Goal: Task Accomplishment & Management: Manage account settings

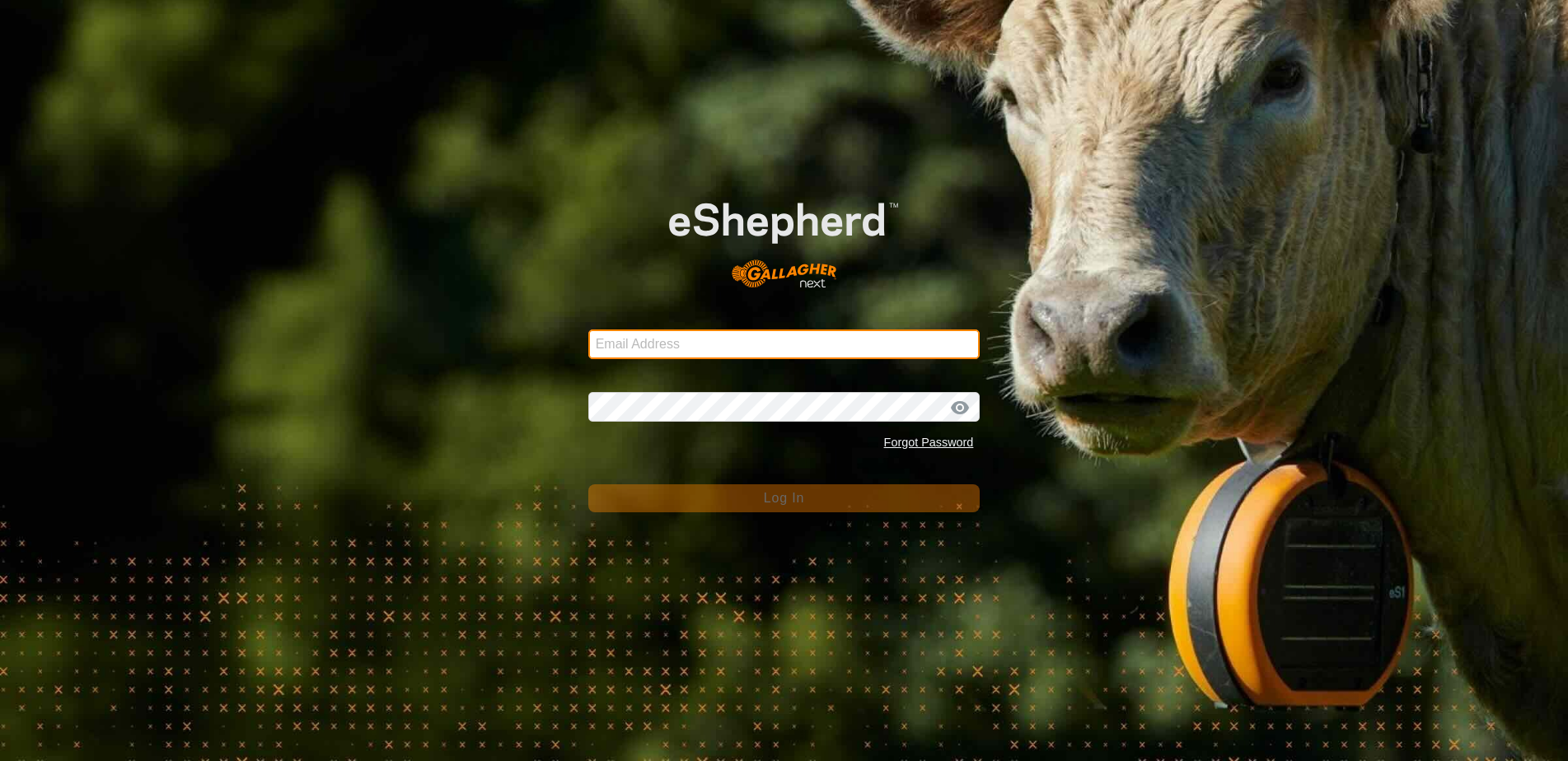
type input "[EMAIL_ADDRESS][DOMAIN_NAME]"
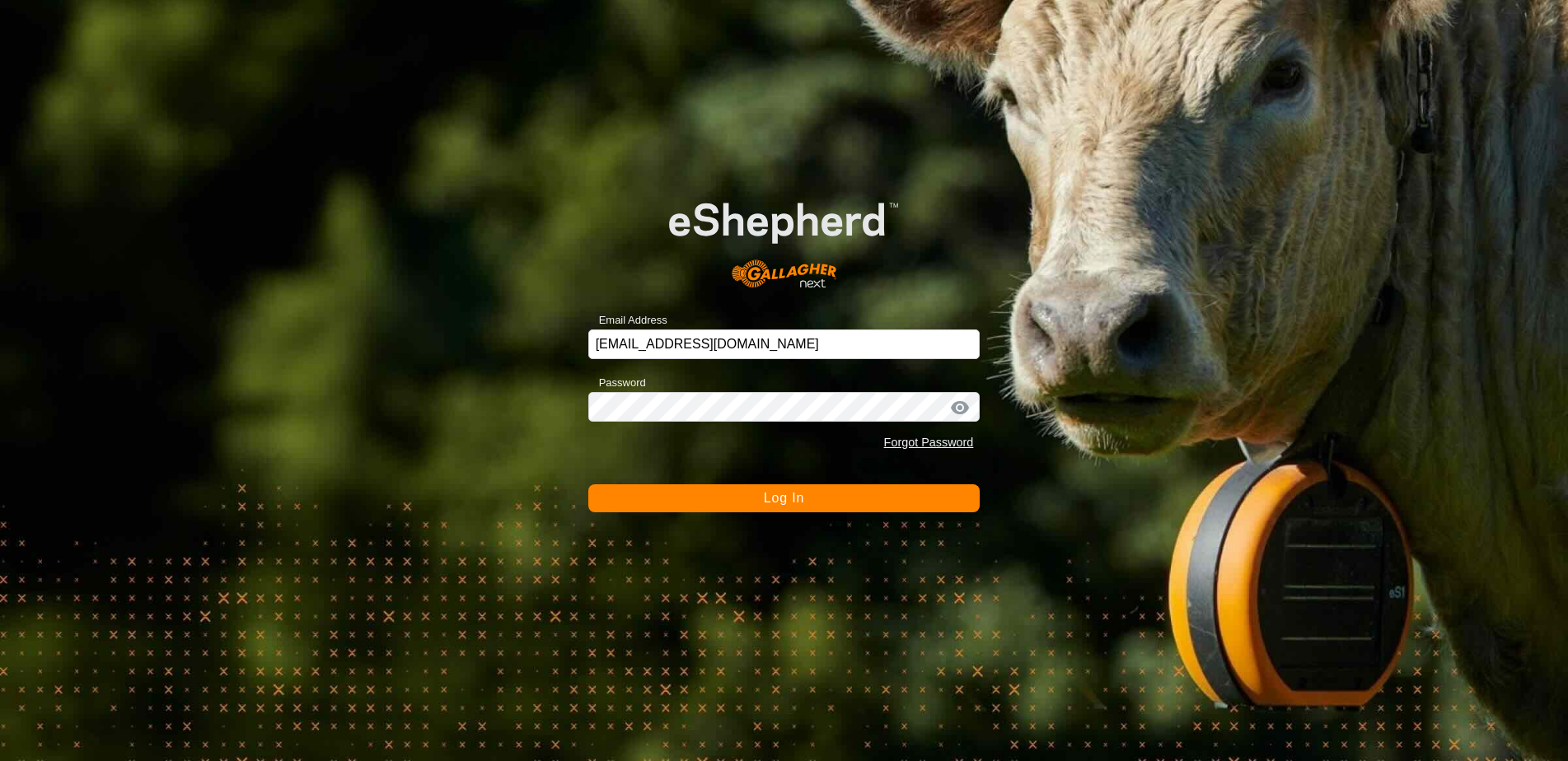
click at [783, 498] on span "Log In" at bounding box center [784, 498] width 40 height 14
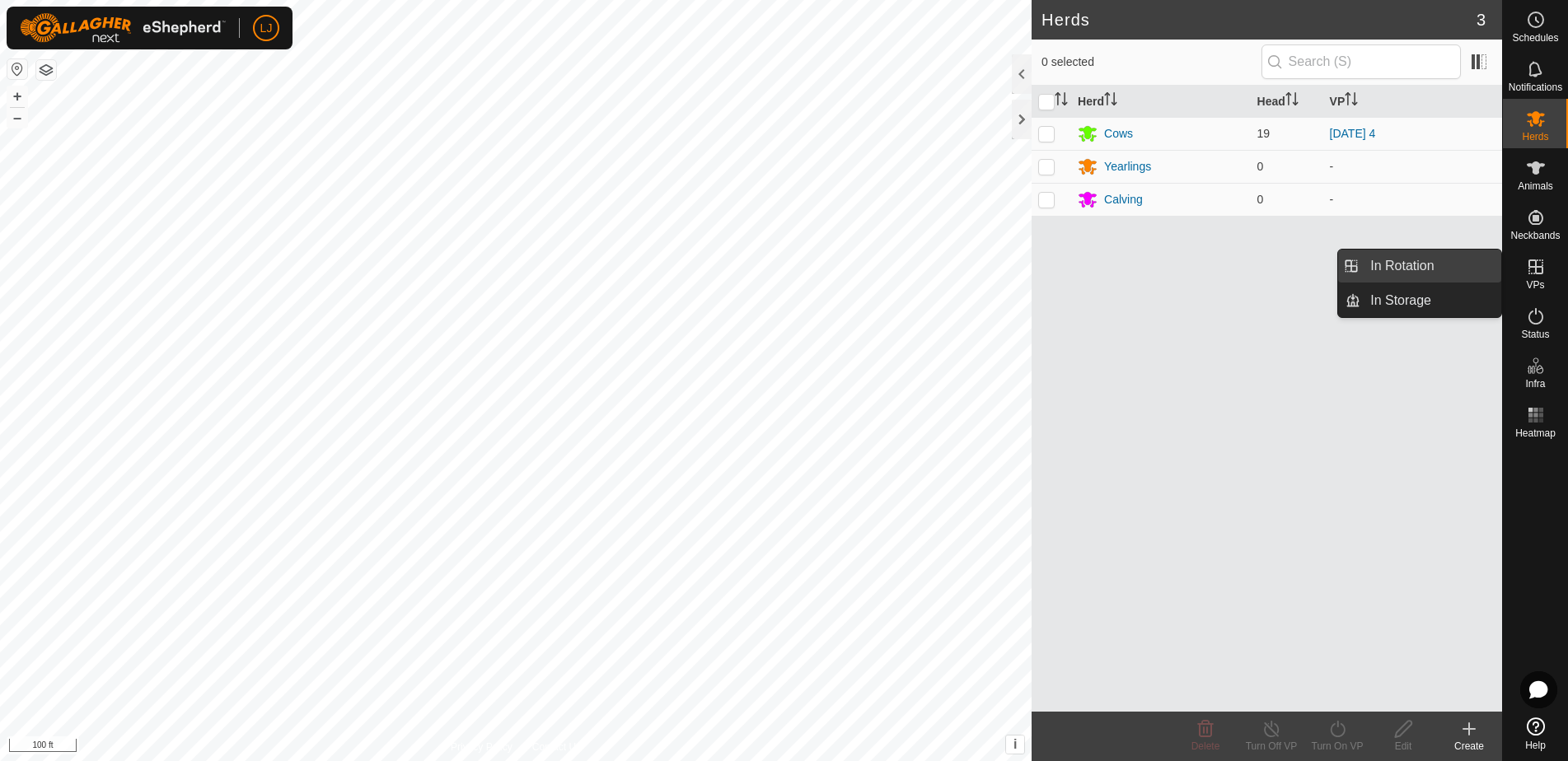
click at [1441, 277] on link "In Rotation" at bounding box center [1430, 266] width 141 height 33
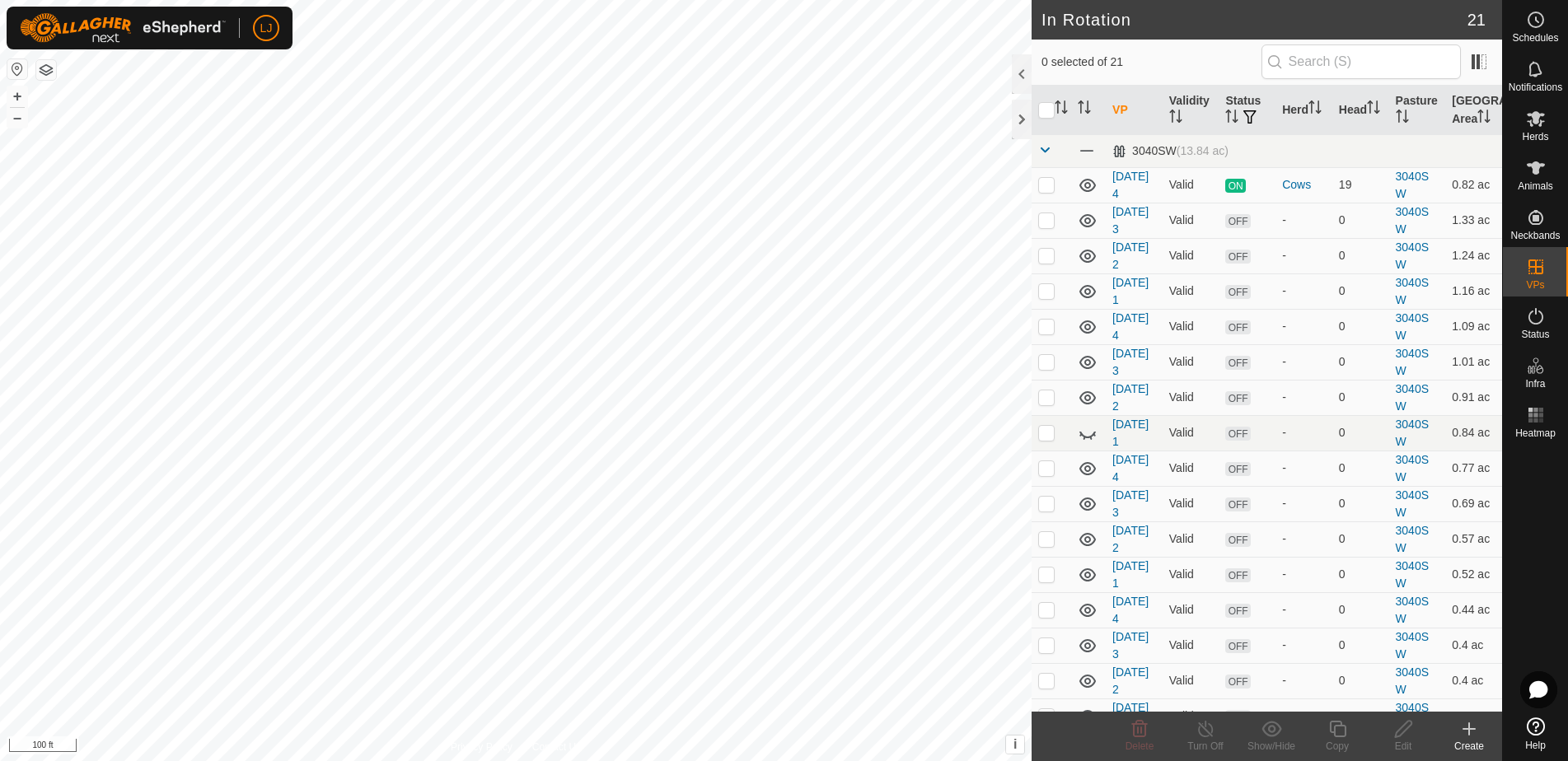
click at [1380, 269] on span "In Rotation" at bounding box center [1401, 266] width 64 height 20
checkbox input "true"
click at [1340, 738] on icon at bounding box center [1337, 729] width 20 height 20
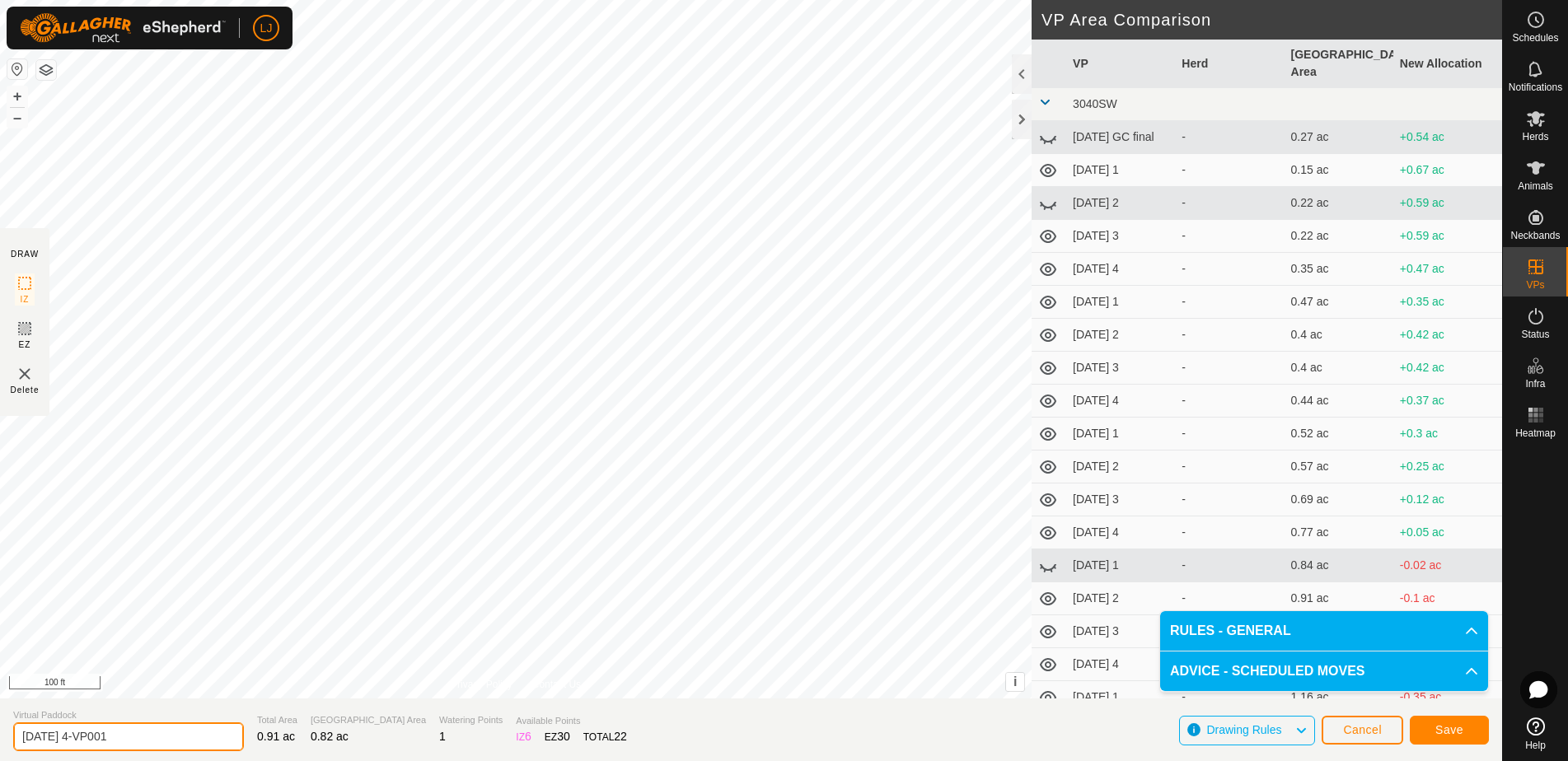
drag, startPoint x: 95, startPoint y: 740, endPoint x: 196, endPoint y: 745, distance: 101.1
click at [200, 744] on input "2025-08-17 4-VP001" at bounding box center [129, 737] width 231 height 29
drag, startPoint x: 88, startPoint y: 740, endPoint x: 203, endPoint y: 744, distance: 115.1
click at [202, 744] on input "2025-08-17 4-VP001" at bounding box center [129, 737] width 231 height 29
type input "2025-08-17 5"
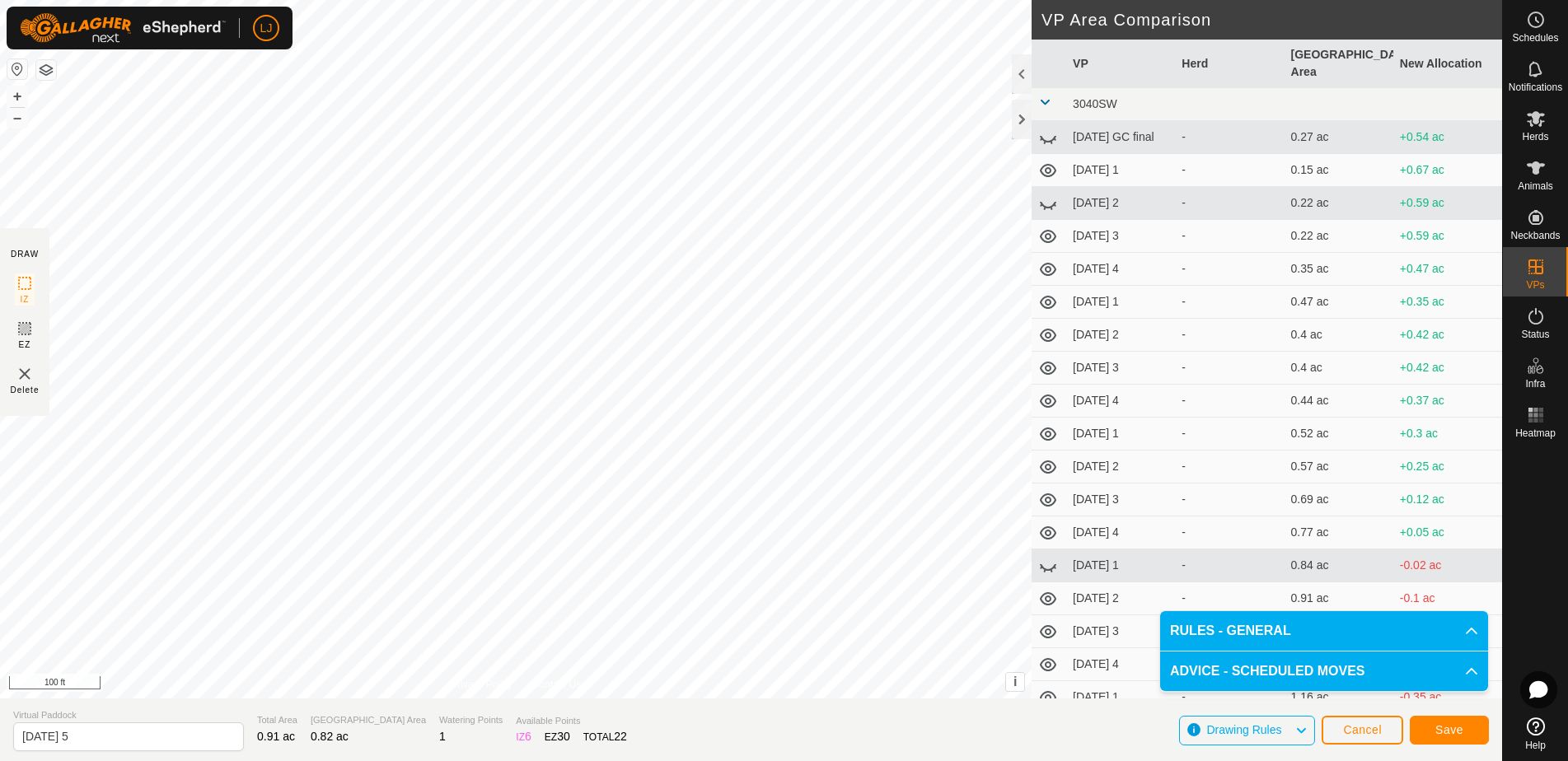
click at [1431, 736] on button "Save" at bounding box center [1450, 730] width 79 height 29
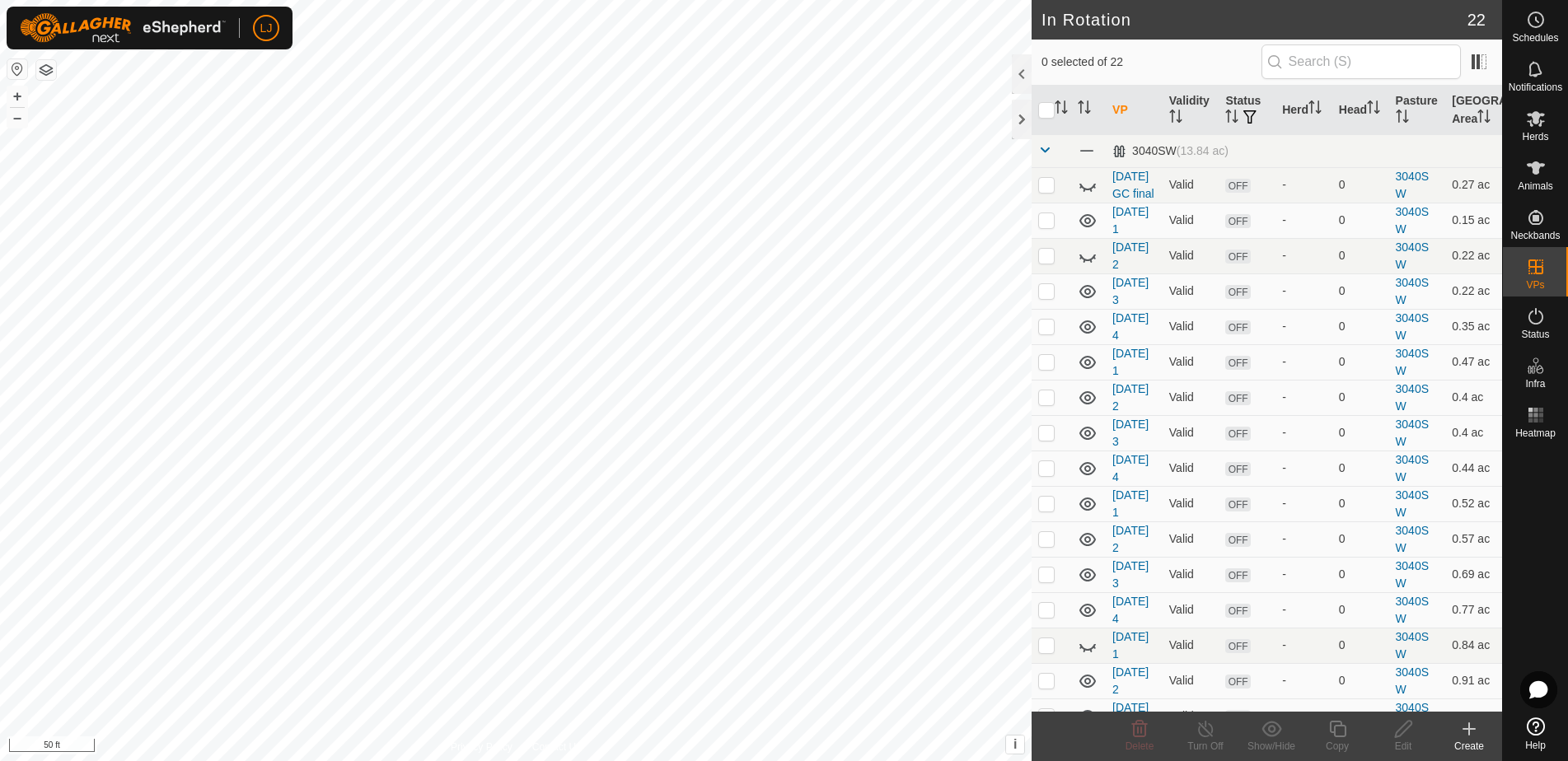
click at [1474, 727] on icon at bounding box center [1469, 729] width 20 height 20
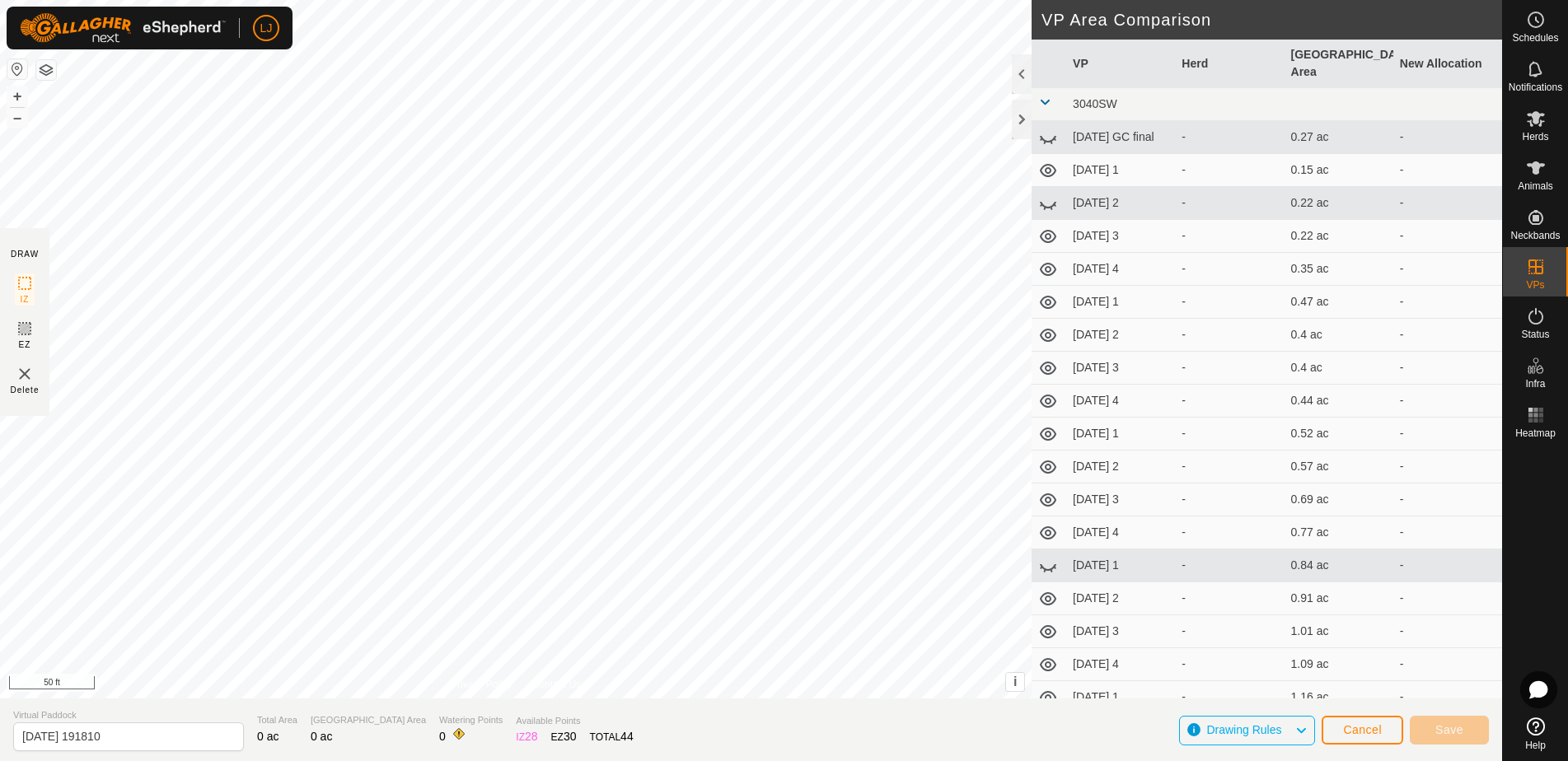
click at [1350, 728] on span "Cancel" at bounding box center [1362, 730] width 39 height 13
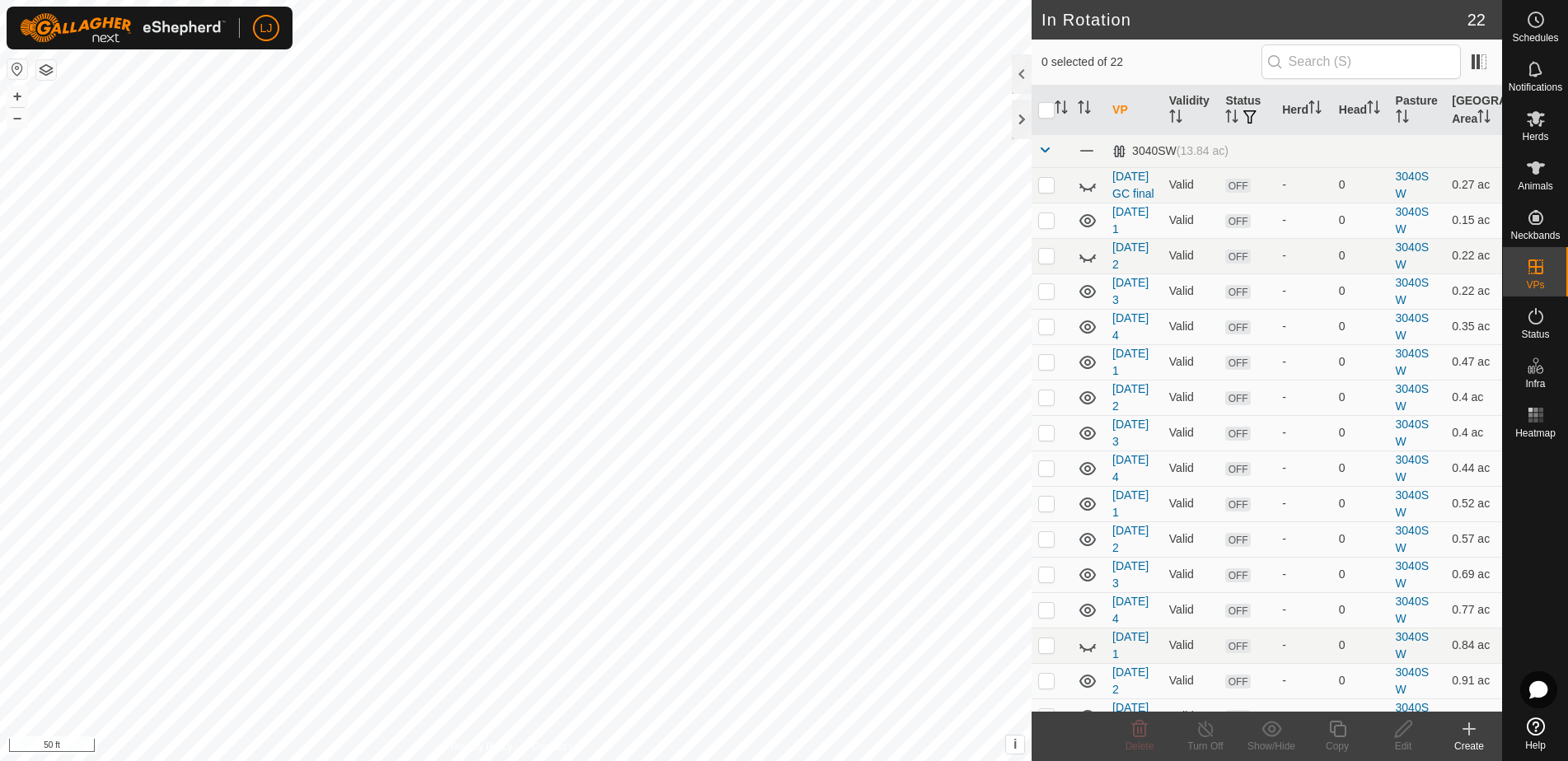
click at [1464, 732] on icon at bounding box center [1469, 729] width 20 height 20
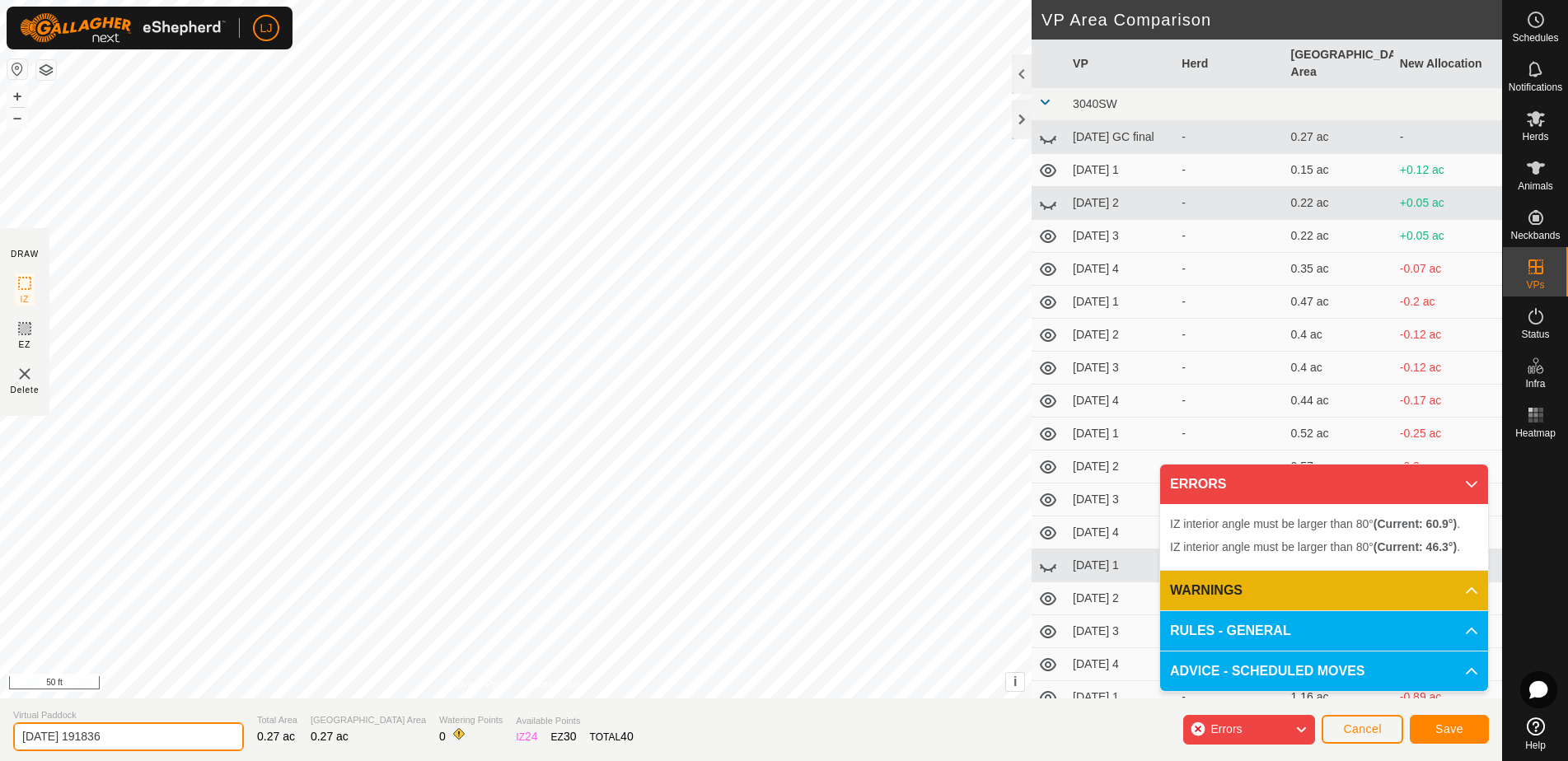
drag, startPoint x: 74, startPoint y: 738, endPoint x: 208, endPoint y: 746, distance: 134.2
click at [208, 746] on section "Virtual Paddock 2025-08-17 191836 Total Area 0.27 ac Grazing Area 0.27 ac Water…" at bounding box center [750, 729] width 1502 height 63
type input "2025-08-18"
click at [1450, 732] on span "Save" at bounding box center [1449, 729] width 28 height 13
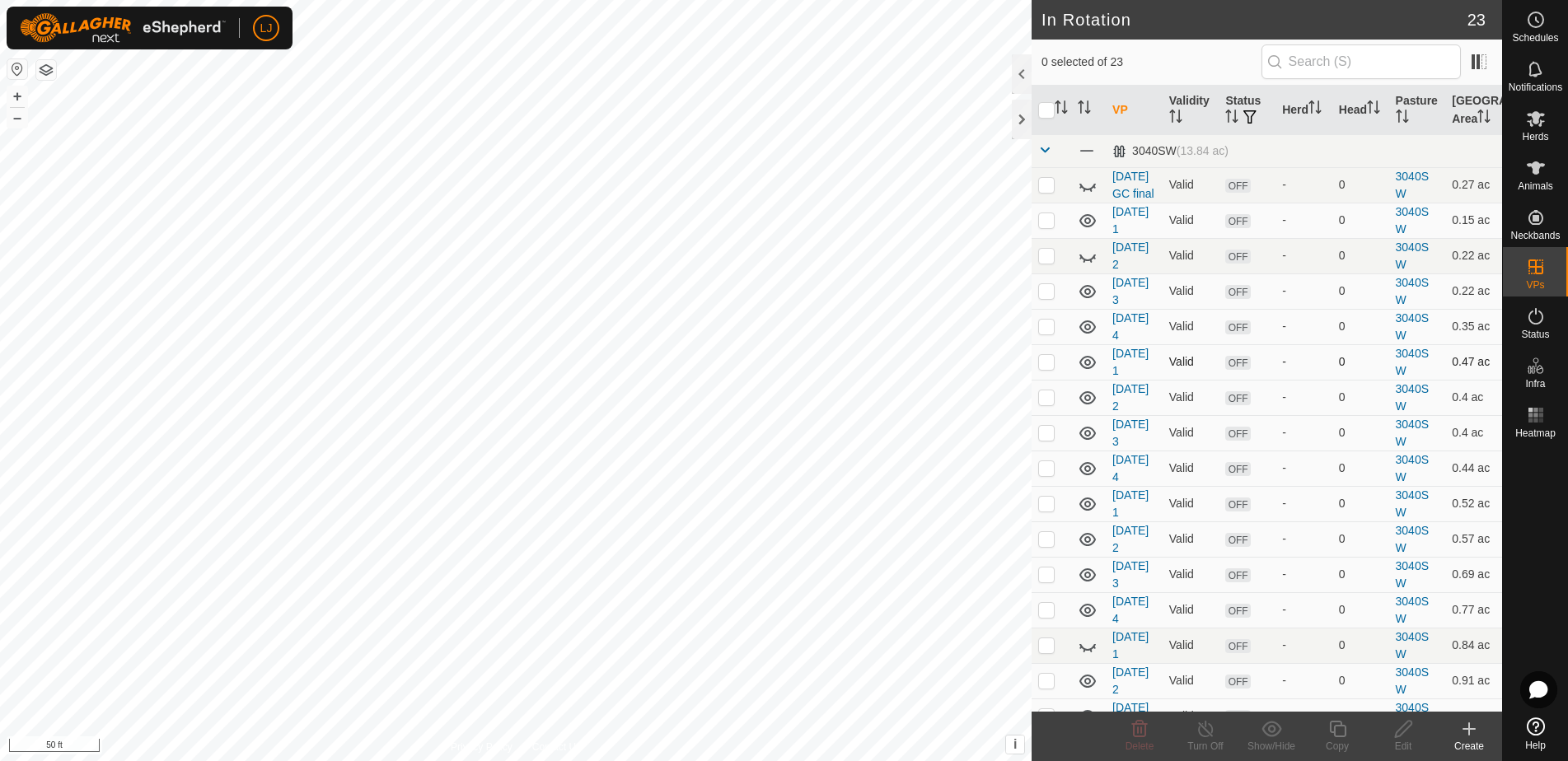
click at [1043, 368] on p-checkbox at bounding box center [1046, 362] width 16 height 13
checkbox input "true"
click at [1045, 406] on td at bounding box center [1051, 397] width 39 height 36
checkbox input "true"
click at [1045, 439] on p-checkbox at bounding box center [1046, 433] width 16 height 13
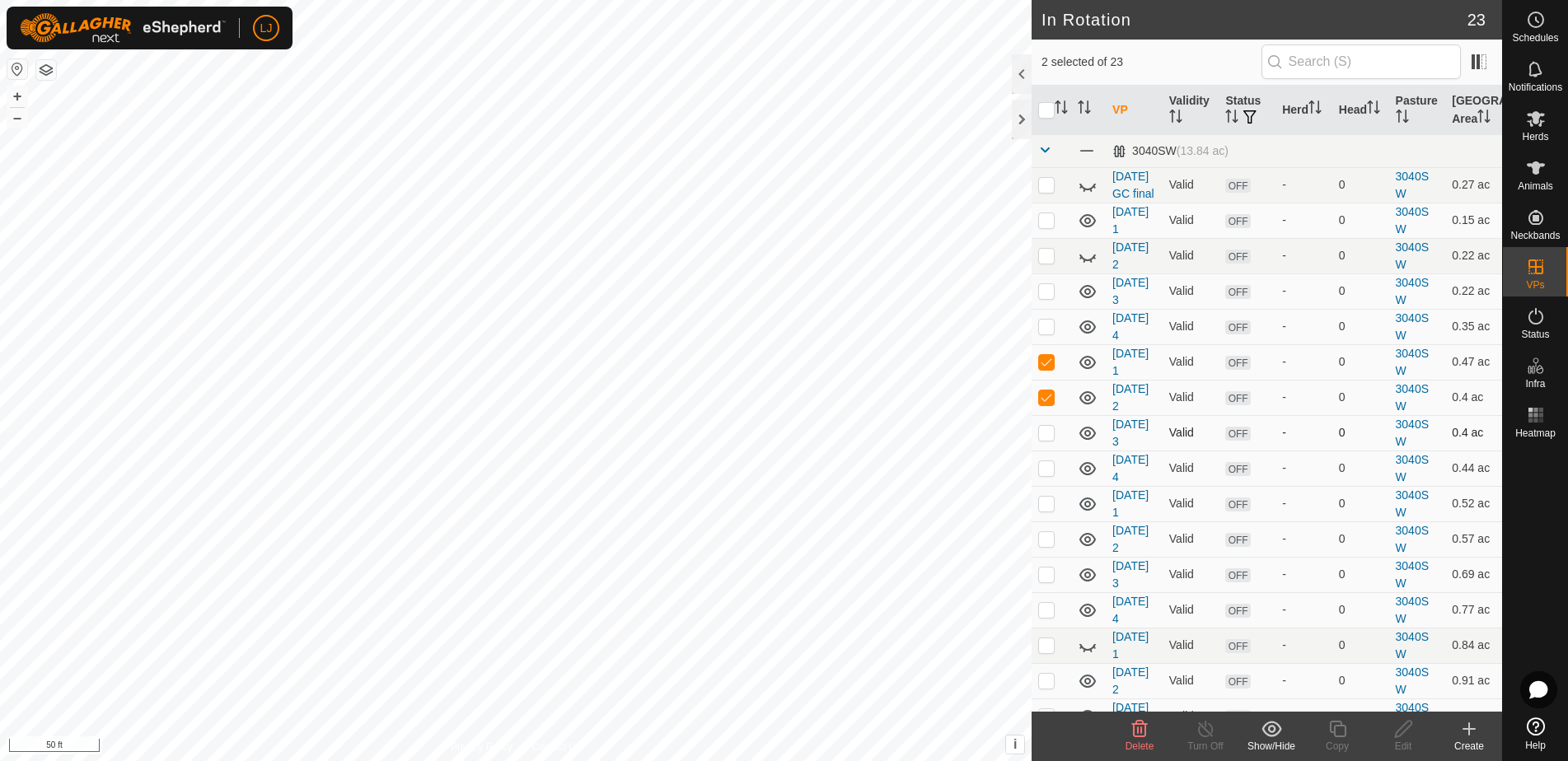
checkbox input "true"
click at [1046, 475] on p-checkbox at bounding box center [1046, 468] width 16 height 13
checkbox input "true"
drag, startPoint x: 1051, startPoint y: 342, endPoint x: 1049, endPoint y: 312, distance: 30.1
click at [1051, 333] on p-checkbox at bounding box center [1046, 327] width 16 height 13
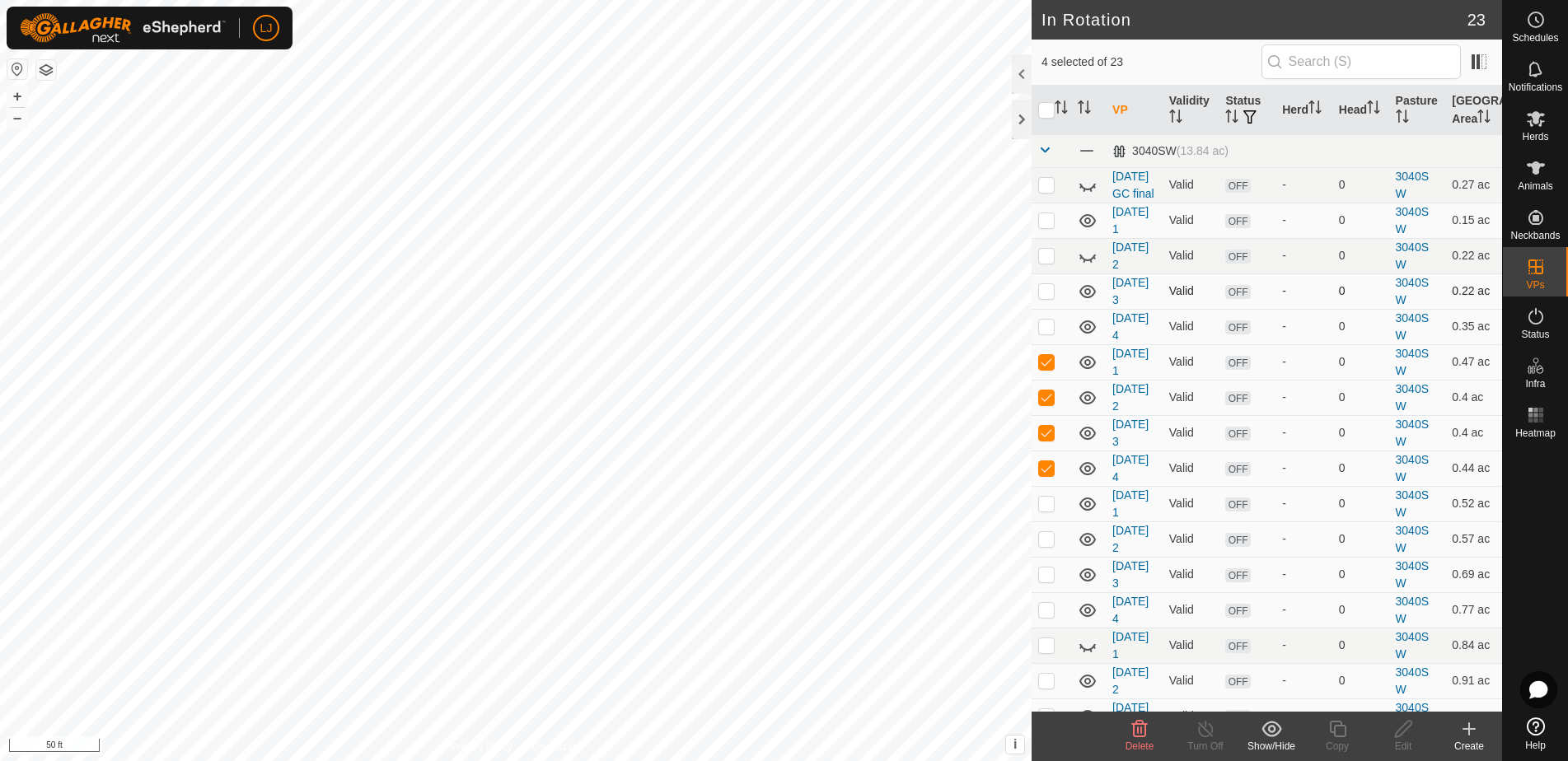
checkbox input "true"
click at [1047, 298] on p-checkbox at bounding box center [1046, 291] width 16 height 13
checkbox input "true"
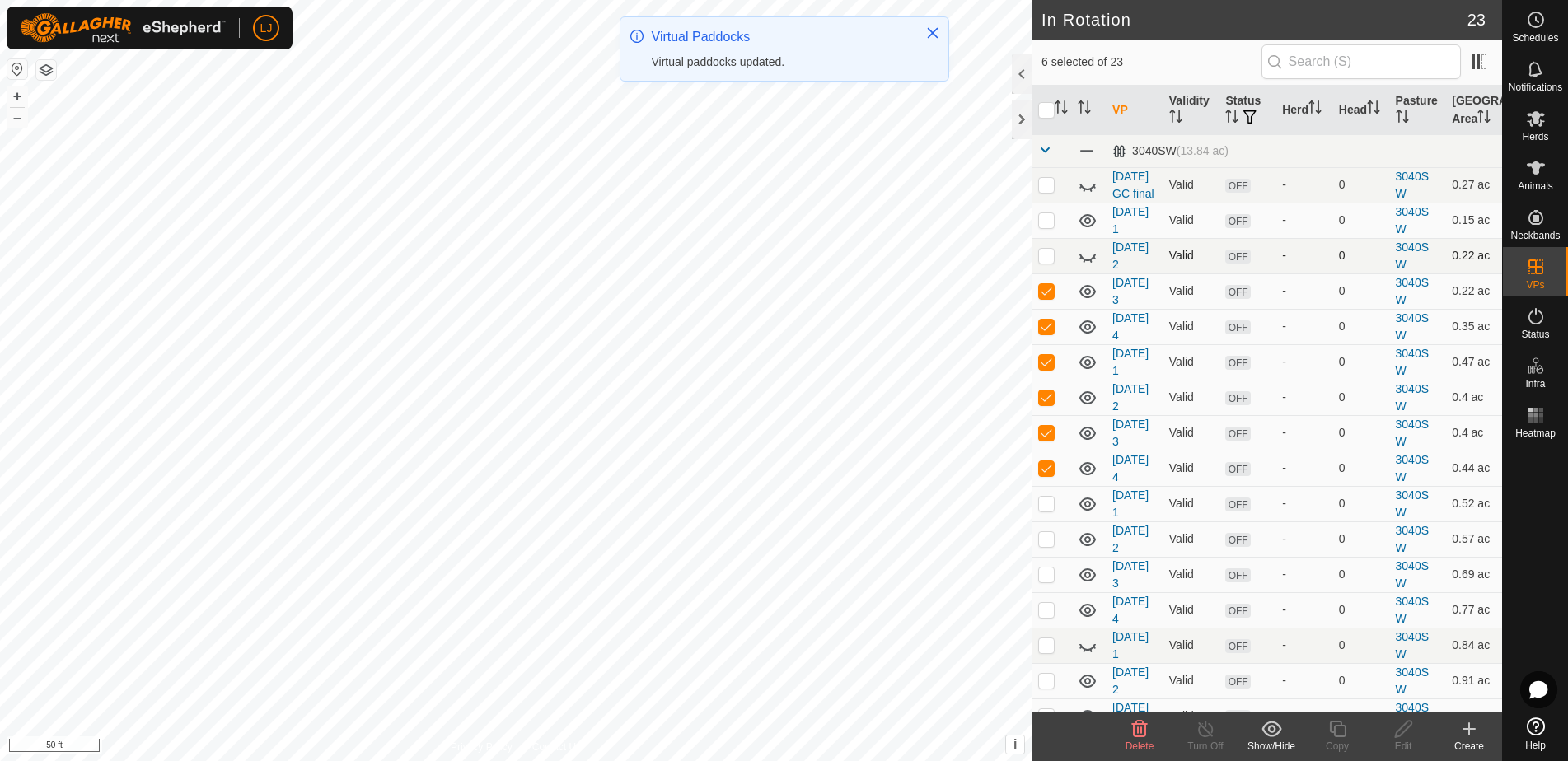
click at [1050, 262] on p-checkbox at bounding box center [1046, 255] width 16 height 13
checkbox input "true"
click at [1048, 226] on p-checkbox at bounding box center [1046, 221] width 16 height 13
checkbox input "true"
drag, startPoint x: 1052, startPoint y: 195, endPoint x: 1066, endPoint y: 215, distance: 24.4
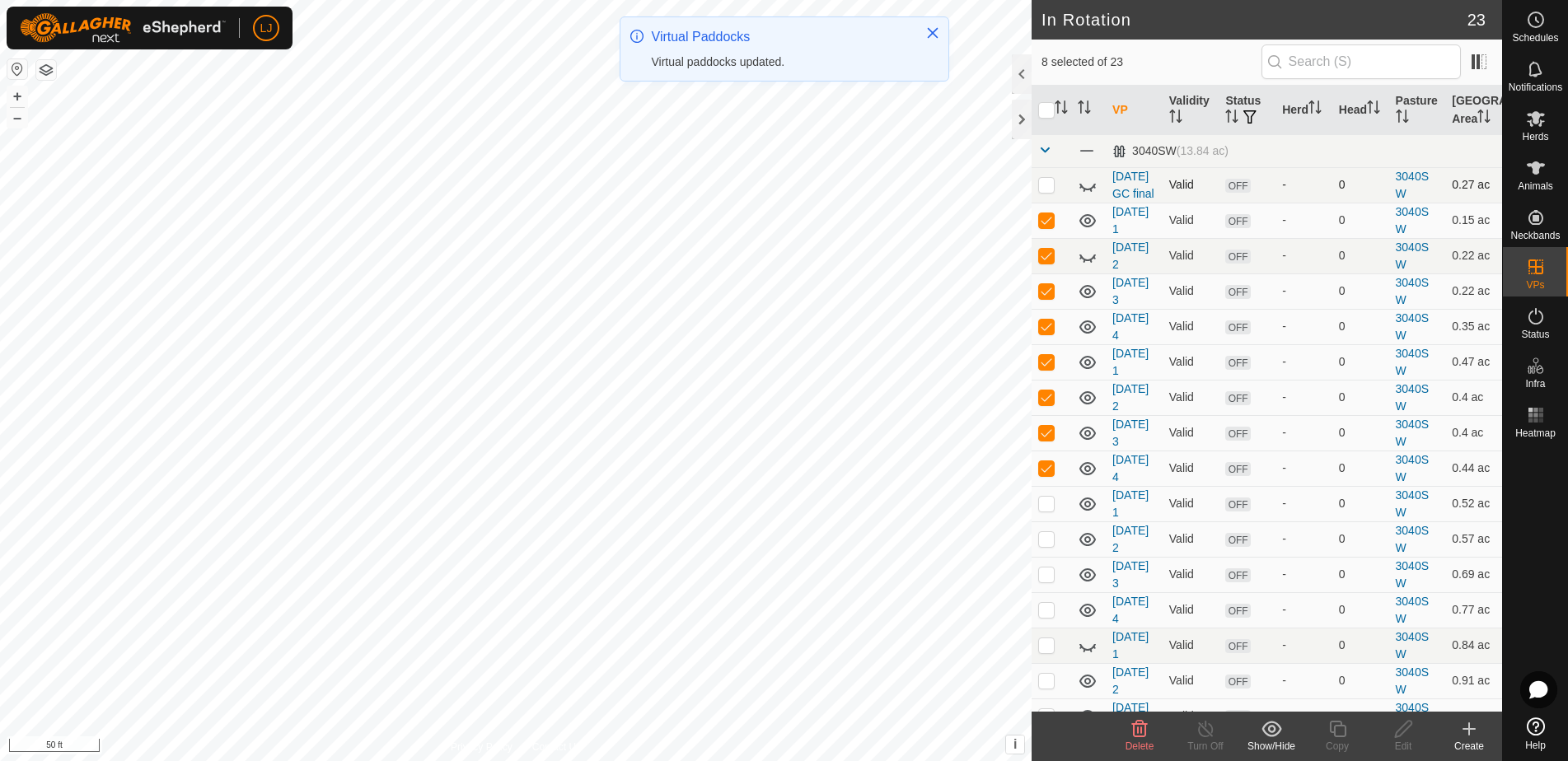
click at [1052, 191] on p-checkbox at bounding box center [1046, 185] width 16 height 13
checkbox input "true"
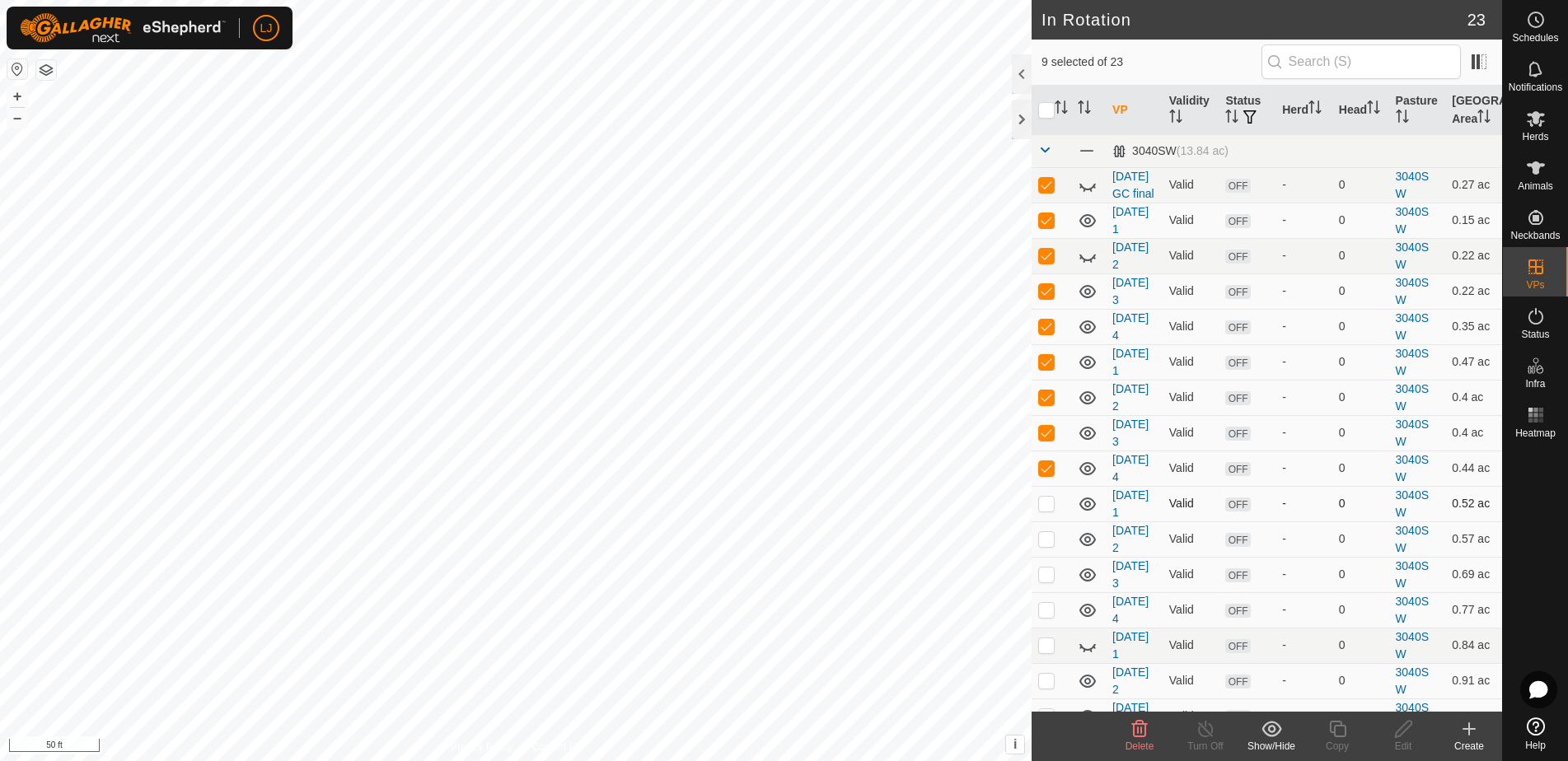
scroll to position [5, 0]
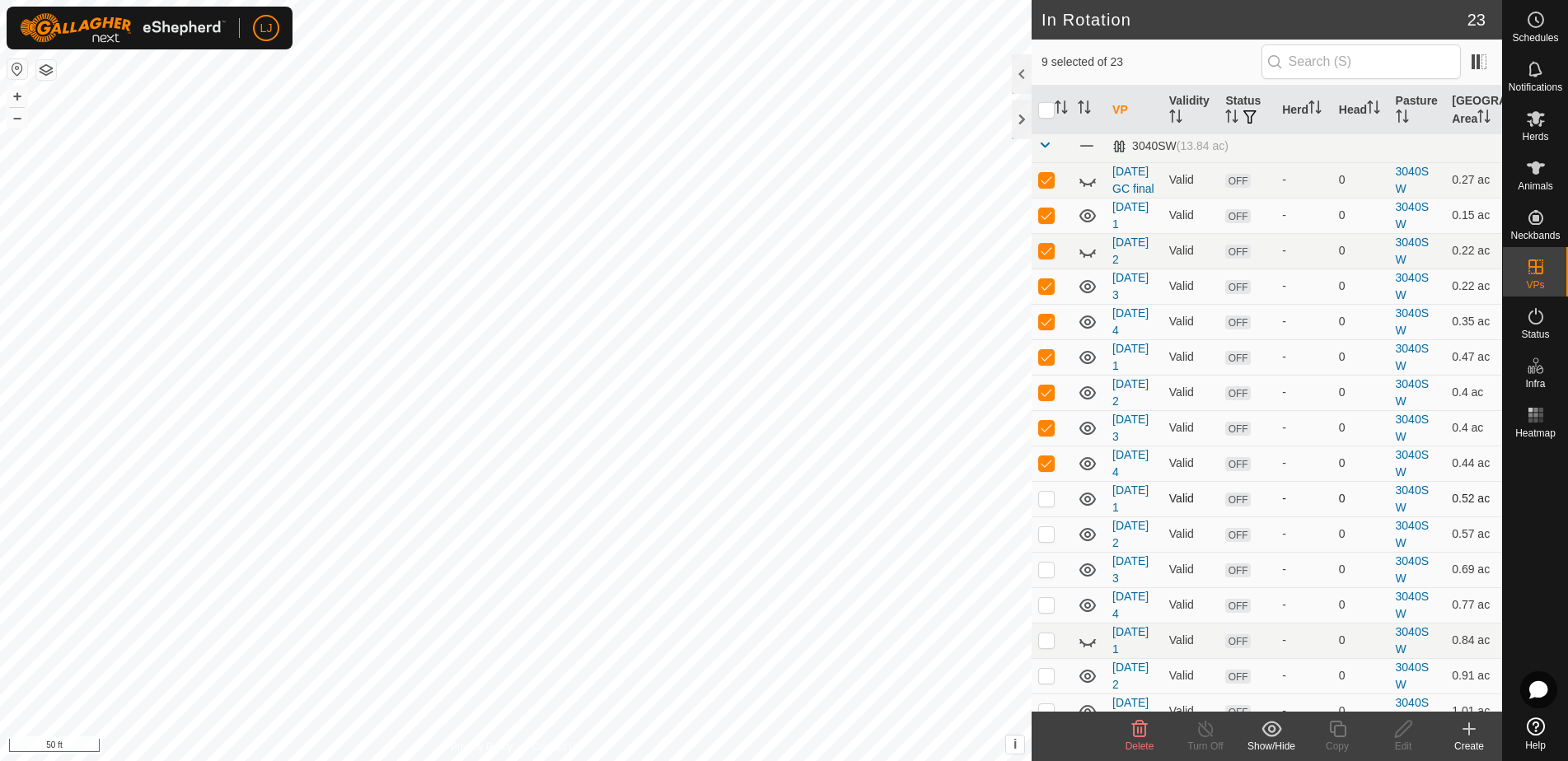
click at [1052, 505] on p-checkbox at bounding box center [1046, 499] width 16 height 13
checkbox input "true"
click at [1045, 540] on p-checkbox at bounding box center [1046, 534] width 16 height 13
checkbox input "true"
click at [1045, 576] on p-checkbox at bounding box center [1046, 569] width 16 height 13
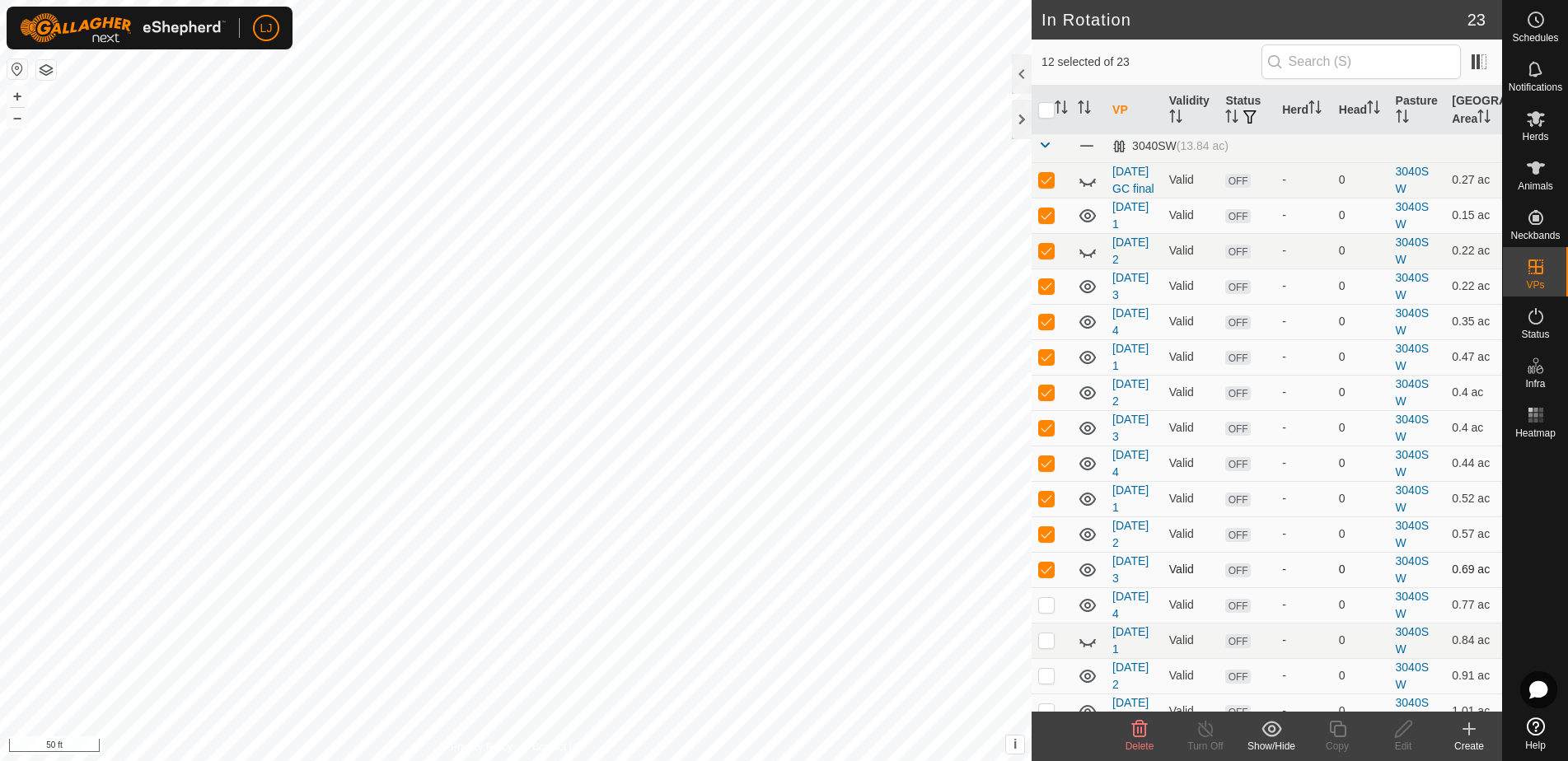
checkbox input "true"
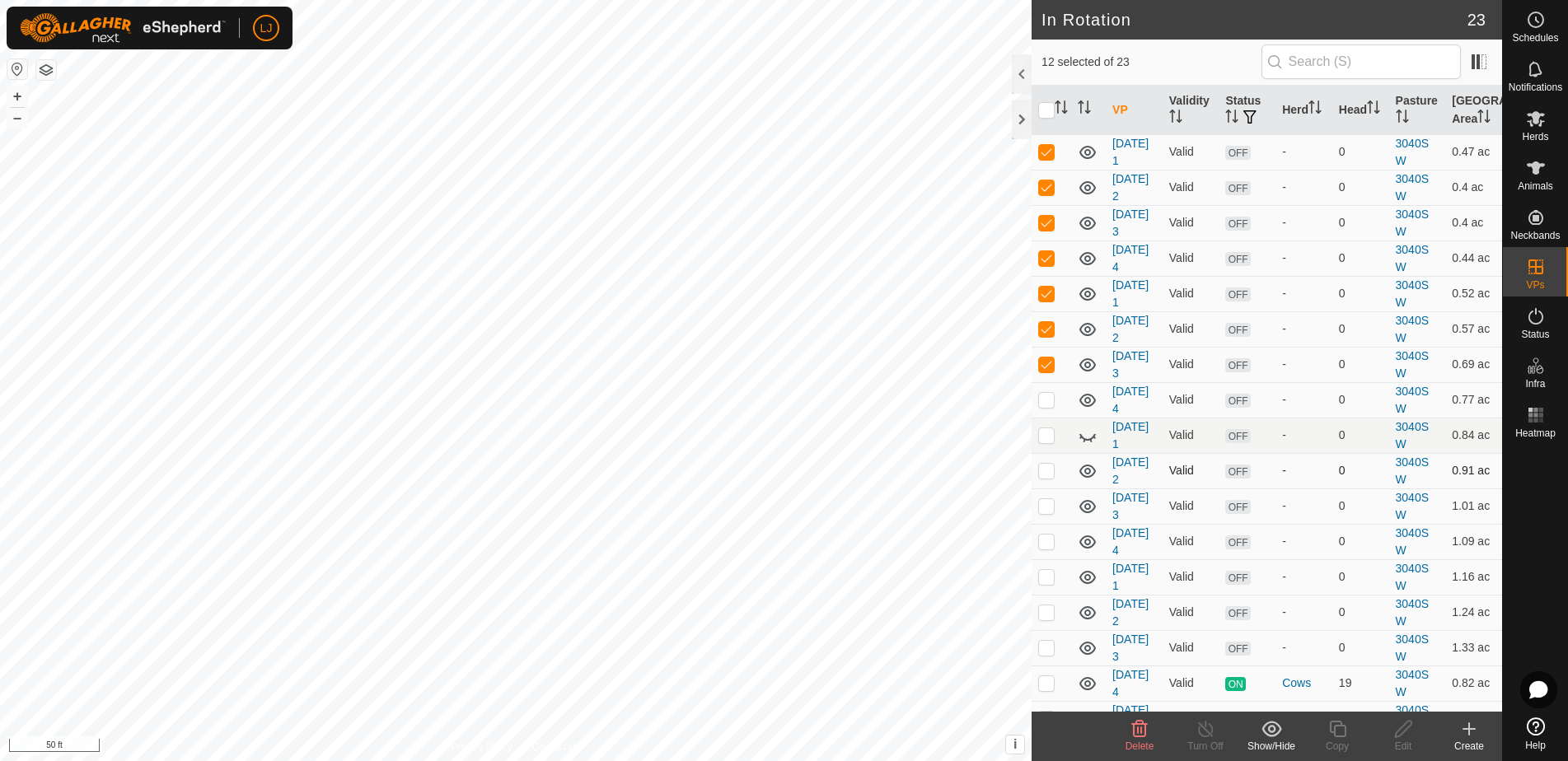
scroll to position [218, 0]
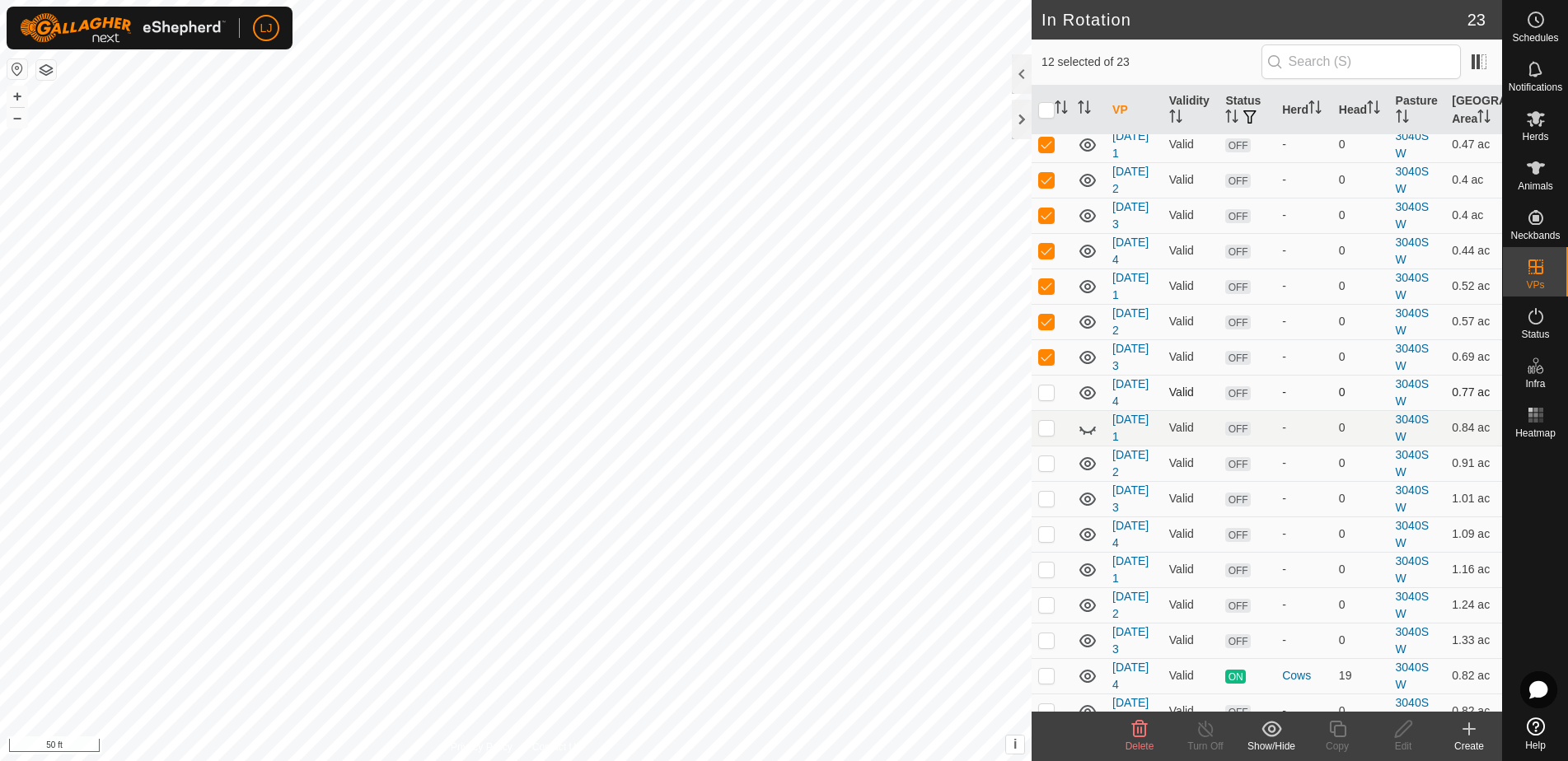
click at [1049, 399] on p-checkbox at bounding box center [1046, 392] width 16 height 13
checkbox input "true"
drag, startPoint x: 1046, startPoint y: 447, endPoint x: 1048, endPoint y: 473, distance: 26.1
click at [1046, 434] on p-checkbox at bounding box center [1046, 428] width 16 height 13
checkbox input "true"
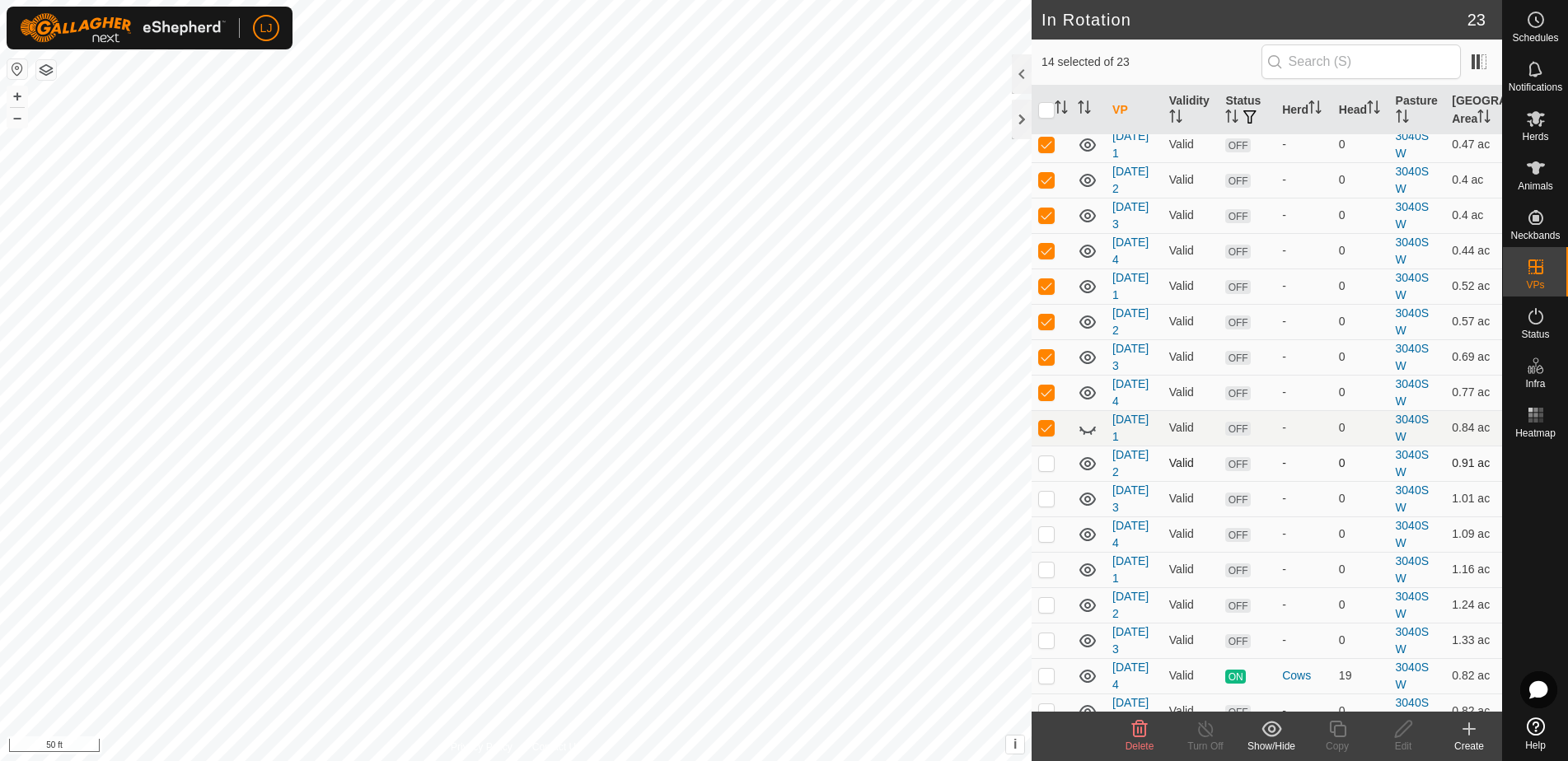
click at [1048, 470] on p-checkbox at bounding box center [1046, 463] width 16 height 13
checkbox input "true"
click at [1050, 516] on td at bounding box center [1051, 499] width 39 height 36
checkbox input "true"
click at [1043, 540] on p-checkbox at bounding box center [1046, 534] width 16 height 13
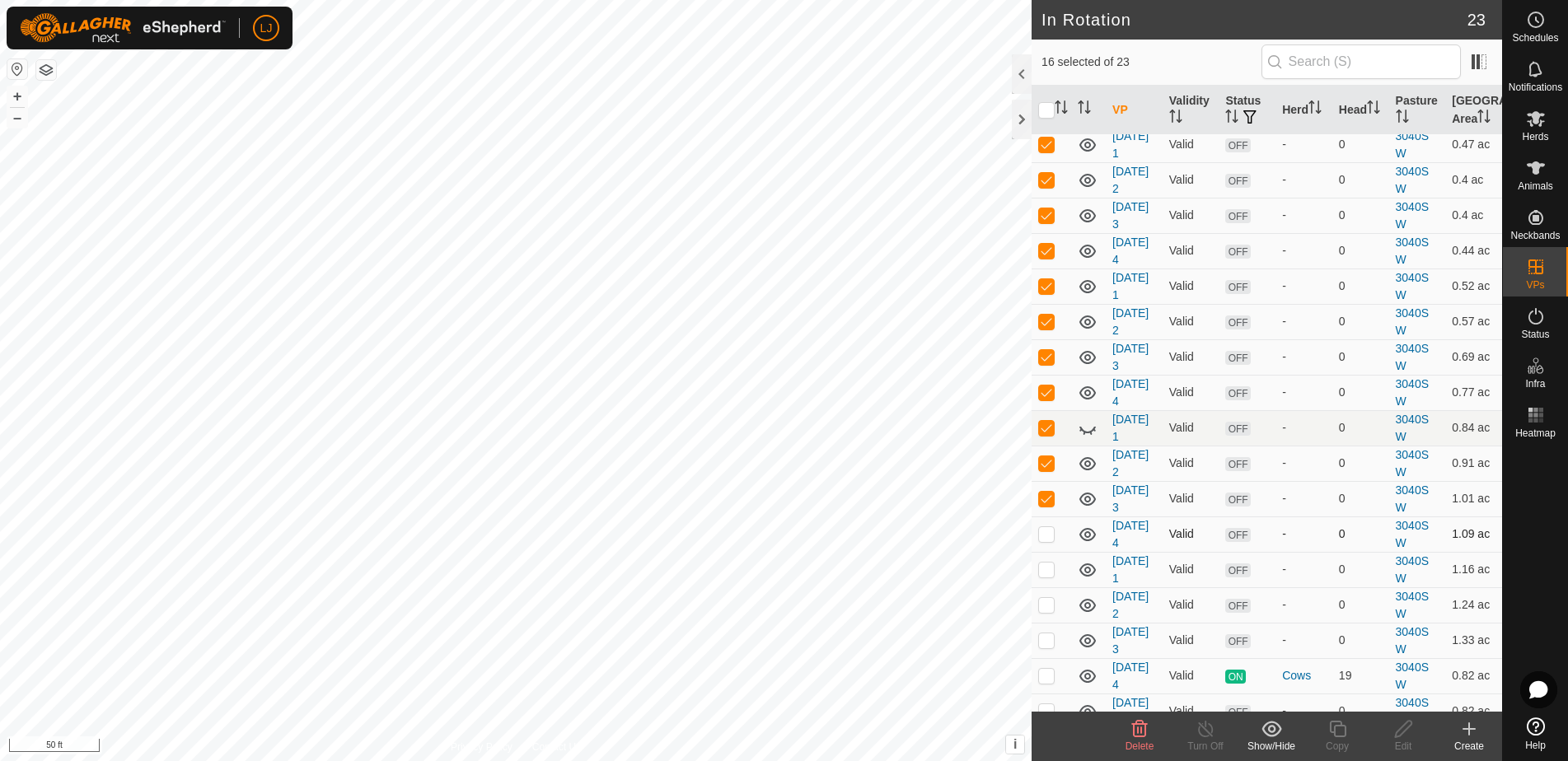
checkbox input "true"
drag, startPoint x: 1043, startPoint y: 578, endPoint x: 1043, endPoint y: 609, distance: 31.0
click at [1043, 579] on td at bounding box center [1051, 569] width 39 height 36
checkbox input "true"
drag, startPoint x: 1044, startPoint y: 623, endPoint x: 1050, endPoint y: 643, distance: 20.9
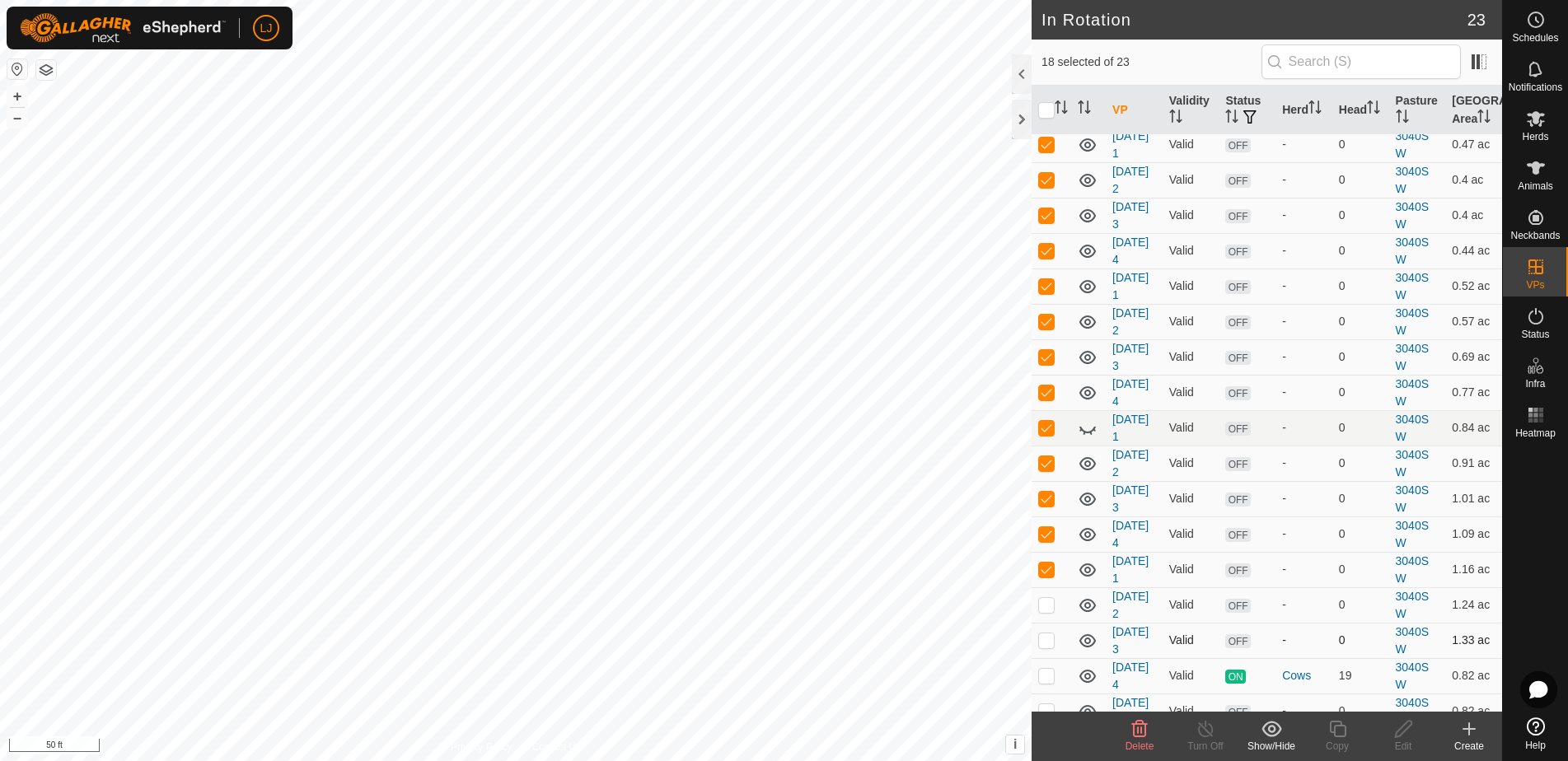
click at [1044, 612] on p-checkbox at bounding box center [1046, 605] width 16 height 13
checkbox input "true"
click at [1051, 649] on td at bounding box center [1051, 641] width 39 height 36
checkbox input "true"
click at [1141, 726] on icon at bounding box center [1139, 728] width 15 height 16
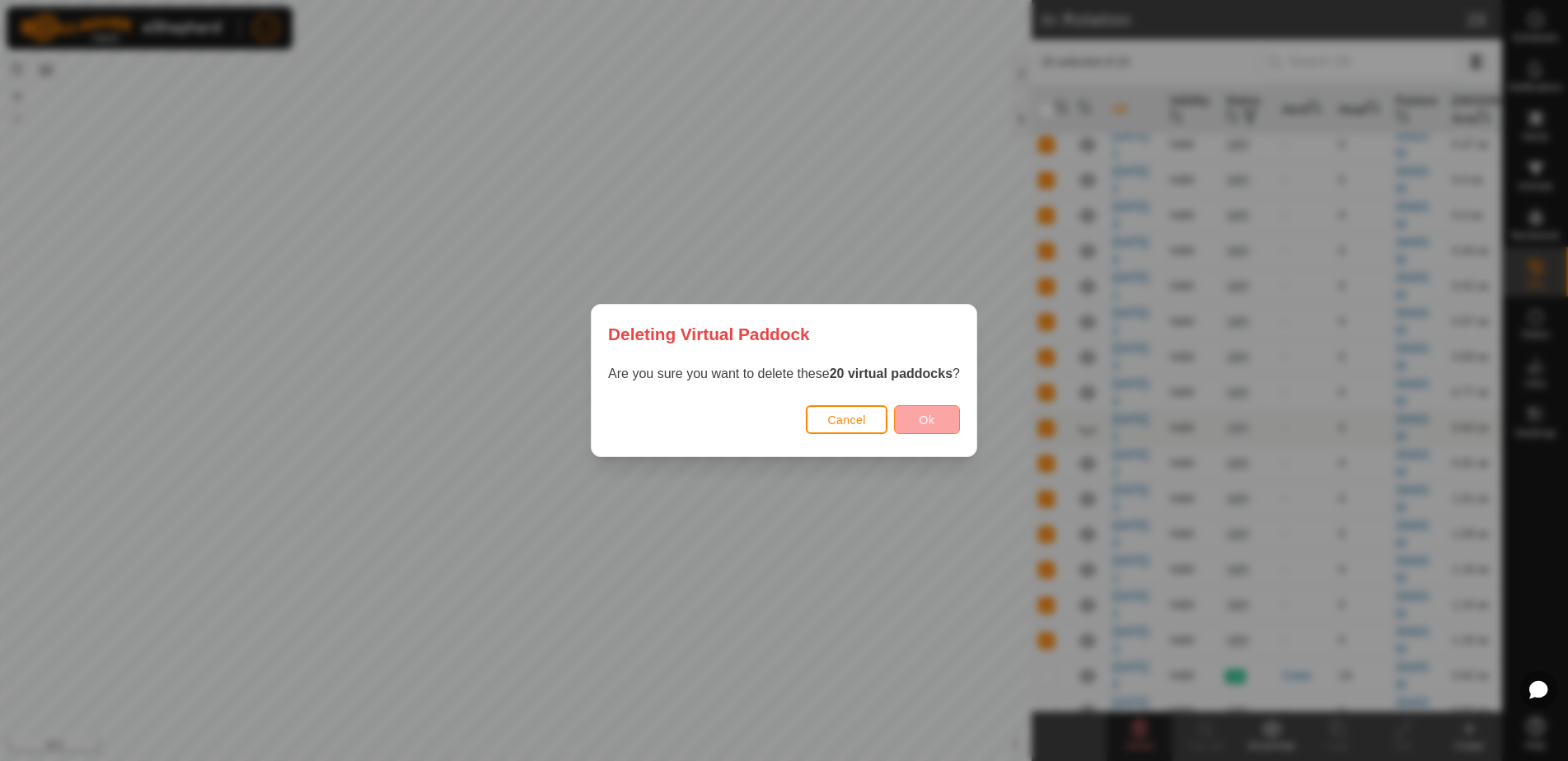
click at [930, 421] on span "Ok" at bounding box center [928, 420] width 15 height 13
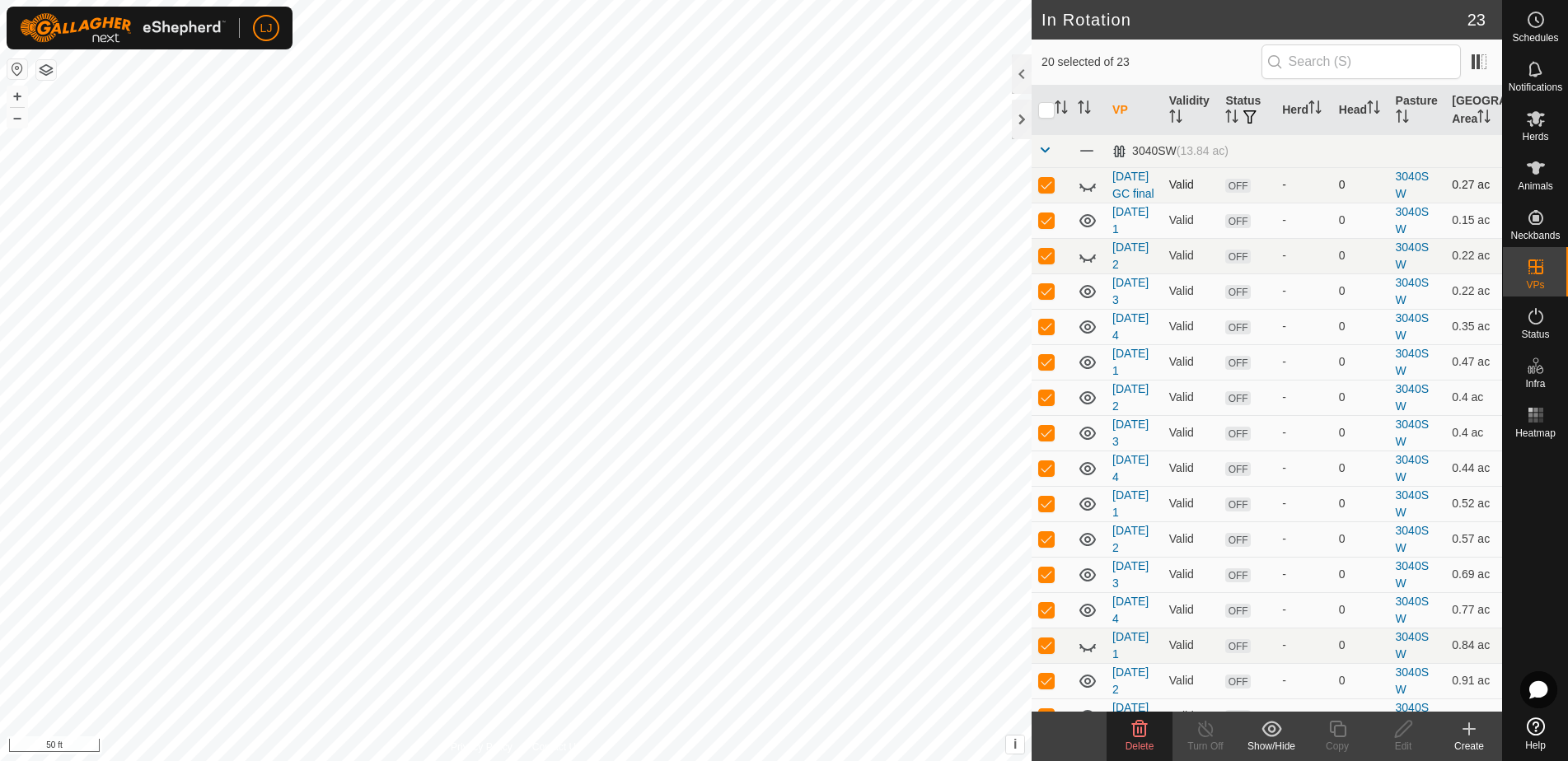
scroll to position [0, 0]
click at [1044, 191] on p-checkbox at bounding box center [1046, 185] width 16 height 13
checkbox input "false"
click at [1138, 733] on icon at bounding box center [1139, 728] width 15 height 16
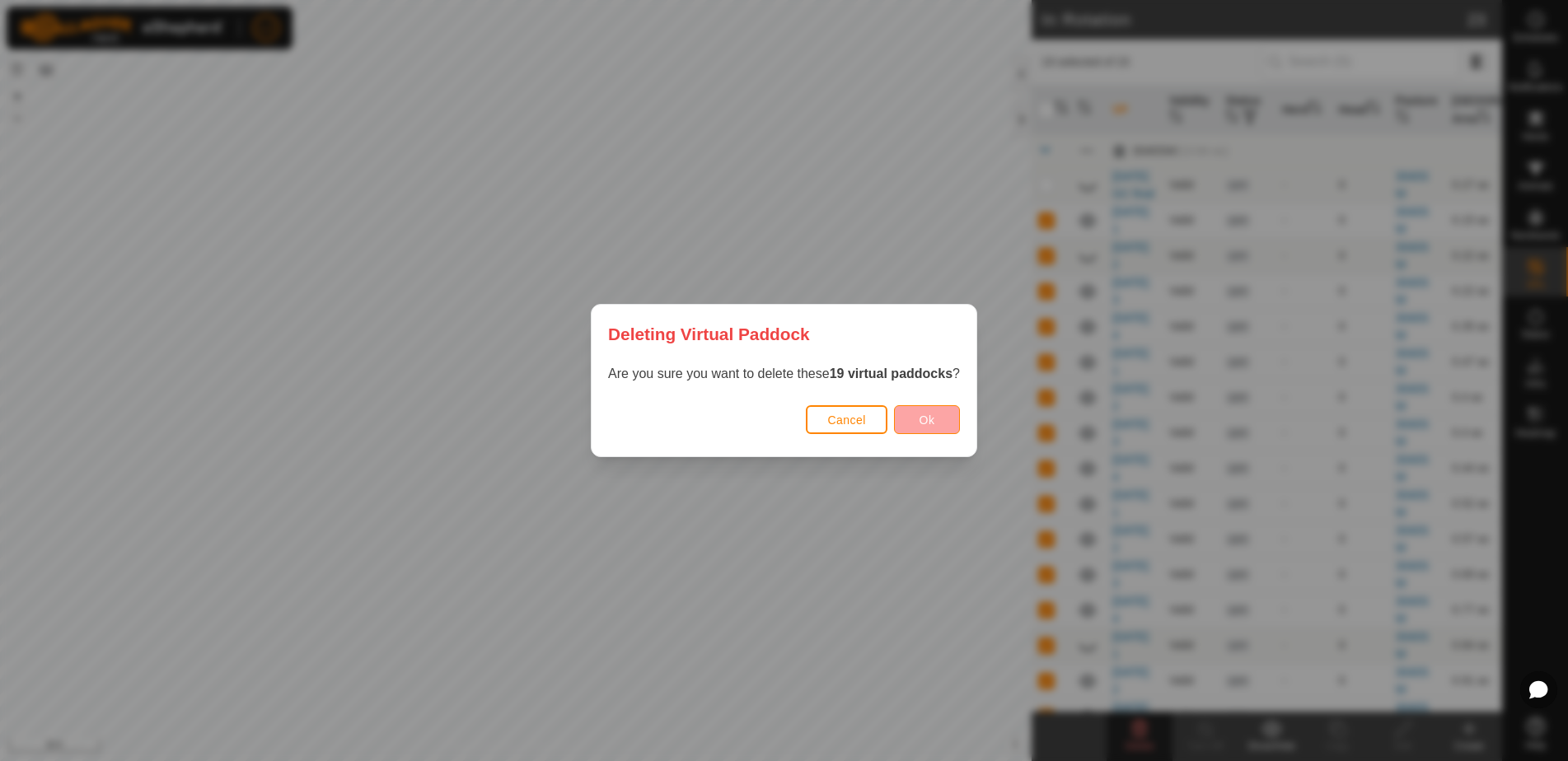
click at [931, 419] on span "Ok" at bounding box center [928, 420] width 15 height 13
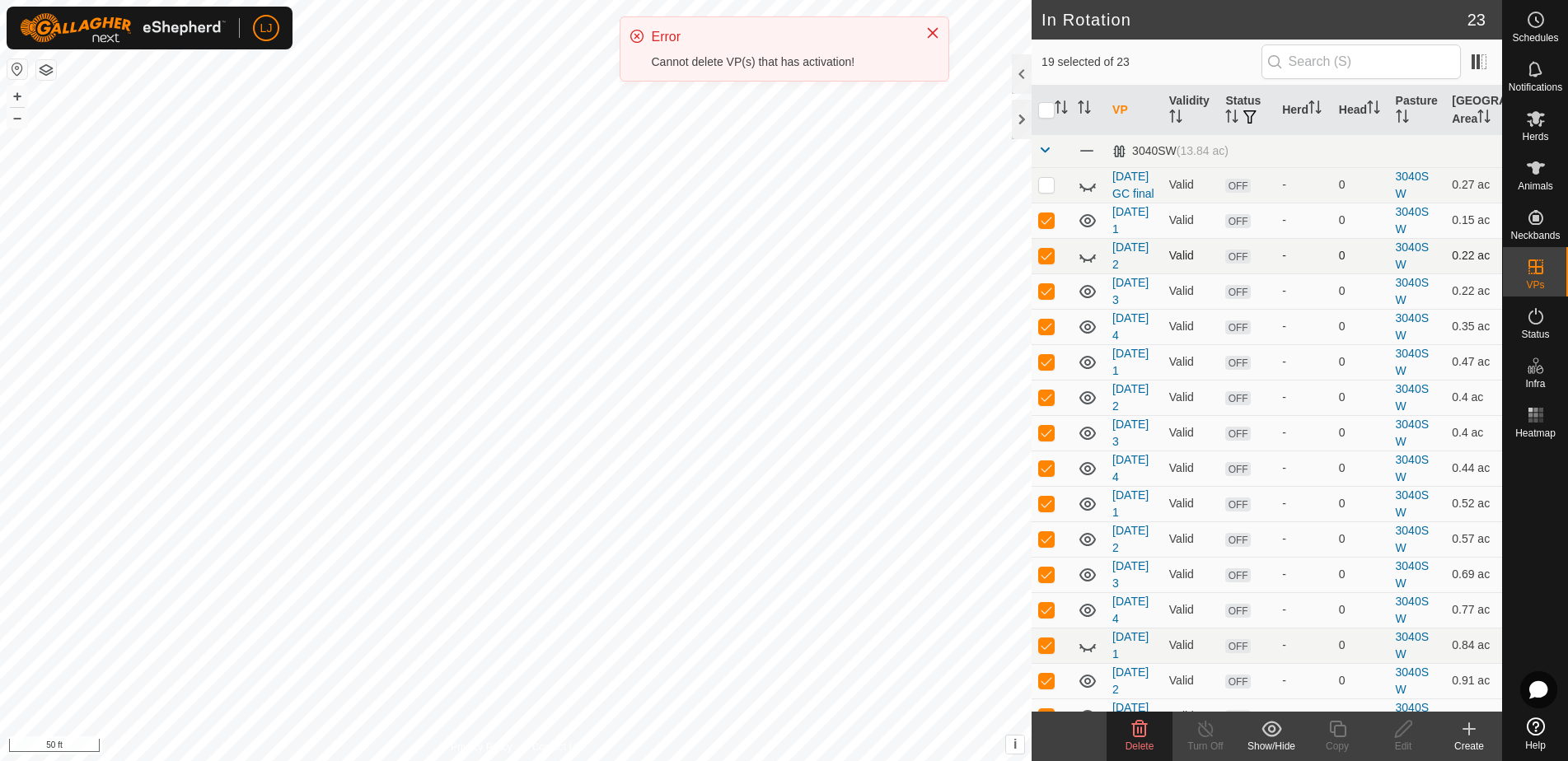
click at [1086, 266] on icon at bounding box center [1087, 256] width 20 height 20
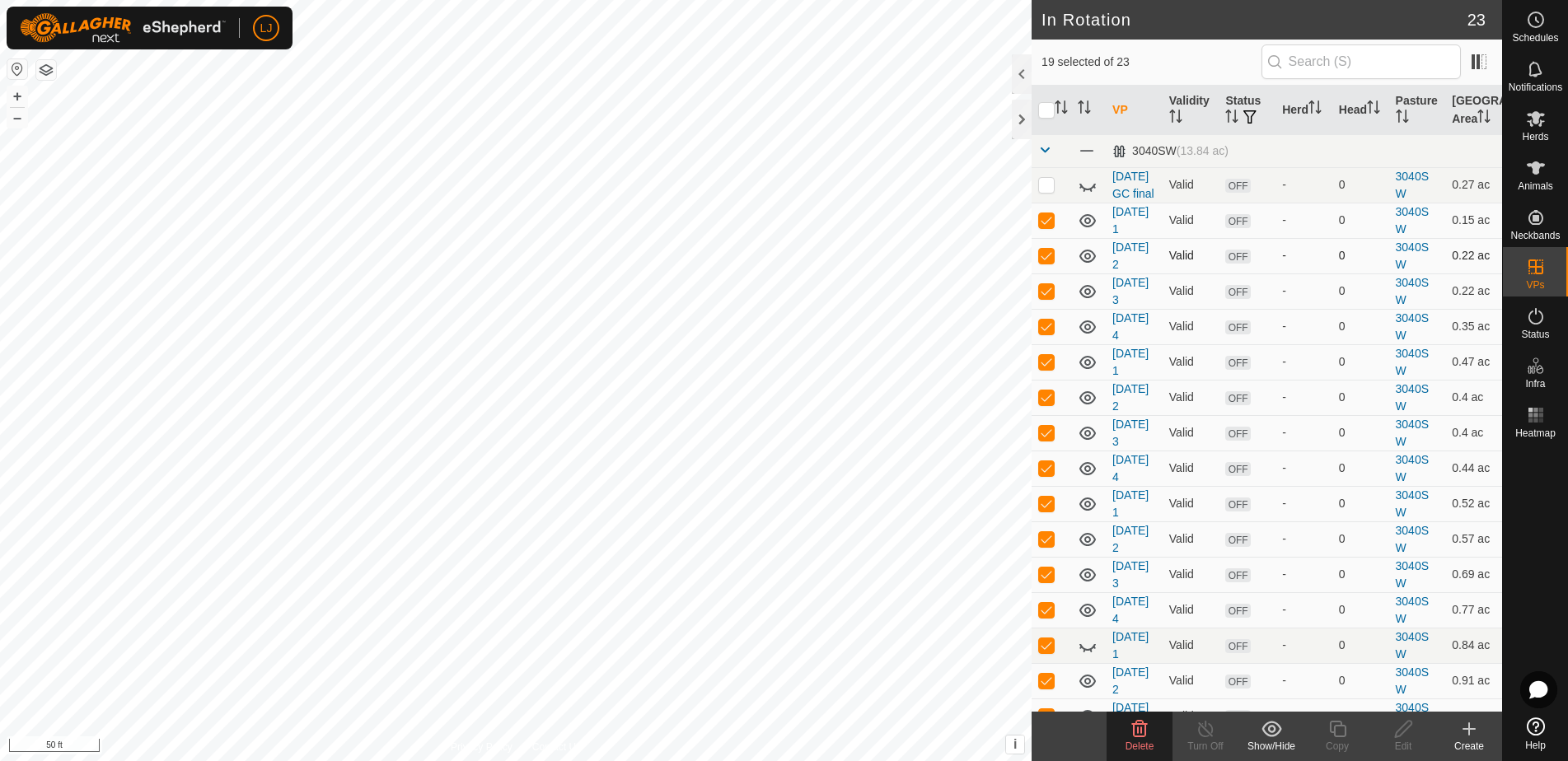
click at [1137, 742] on span "Delete" at bounding box center [1139, 747] width 29 height 12
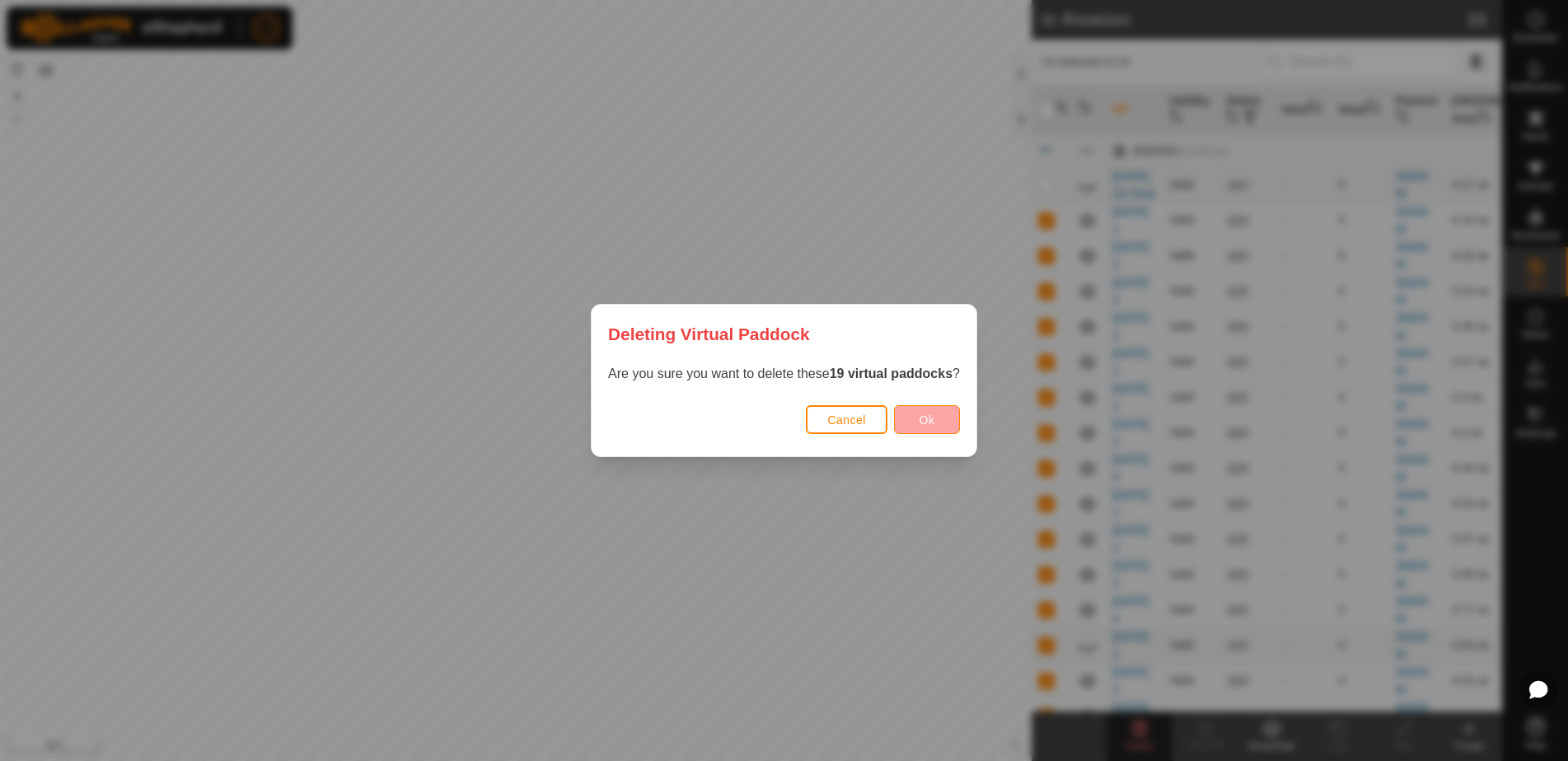
click at [922, 419] on span "Ok" at bounding box center [928, 420] width 15 height 13
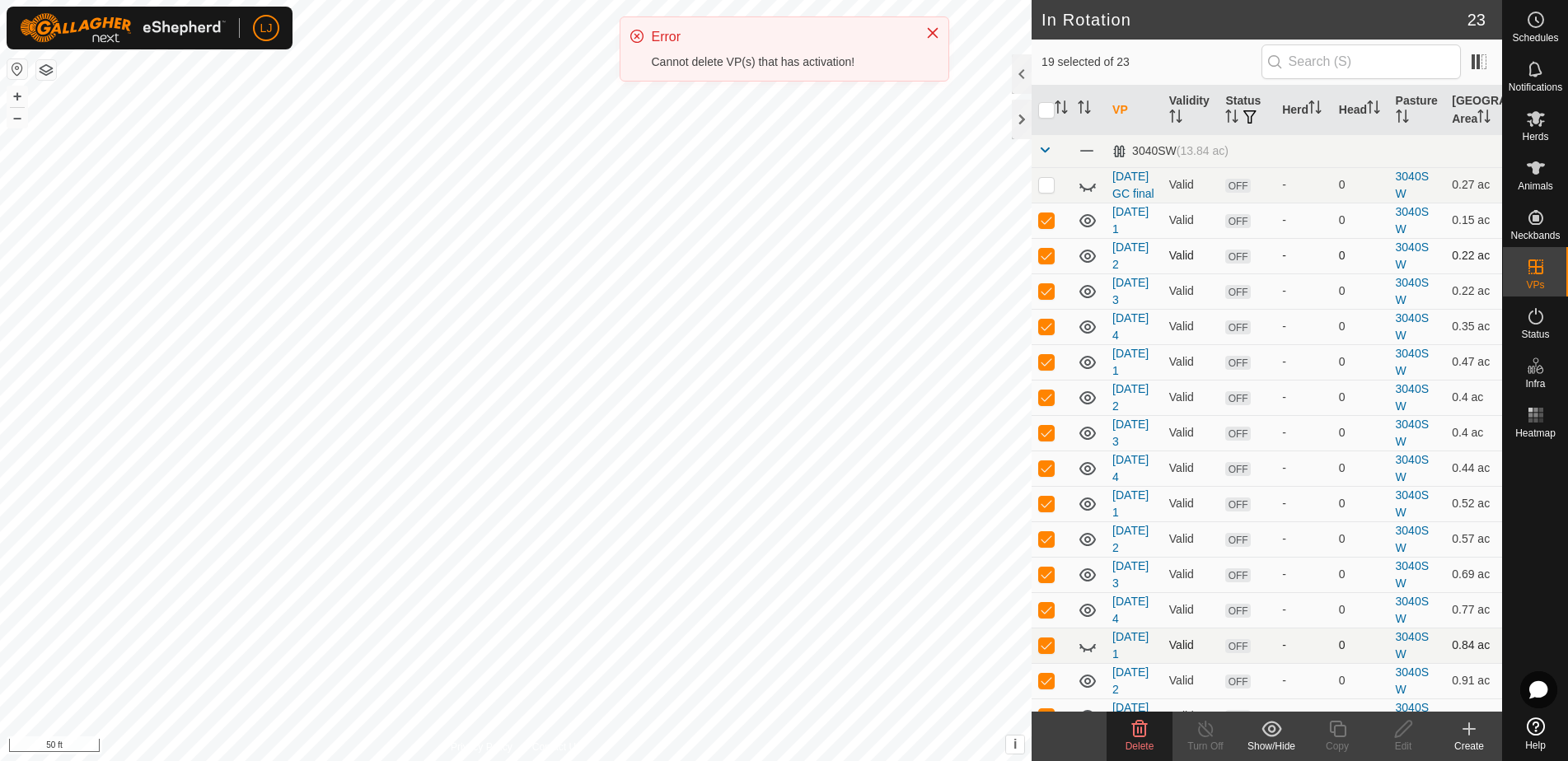
drag, startPoint x: 1093, startPoint y: 667, endPoint x: 1107, endPoint y: 672, distance: 14.9
click at [1092, 656] on icon at bounding box center [1087, 645] width 20 height 20
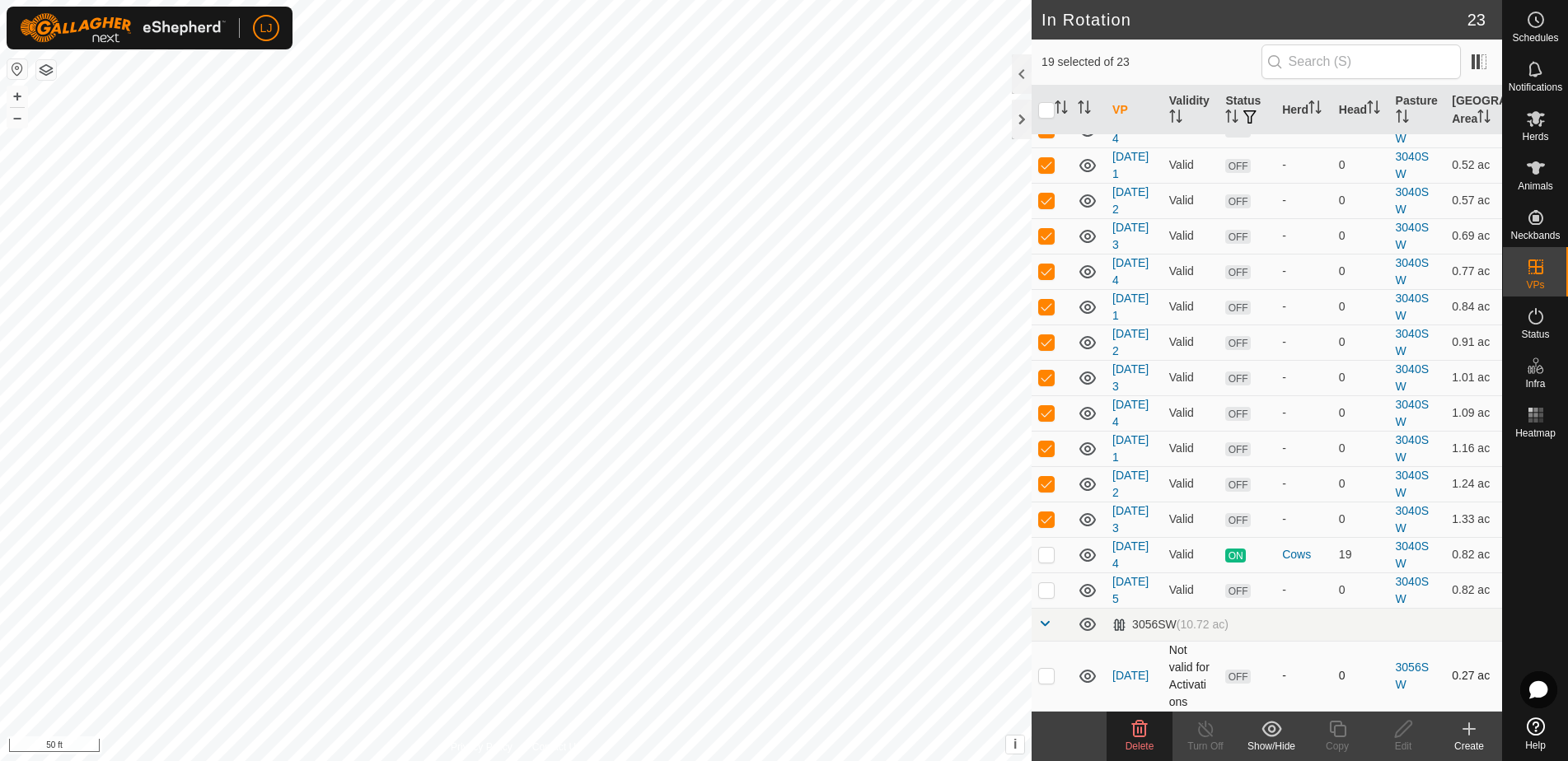
scroll to position [356, 0]
click at [1146, 734] on icon at bounding box center [1139, 728] width 15 height 16
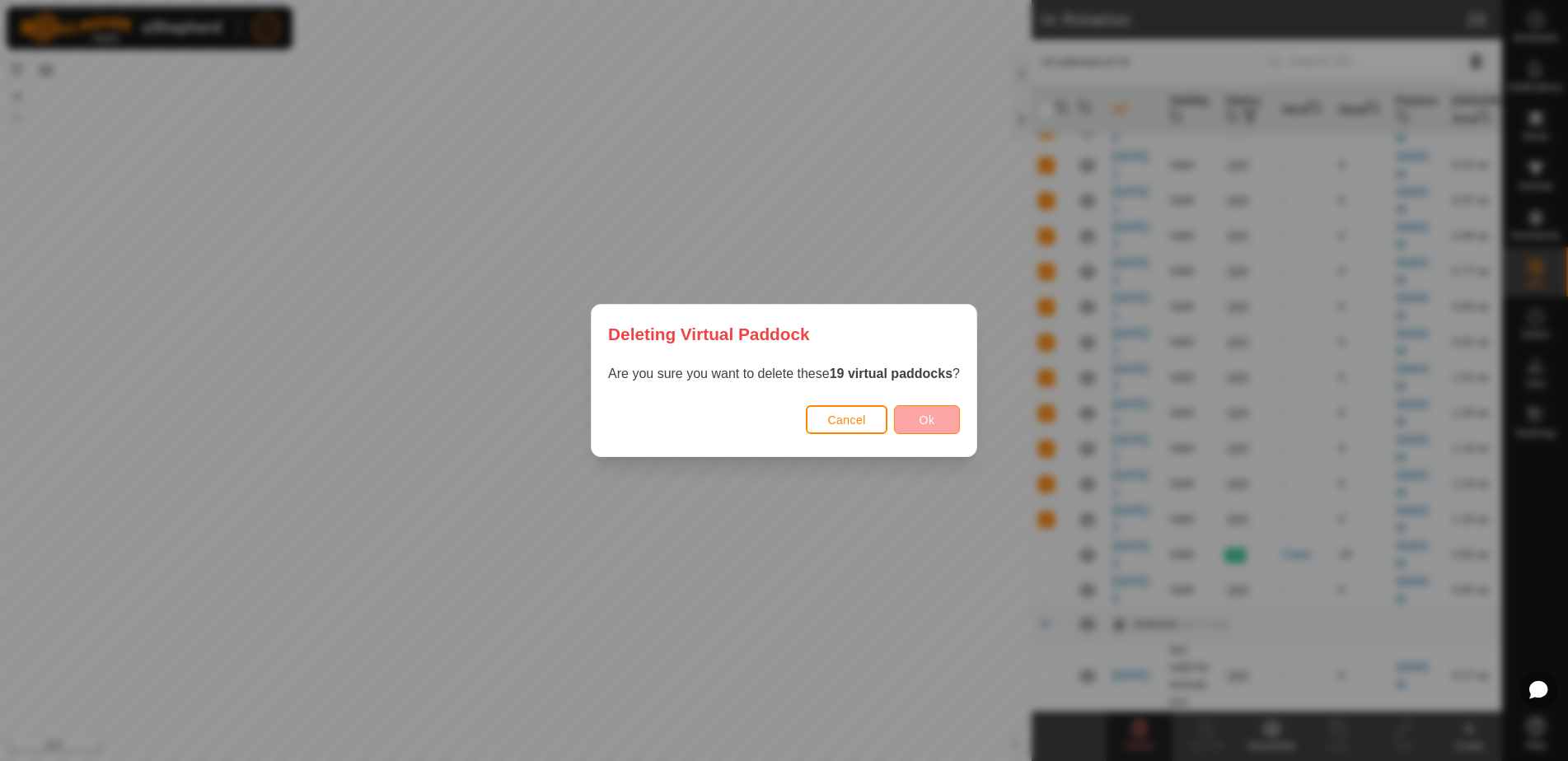
click at [926, 419] on span "Ok" at bounding box center [928, 420] width 15 height 13
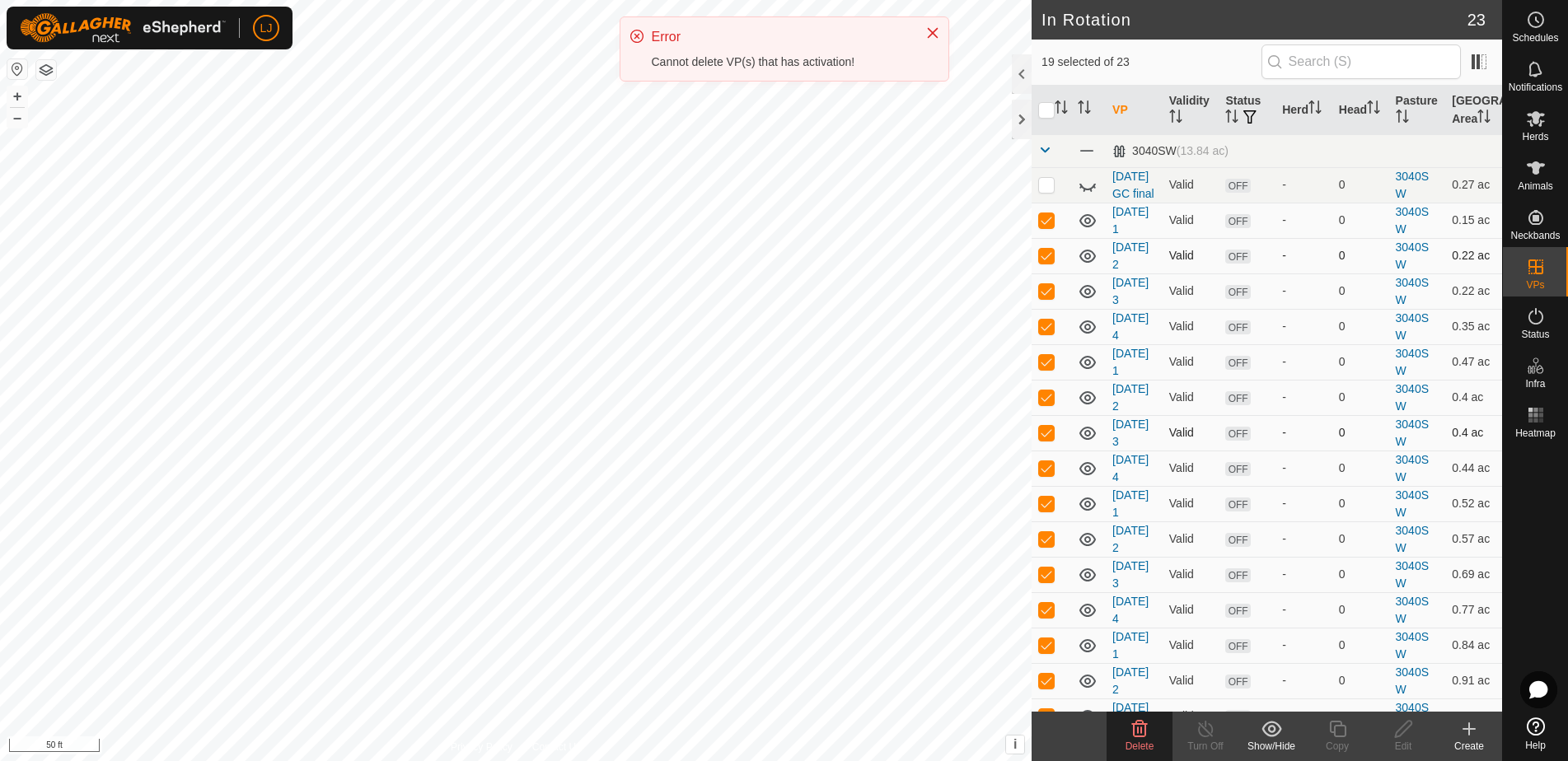
scroll to position [0, 0]
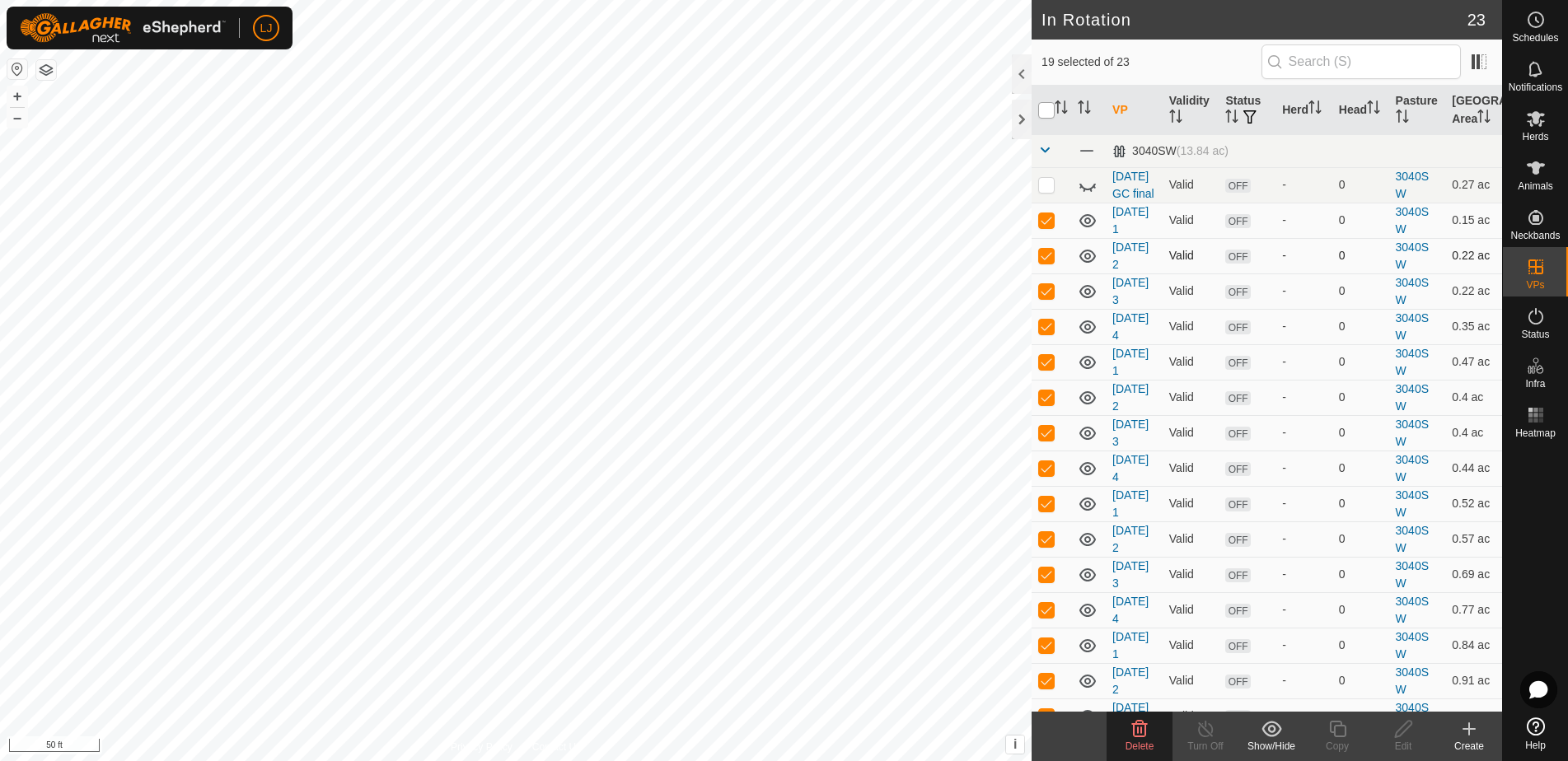
click at [1043, 108] on input "checkbox" at bounding box center [1046, 110] width 16 height 16
checkbox input "true"
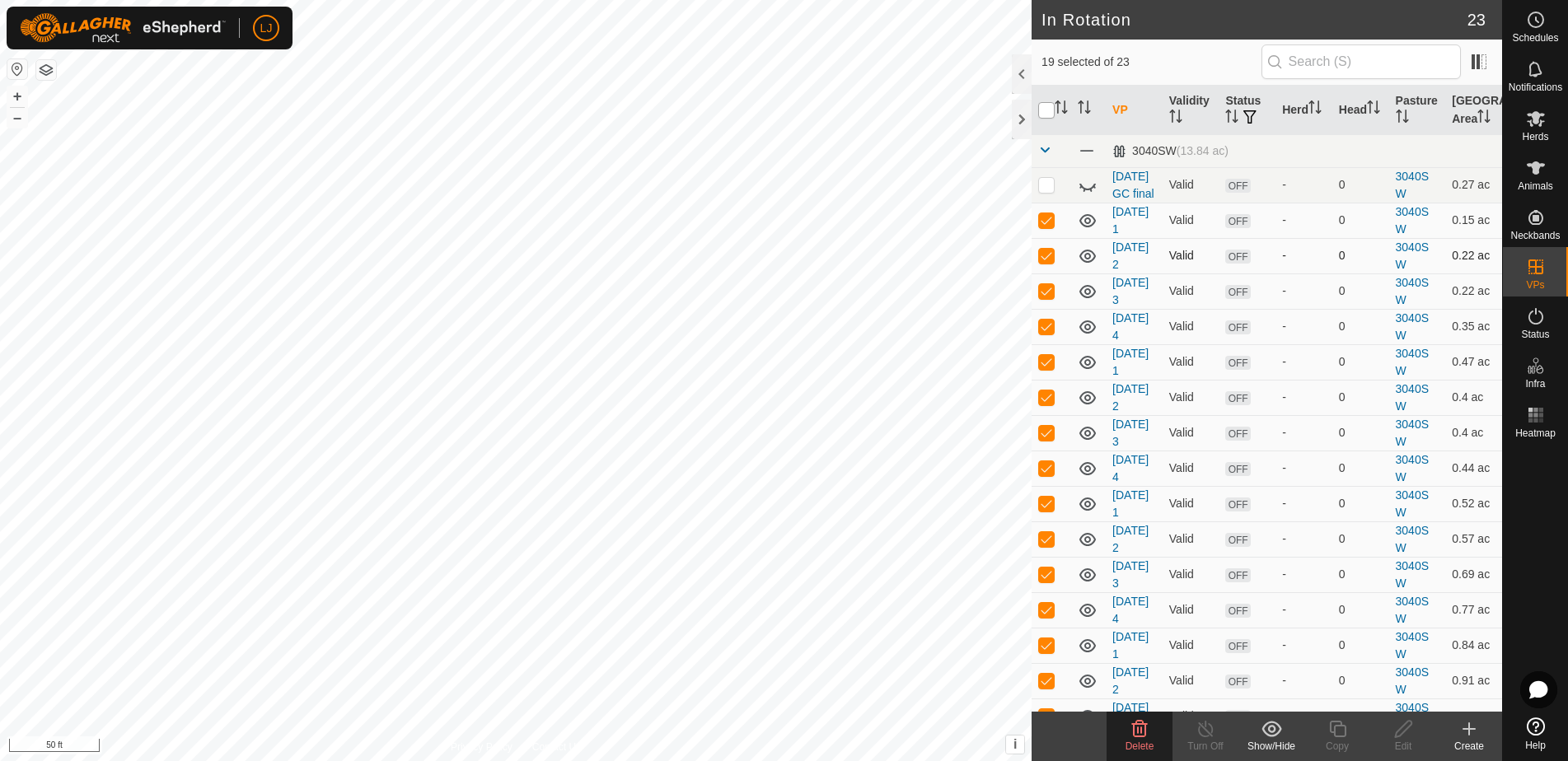
checkbox input "true"
click at [1043, 108] on input "checkbox" at bounding box center [1046, 110] width 16 height 16
checkbox input "false"
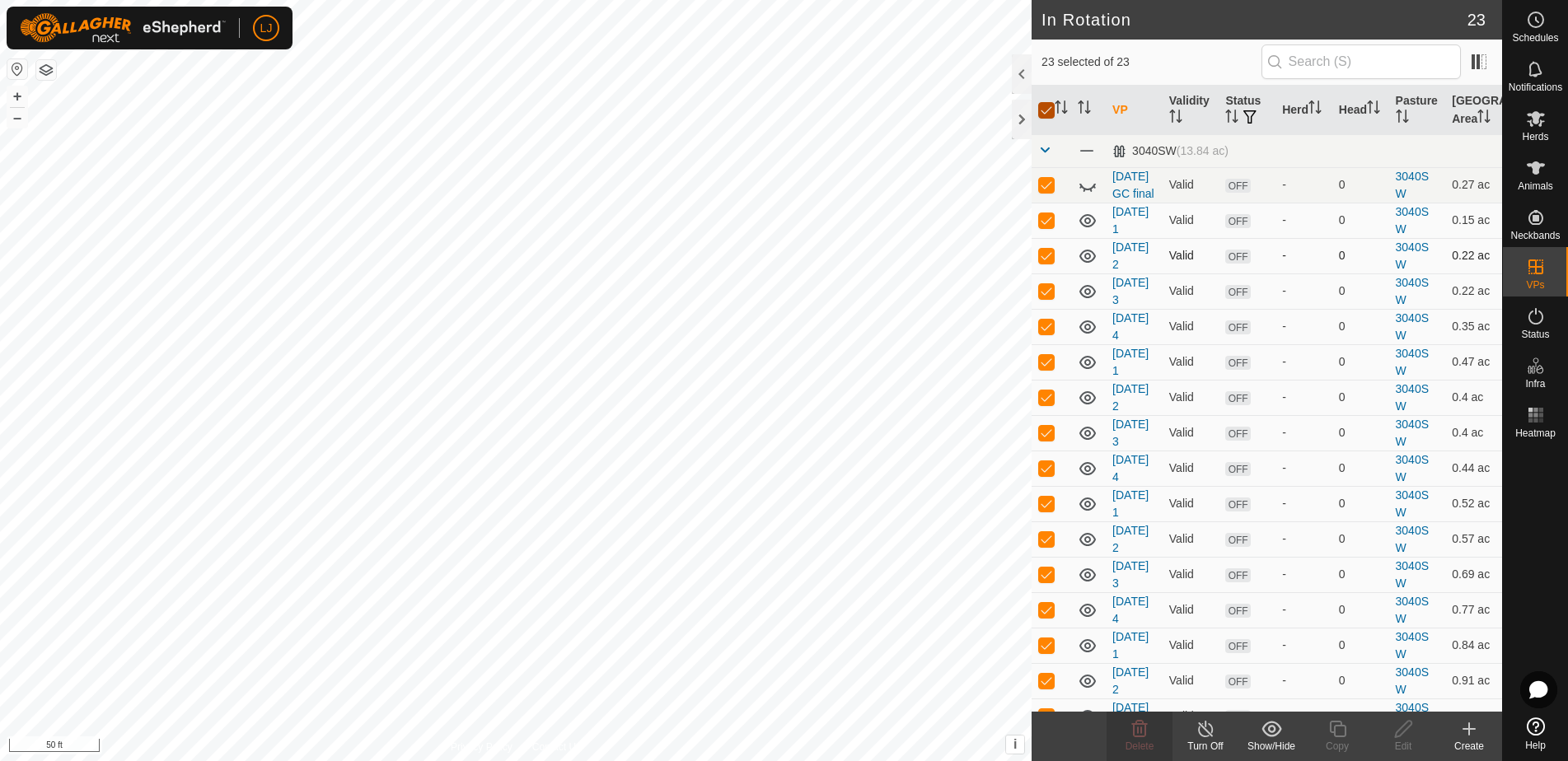
checkbox input "false"
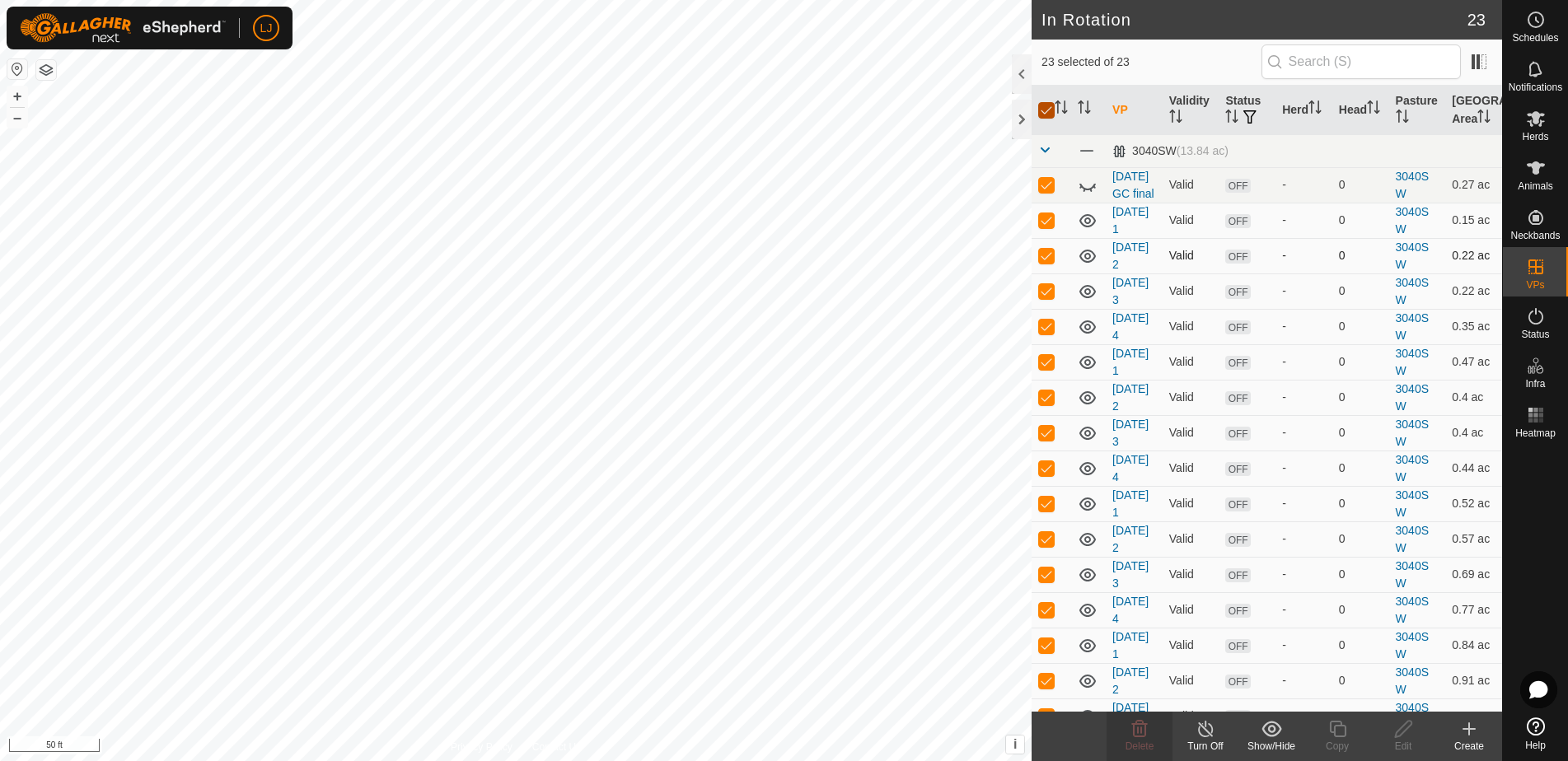
checkbox input "false"
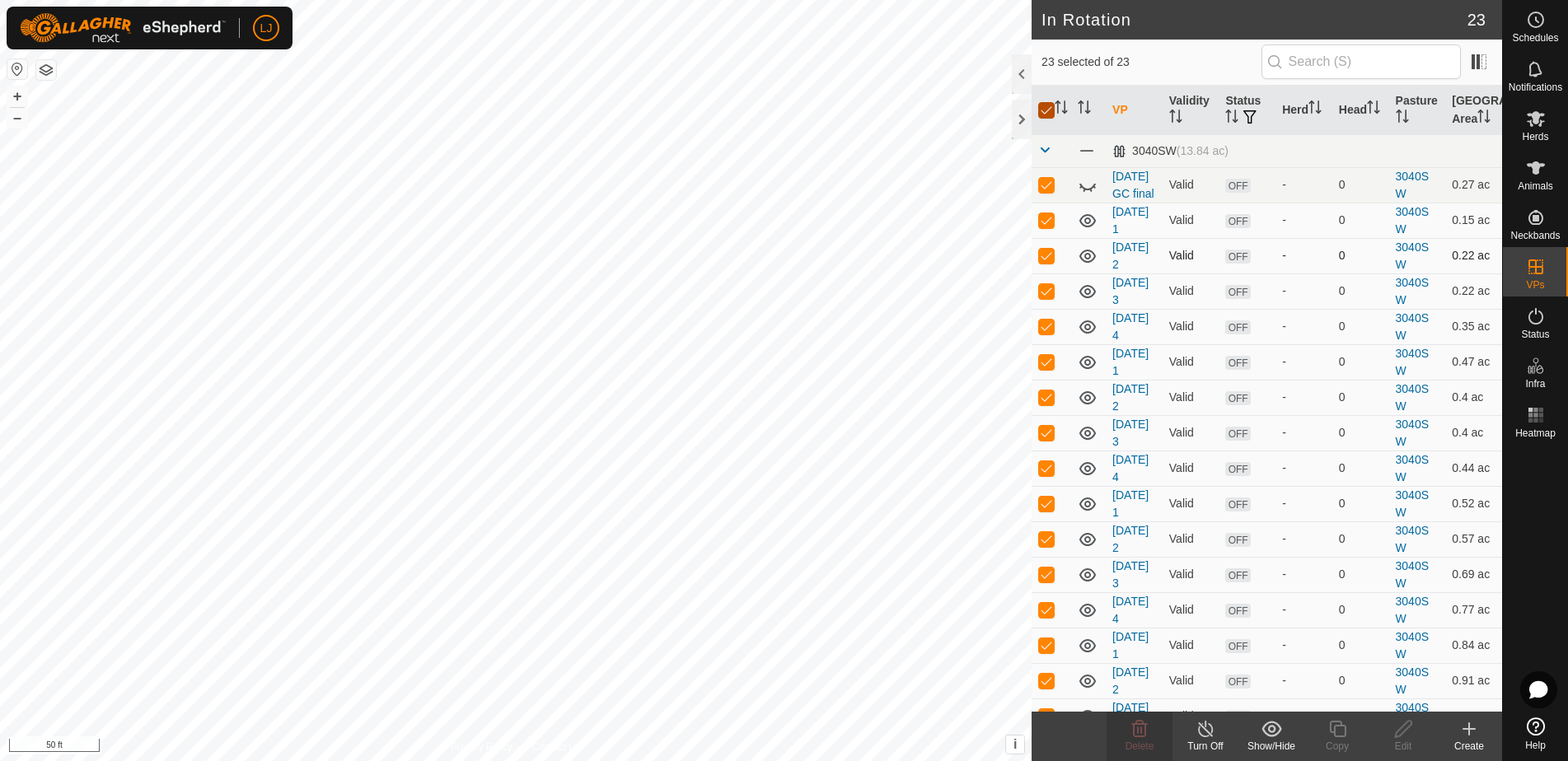
checkbox input "false"
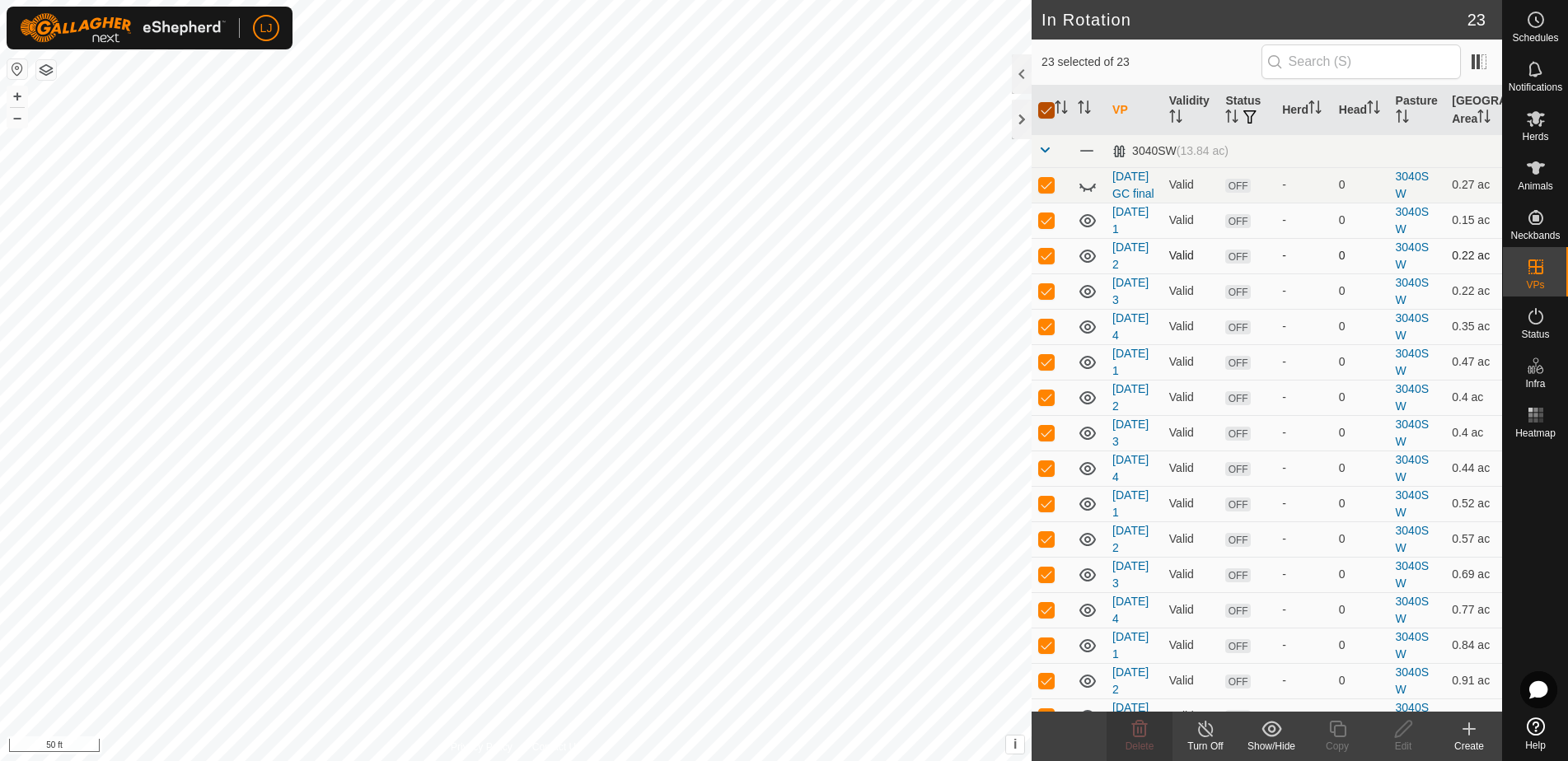
checkbox input "false"
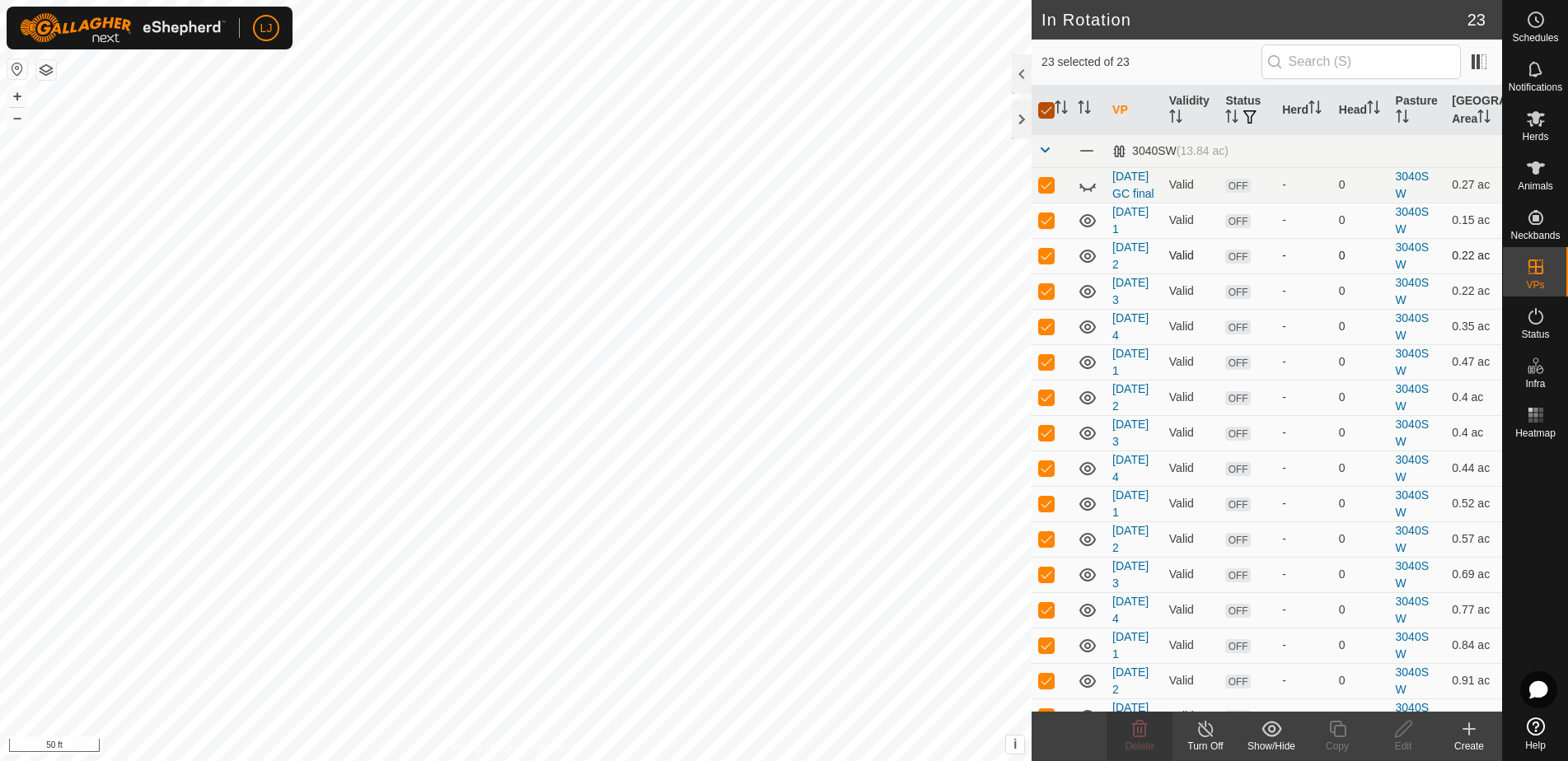
checkbox input "false"
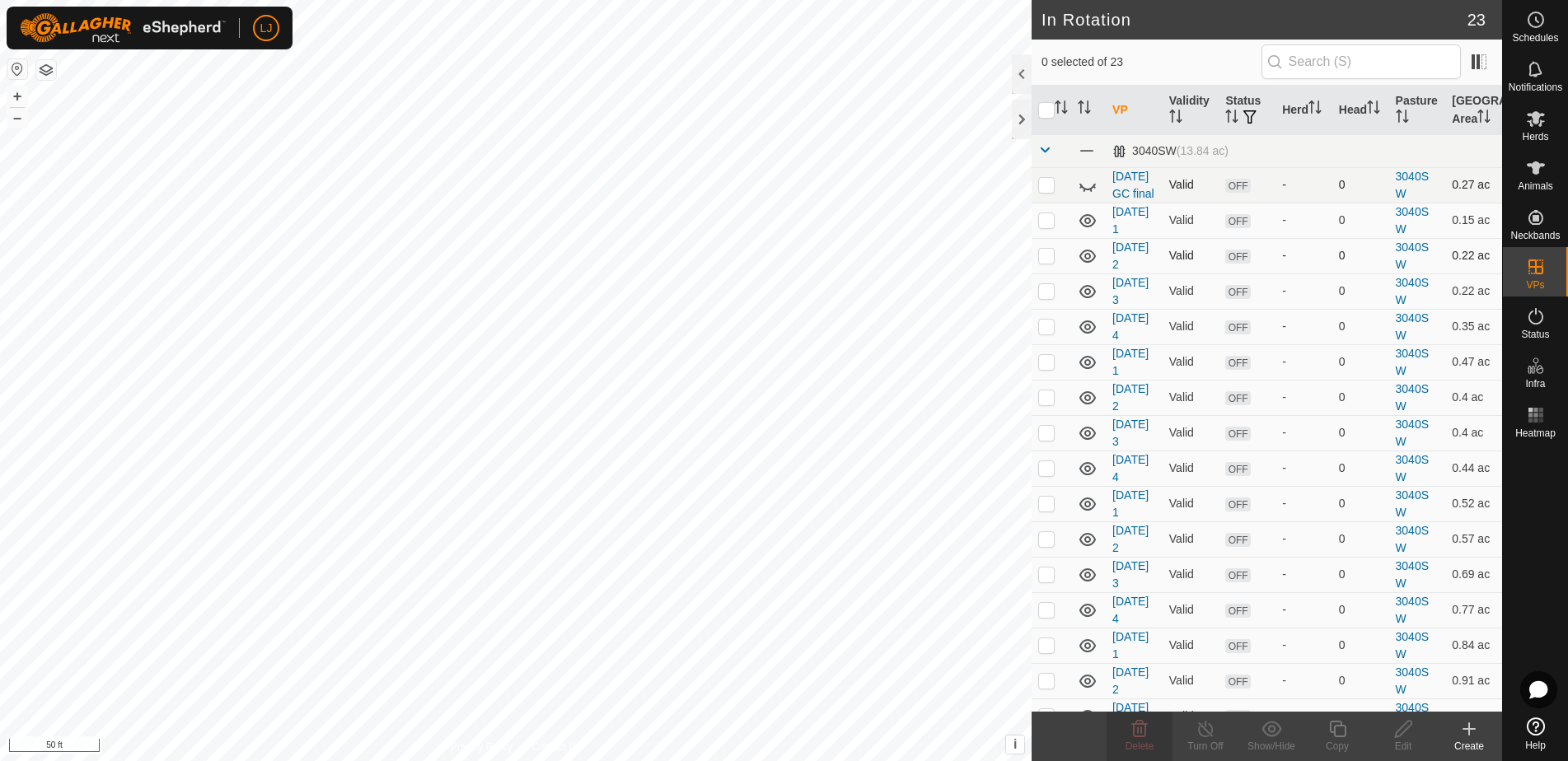
drag, startPoint x: 1054, startPoint y: 193, endPoint x: 1054, endPoint y: 203, distance: 10.0
click at [1054, 191] on p-checkbox at bounding box center [1046, 185] width 16 height 13
drag, startPoint x: 1091, startPoint y: 194, endPoint x: 1140, endPoint y: 286, distance: 104.2
click at [1091, 196] on icon at bounding box center [1087, 185] width 20 height 20
click at [1153, 724] on delete-svg-icon at bounding box center [1139, 729] width 65 height 20
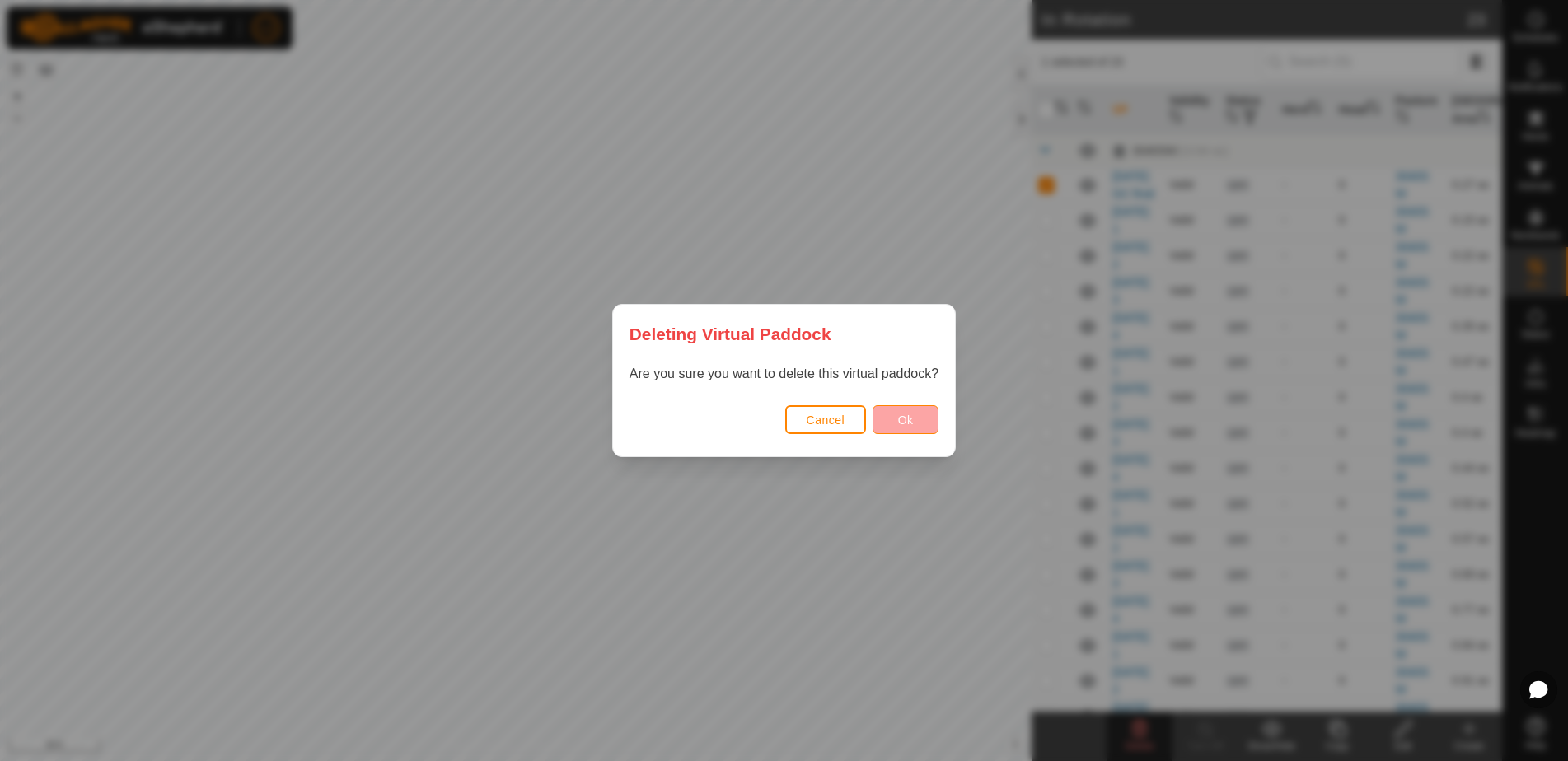
click at [900, 423] on span "Ok" at bounding box center [905, 420] width 15 height 13
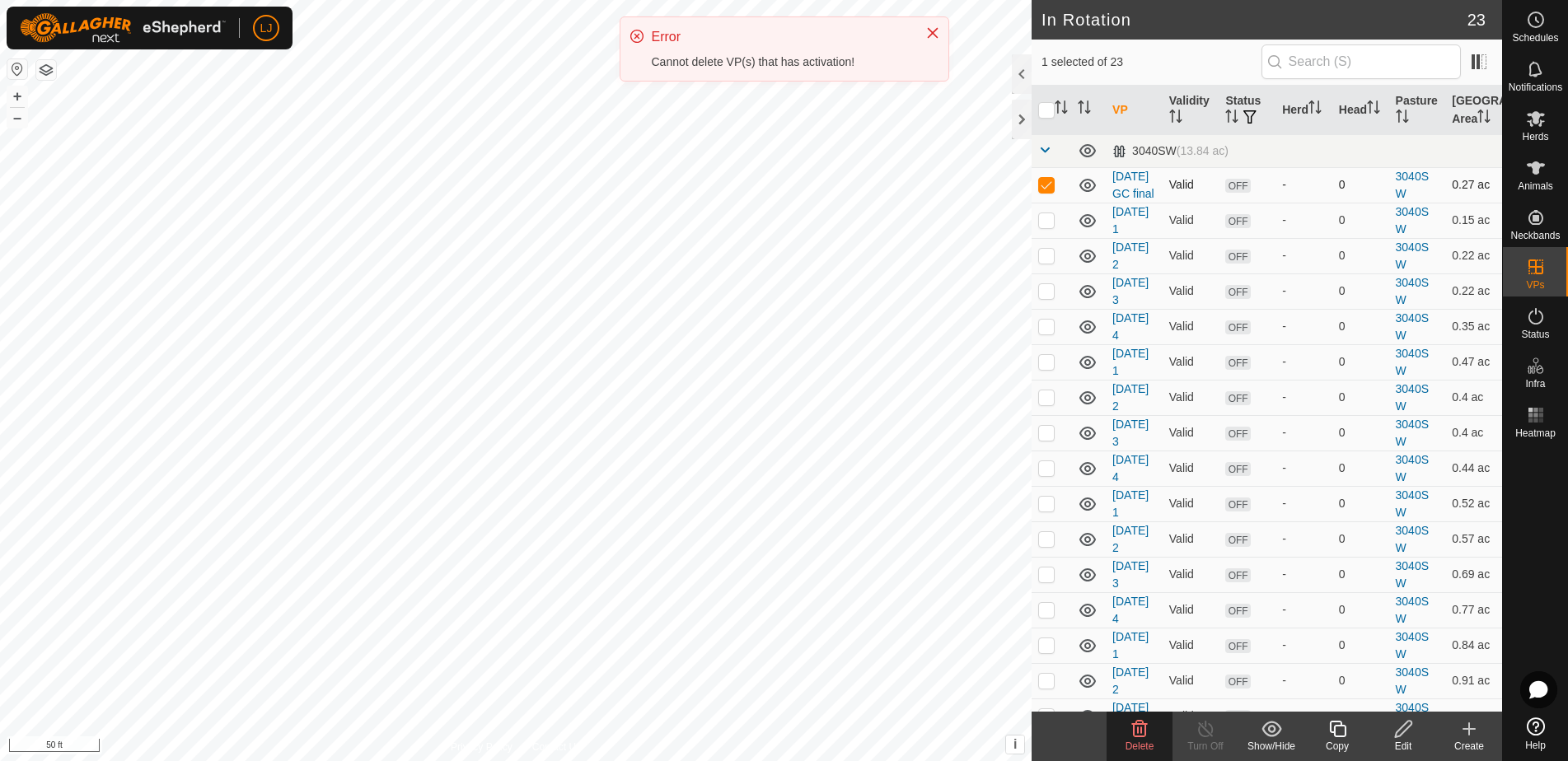
click at [1052, 191] on p-checkbox at bounding box center [1046, 185] width 16 height 13
checkbox input "false"
click at [1047, 226] on p-checkbox at bounding box center [1046, 221] width 16 height 13
checkbox input "true"
click at [1046, 262] on p-checkbox at bounding box center [1046, 255] width 16 height 13
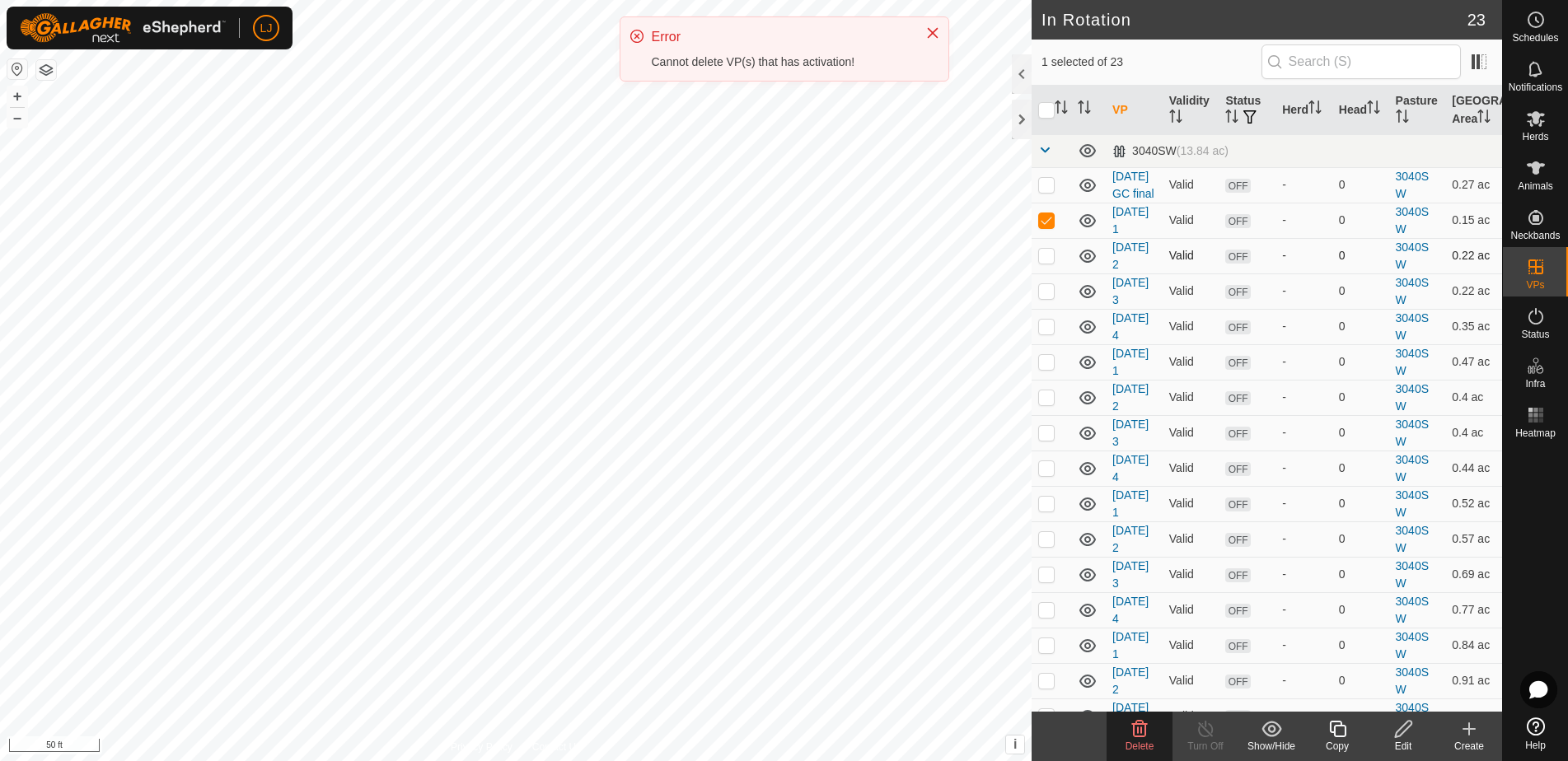
checkbox input "true"
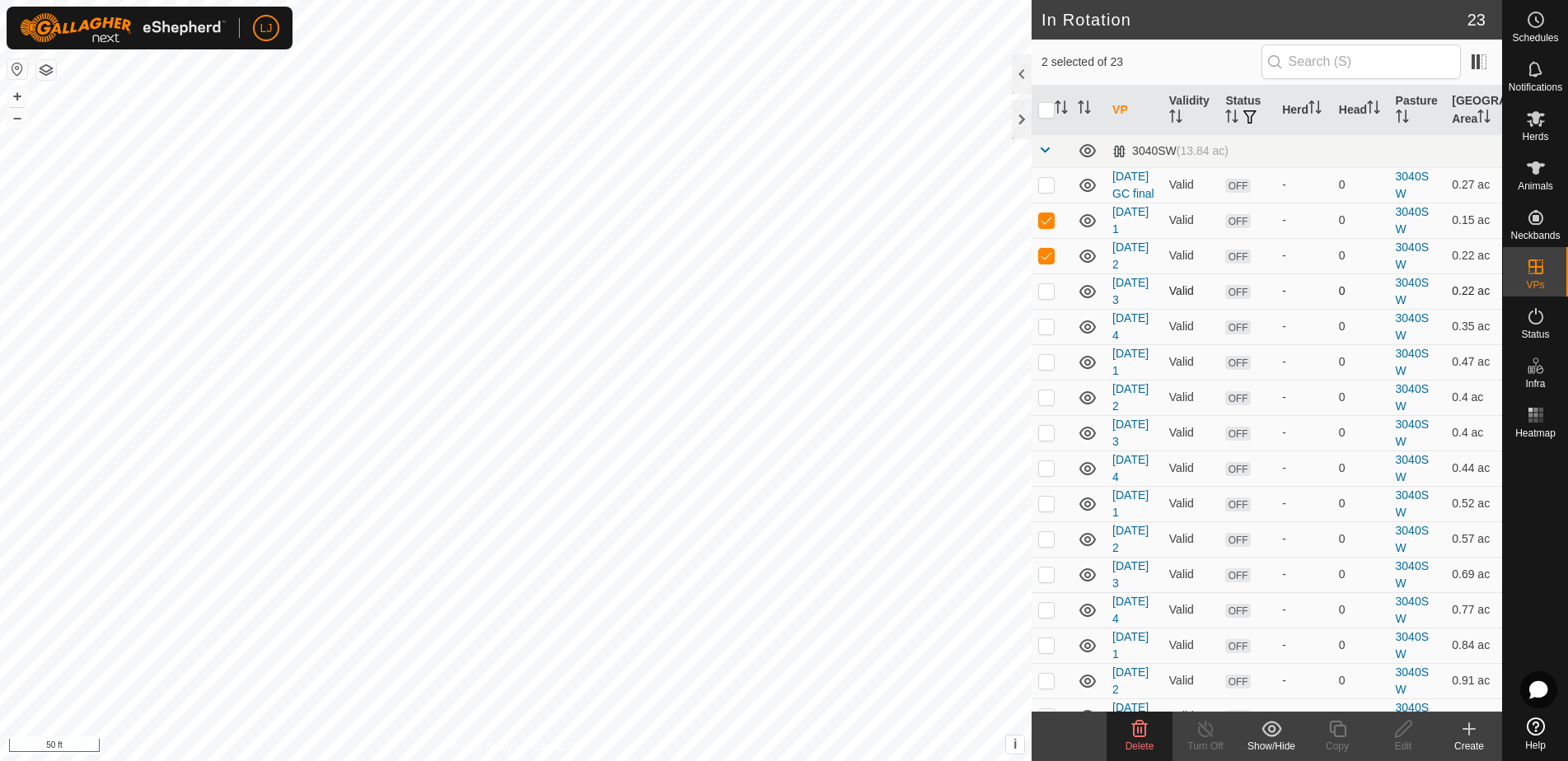
click at [1045, 309] on td at bounding box center [1051, 291] width 39 height 36
checkbox input "true"
drag, startPoint x: 1047, startPoint y: 353, endPoint x: 1045, endPoint y: 365, distance: 12.2
click at [1047, 345] on td at bounding box center [1051, 327] width 39 height 36
checkbox input "true"
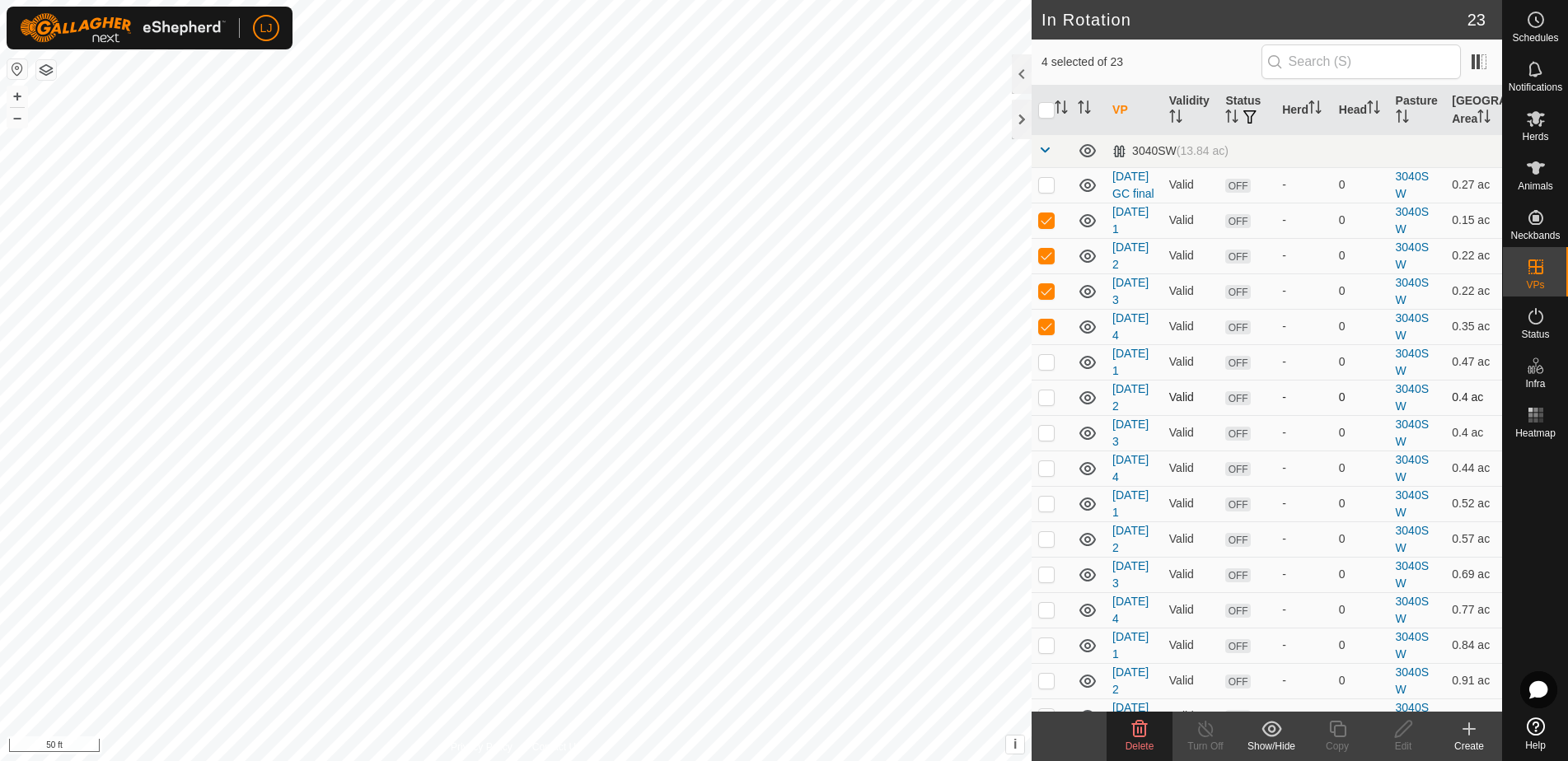
click at [1047, 368] on p-checkbox at bounding box center [1046, 362] width 16 height 13
checkbox input "true"
drag, startPoint x: 1046, startPoint y: 419, endPoint x: 1047, endPoint y: 448, distance: 29.0
click at [1047, 404] on p-checkbox at bounding box center [1046, 397] width 16 height 13
checkbox input "true"
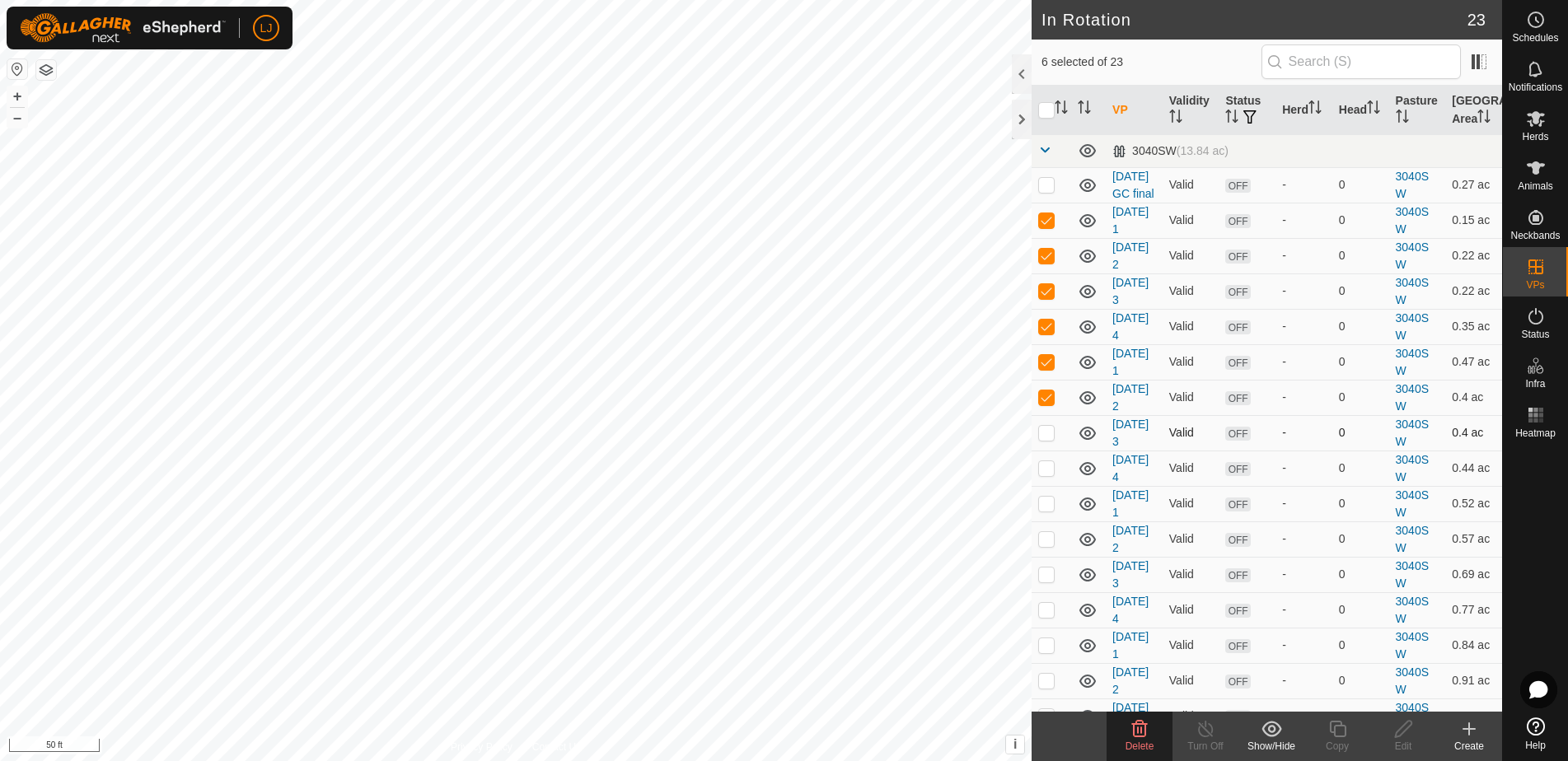
click at [1048, 439] on p-checkbox at bounding box center [1046, 433] width 16 height 13
checkbox input "true"
click at [1045, 486] on td at bounding box center [1051, 468] width 39 height 36
checkbox input "true"
click at [1134, 738] on icon at bounding box center [1139, 729] width 20 height 20
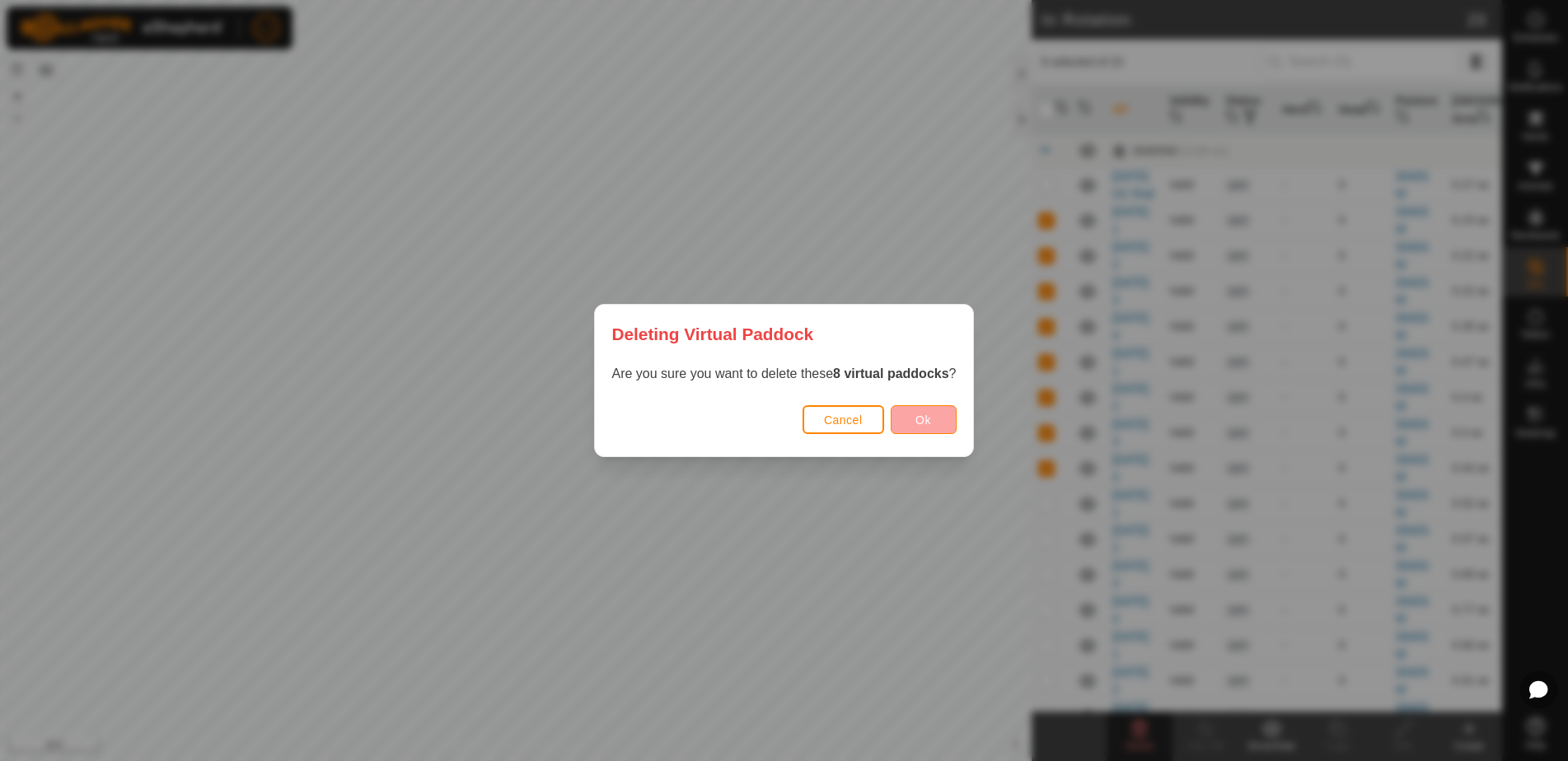
click at [926, 425] on span "Ok" at bounding box center [923, 420] width 15 height 13
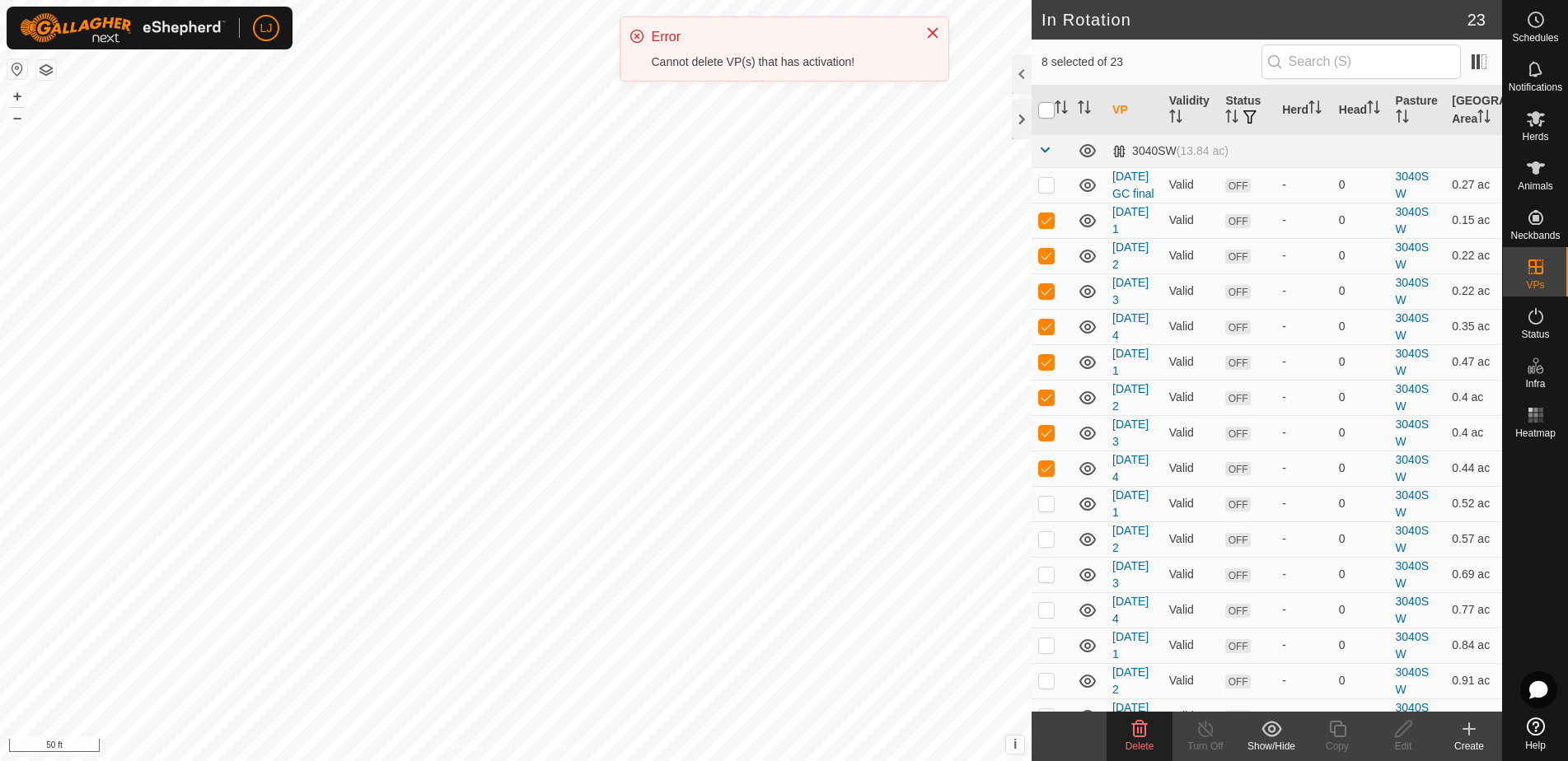
click at [1045, 112] on input "checkbox" at bounding box center [1046, 110] width 16 height 16
checkbox input "true"
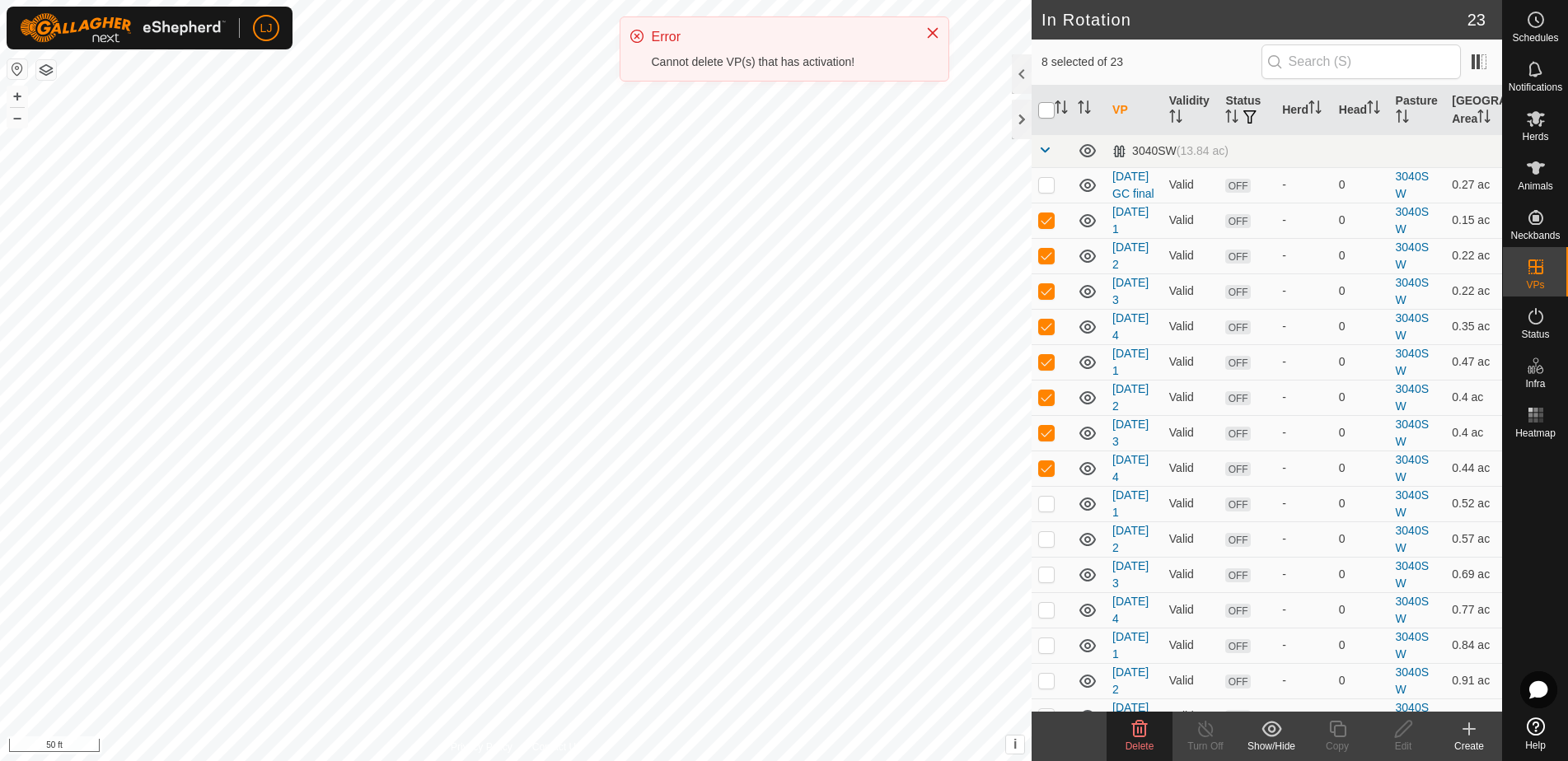
checkbox input "true"
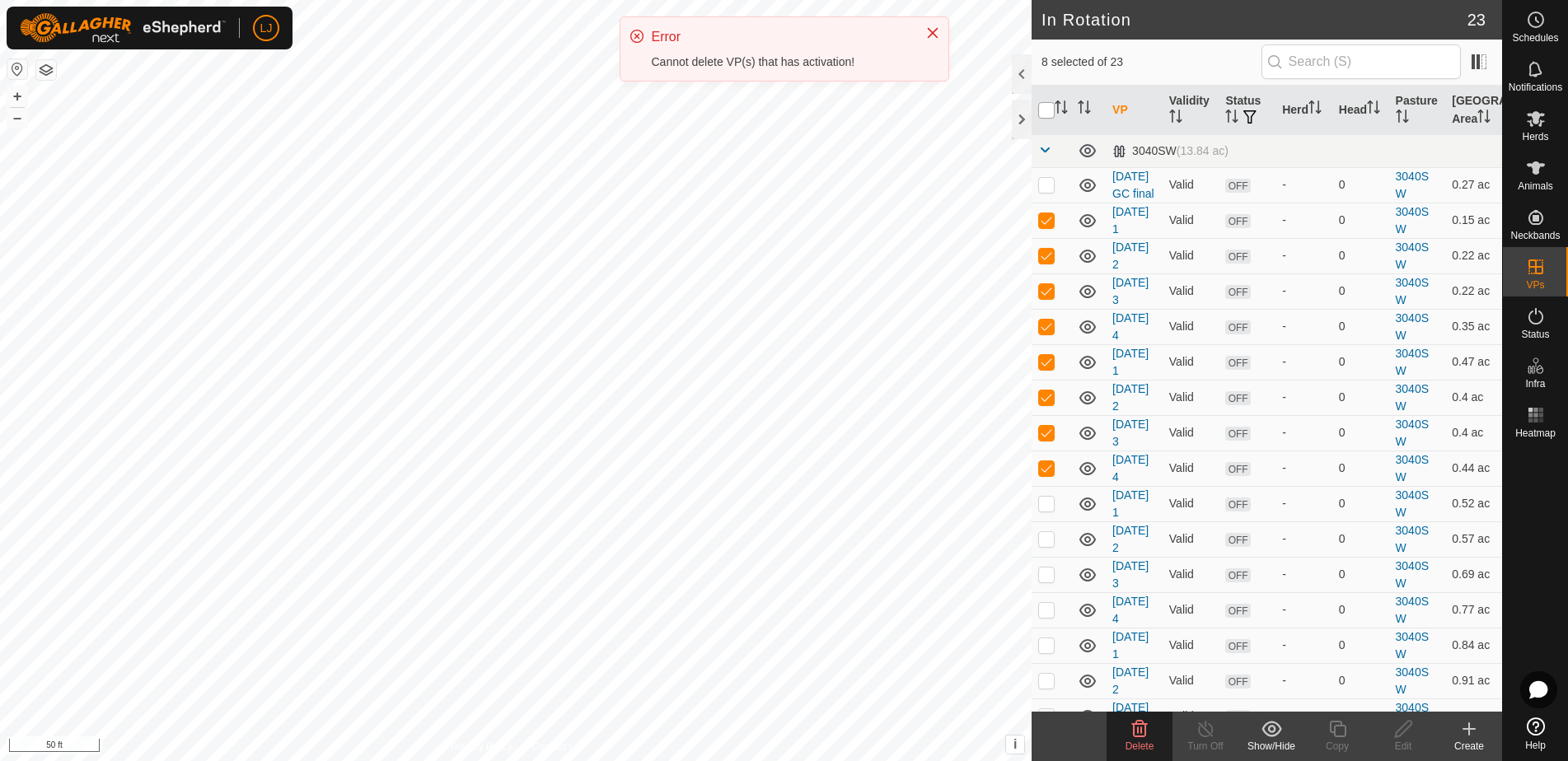
checkbox input "true"
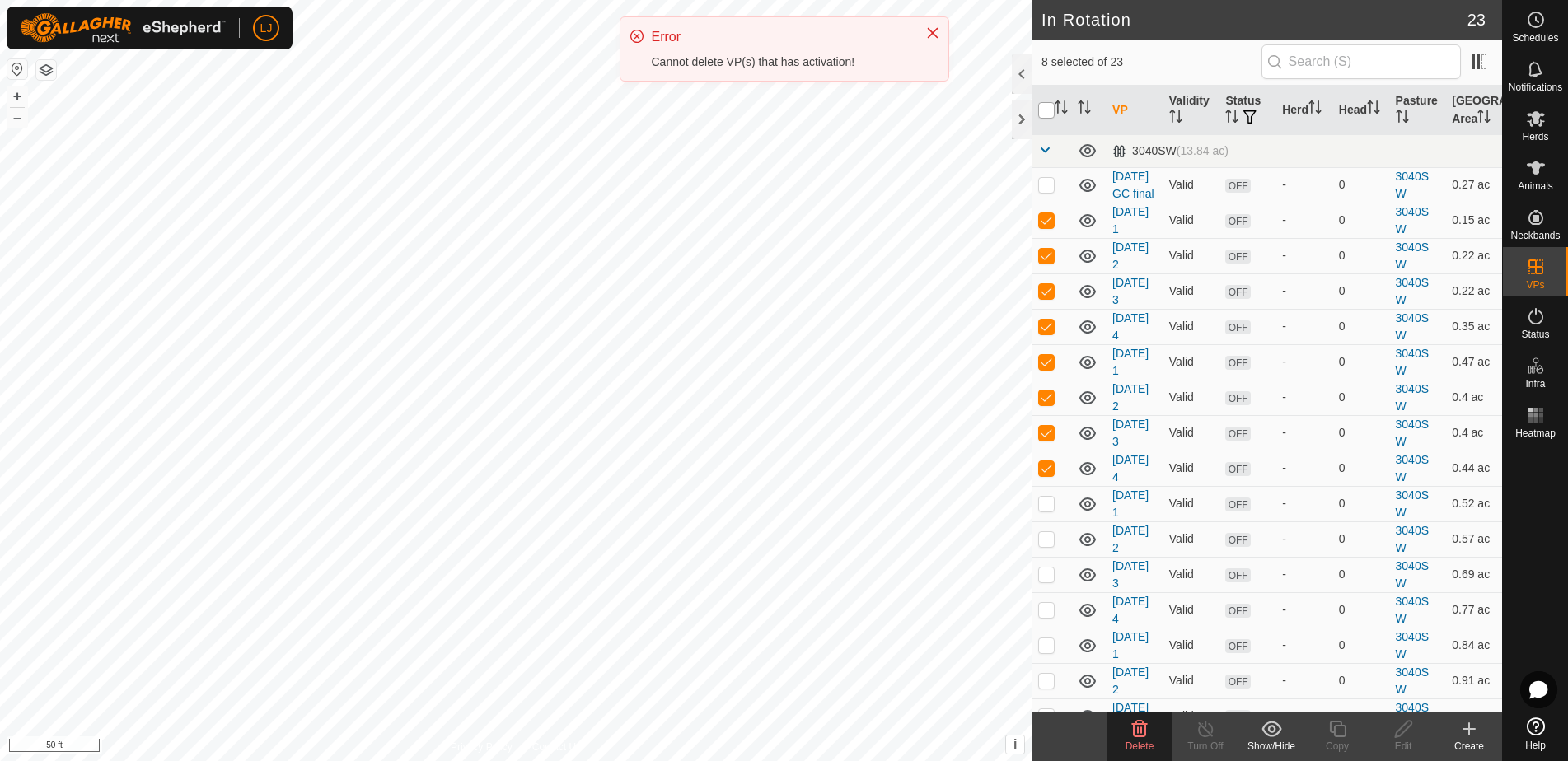
checkbox input "true"
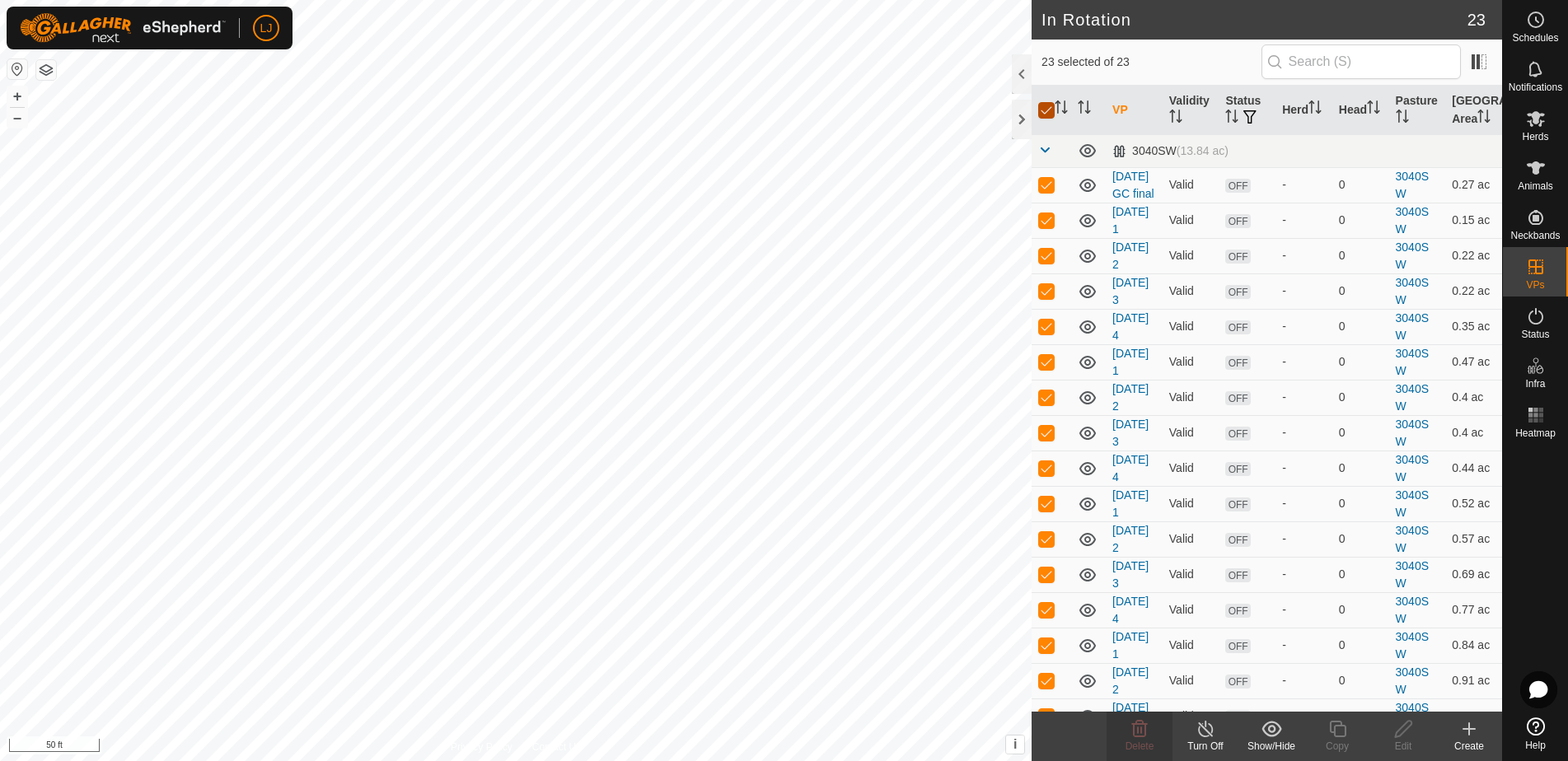
click at [1045, 112] on input "checkbox" at bounding box center [1046, 110] width 16 height 16
checkbox input "false"
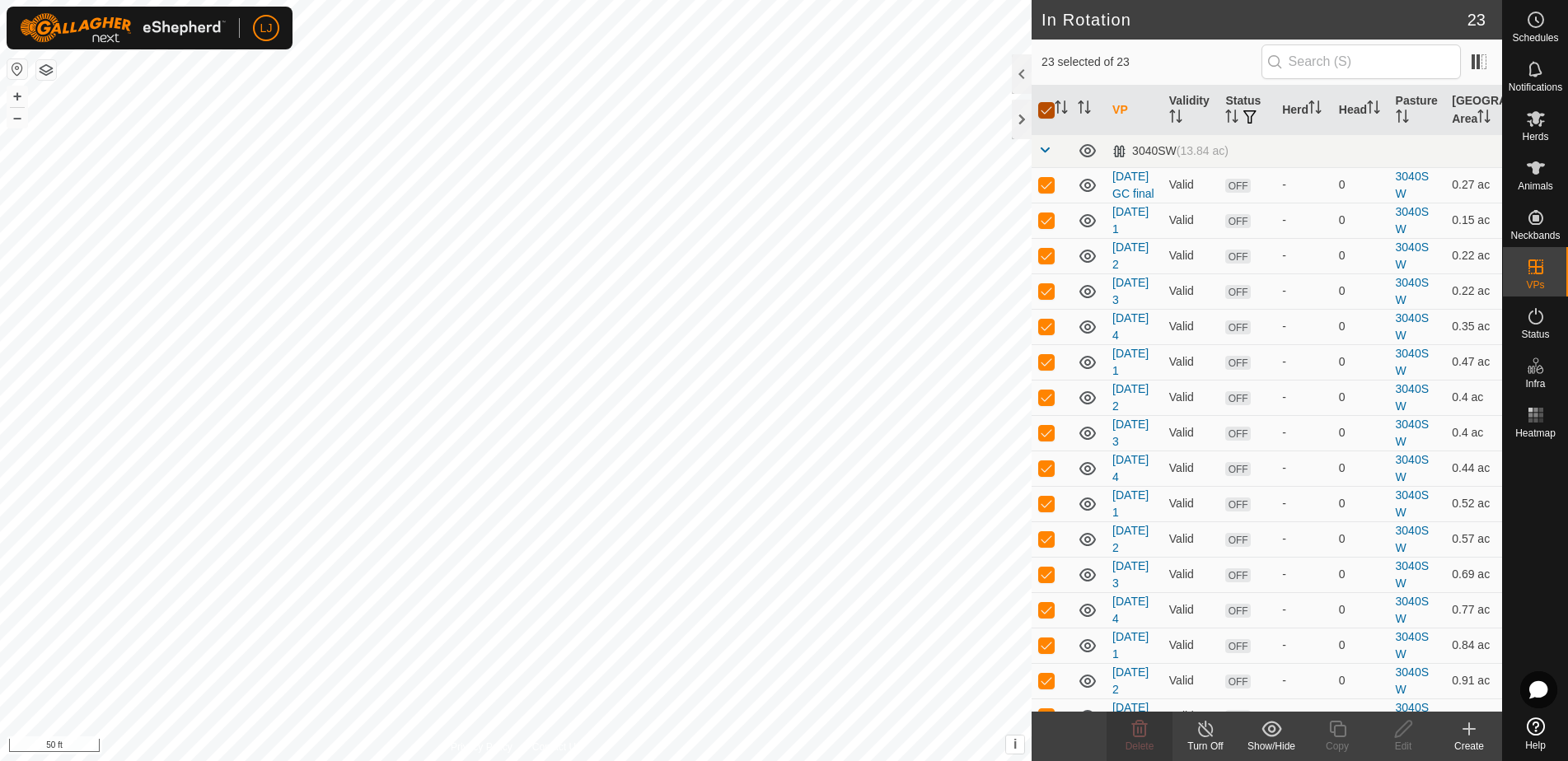
checkbox input "false"
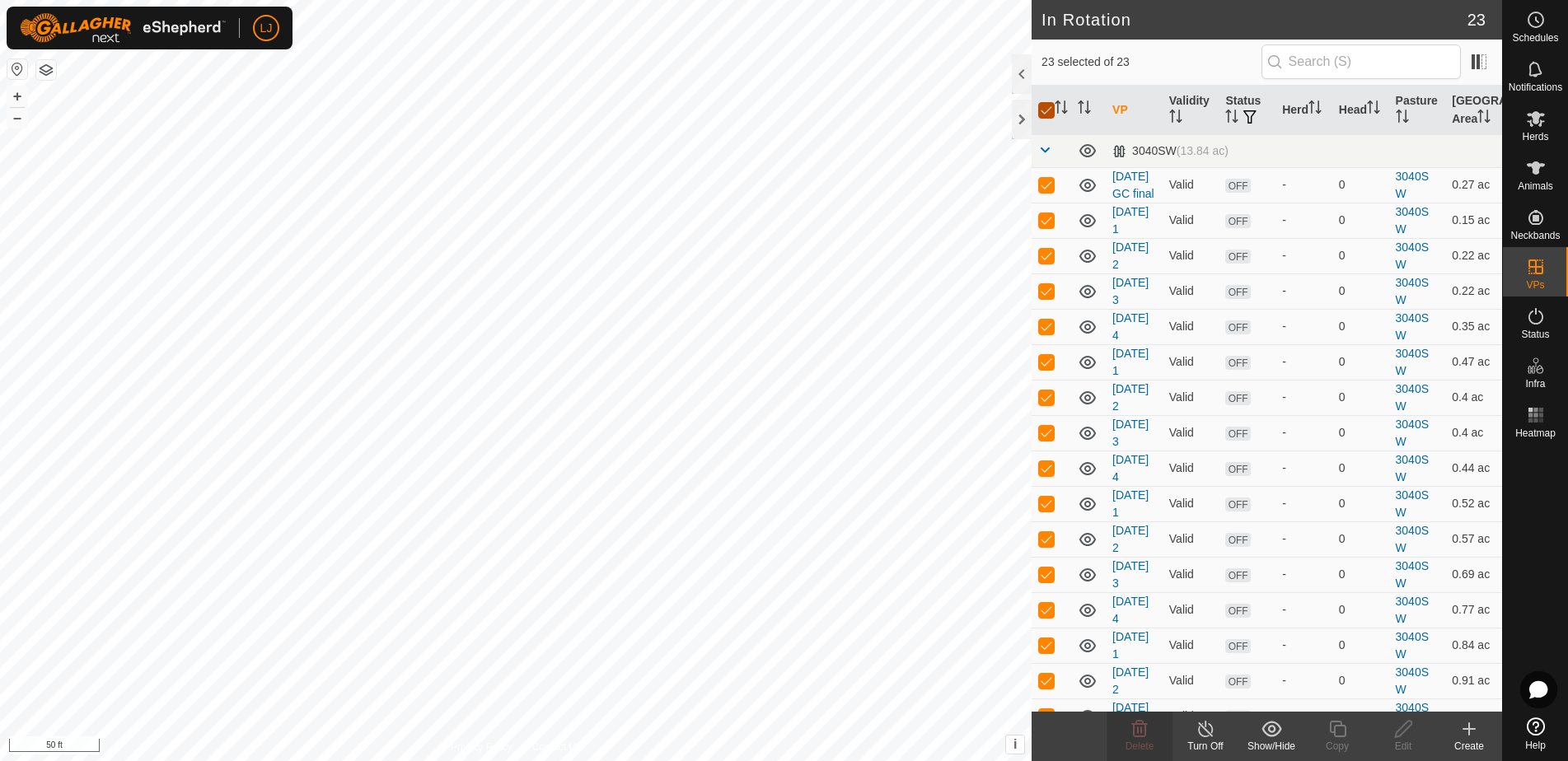
checkbox input "false"
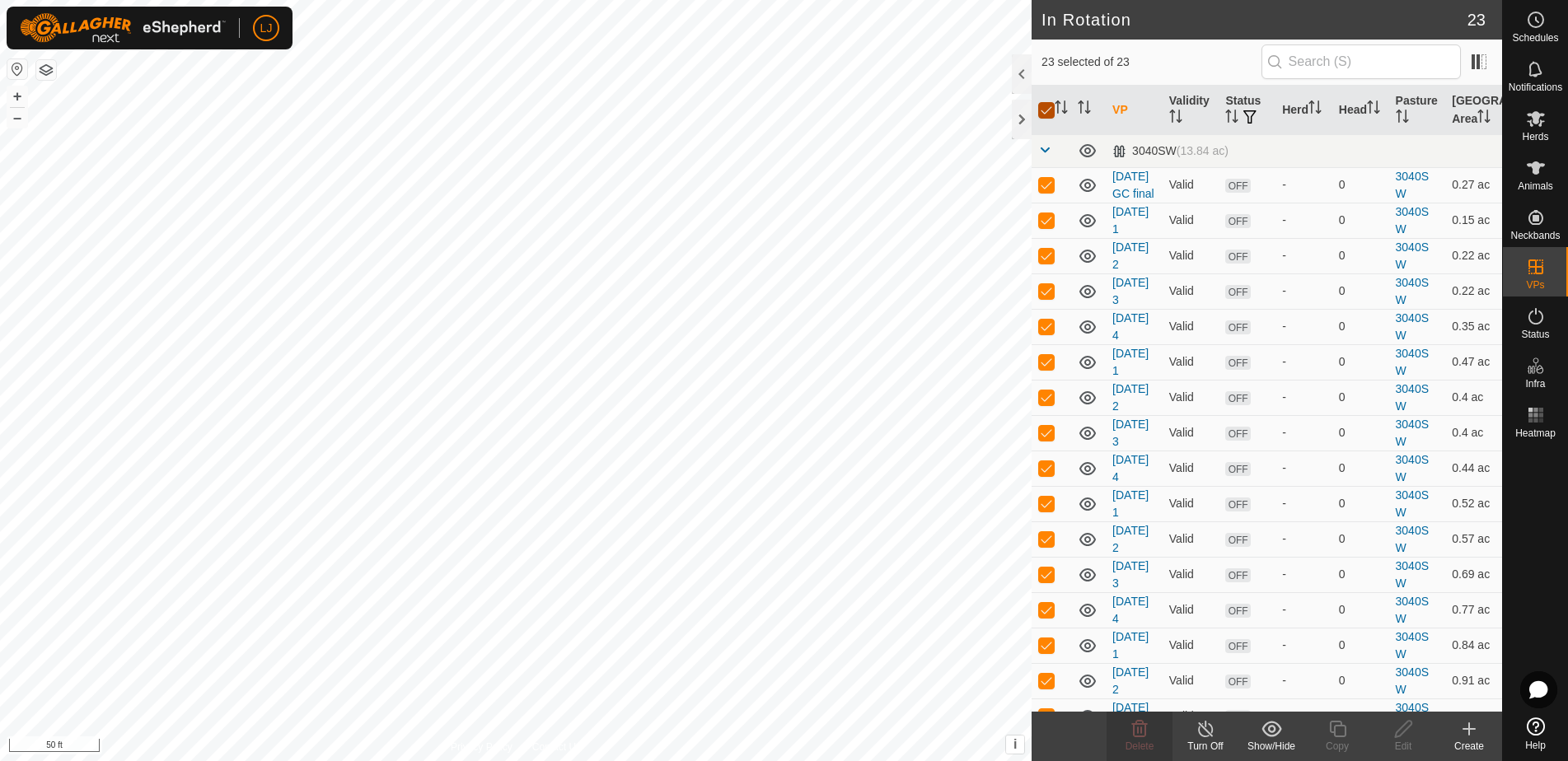
checkbox input "false"
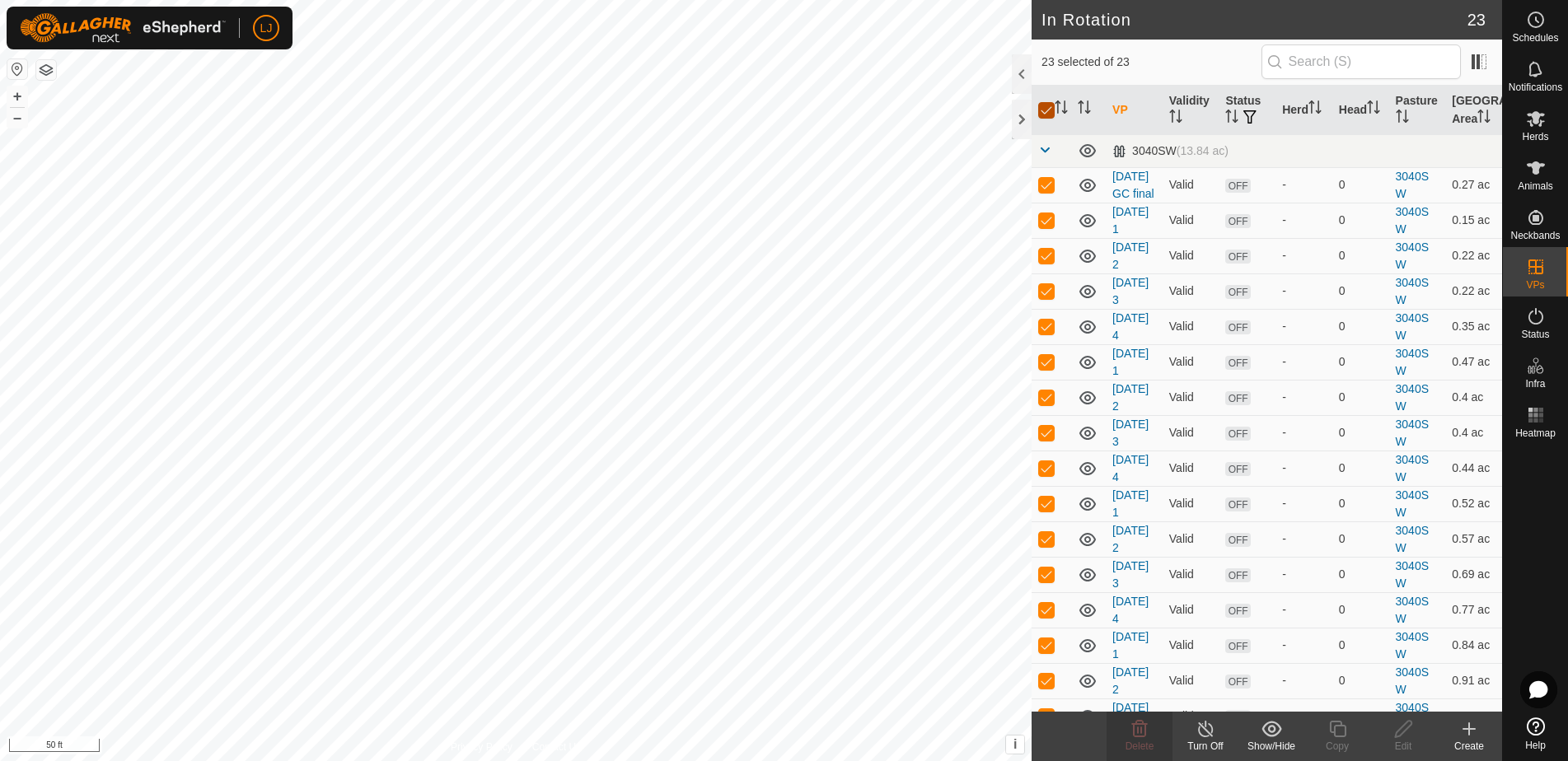
checkbox input "false"
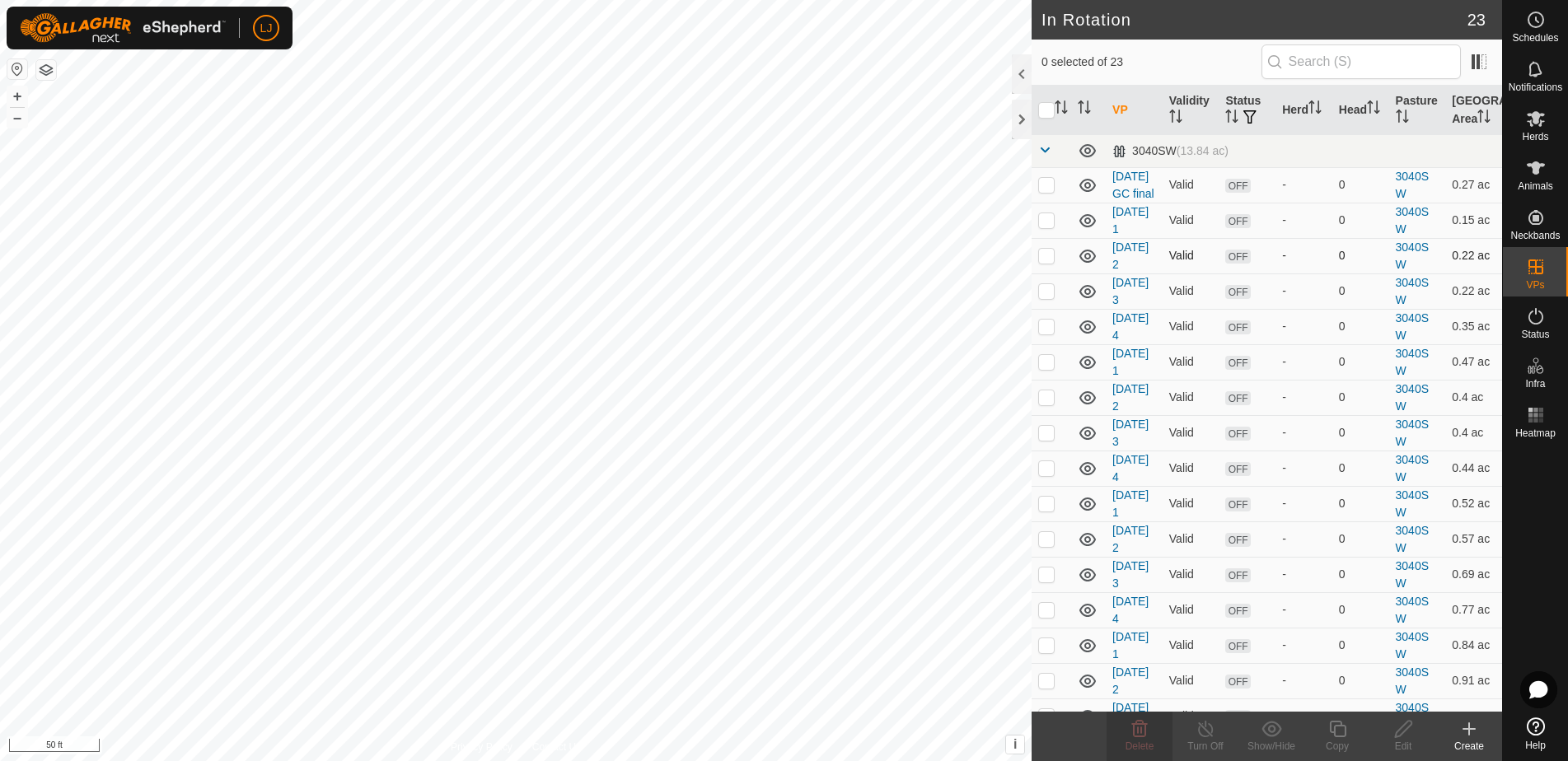
drag, startPoint x: 1048, startPoint y: 237, endPoint x: 1051, endPoint y: 259, distance: 22.2
click at [1049, 226] on p-checkbox at bounding box center [1046, 221] width 16 height 13
checkbox input "true"
drag, startPoint x: 1050, startPoint y: 261, endPoint x: 1053, endPoint y: 302, distance: 41.1
click at [1051, 264] on td at bounding box center [1051, 255] width 39 height 36
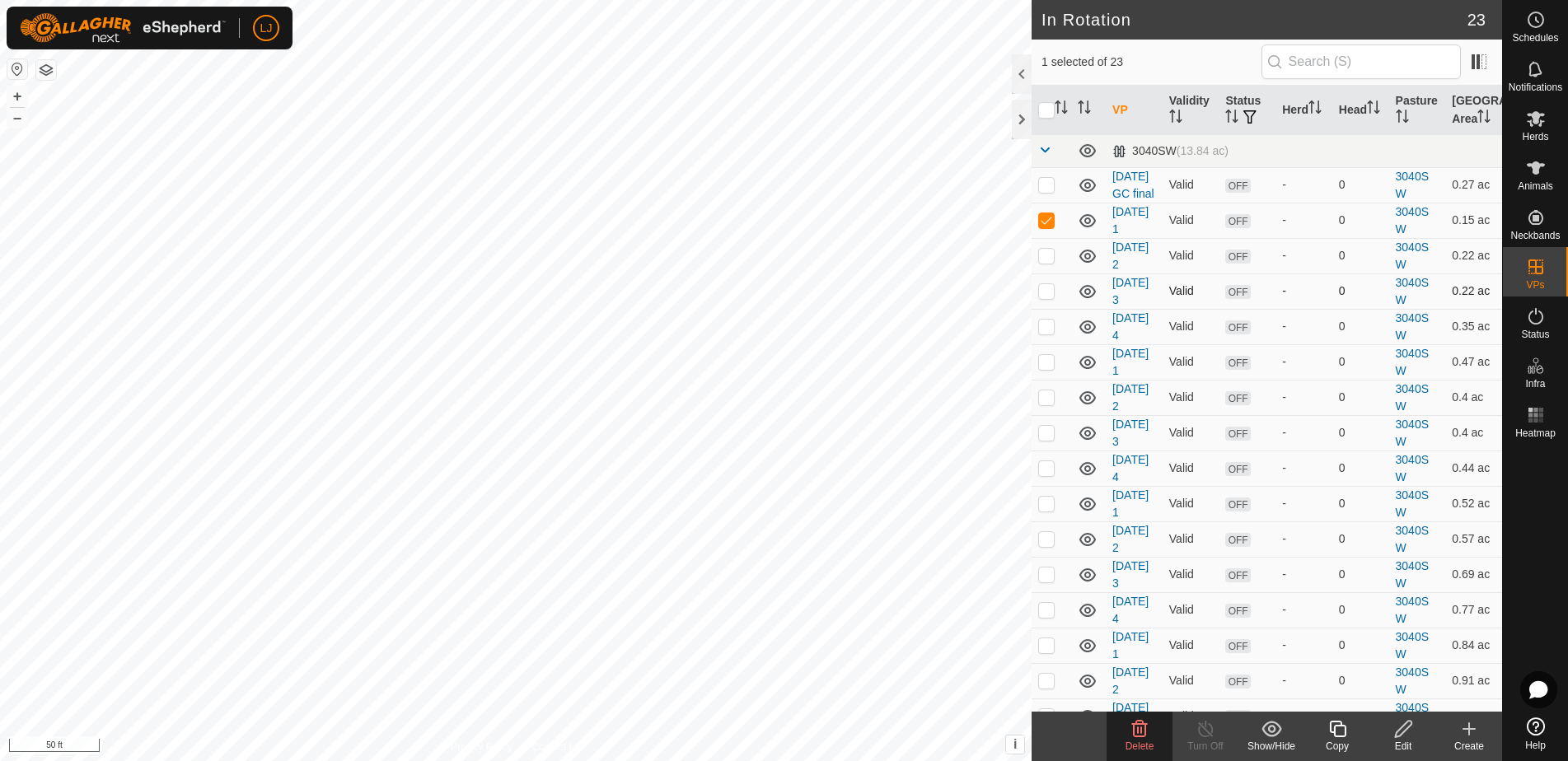
checkbox input "true"
click at [1054, 298] on p-checkbox at bounding box center [1046, 291] width 16 height 13
checkbox input "true"
click at [1051, 333] on p-checkbox at bounding box center [1046, 327] width 16 height 13
checkbox input "true"
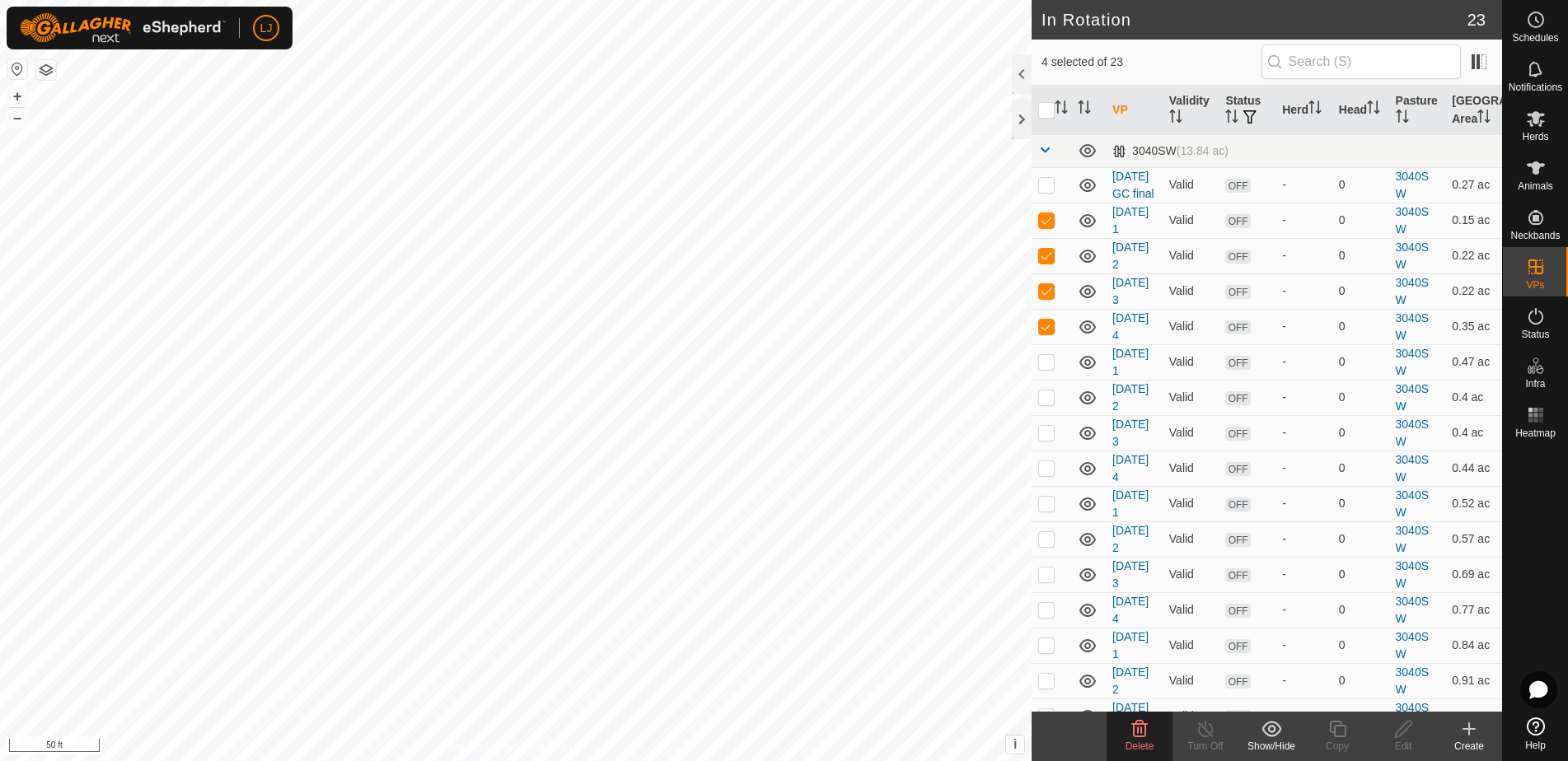
click at [1154, 738] on delete-svg-icon at bounding box center [1139, 729] width 65 height 20
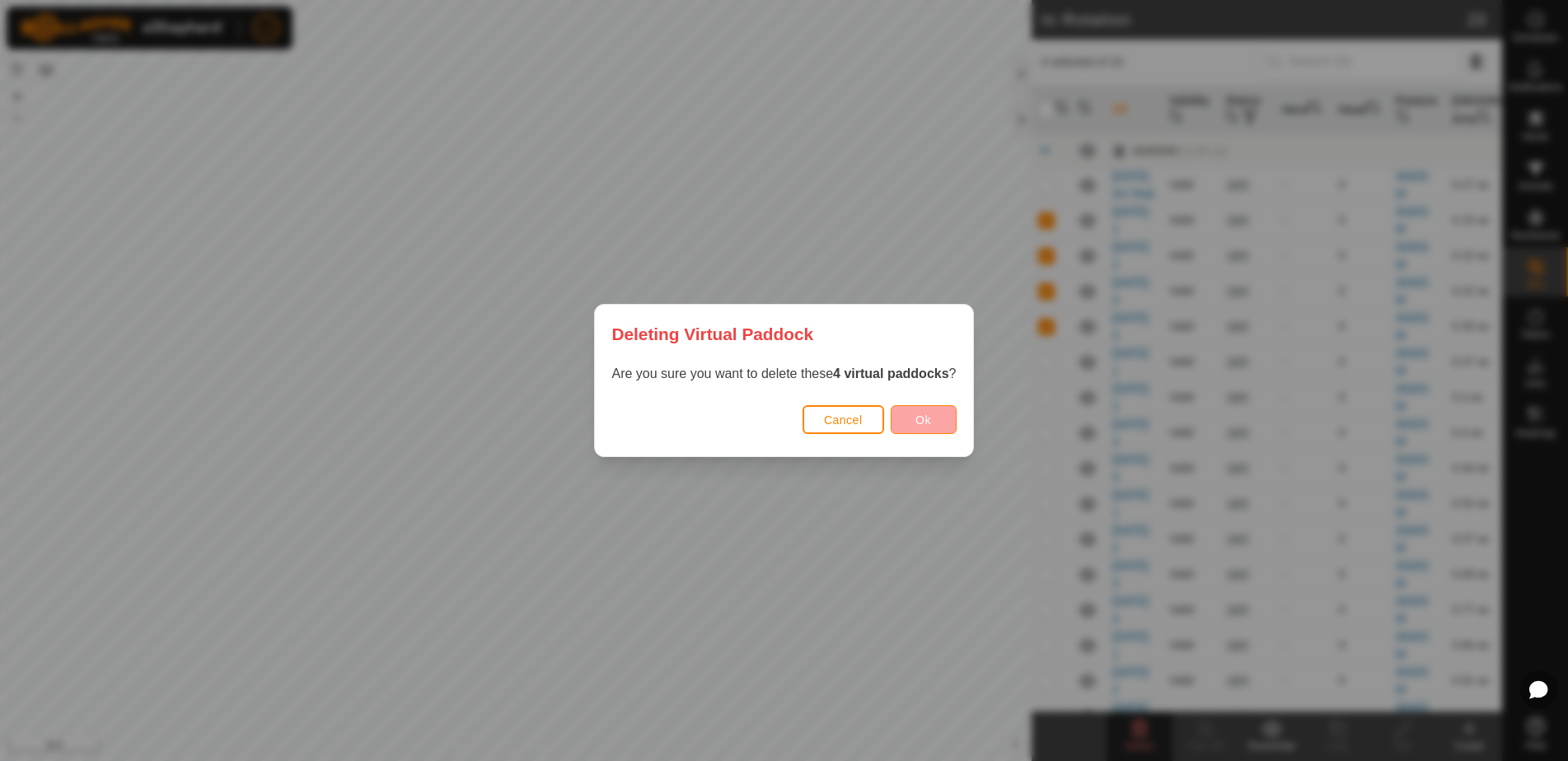
click at [920, 414] on span "Ok" at bounding box center [923, 420] width 15 height 13
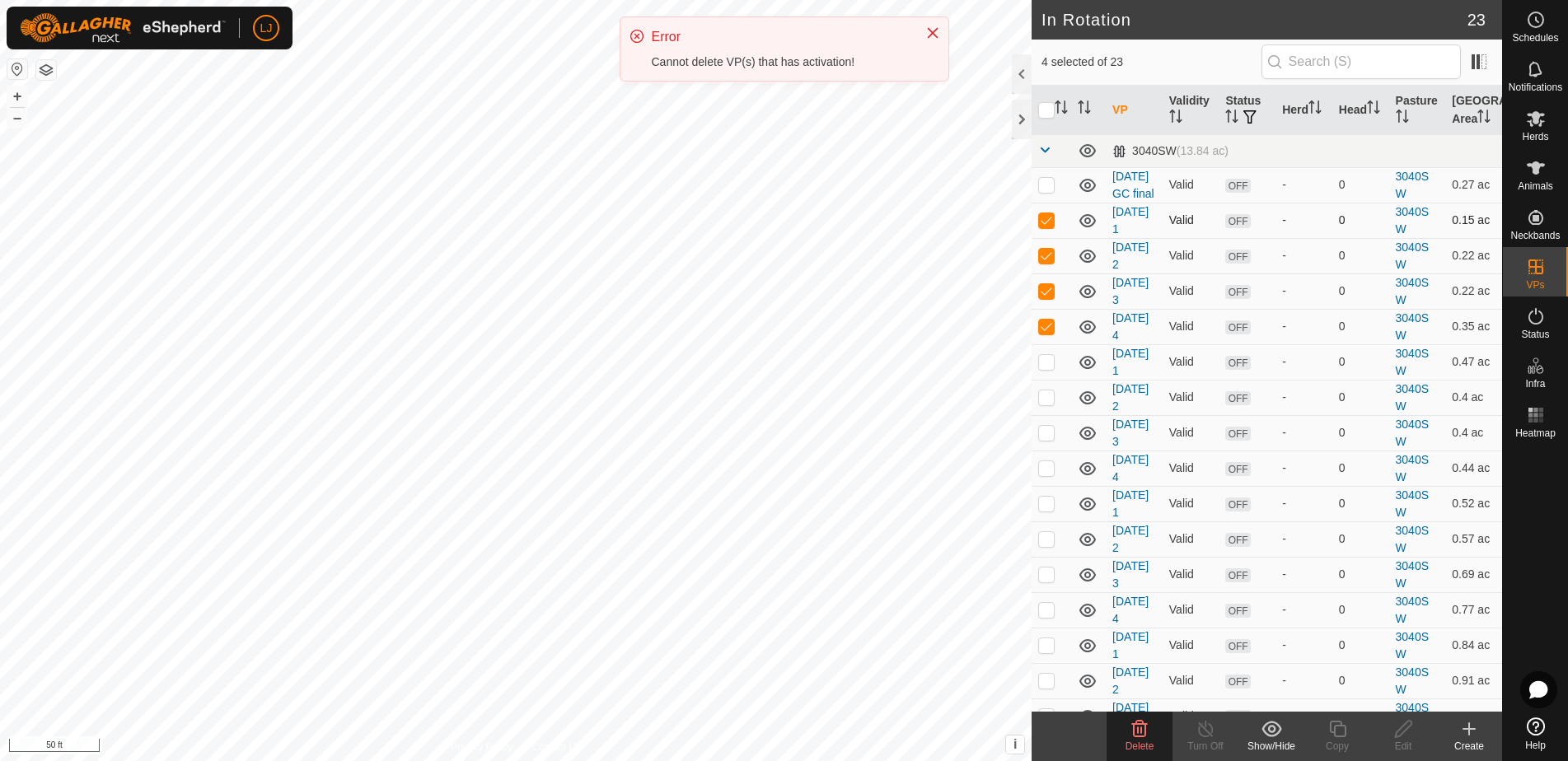
click at [1045, 226] on p-checkbox at bounding box center [1046, 221] width 16 height 13
checkbox input "false"
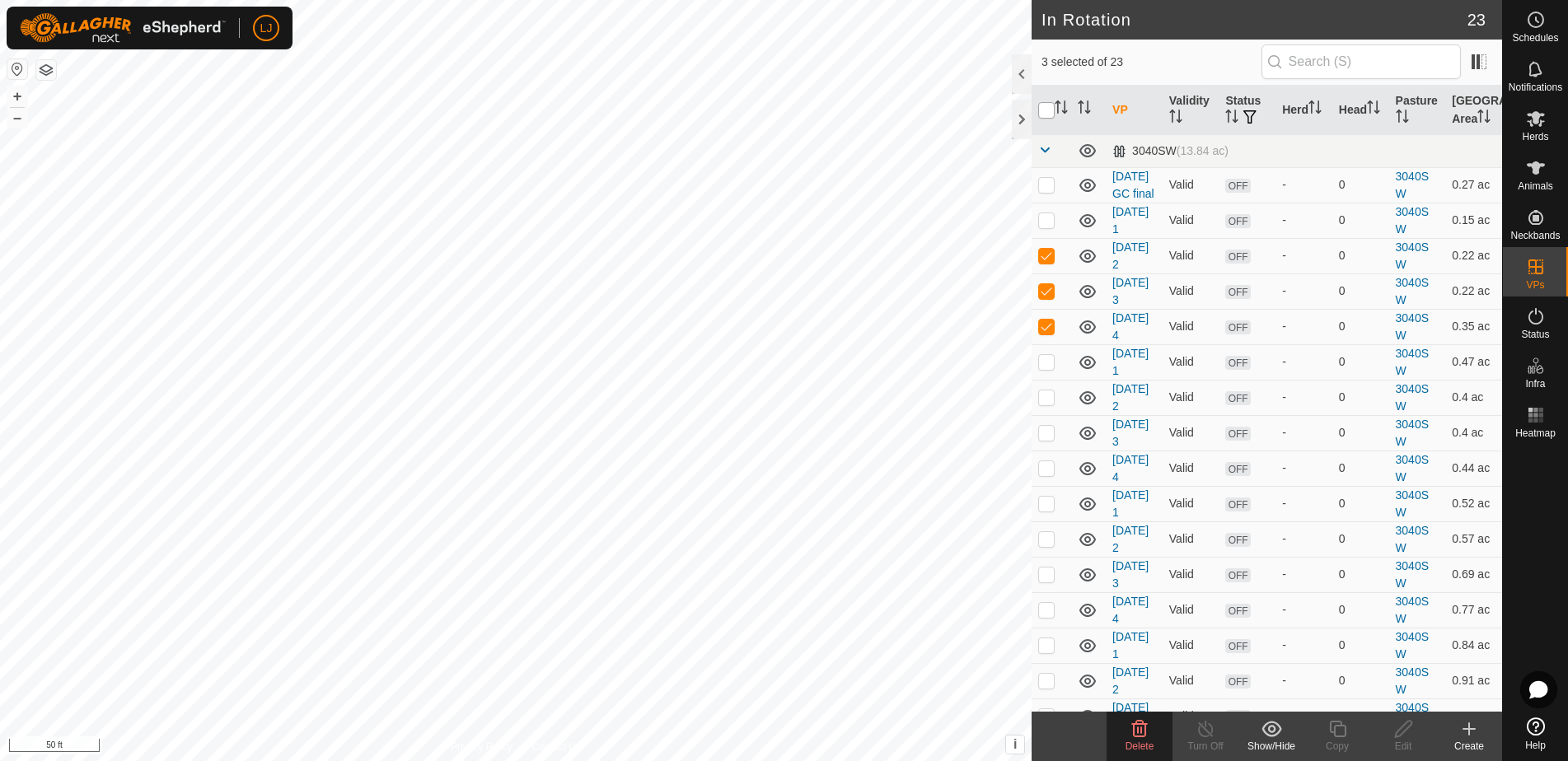
click at [1044, 114] on input "checkbox" at bounding box center [1046, 110] width 16 height 16
checkbox input "true"
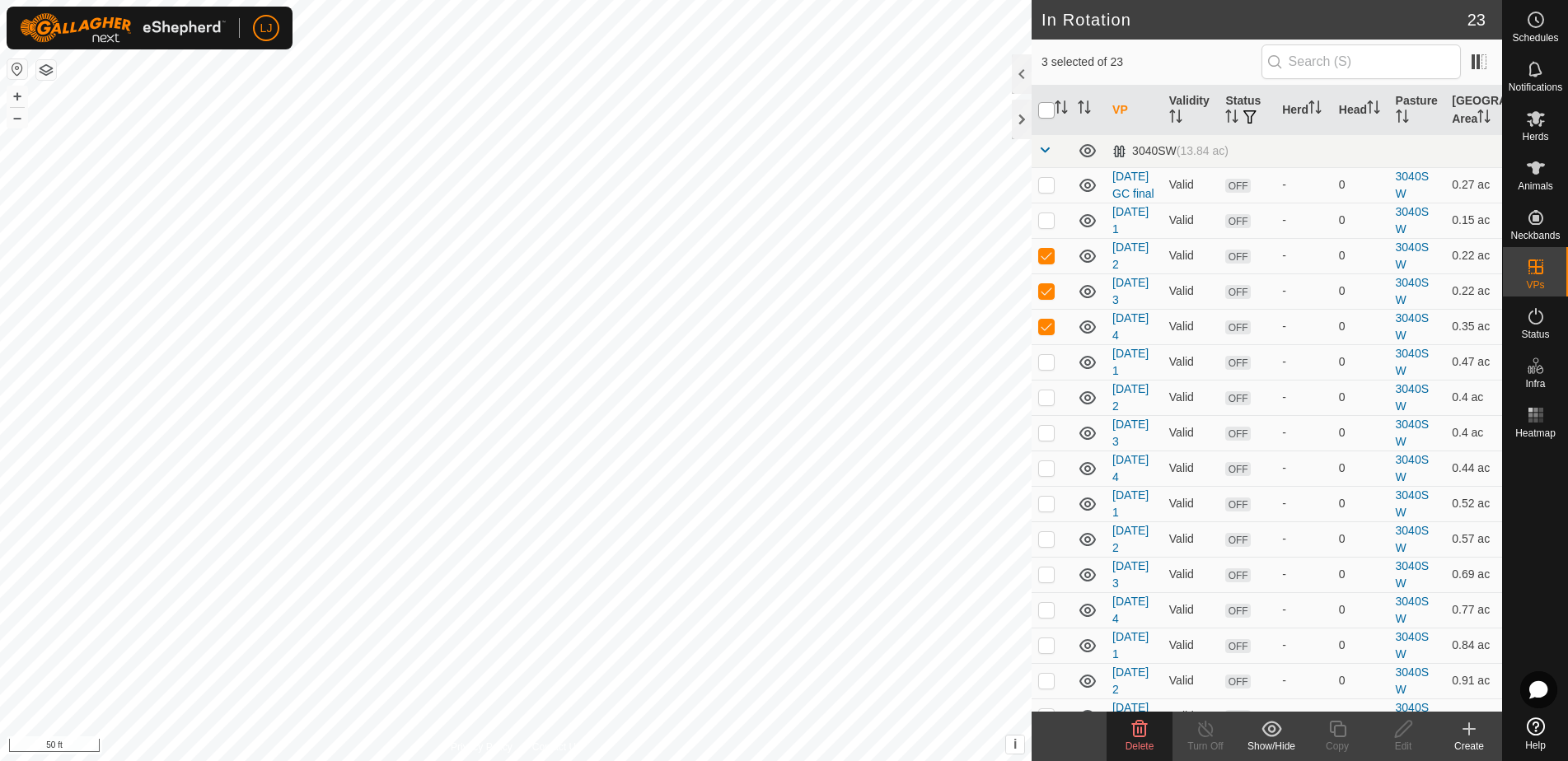
checkbox input "true"
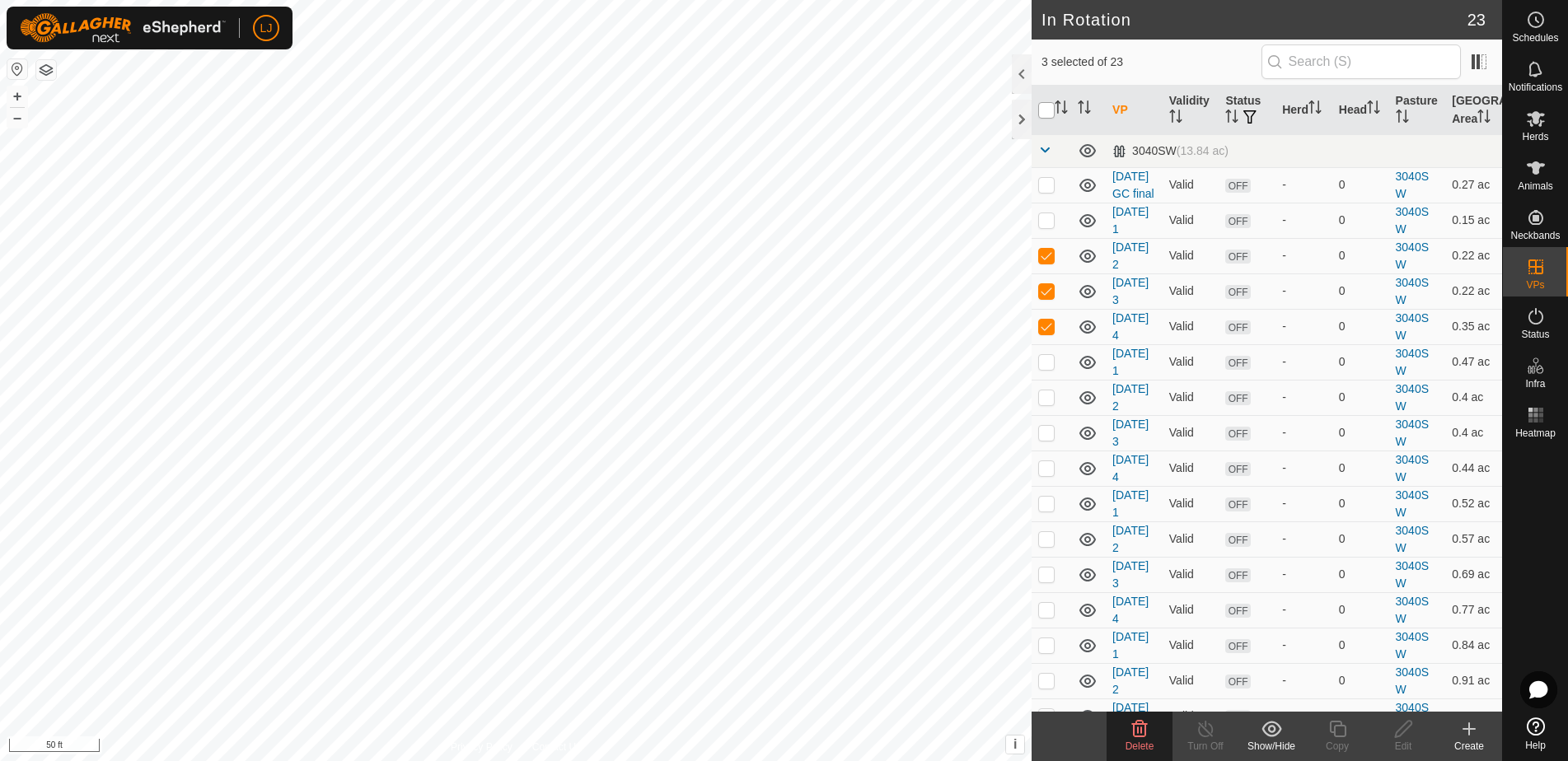
checkbox input "true"
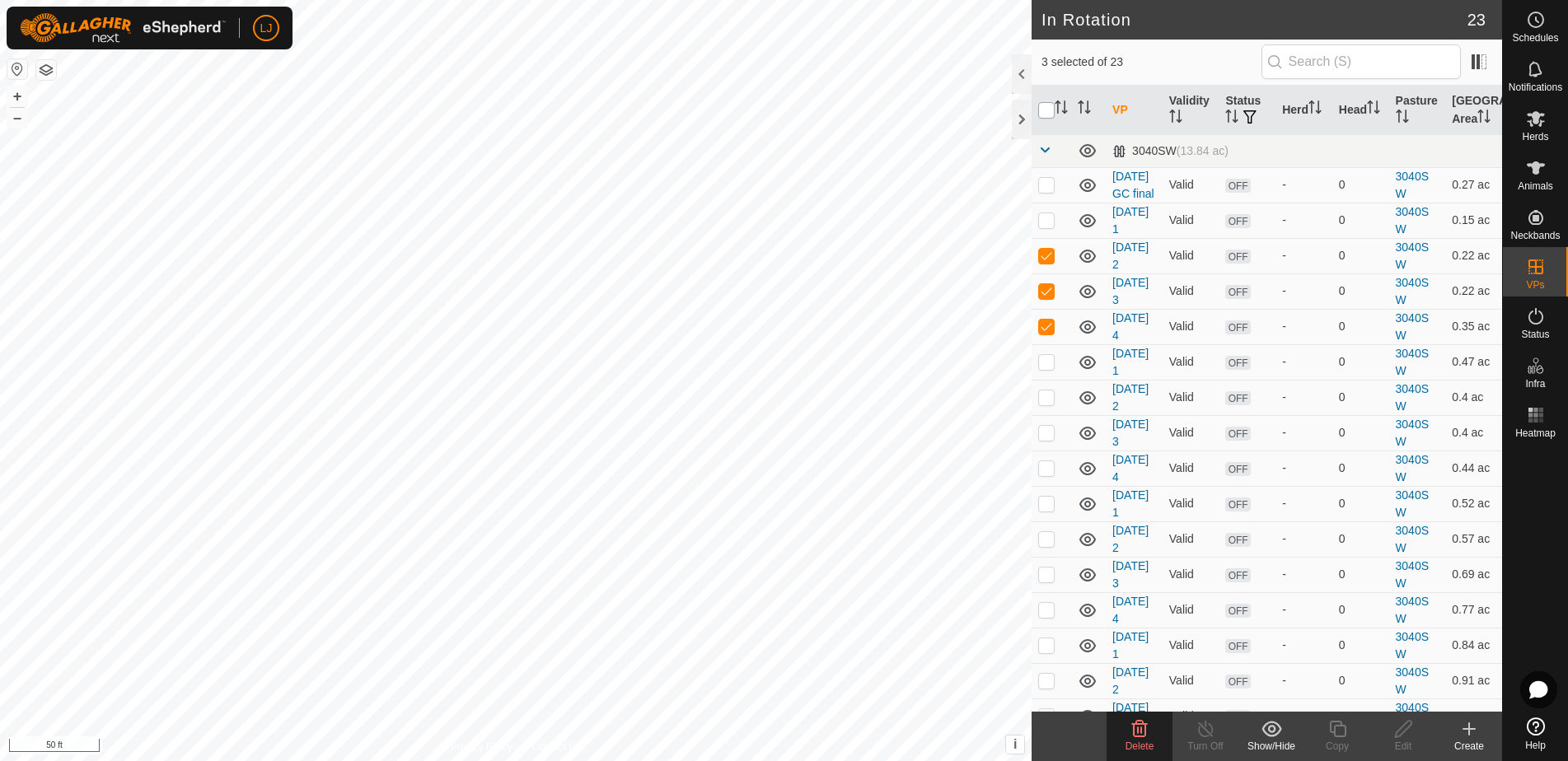
checkbox input "true"
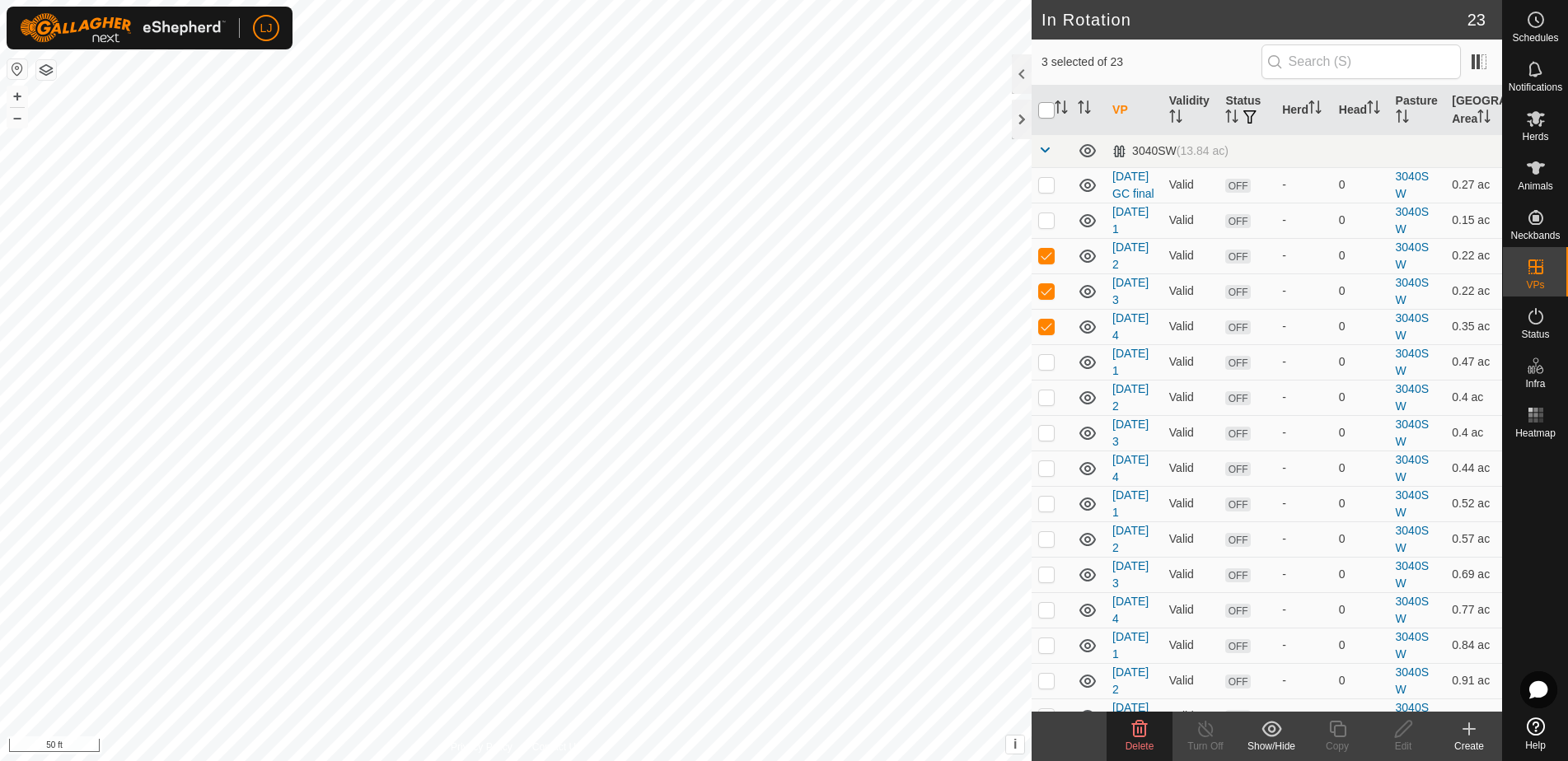
checkbox input "true"
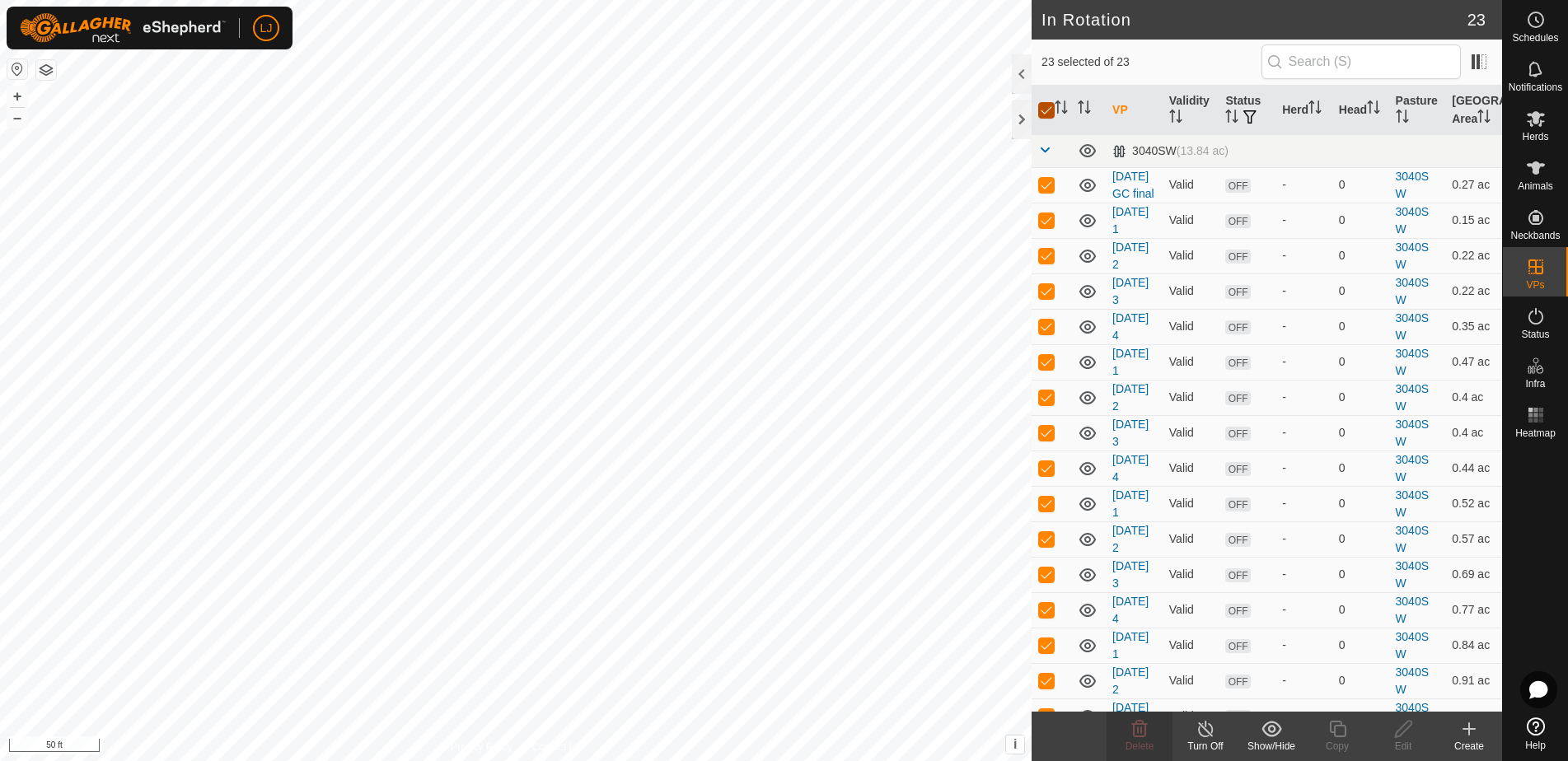
click at [1044, 114] on input "checkbox" at bounding box center [1046, 110] width 16 height 16
checkbox input "false"
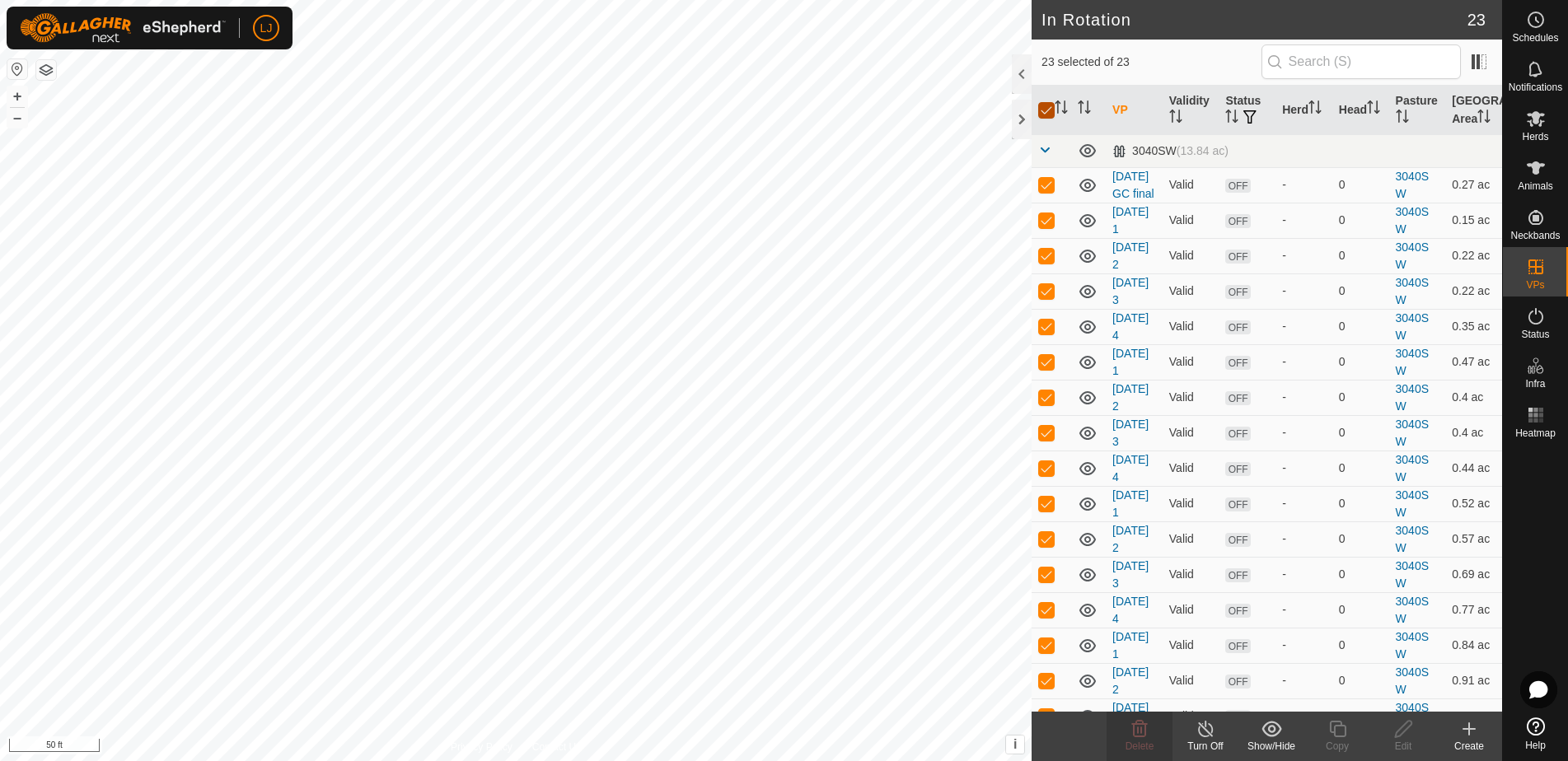
checkbox input "false"
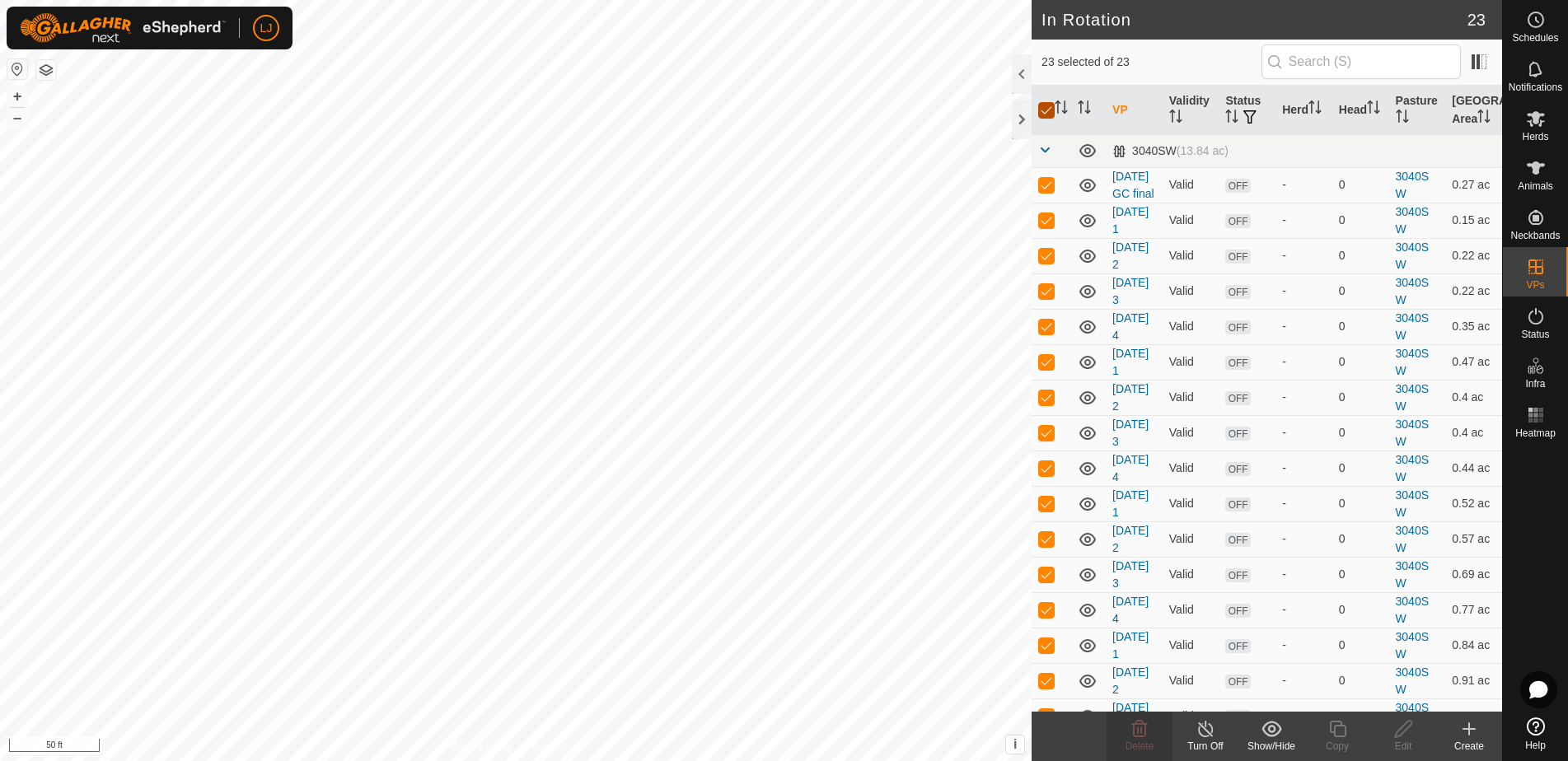
checkbox input "false"
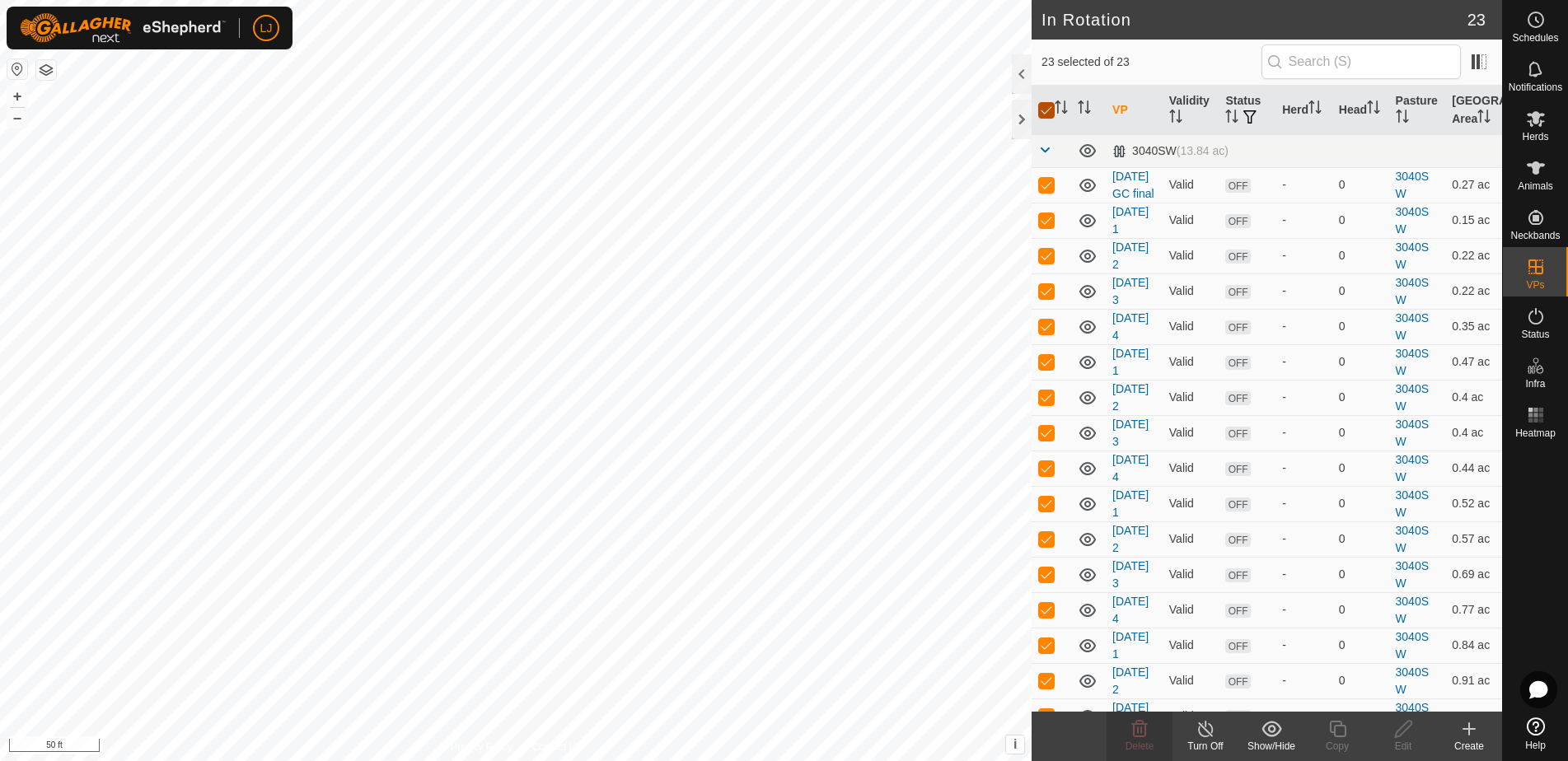
checkbox input "false"
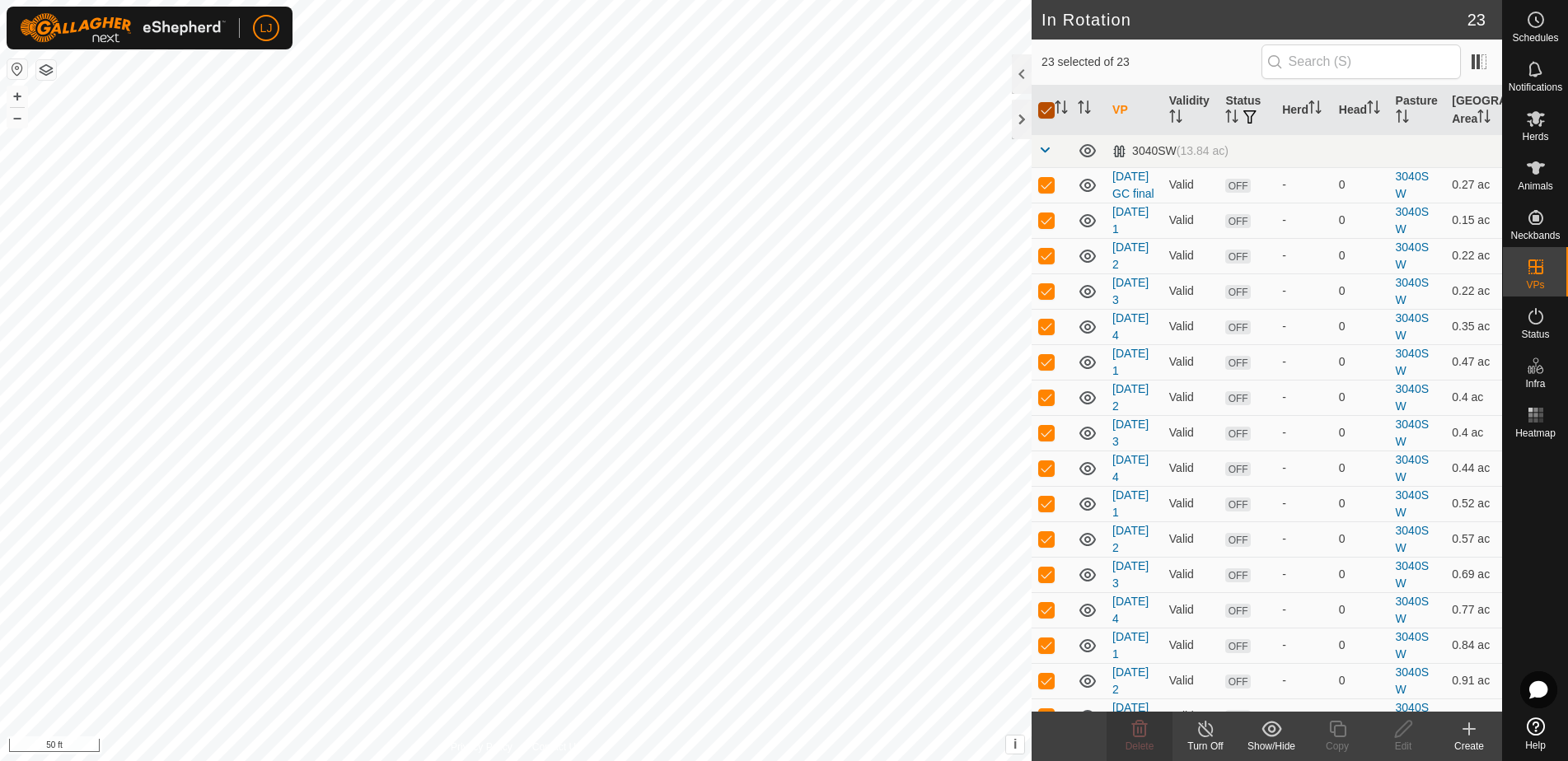
checkbox input "false"
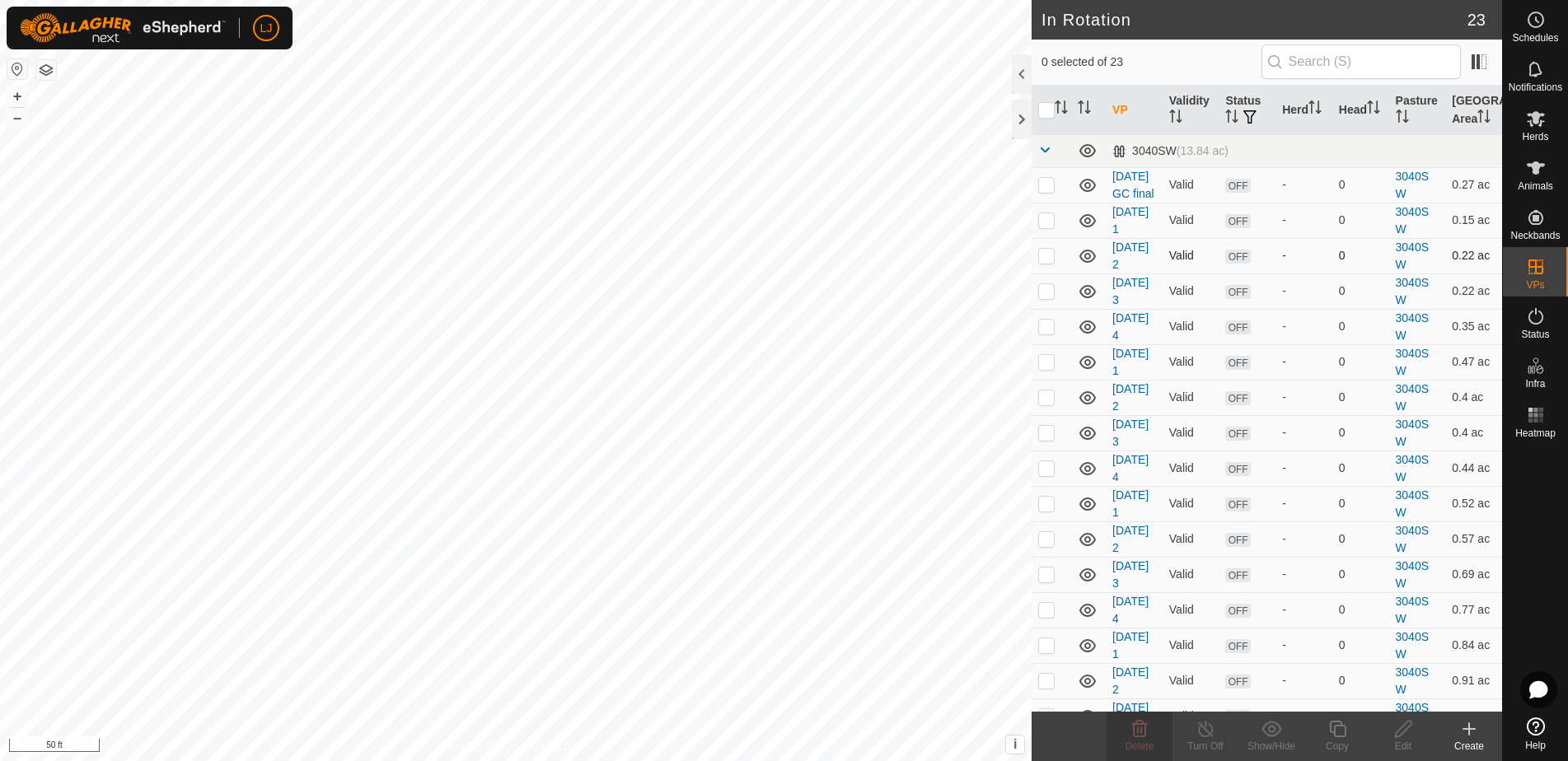
drag, startPoint x: 1049, startPoint y: 245, endPoint x: 1049, endPoint y: 286, distance: 41.0
click at [1049, 226] on p-checkbox at bounding box center [1046, 221] width 16 height 13
click at [1143, 738] on icon at bounding box center [1139, 728] width 15 height 16
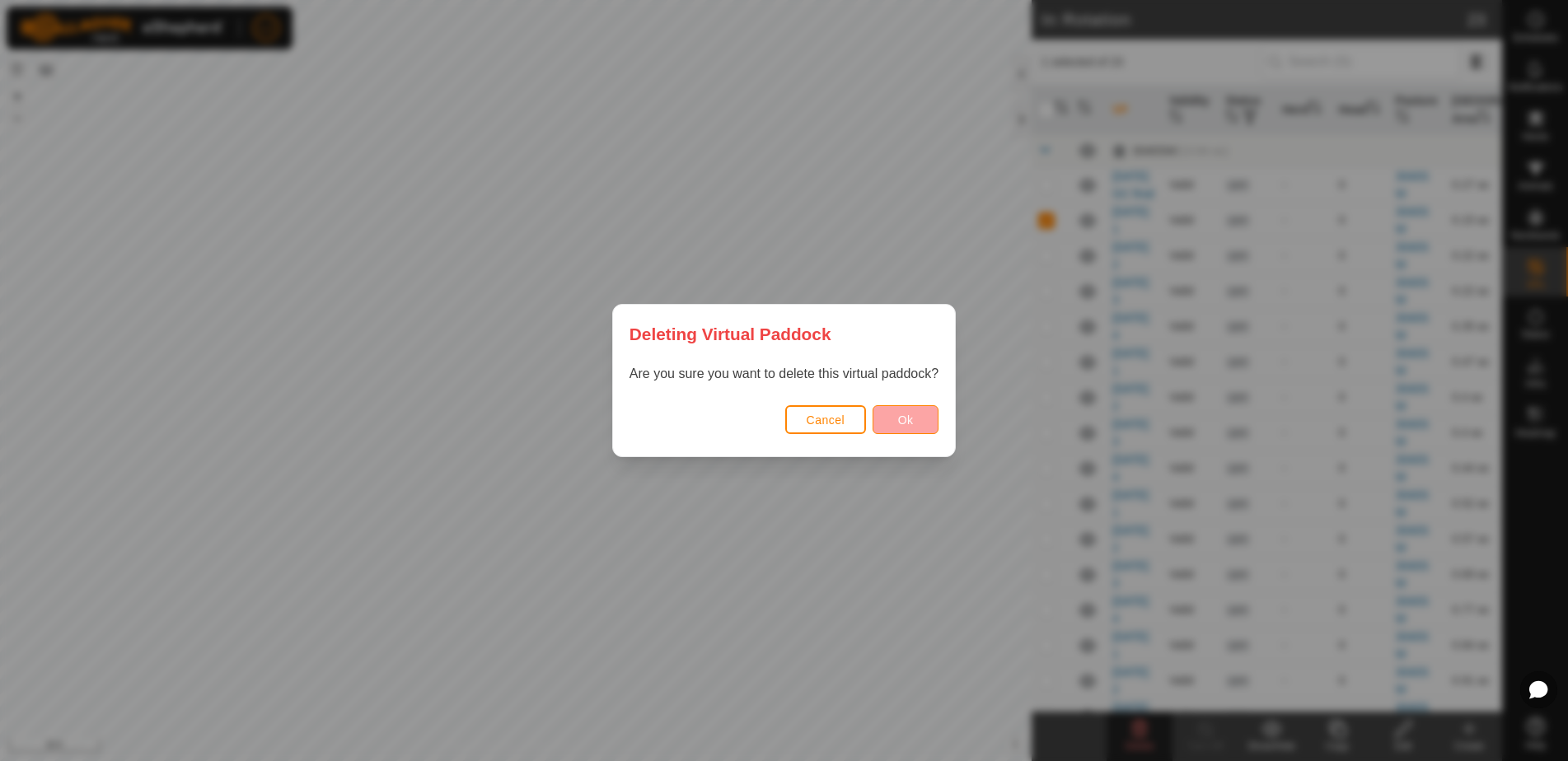
click at [889, 413] on button "Ok" at bounding box center [905, 420] width 65 height 29
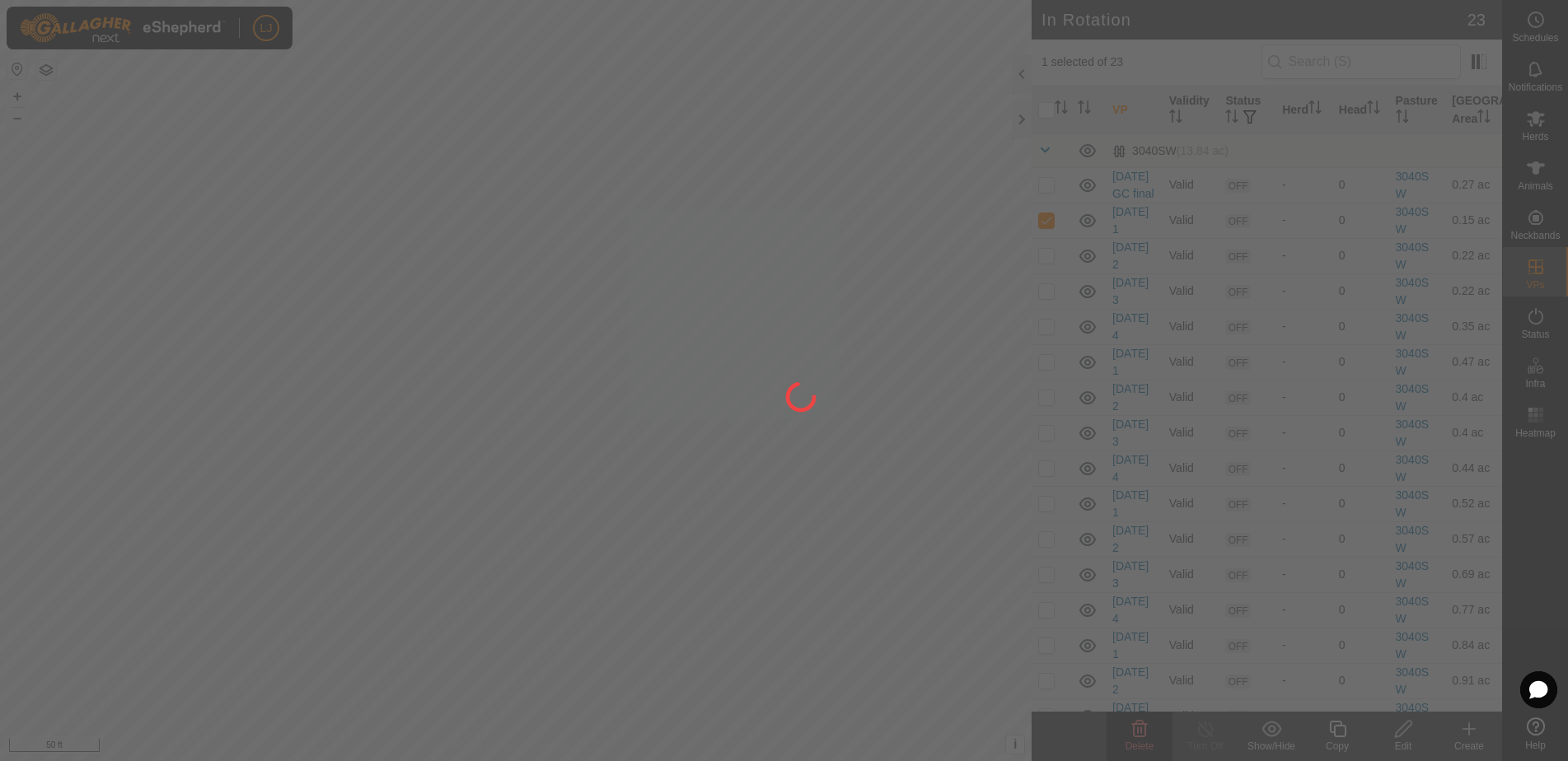
checkbox input "false"
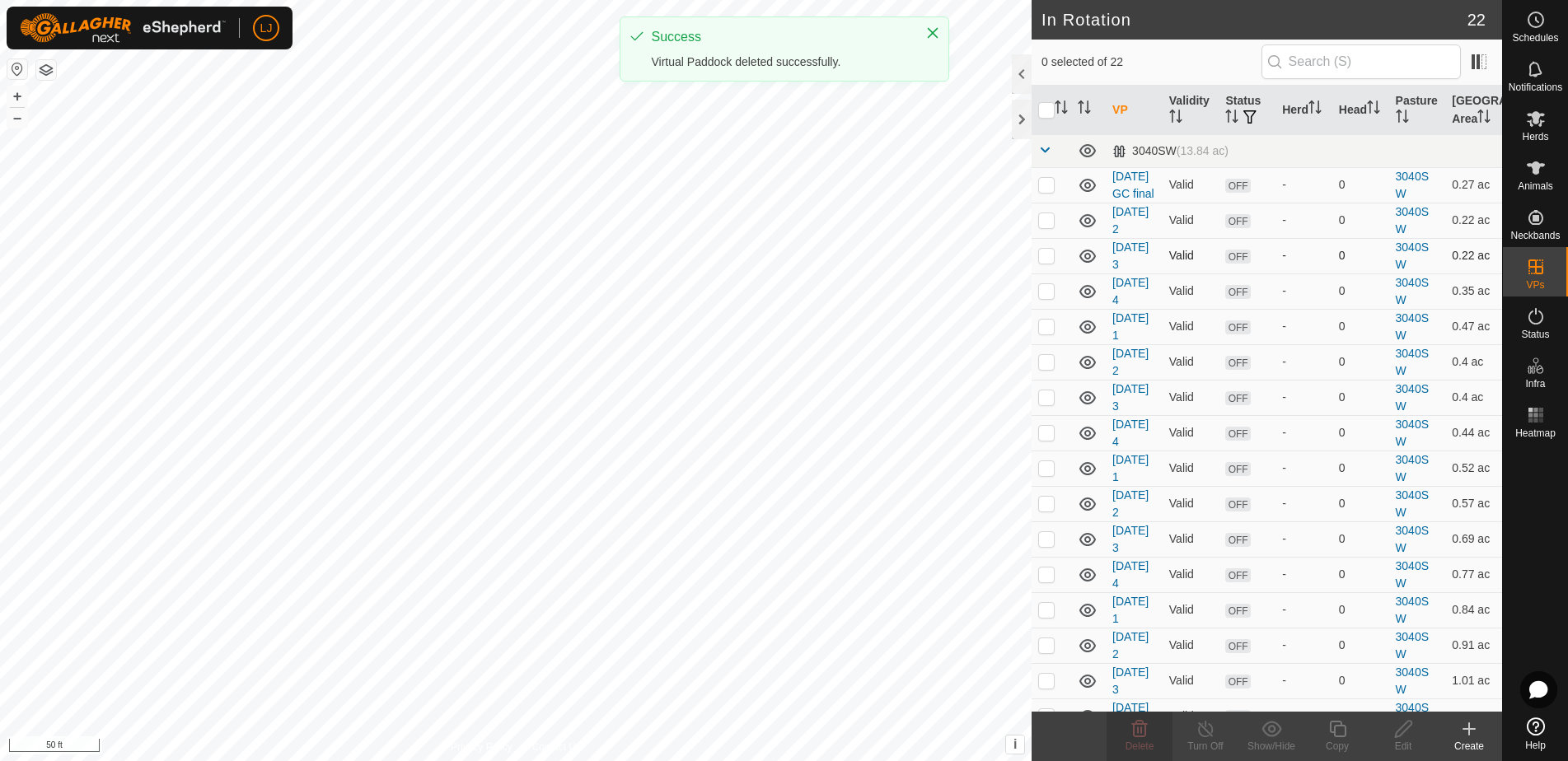
drag, startPoint x: 1052, startPoint y: 242, endPoint x: 1051, endPoint y: 265, distance: 23.0
click at [1051, 226] on p-checkbox at bounding box center [1046, 221] width 16 height 13
checkbox input "true"
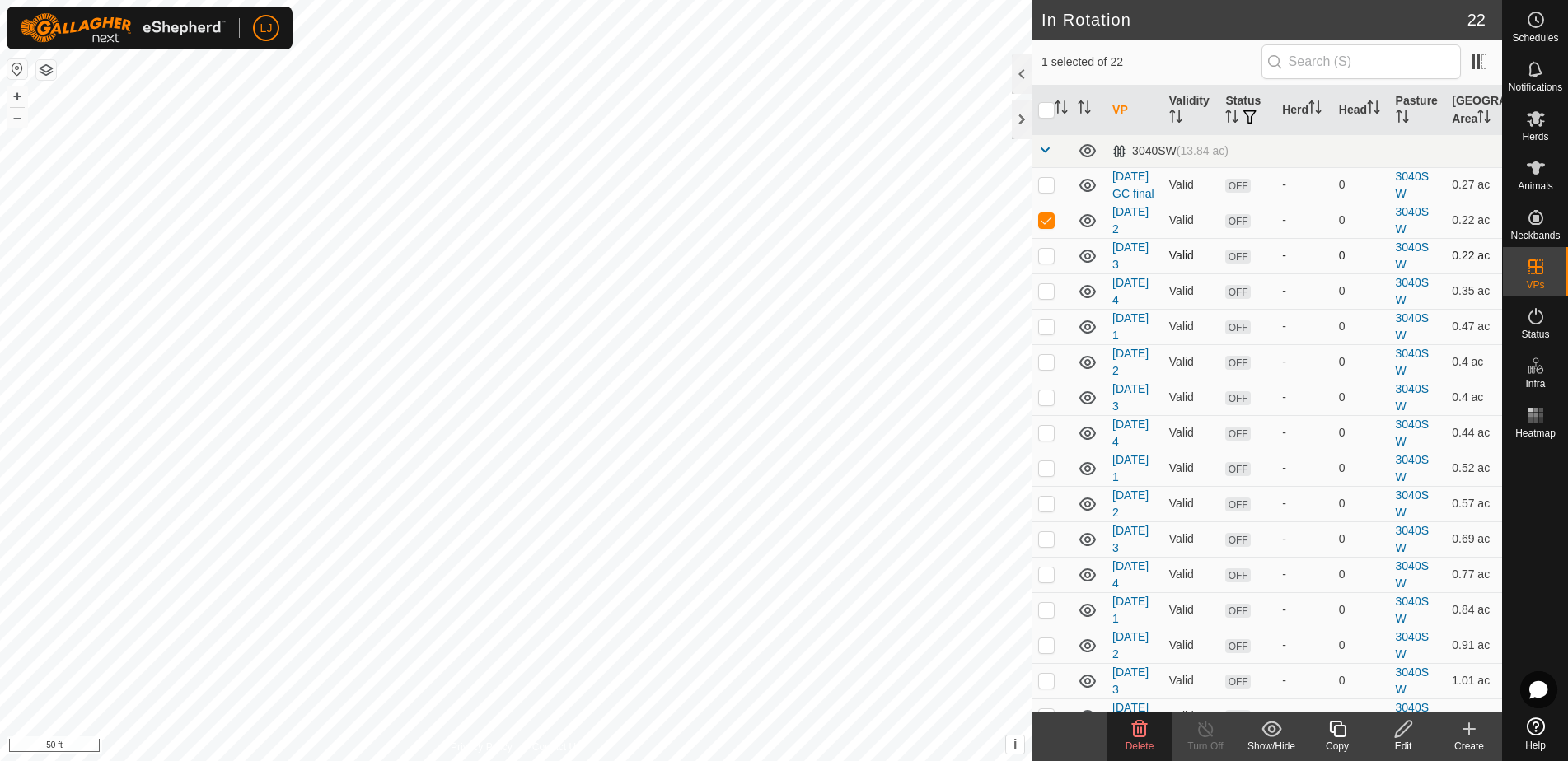
drag, startPoint x: 1051, startPoint y: 269, endPoint x: 1049, endPoint y: 290, distance: 21.1
click at [1051, 262] on p-checkbox at bounding box center [1046, 255] width 16 height 13
checkbox input "true"
click at [1047, 298] on p-checkbox at bounding box center [1046, 291] width 16 height 13
checkbox input "true"
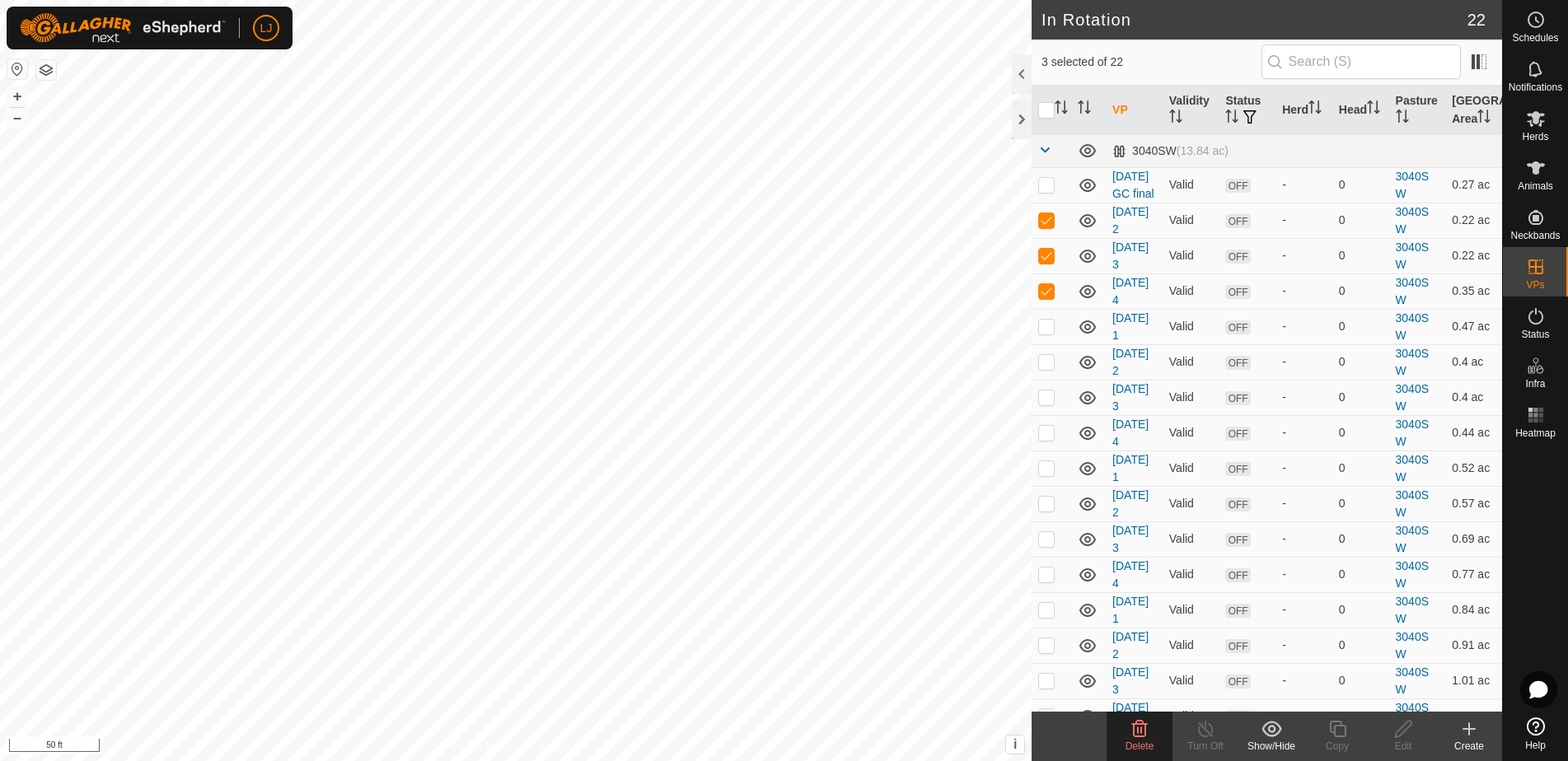
click at [1138, 738] on icon at bounding box center [1139, 728] width 15 height 16
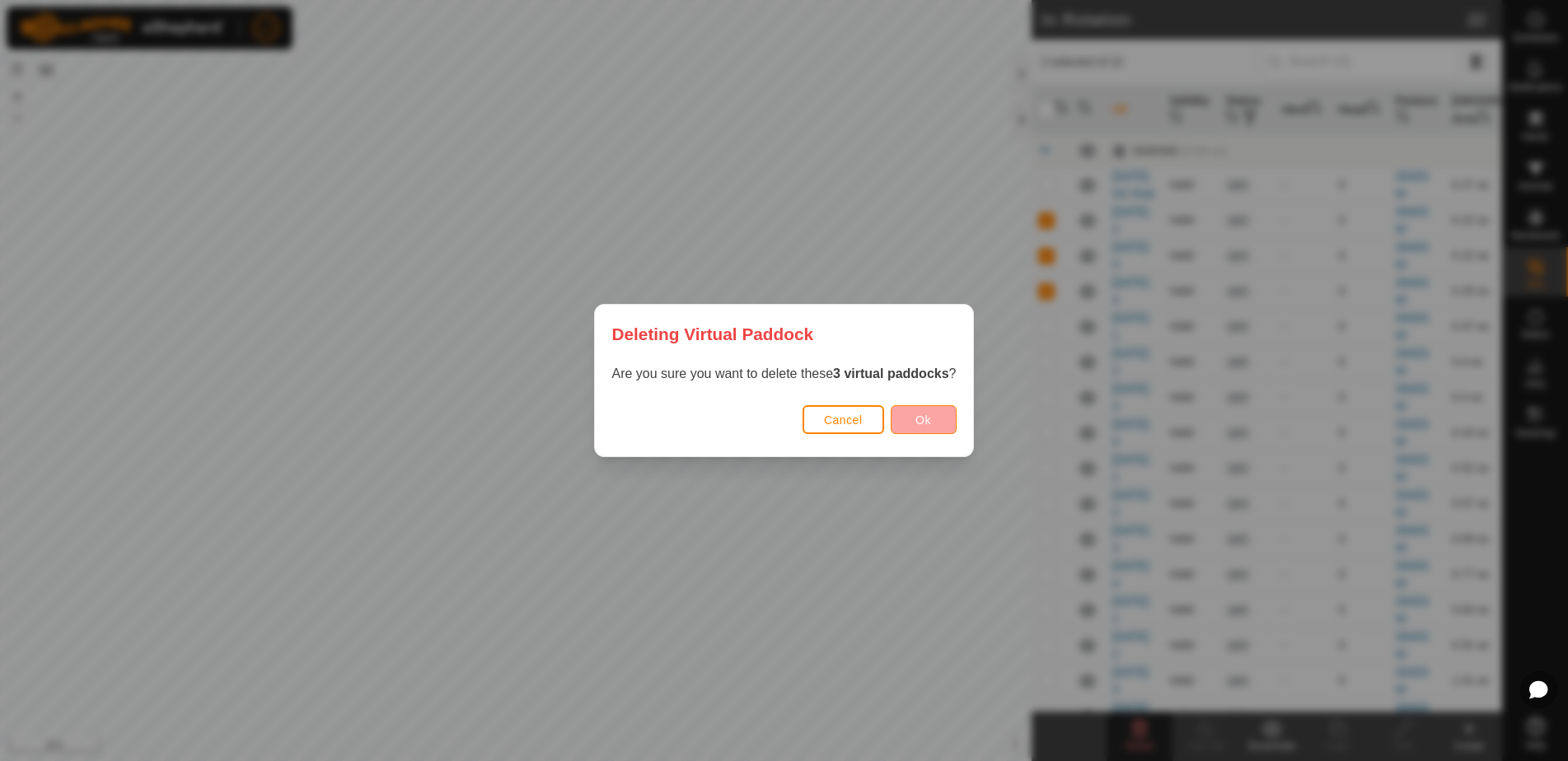
click at [934, 419] on button "Ok" at bounding box center [924, 420] width 65 height 29
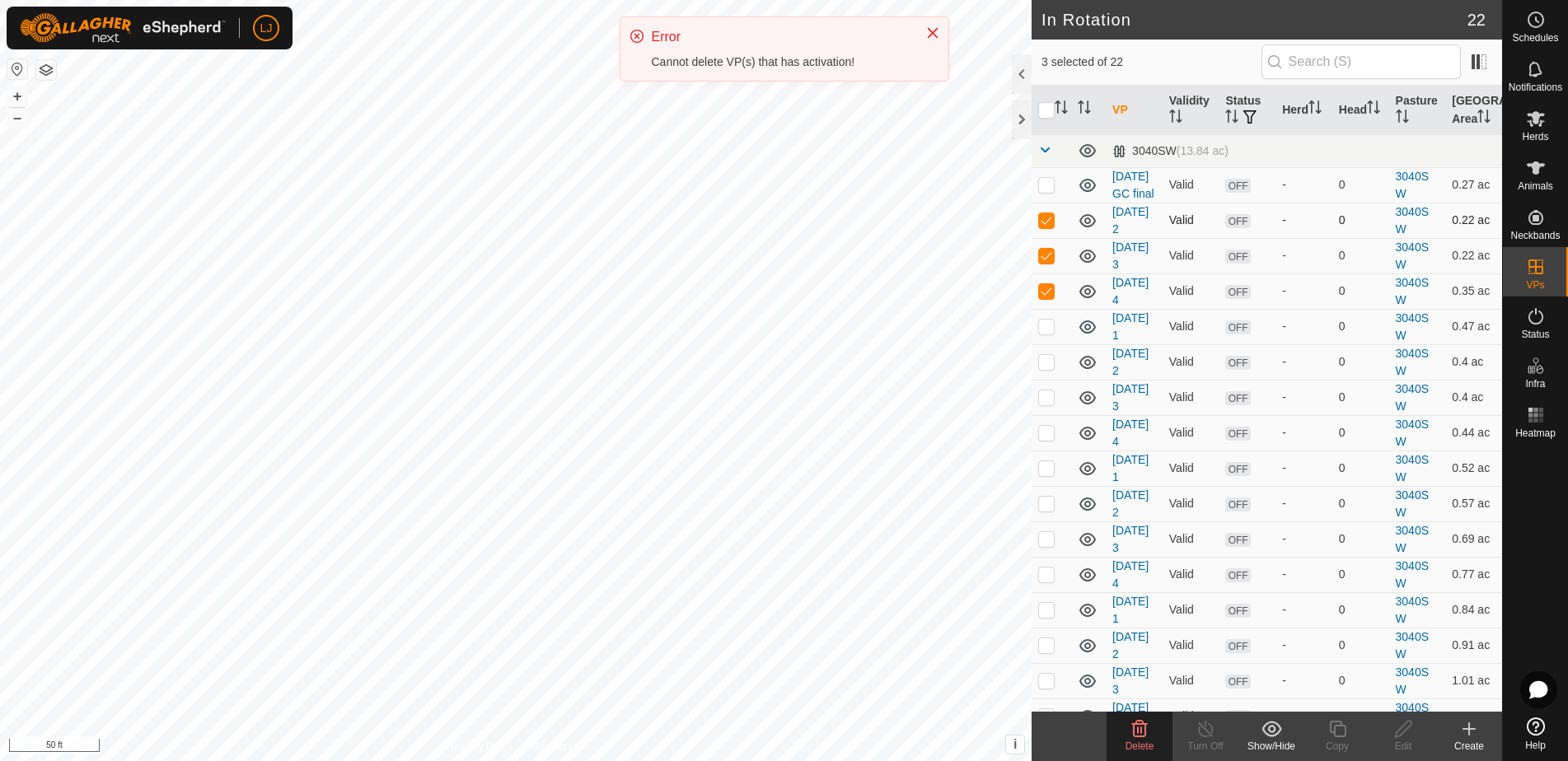
click at [1045, 226] on p-checkbox at bounding box center [1046, 221] width 16 height 13
checkbox input "false"
drag, startPoint x: 1046, startPoint y: 274, endPoint x: 1042, endPoint y: 298, distance: 24.3
click at [1046, 262] on p-checkbox at bounding box center [1046, 255] width 16 height 13
checkbox input "false"
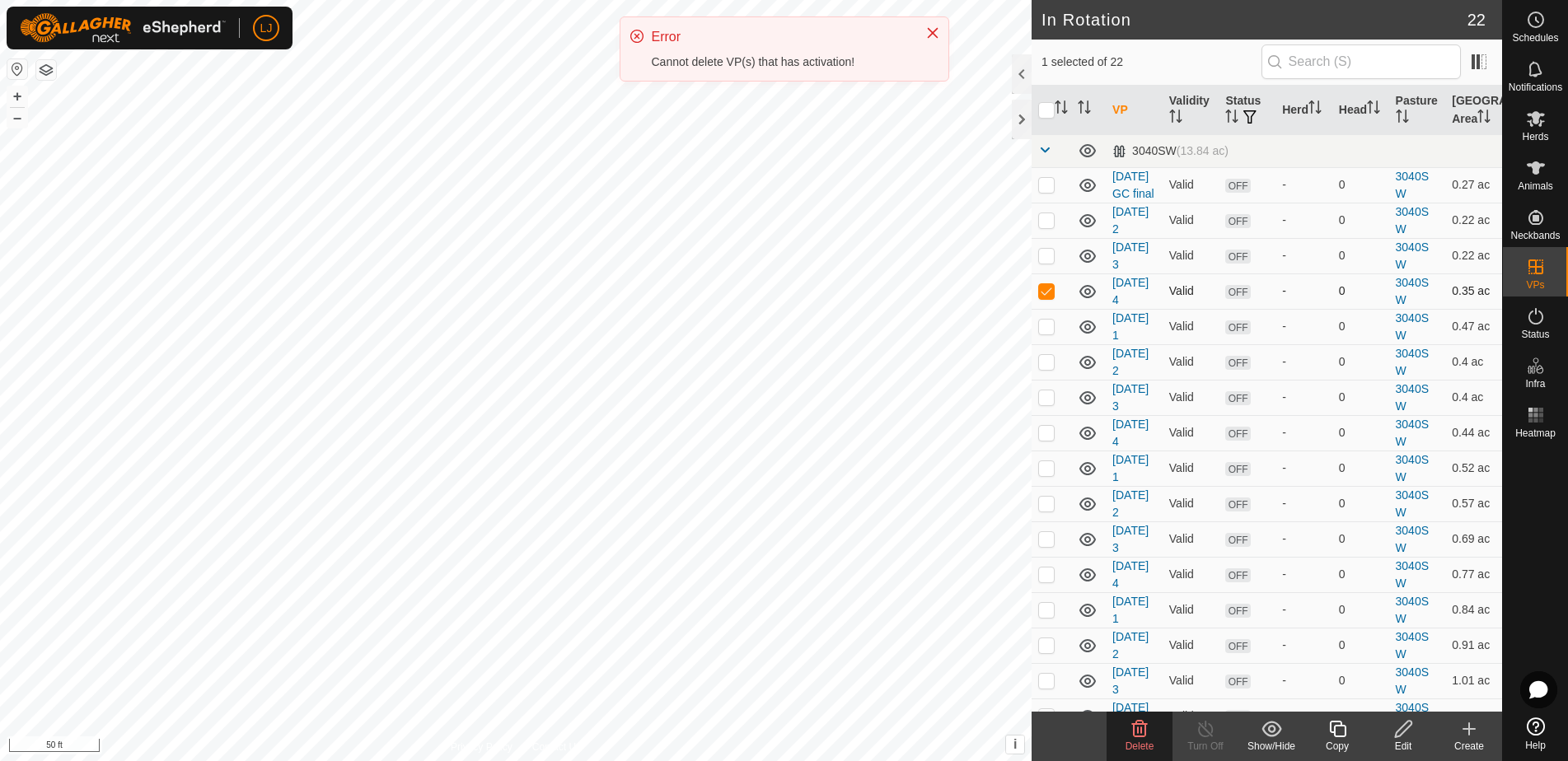
drag, startPoint x: 1042, startPoint y: 299, endPoint x: 1043, endPoint y: 316, distance: 17.0
click at [1042, 300] on td at bounding box center [1051, 291] width 39 height 36
checkbox input "false"
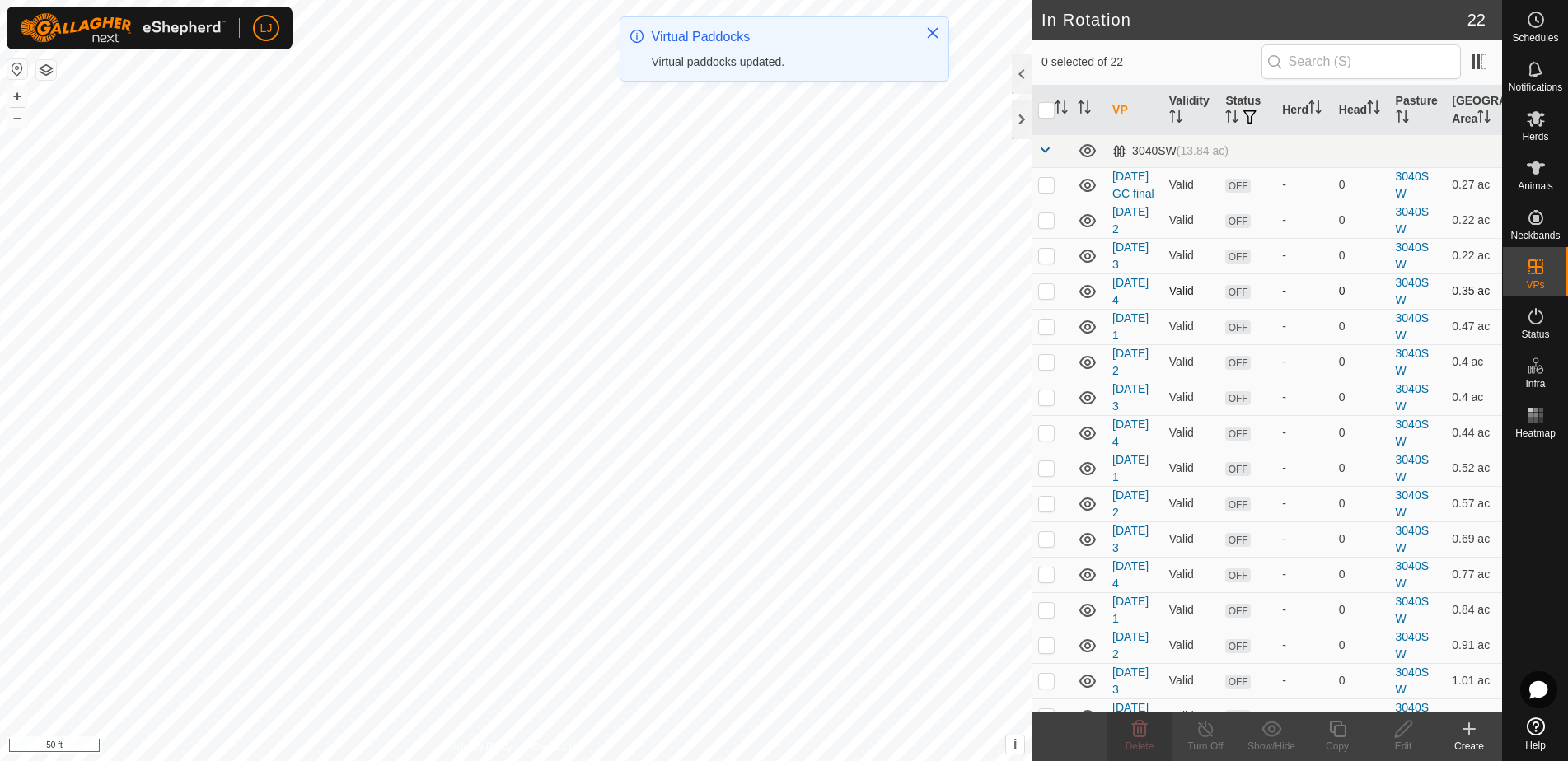
click at [1049, 298] on p-checkbox at bounding box center [1046, 291] width 16 height 13
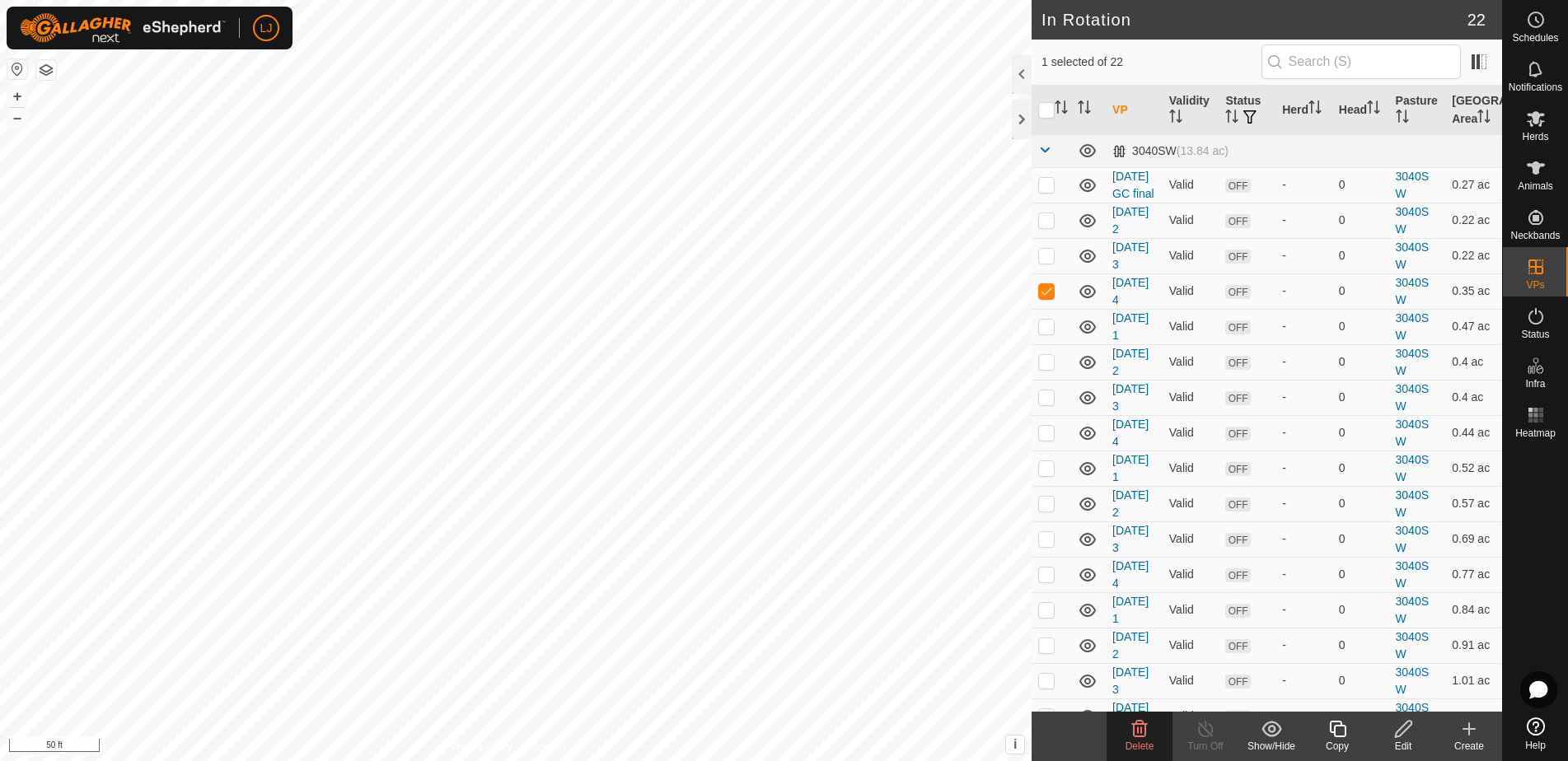
click at [1138, 747] on span "Delete" at bounding box center [1139, 747] width 29 height 12
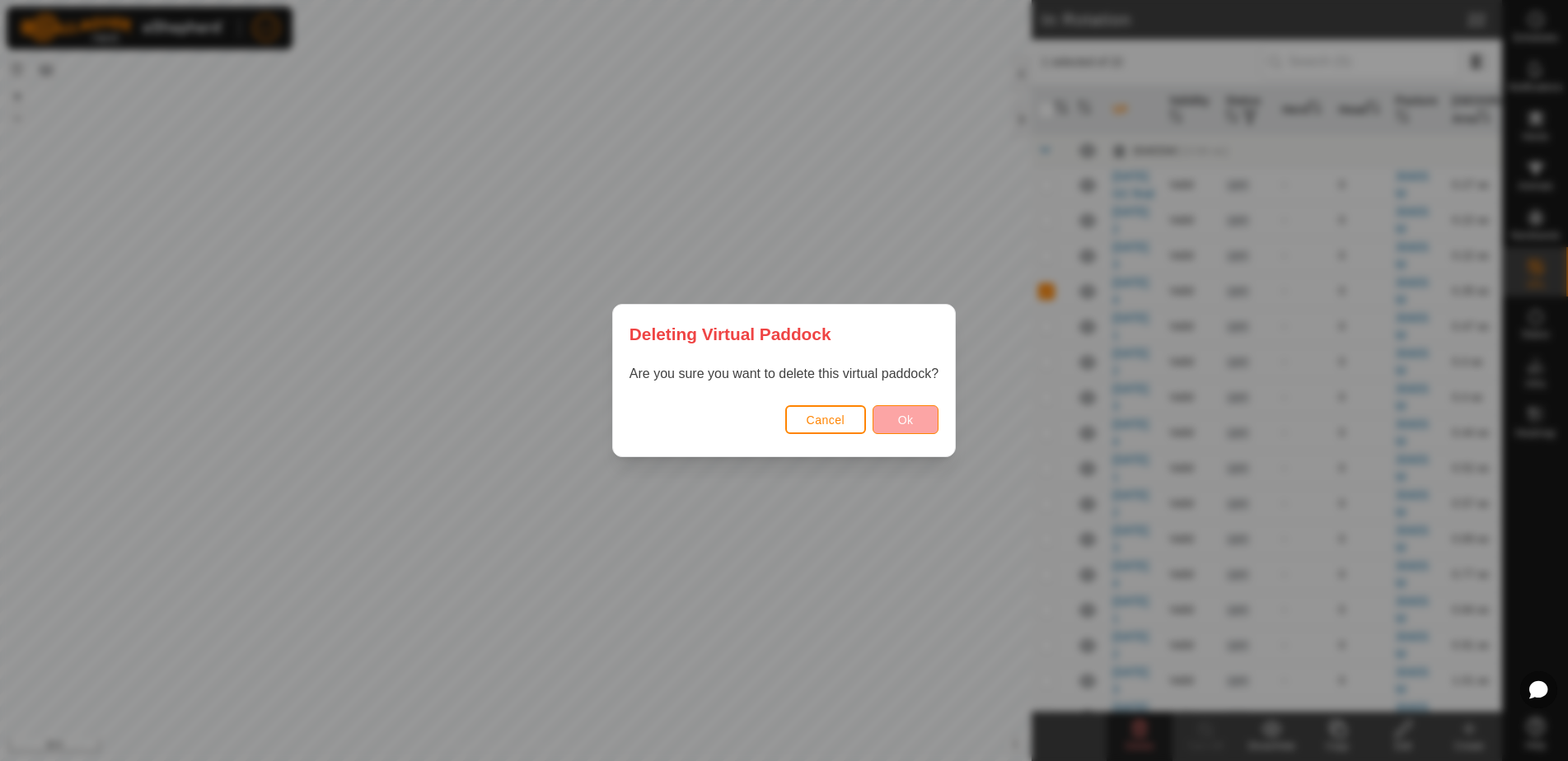
click at [902, 420] on span "Ok" at bounding box center [905, 420] width 15 height 13
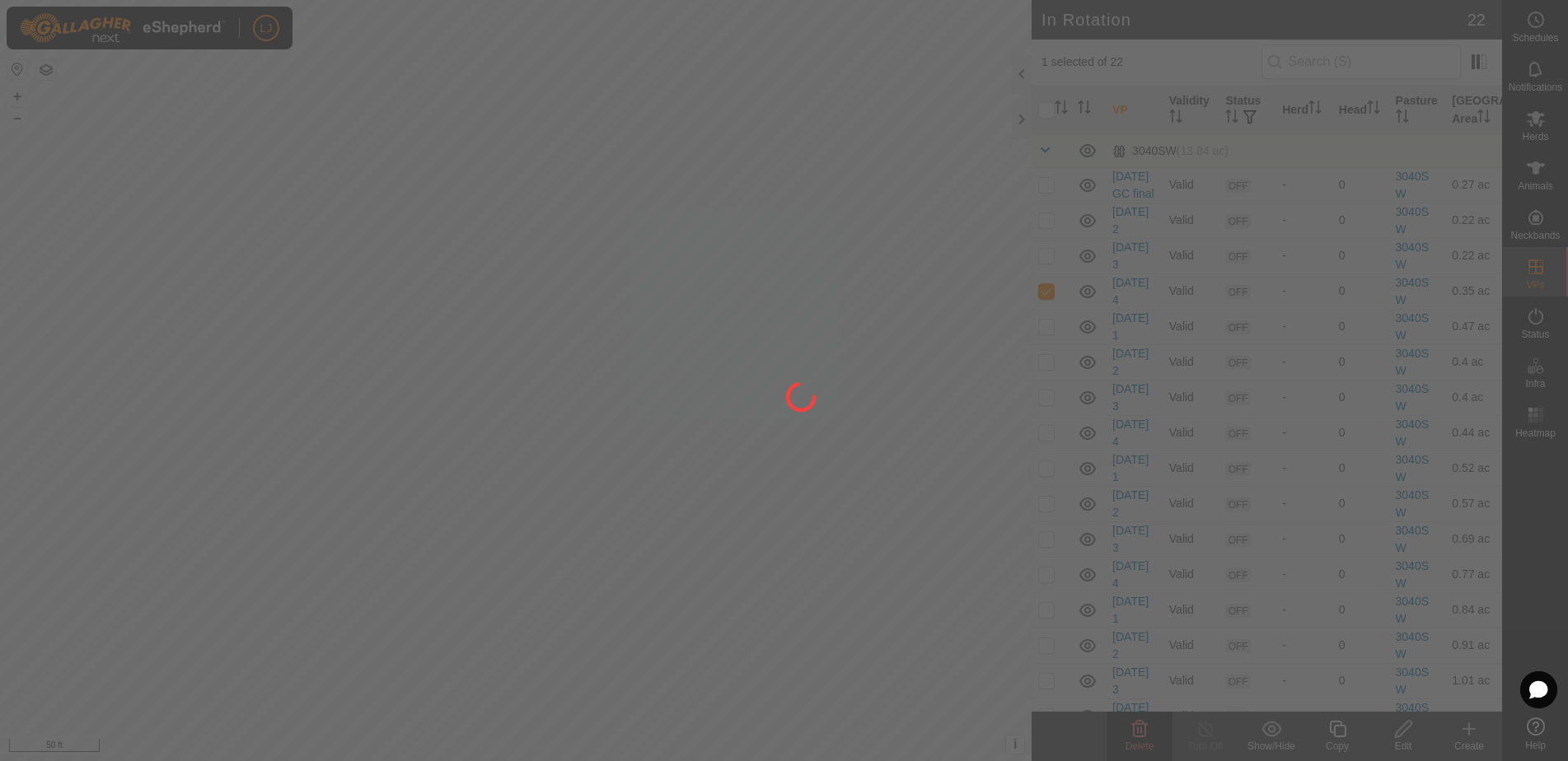
checkbox input "false"
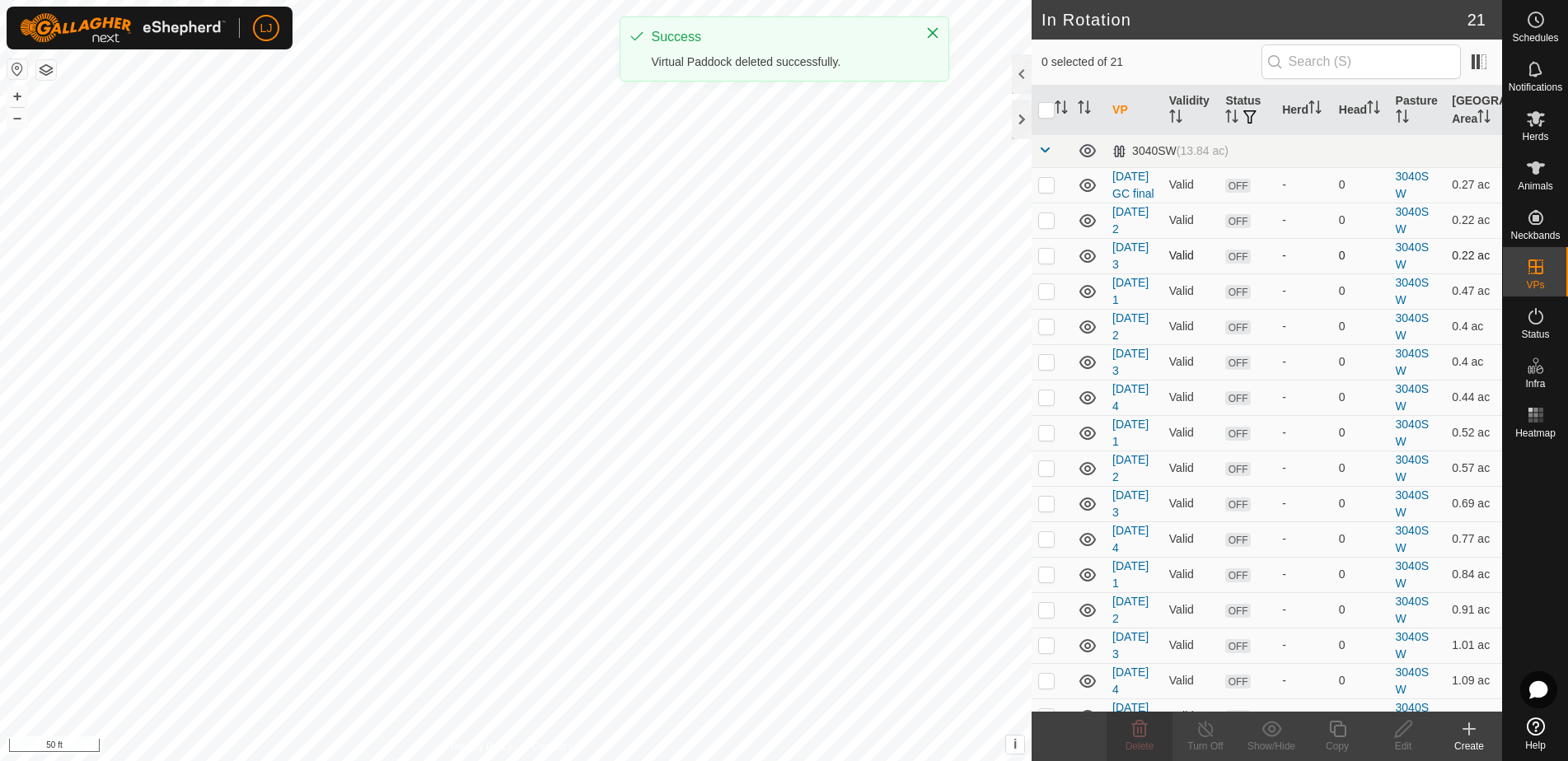
click at [1041, 262] on p-checkbox at bounding box center [1046, 255] width 16 height 13
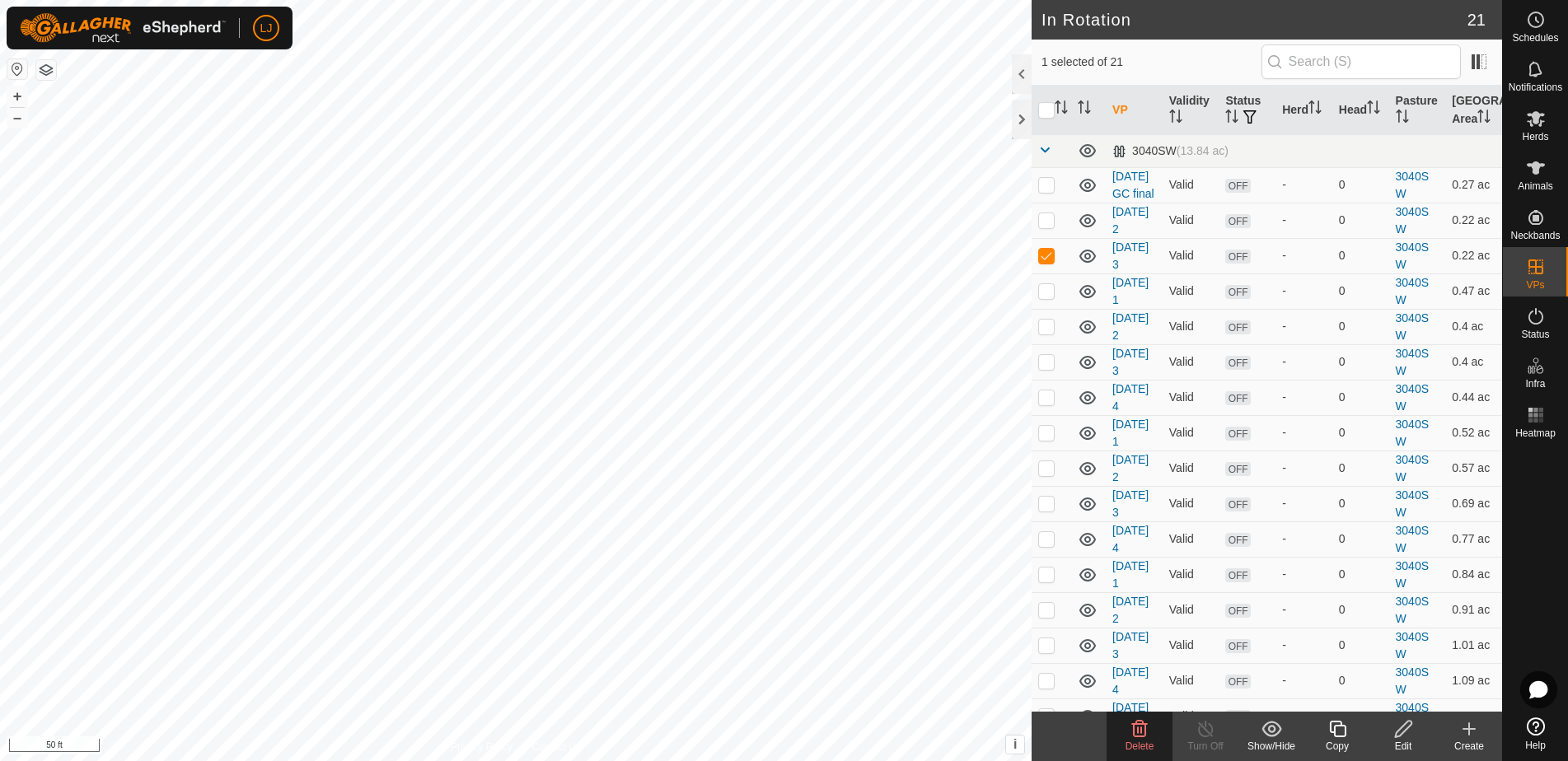
click at [1137, 723] on icon at bounding box center [1139, 728] width 15 height 16
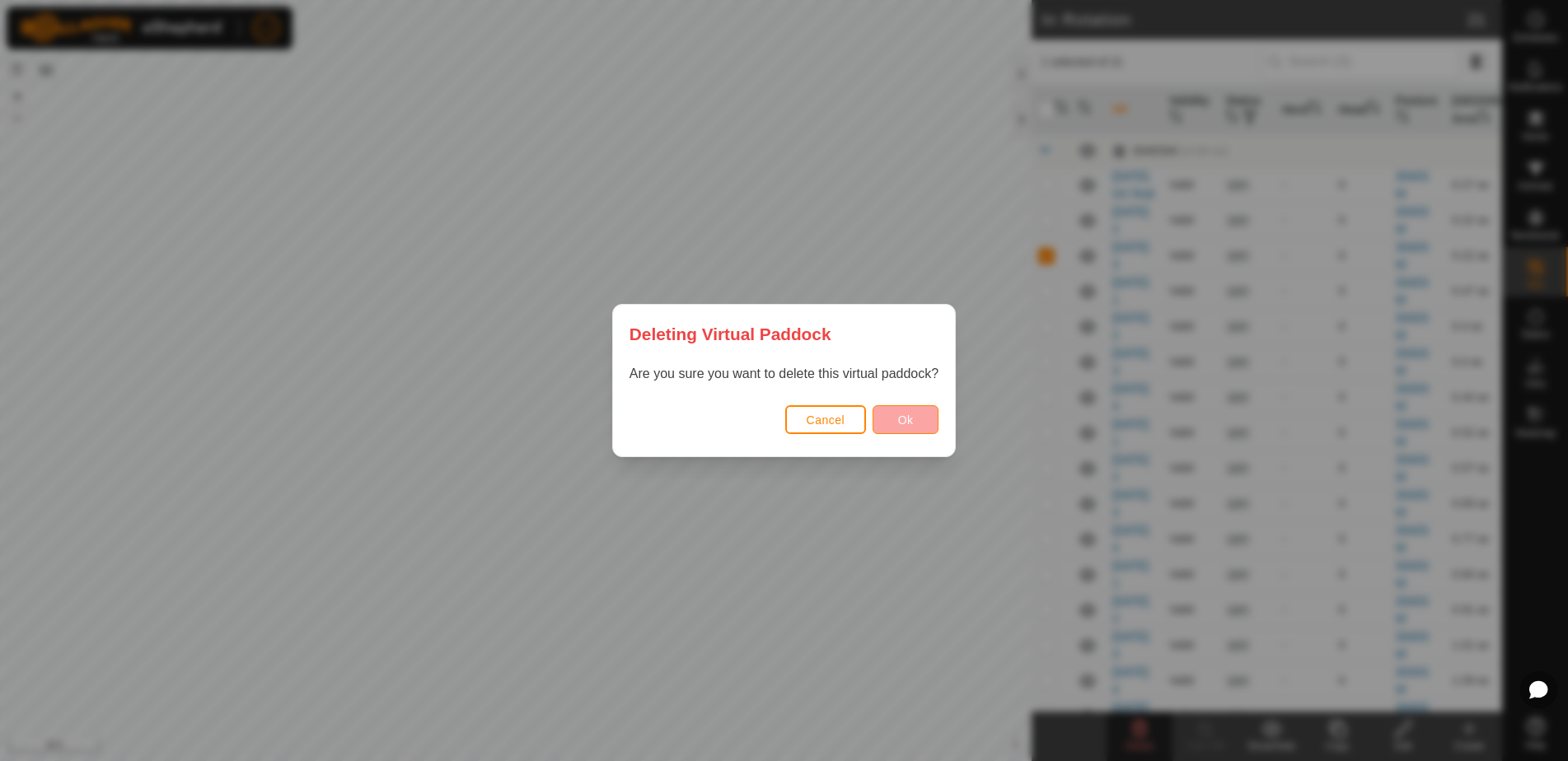
click at [904, 412] on button "Ok" at bounding box center [905, 420] width 65 height 29
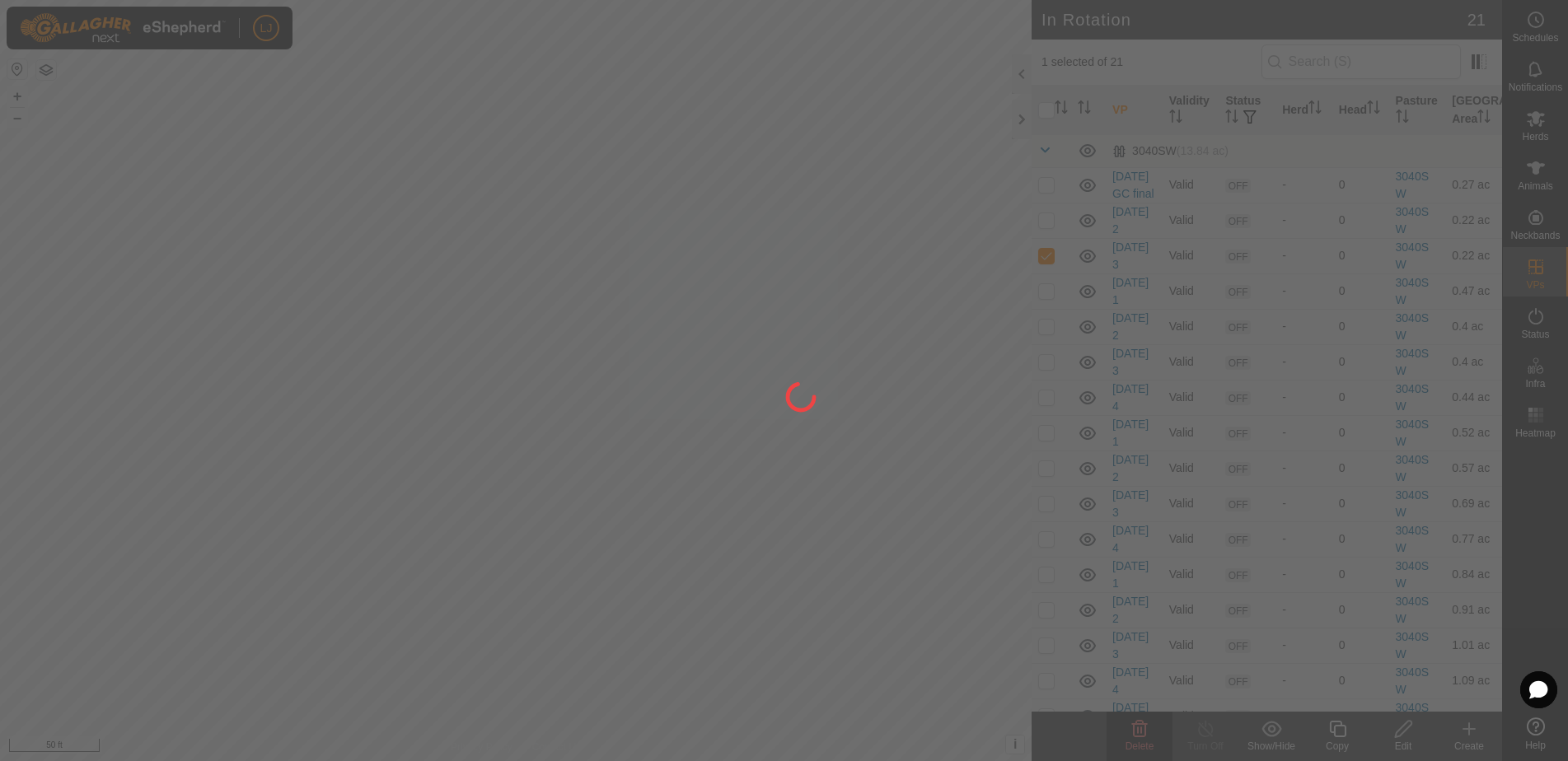
checkbox input "false"
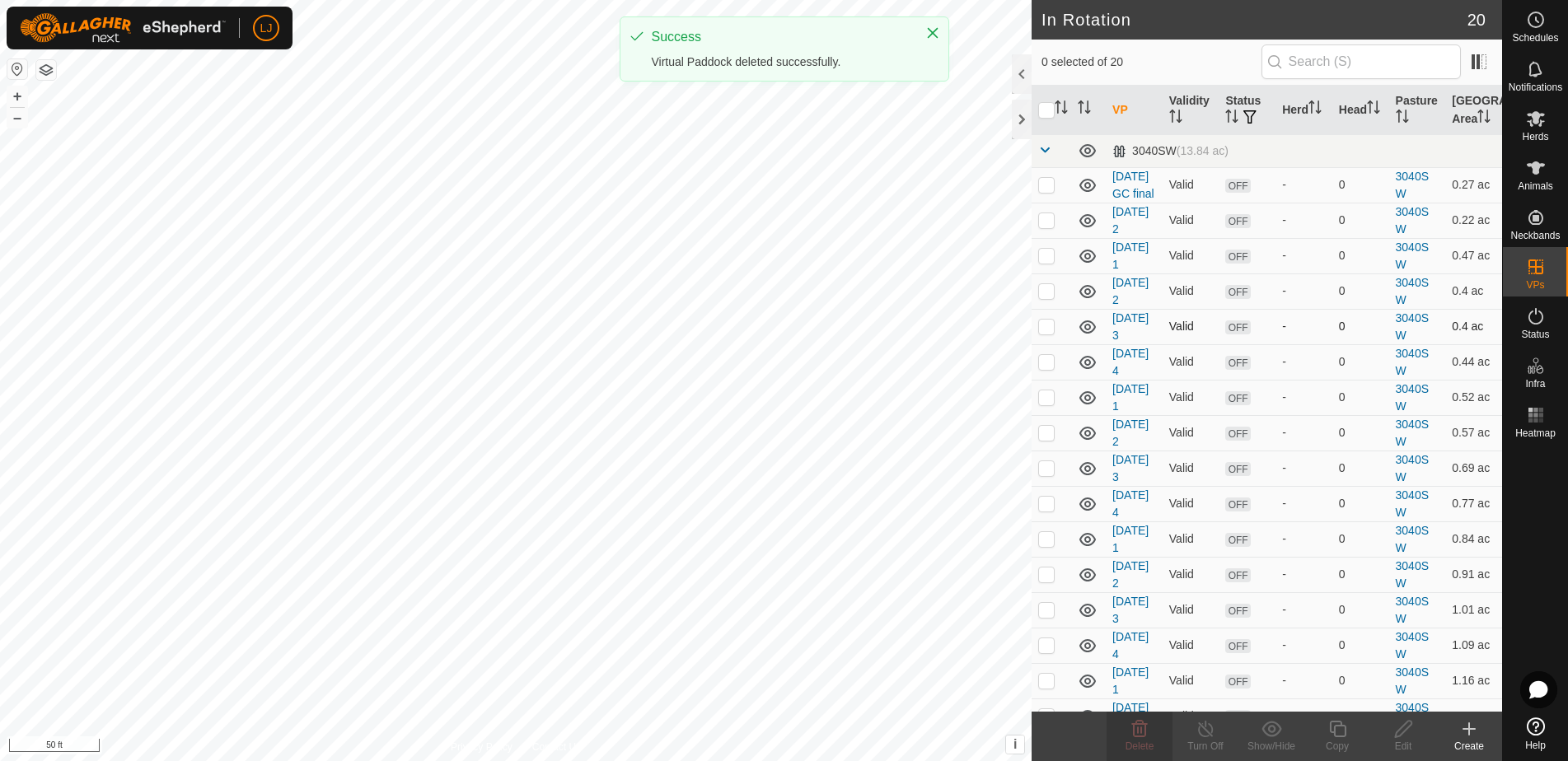
drag, startPoint x: 1049, startPoint y: 238, endPoint x: 1080, endPoint y: 337, distance: 103.7
click at [1051, 226] on p-checkbox at bounding box center [1046, 221] width 16 height 13
click at [1163, 723] on delete-svg-icon at bounding box center [1139, 729] width 65 height 20
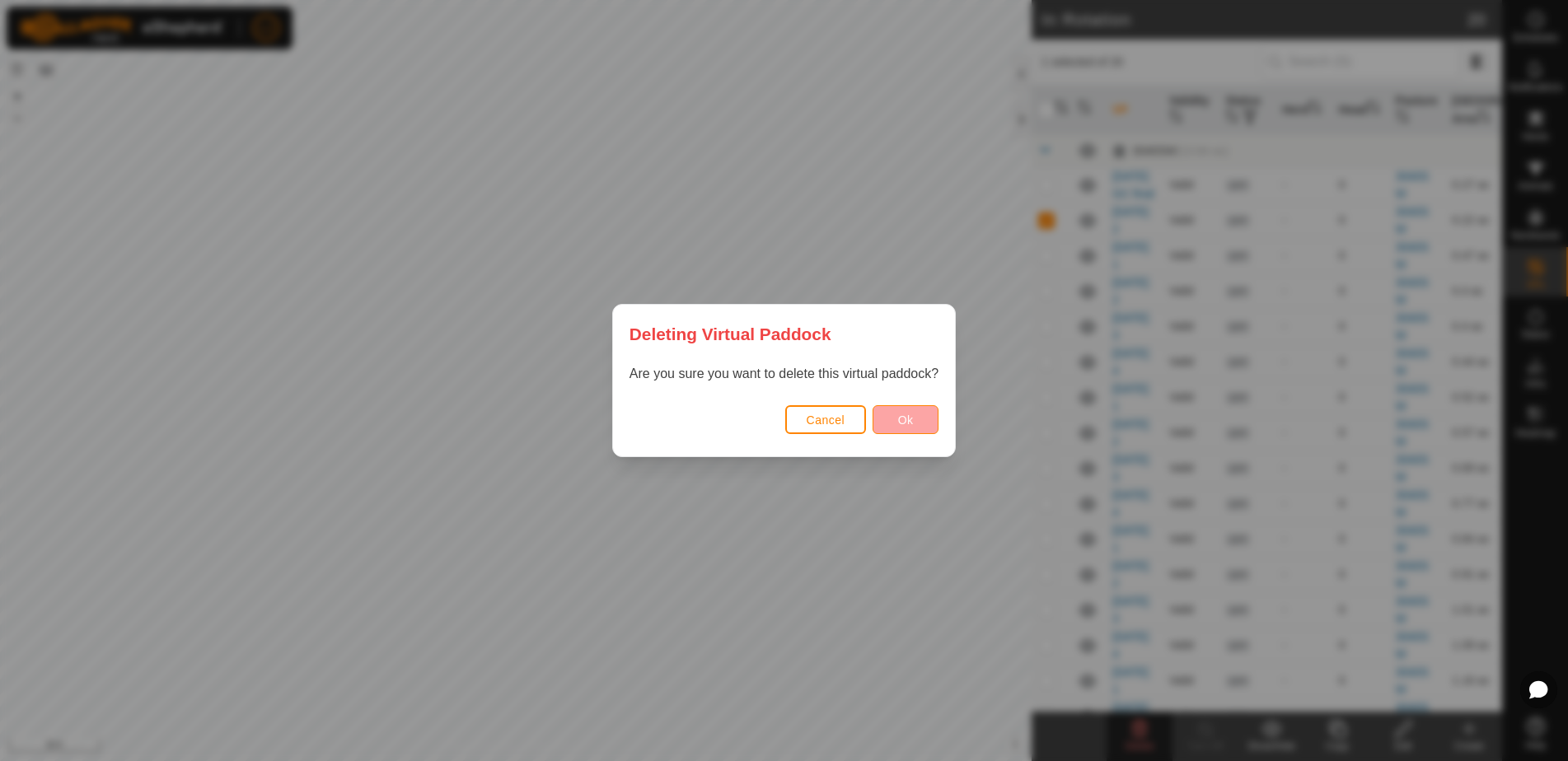
click at [928, 409] on button "Ok" at bounding box center [905, 420] width 65 height 29
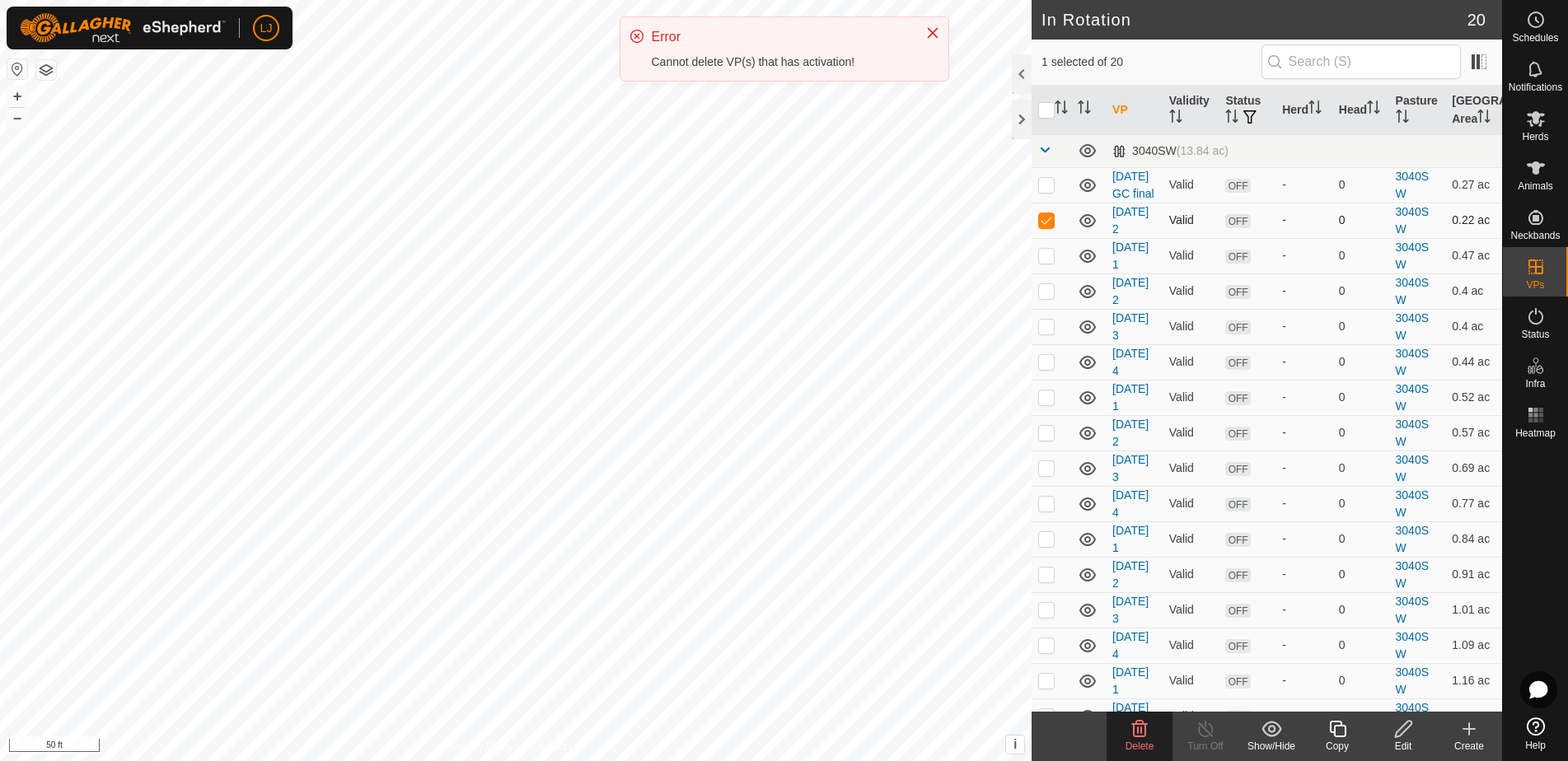
click at [1055, 238] on td at bounding box center [1051, 220] width 39 height 36
checkbox input "false"
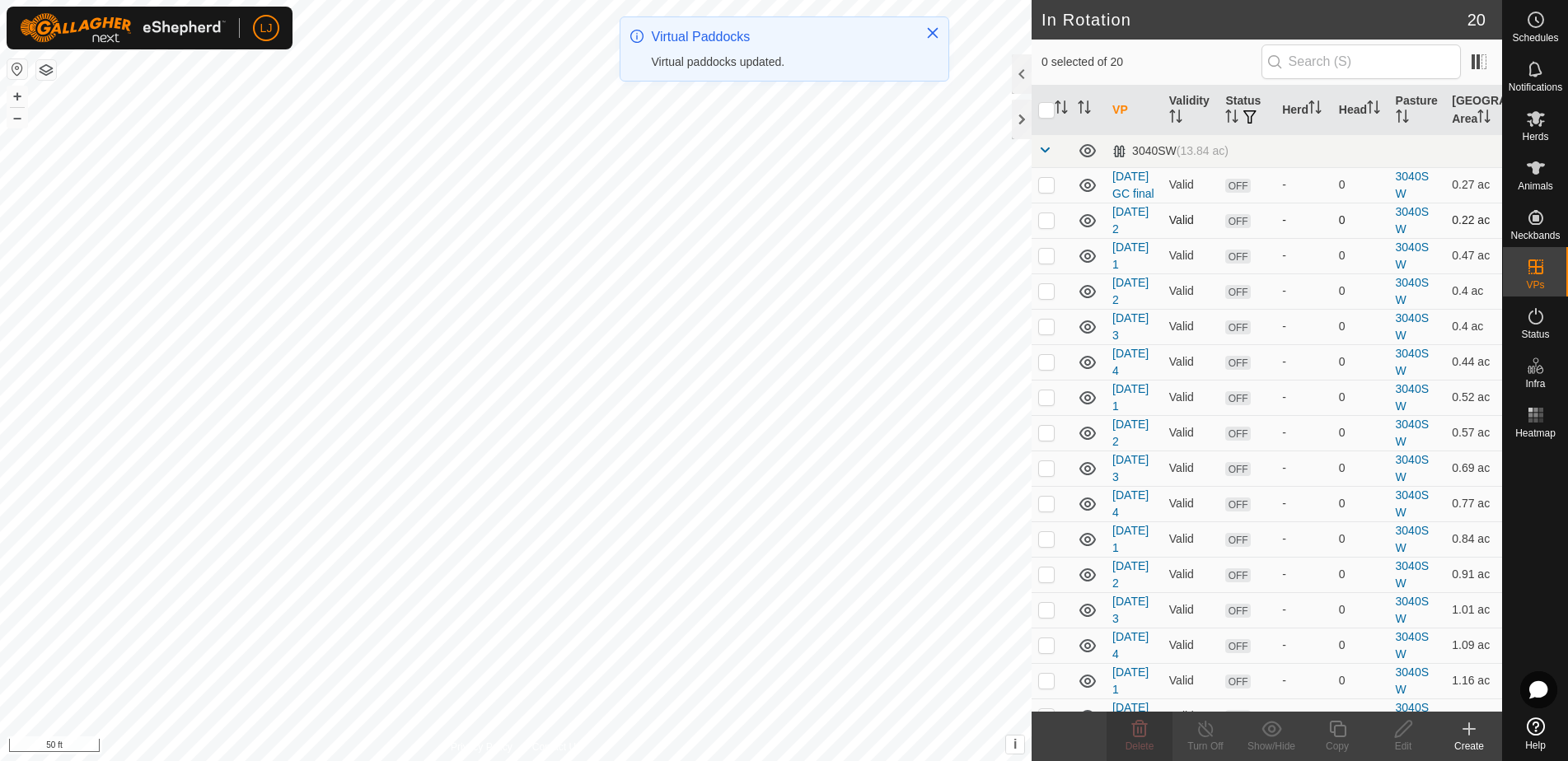
click at [1059, 238] on td at bounding box center [1051, 220] width 39 height 36
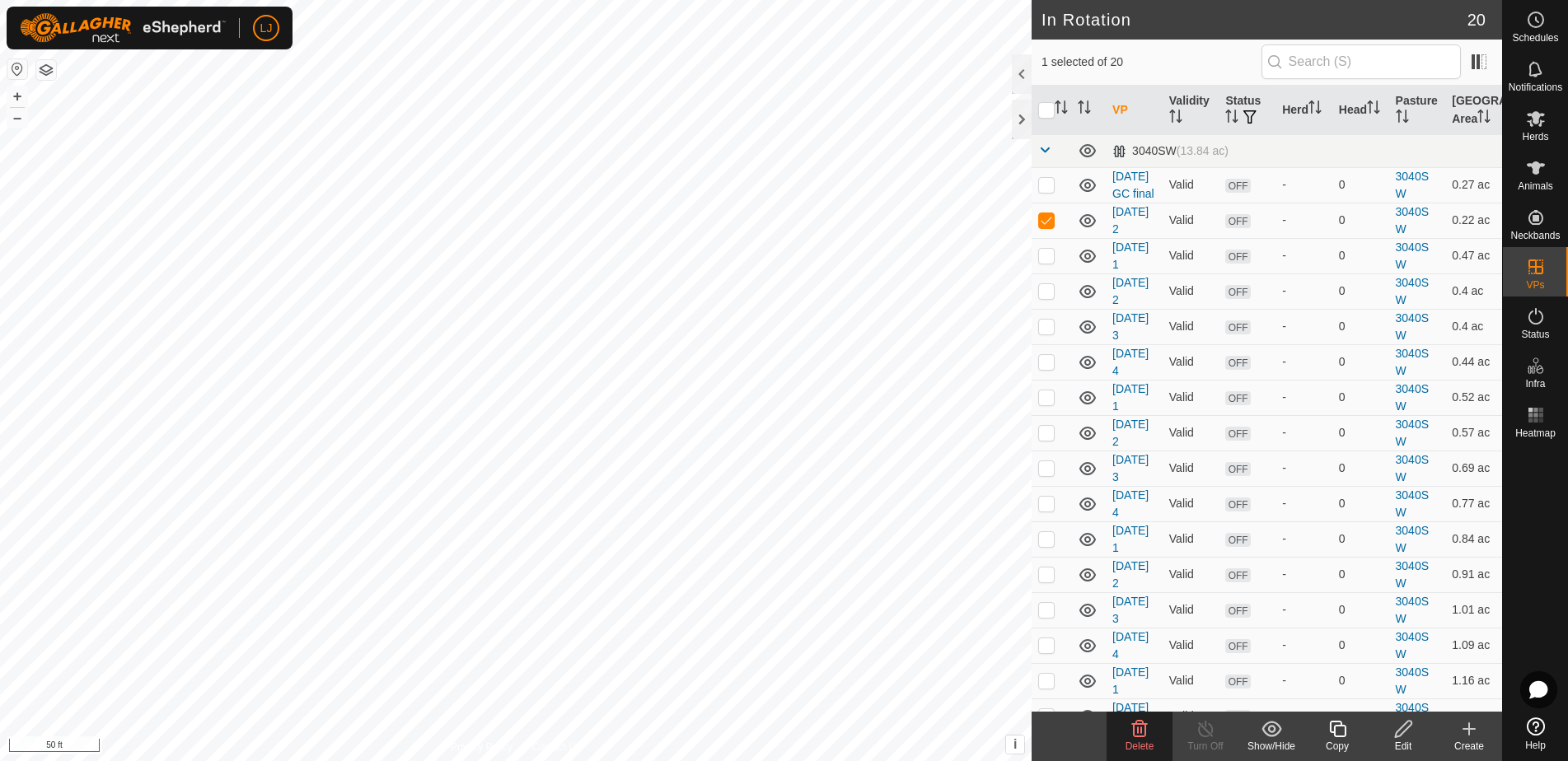
click at [1144, 732] on icon at bounding box center [1139, 728] width 15 height 16
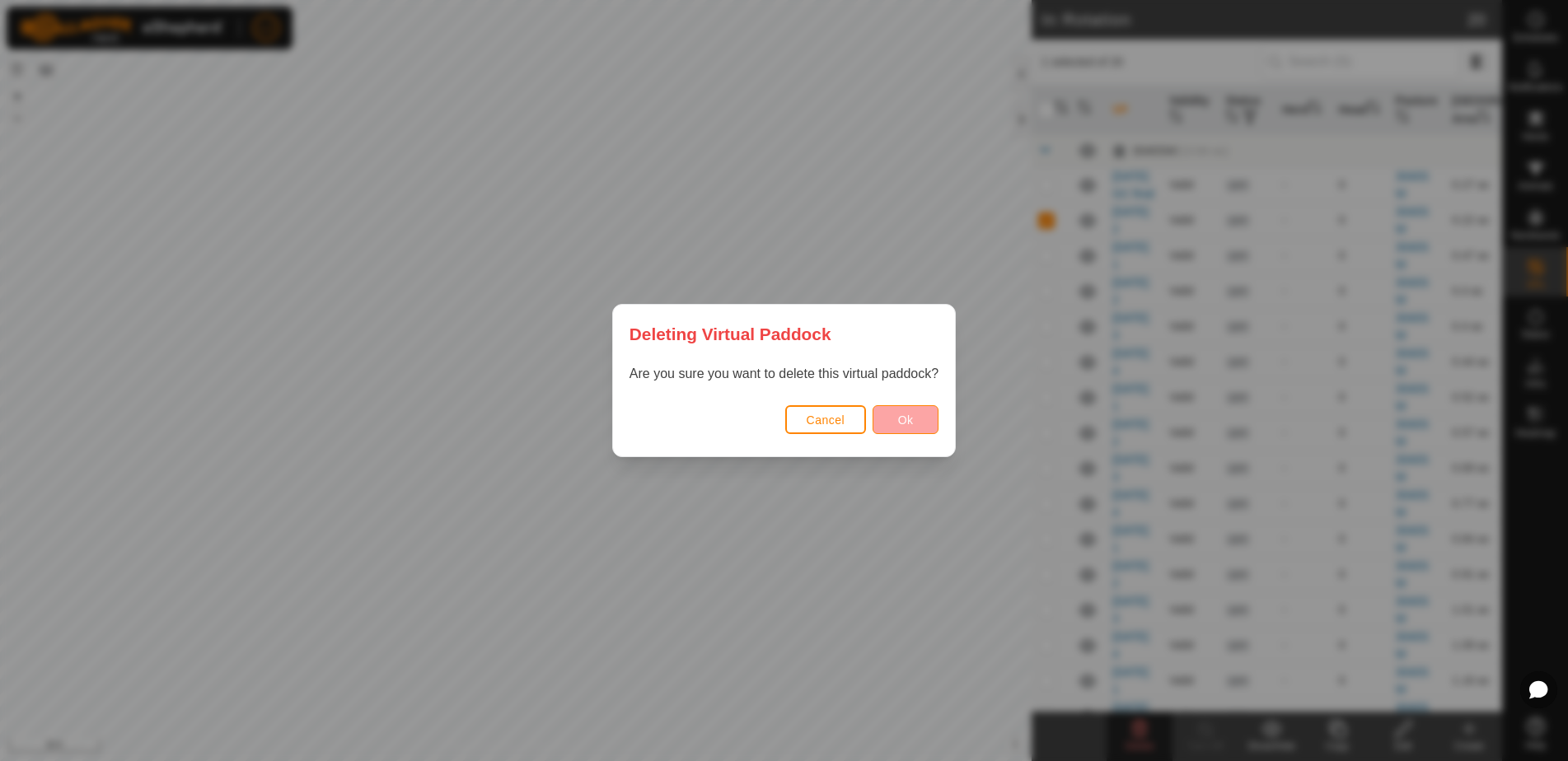
click at [888, 410] on button "Ok" at bounding box center [905, 420] width 65 height 29
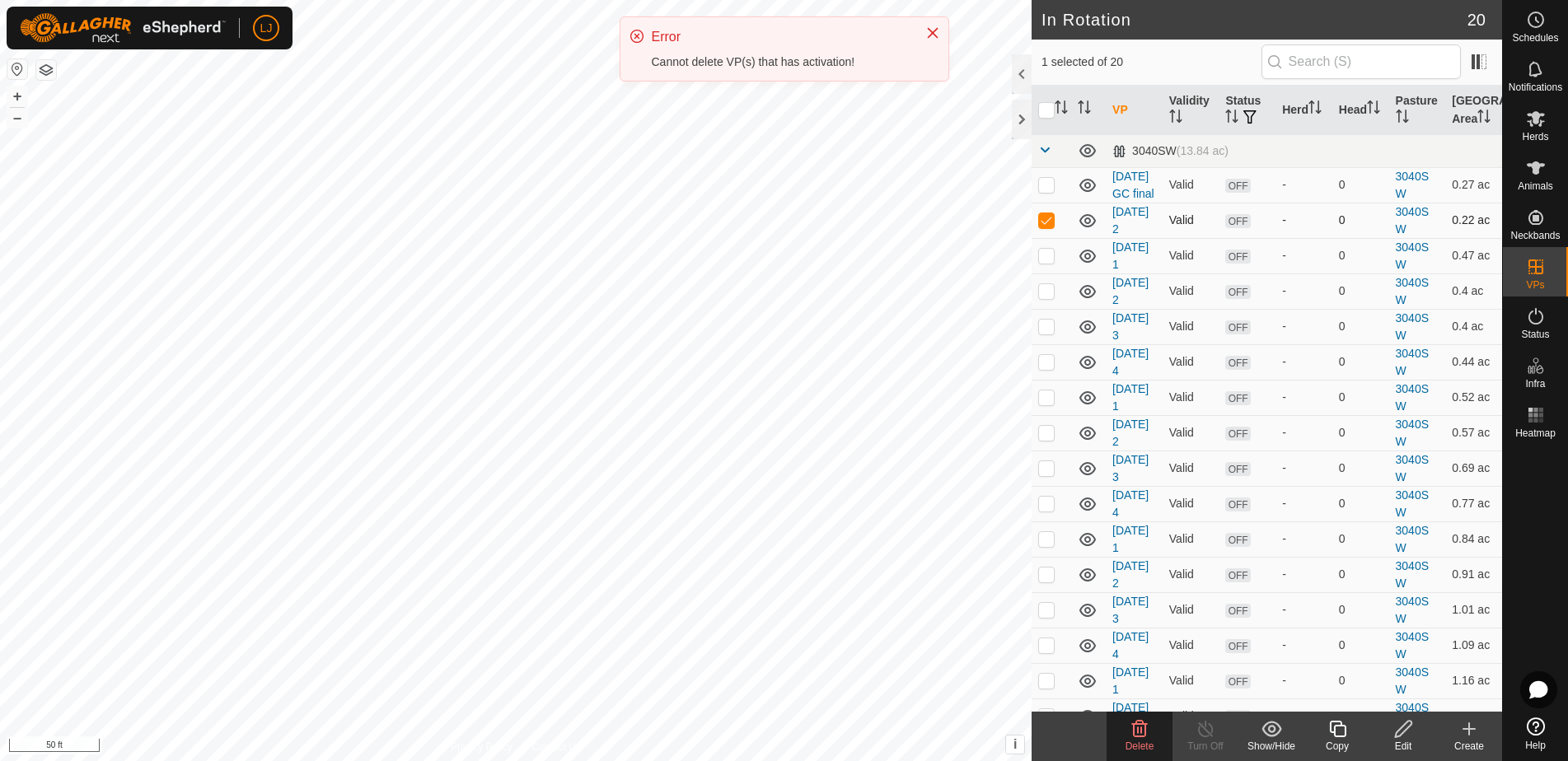
click at [1046, 226] on p-checkbox at bounding box center [1046, 221] width 16 height 13
checkbox input "false"
click at [1045, 262] on p-checkbox at bounding box center [1046, 255] width 16 height 13
checkbox input "true"
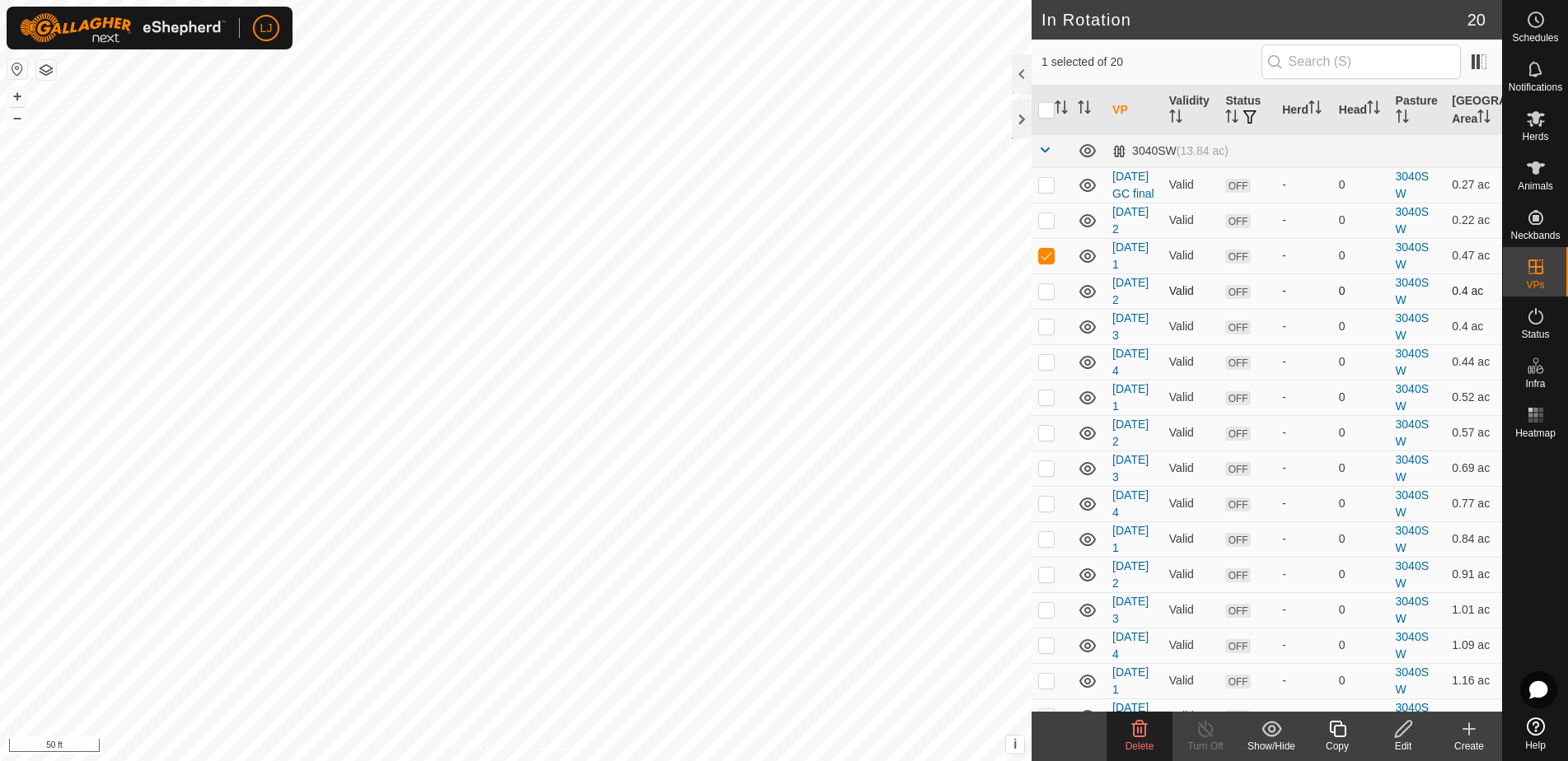
click at [1055, 298] on p-checkbox at bounding box center [1046, 291] width 16 height 13
checkbox input "true"
drag, startPoint x: 1042, startPoint y: 345, endPoint x: 1049, endPoint y: 390, distance: 45.5
click at [1043, 333] on p-checkbox at bounding box center [1046, 327] width 16 height 13
checkbox input "true"
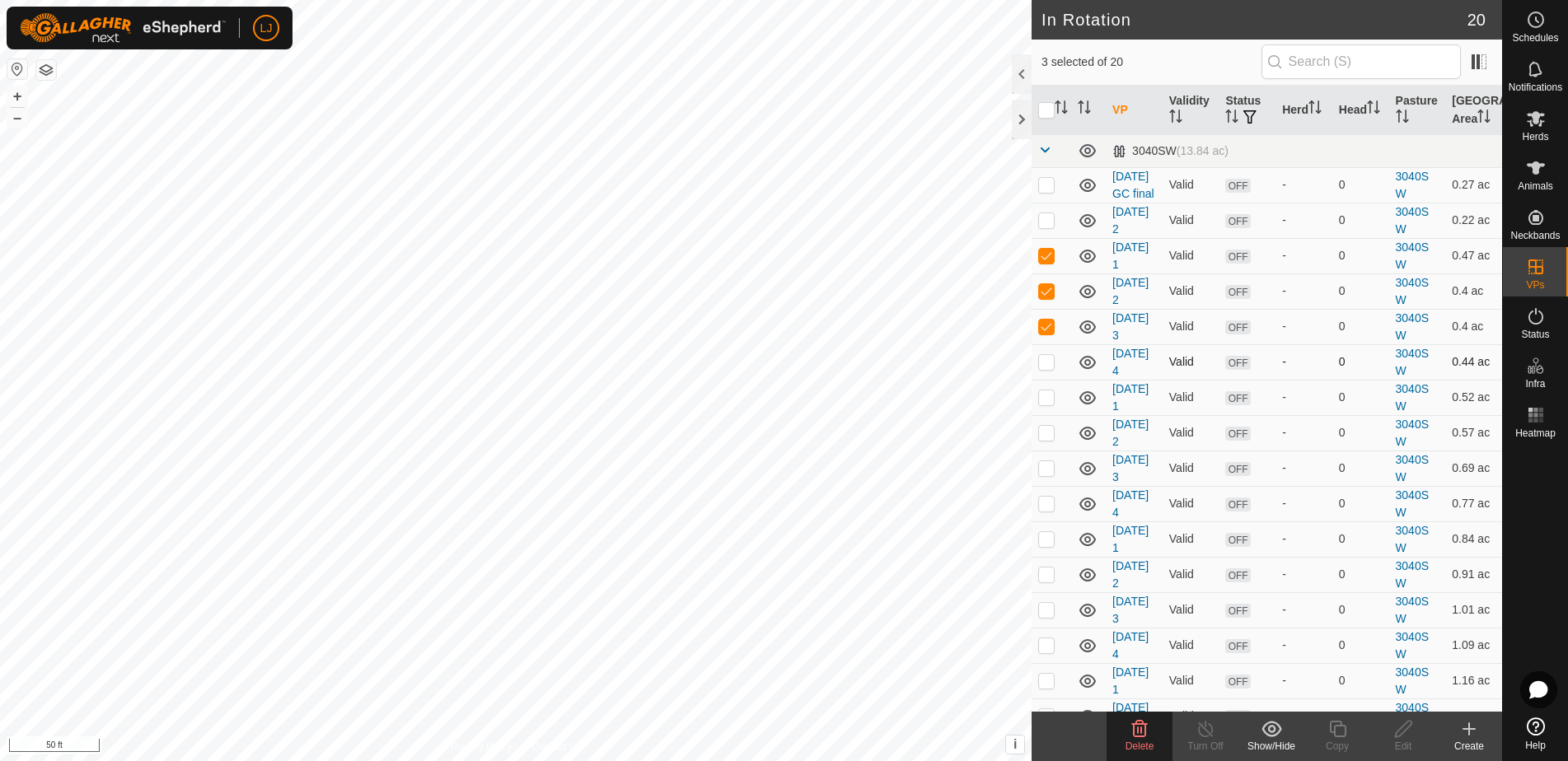
click at [1048, 368] on p-checkbox at bounding box center [1046, 362] width 16 height 13
checkbox input "true"
click at [1144, 747] on span "Delete" at bounding box center [1139, 747] width 29 height 12
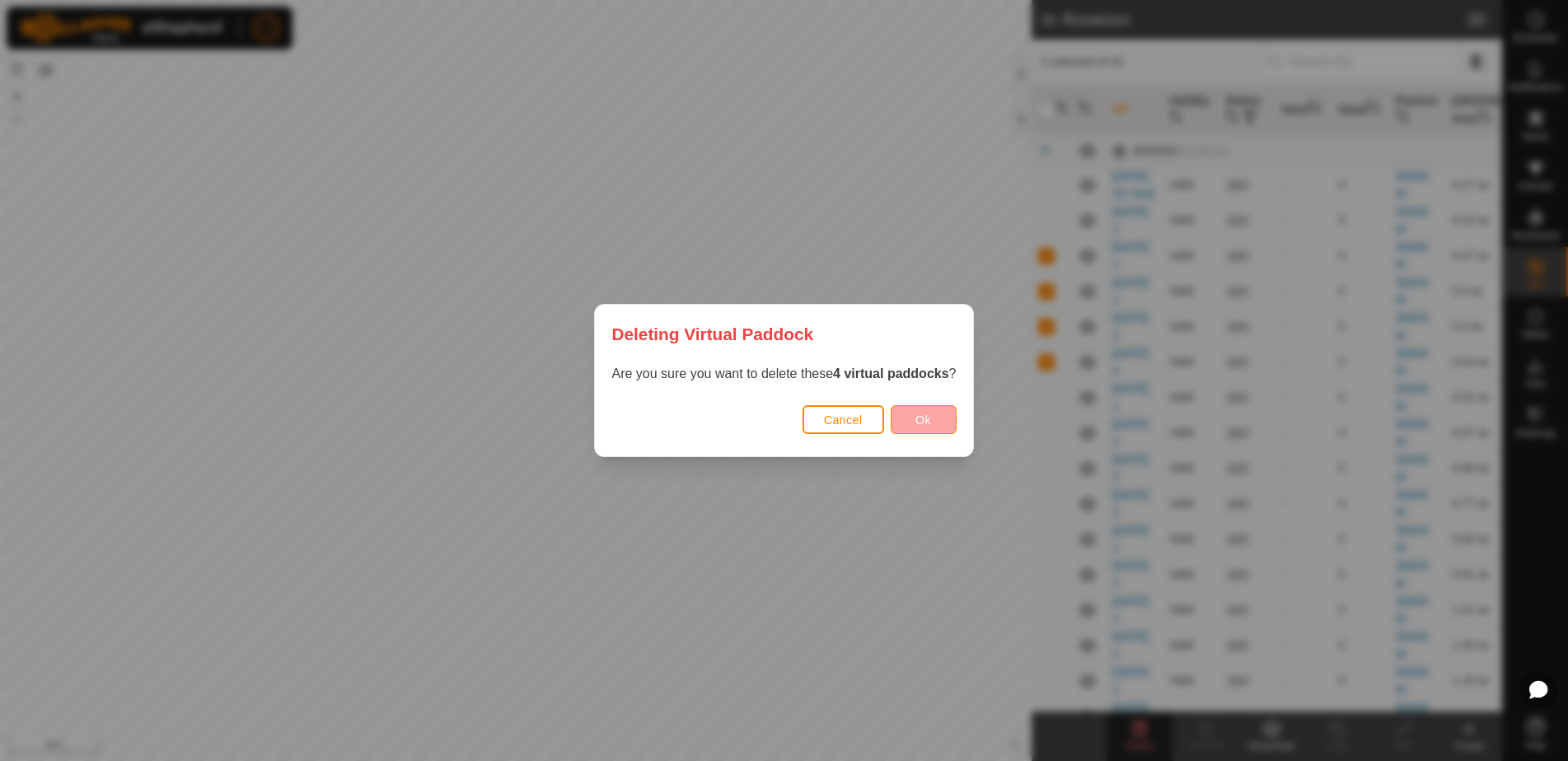
click at [926, 423] on span "Ok" at bounding box center [923, 420] width 15 height 13
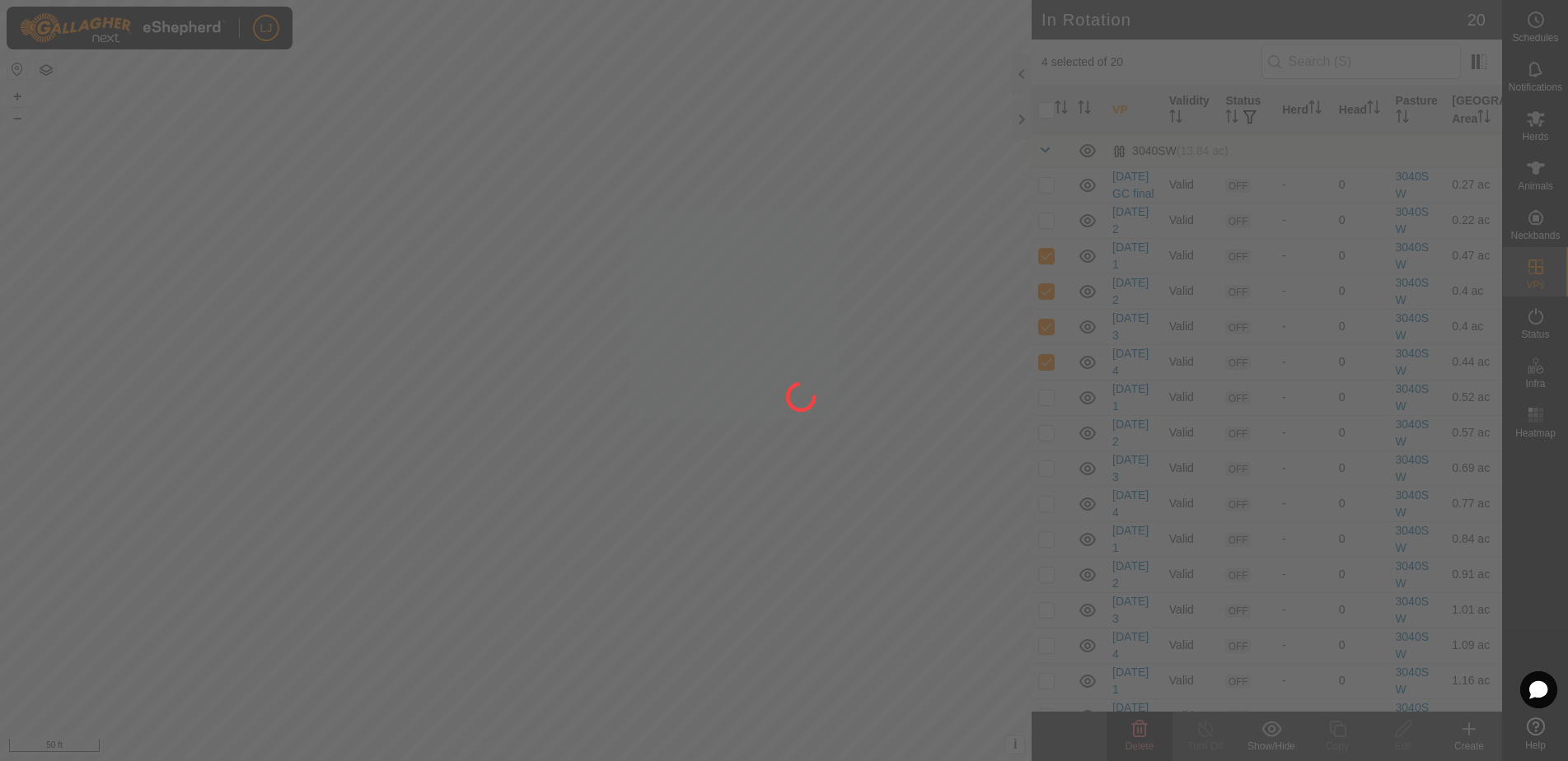
checkbox input "false"
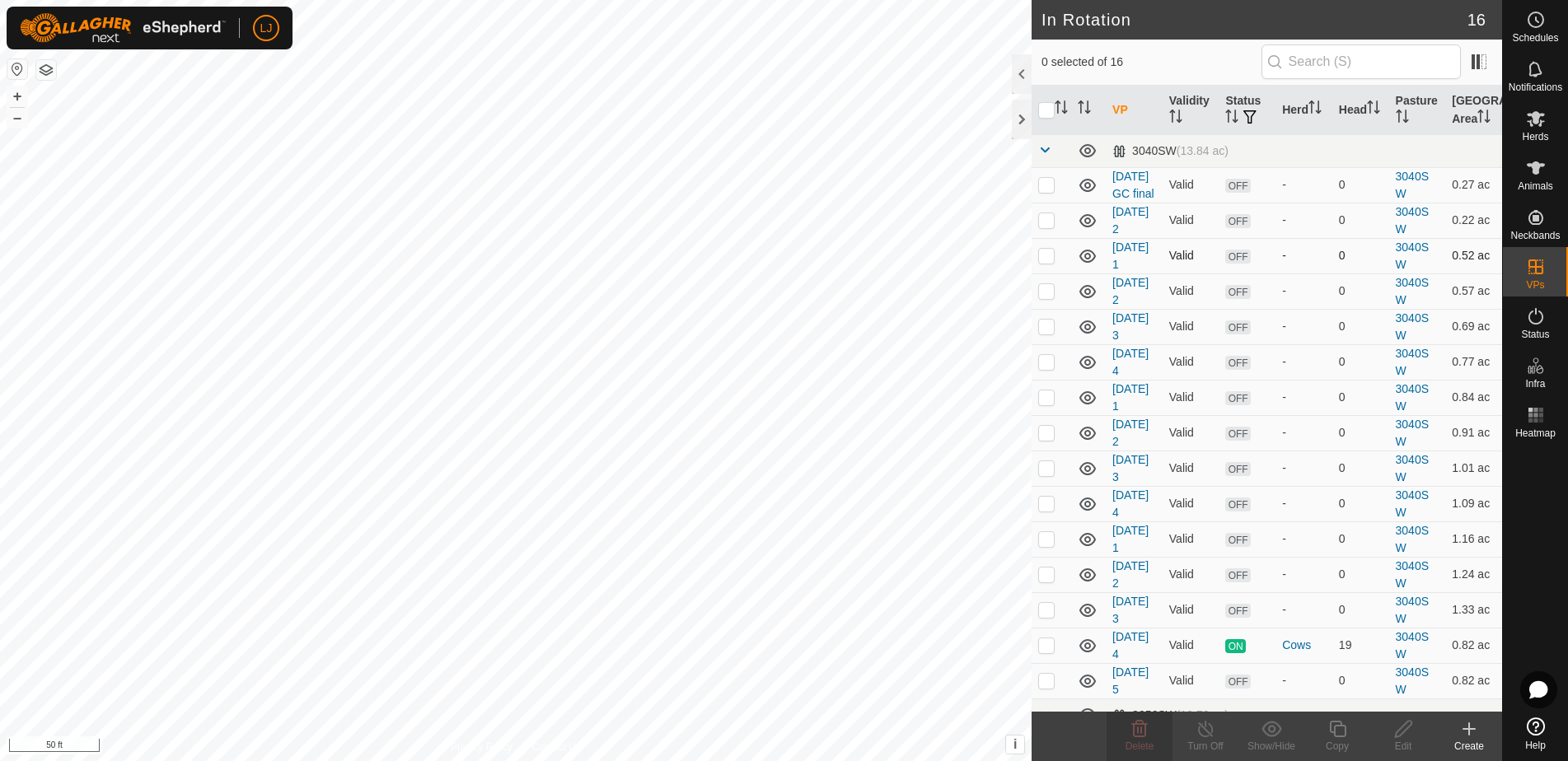
click at [1051, 262] on p-checkbox at bounding box center [1046, 255] width 16 height 13
checkbox input "true"
drag, startPoint x: 1050, startPoint y: 312, endPoint x: 1051, endPoint y: 321, distance: 9.1
click at [1050, 298] on p-checkbox at bounding box center [1046, 291] width 16 height 13
checkbox input "true"
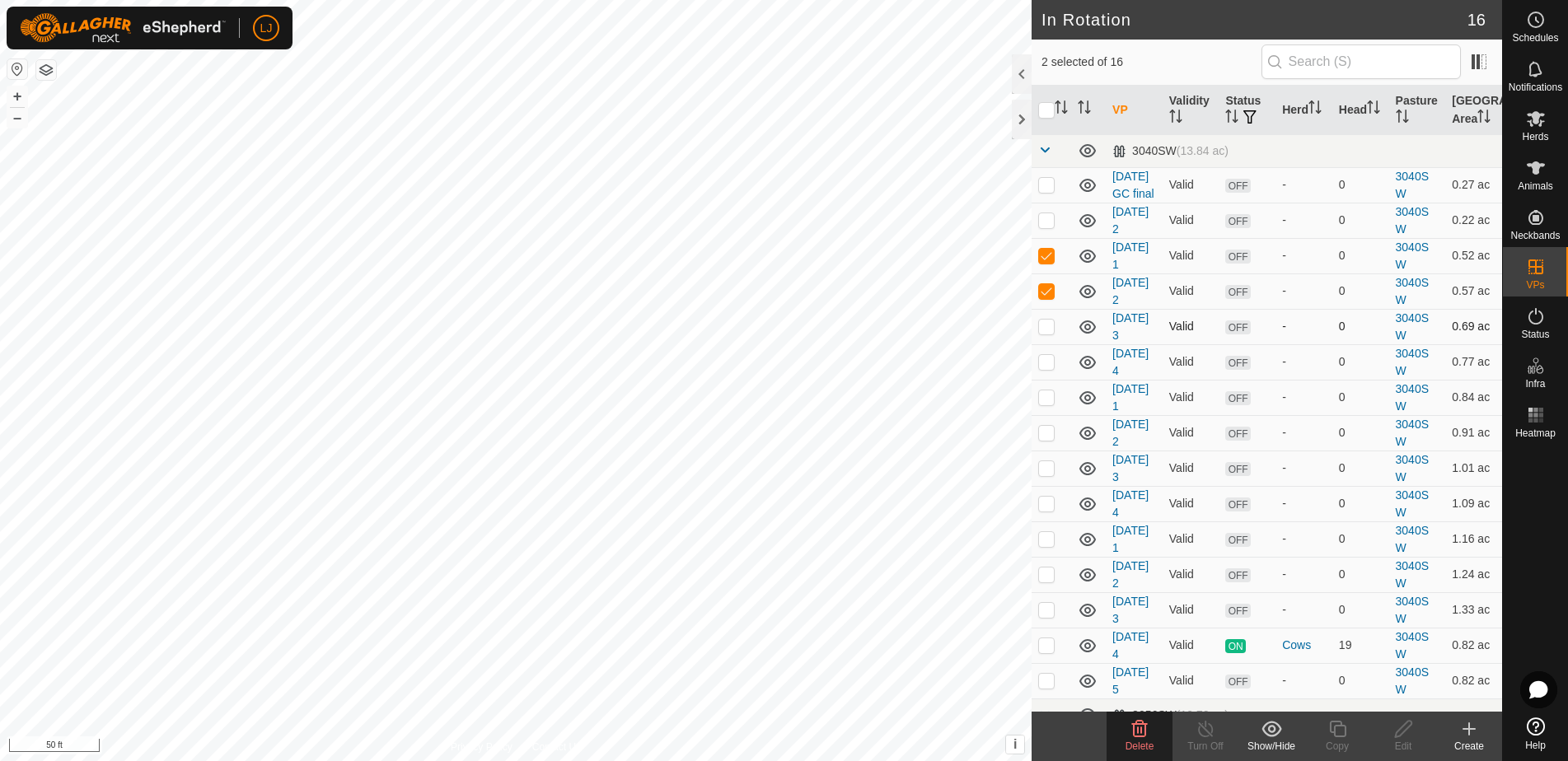
click at [1047, 333] on p-checkbox at bounding box center [1046, 327] width 16 height 13
checkbox input "true"
click at [1055, 368] on p-checkbox at bounding box center [1046, 362] width 16 height 13
checkbox input "true"
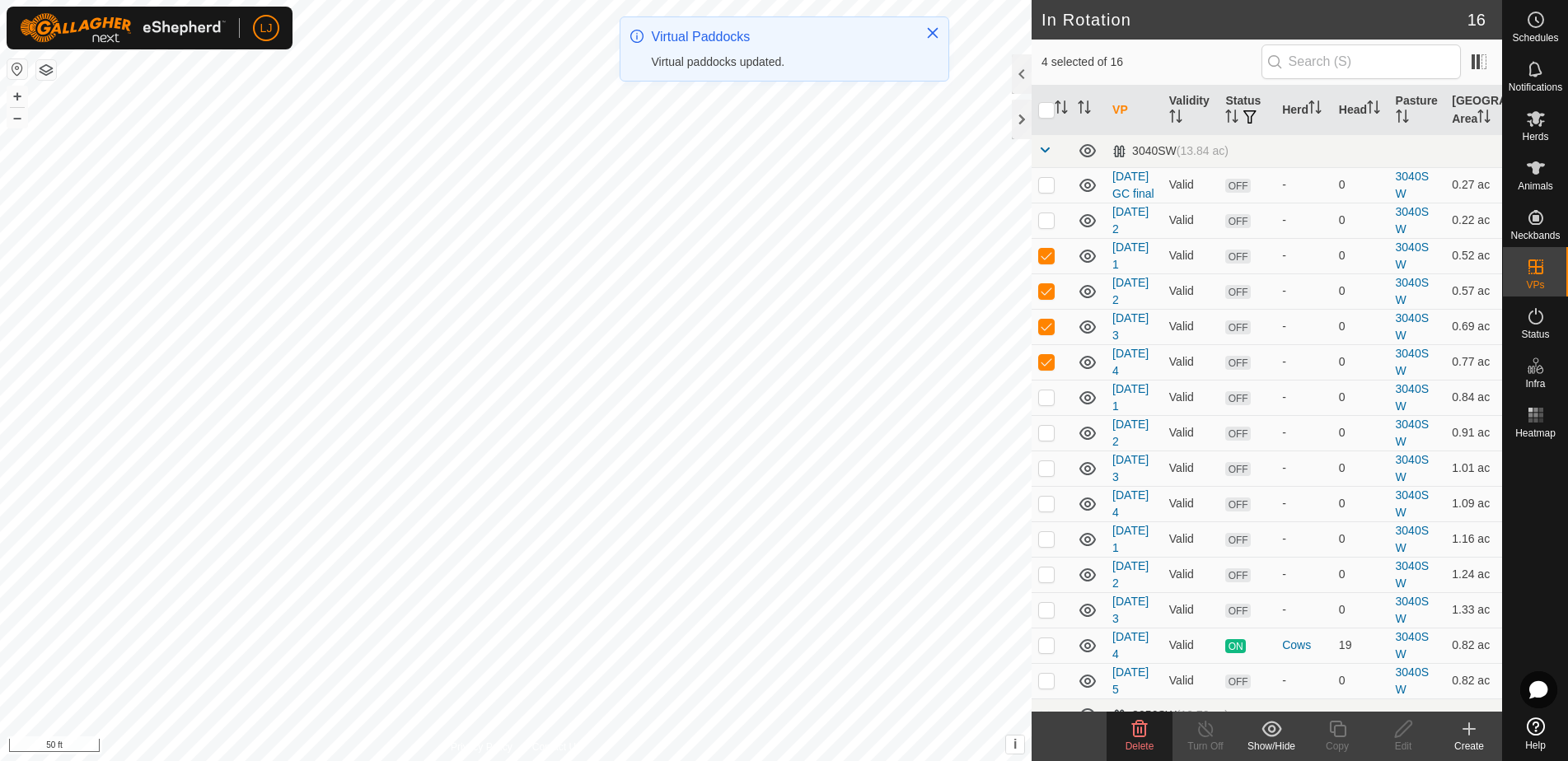
click at [1140, 744] on span "Delete" at bounding box center [1139, 747] width 29 height 12
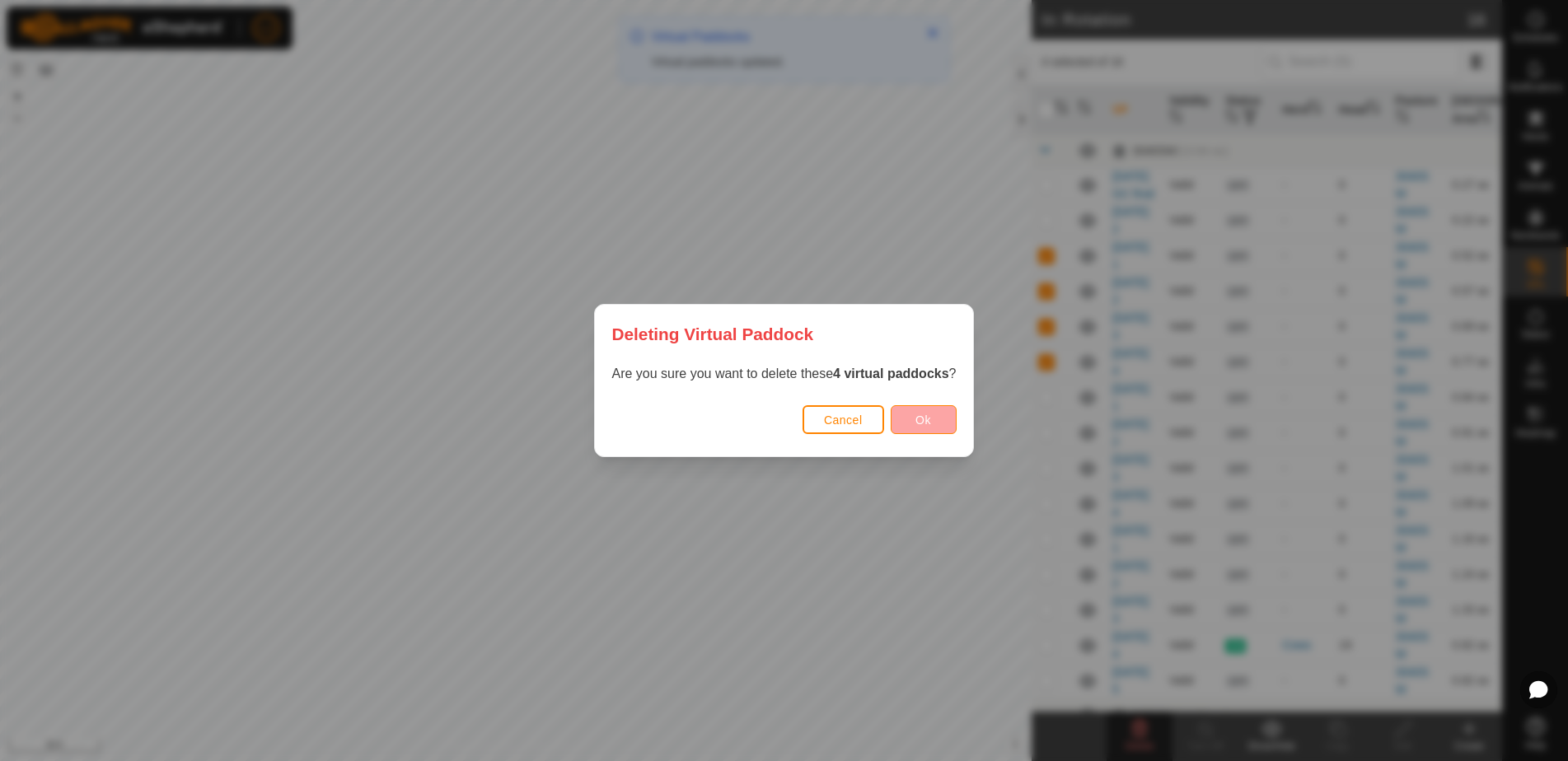
click at [918, 417] on button "Ok" at bounding box center [924, 420] width 65 height 29
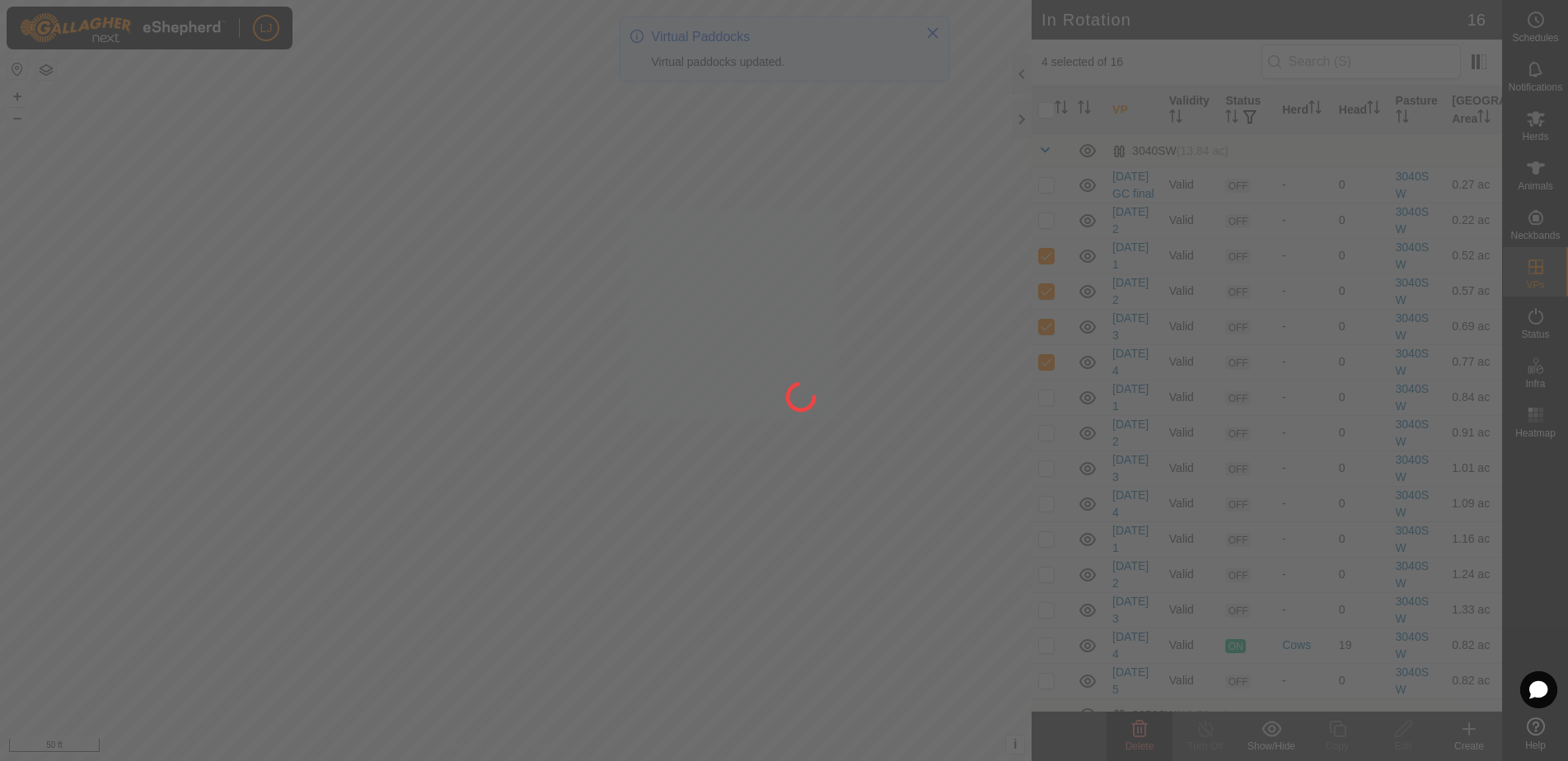
checkbox input "false"
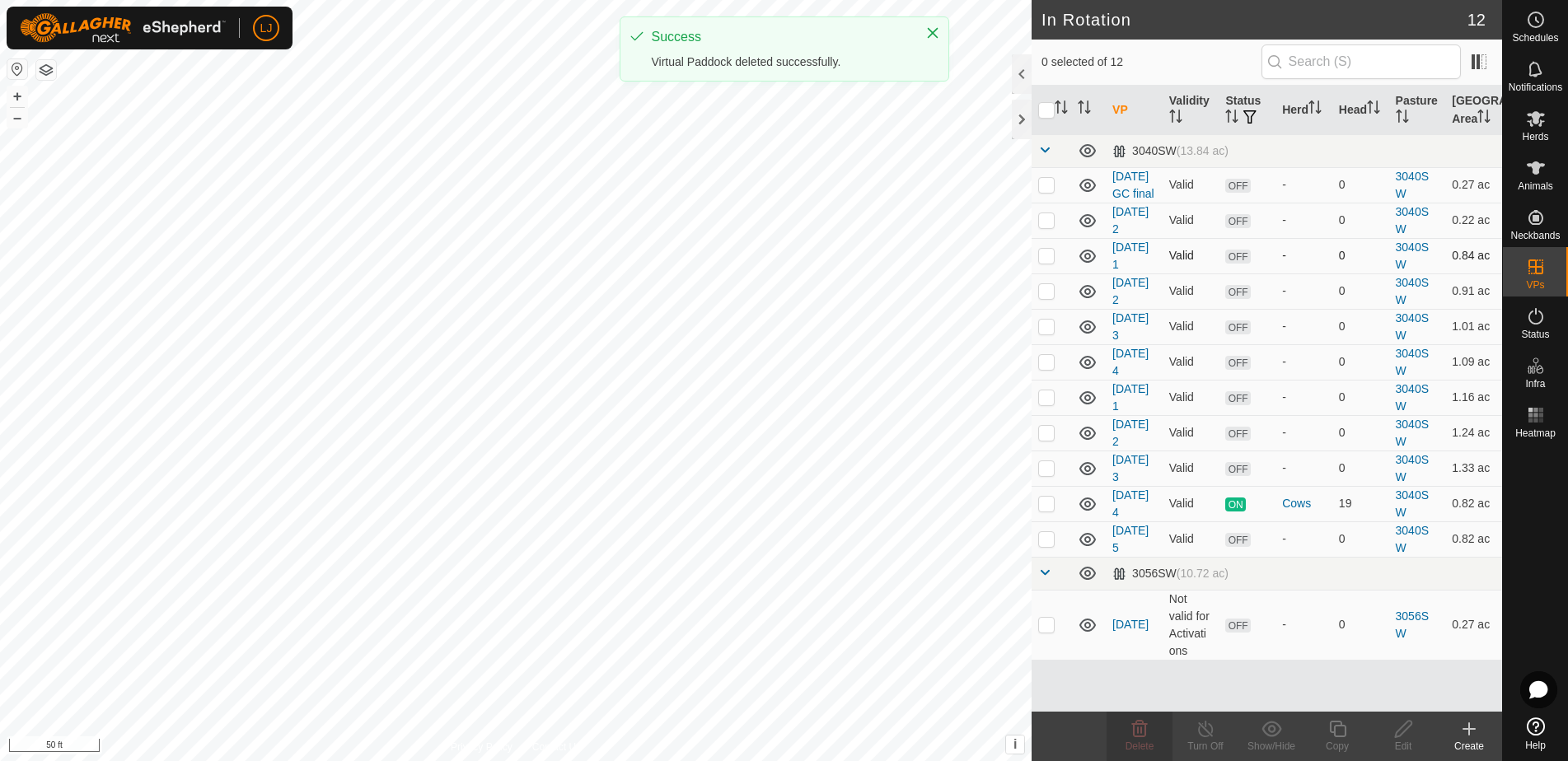
click at [1050, 262] on p-checkbox at bounding box center [1046, 255] width 16 height 13
checkbox input "true"
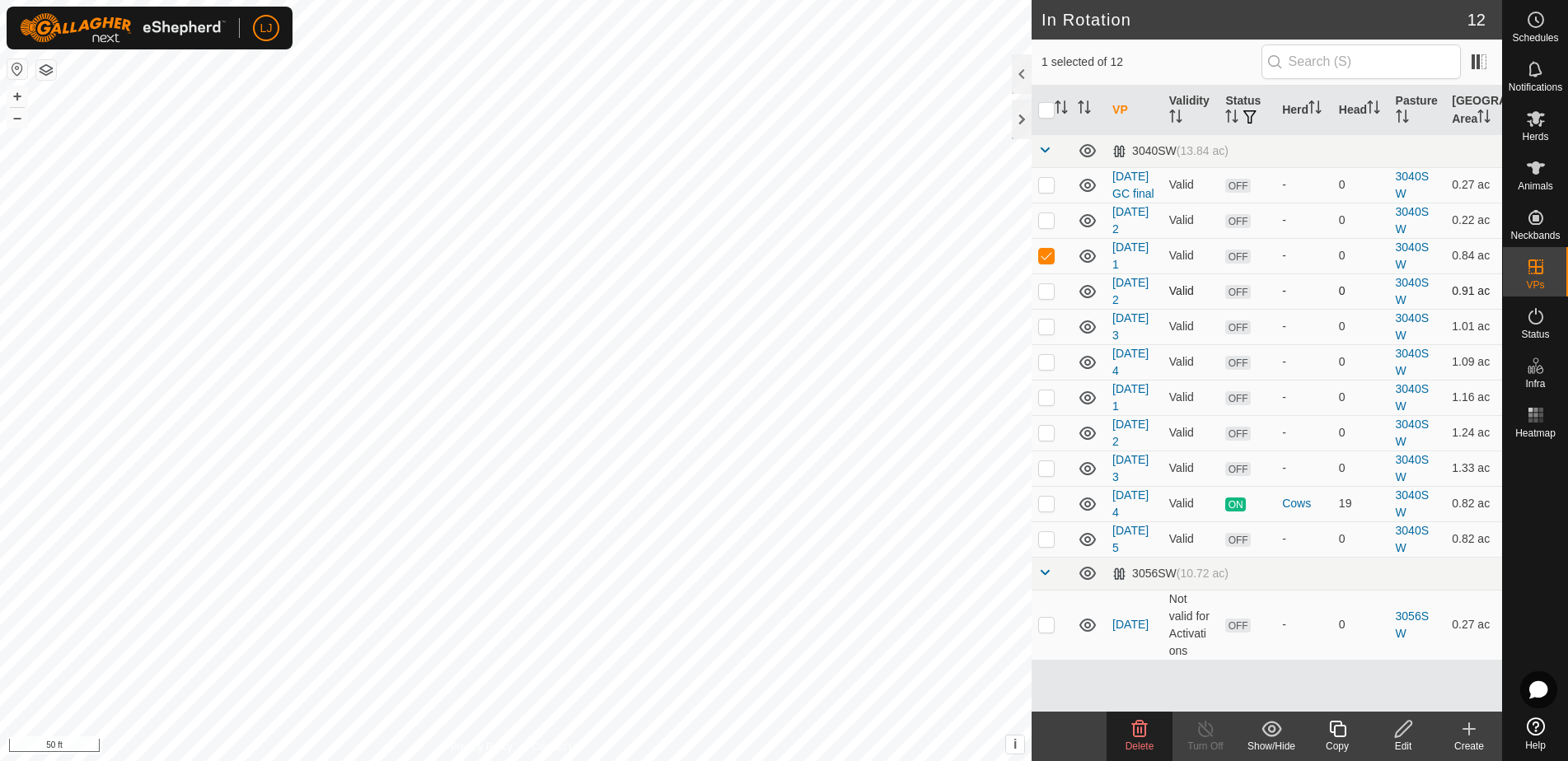
drag, startPoint x: 1046, startPoint y: 299, endPoint x: 1049, endPoint y: 321, distance: 22.2
click at [1047, 300] on td at bounding box center [1051, 291] width 39 height 36
checkbox input "true"
click at [1048, 333] on p-checkbox at bounding box center [1046, 327] width 16 height 13
checkbox input "true"
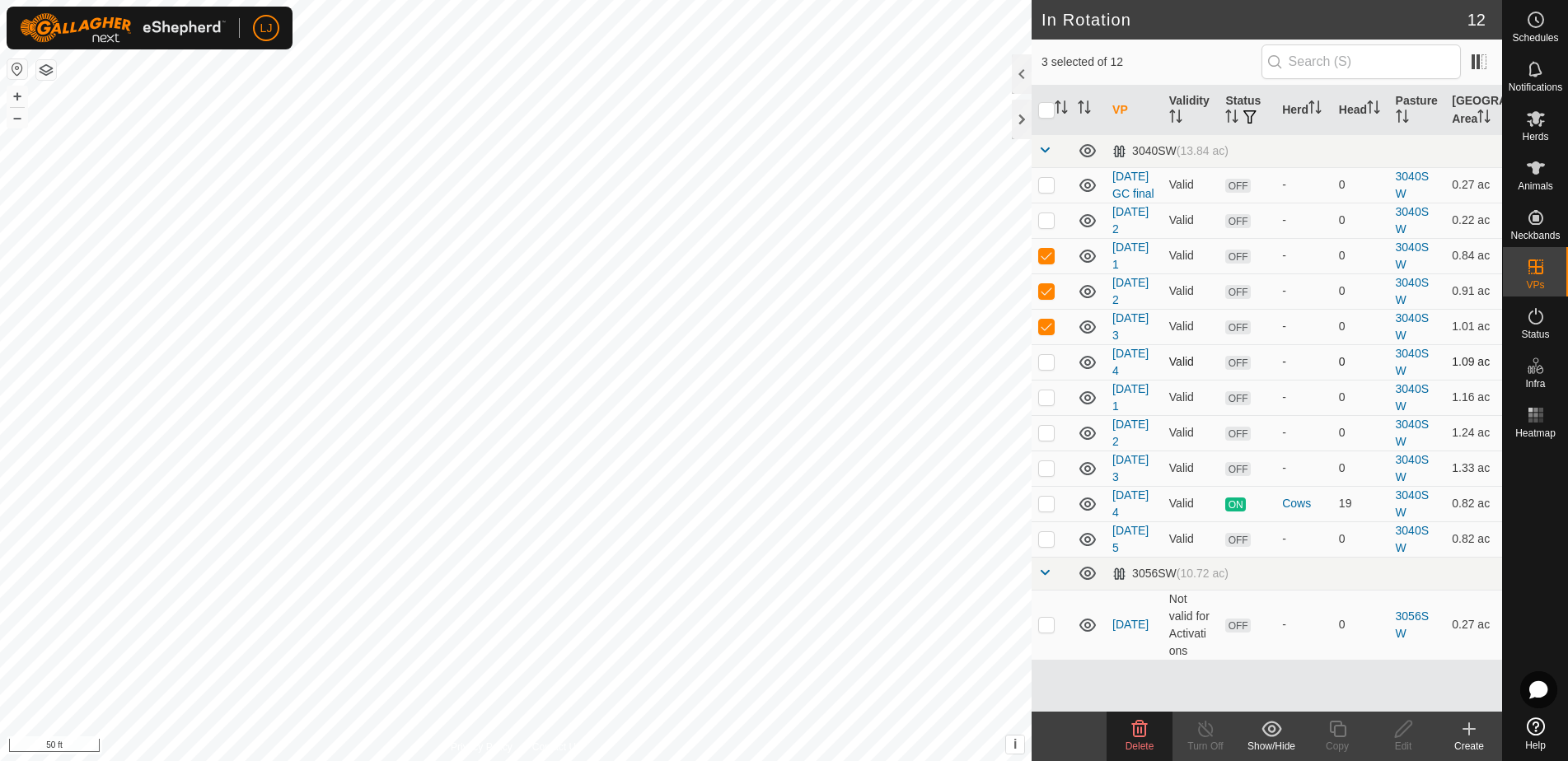
click at [1045, 368] on p-checkbox at bounding box center [1046, 362] width 16 height 13
checkbox input "true"
drag, startPoint x: 1050, startPoint y: 419, endPoint x: 1052, endPoint y: 442, distance: 23.1
click at [1050, 404] on p-checkbox at bounding box center [1046, 397] width 16 height 13
checkbox input "true"
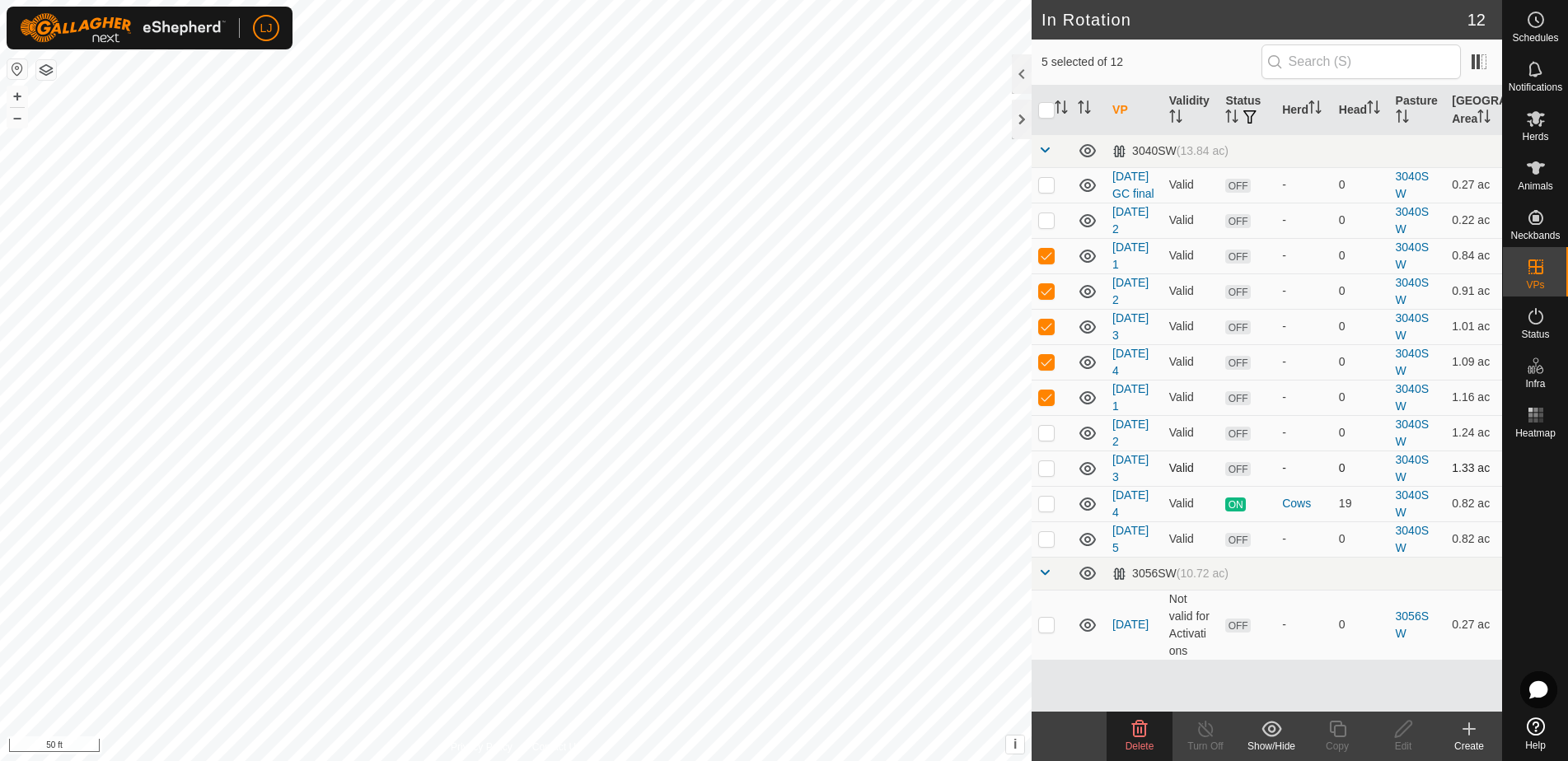
drag, startPoint x: 1054, startPoint y: 450, endPoint x: 1055, endPoint y: 472, distance: 22.0
click at [1054, 439] on p-checkbox at bounding box center [1046, 433] width 16 height 13
checkbox input "true"
click at [1049, 475] on p-checkbox at bounding box center [1046, 468] width 16 height 13
checkbox input "true"
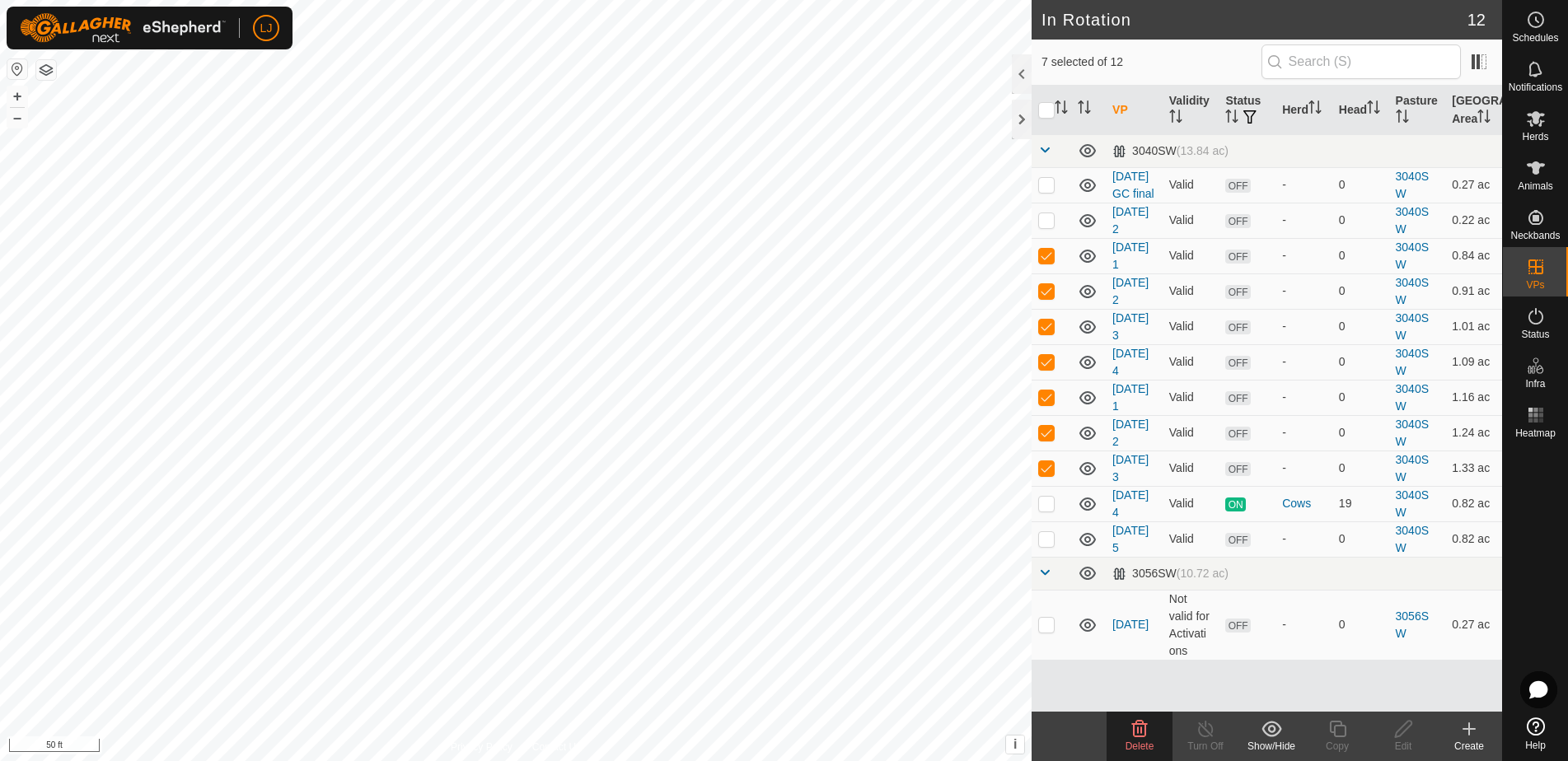
click at [1134, 732] on icon at bounding box center [1139, 728] width 15 height 16
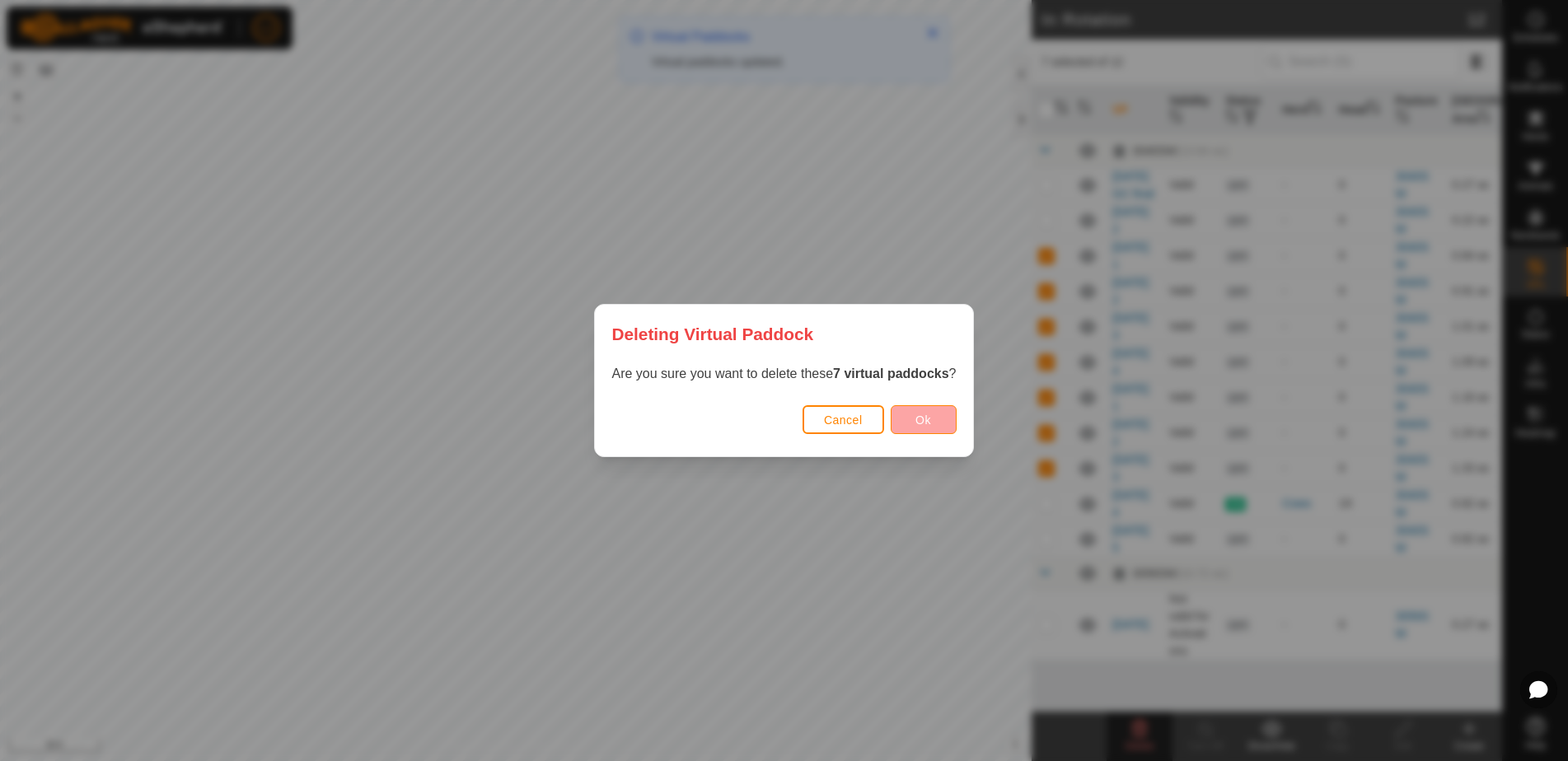
click at [925, 414] on span "Ok" at bounding box center [923, 420] width 15 height 13
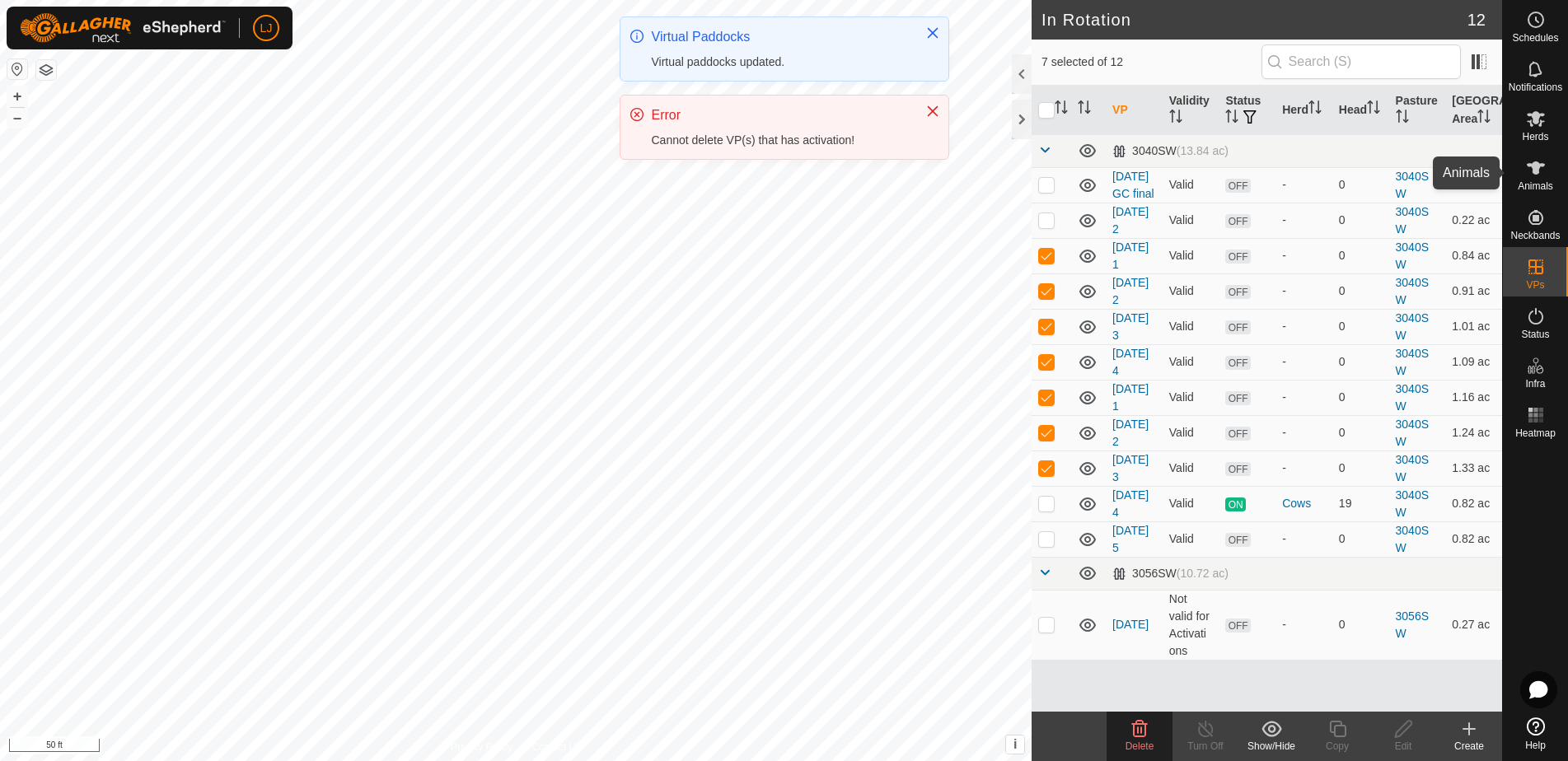
click at [1545, 173] on icon at bounding box center [1535, 168] width 20 height 20
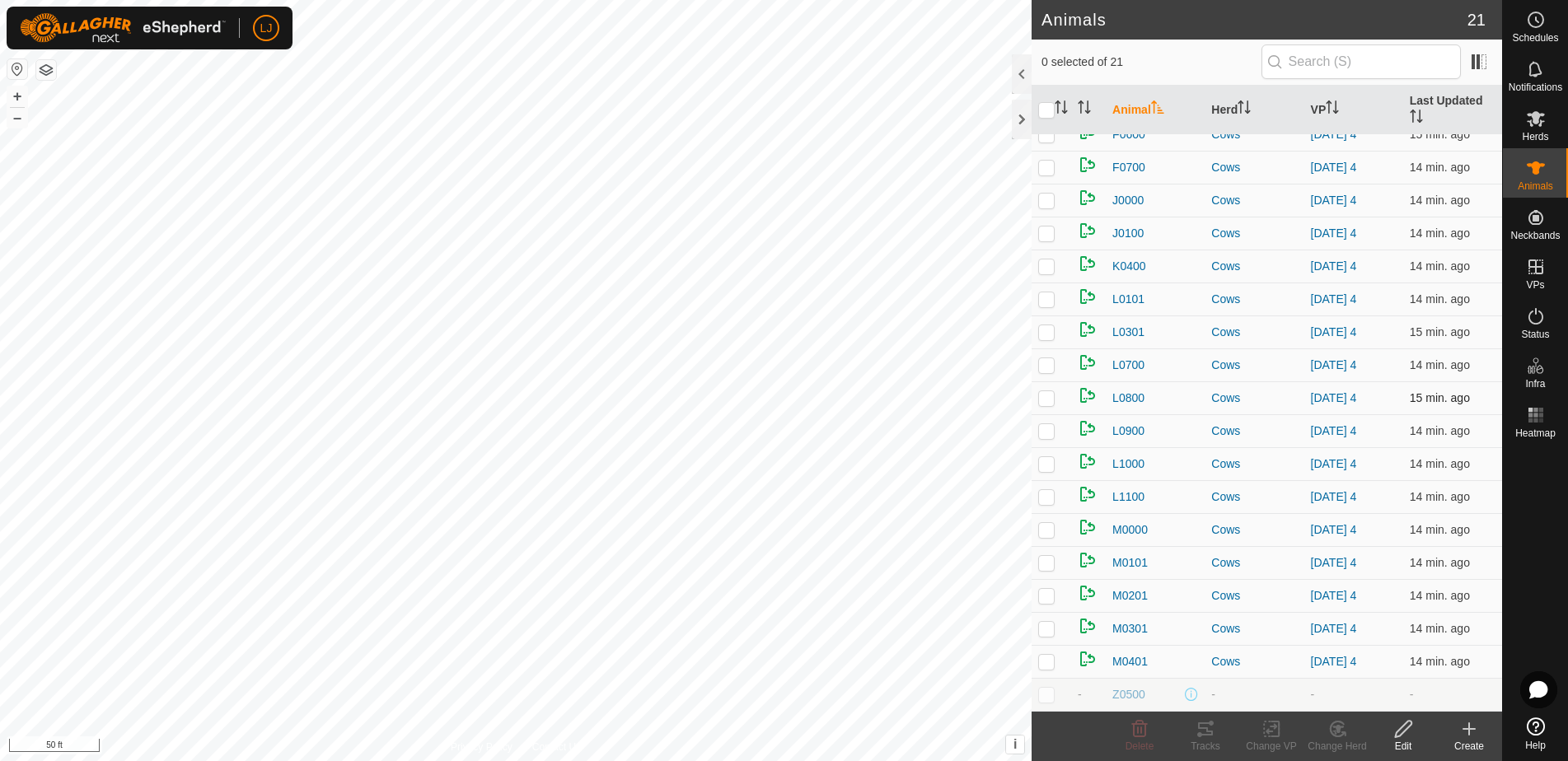
scroll to position [116, 0]
drag, startPoint x: 1047, startPoint y: 696, endPoint x: 1082, endPoint y: 707, distance: 36.7
click at [1048, 697] on p-checkbox at bounding box center [1046, 695] width 16 height 13
checkbox input "true"
click at [1145, 734] on icon at bounding box center [1139, 728] width 15 height 16
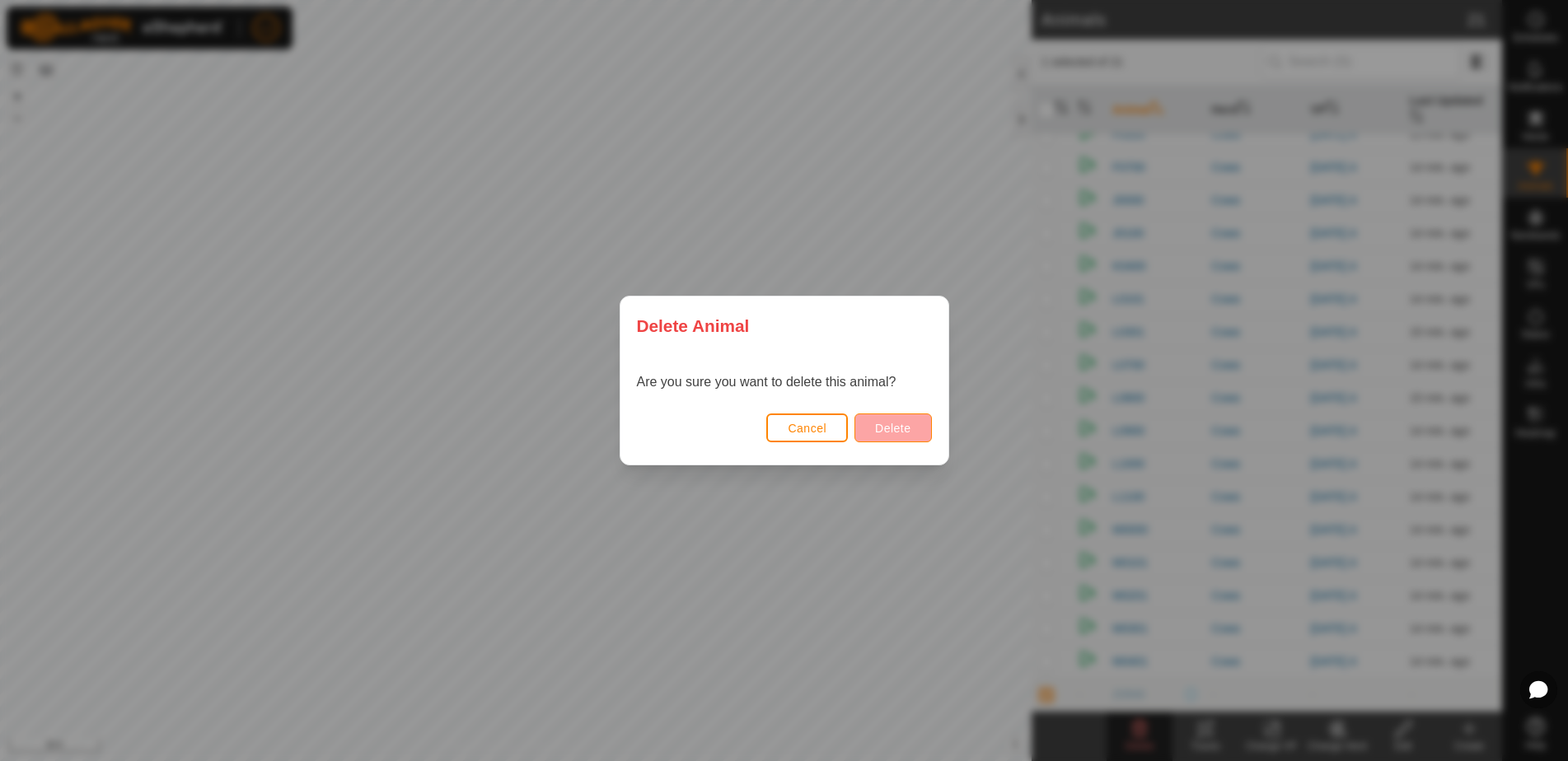
click at [914, 430] on button "Delete" at bounding box center [893, 428] width 77 height 29
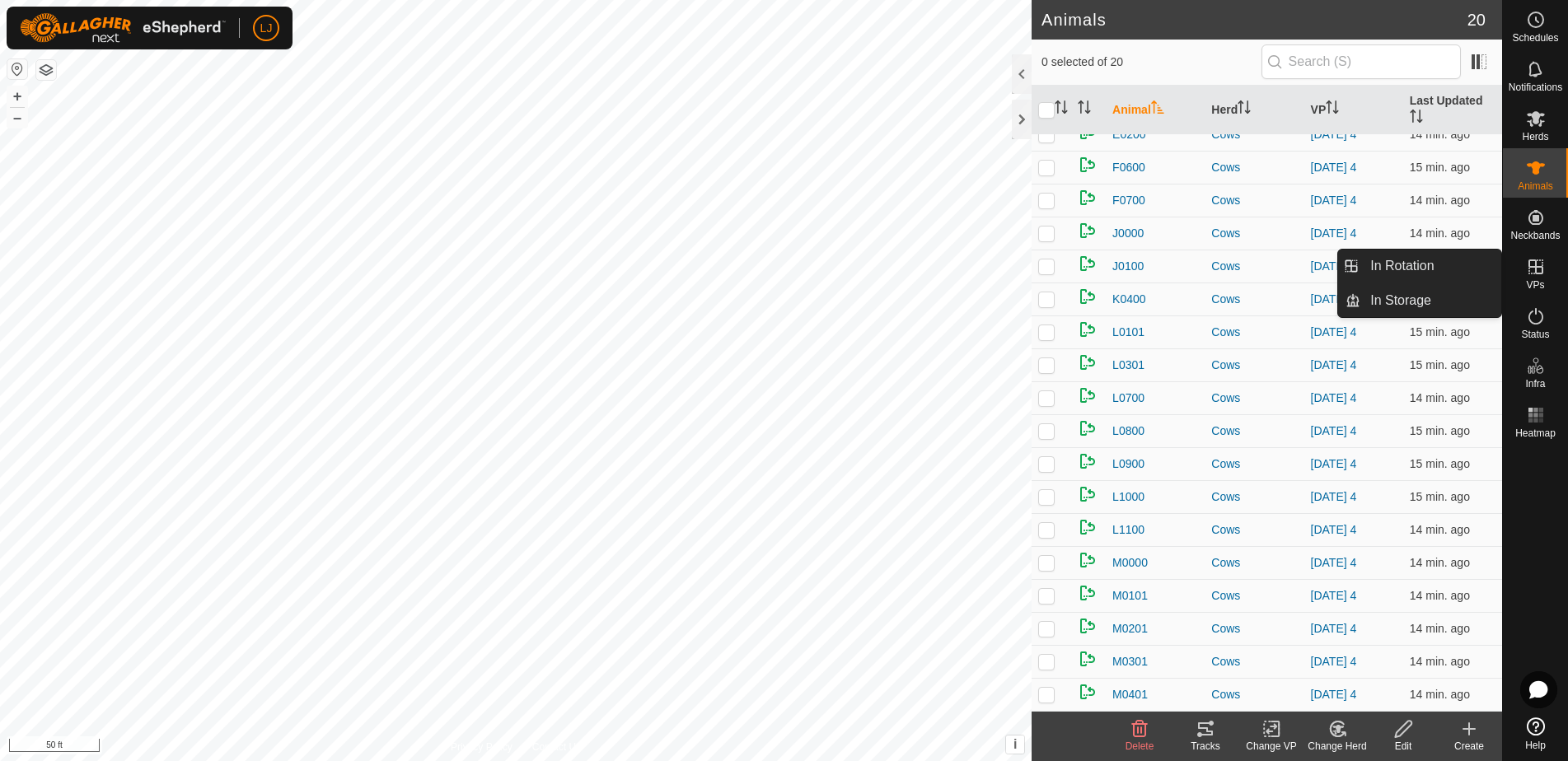
click at [1443, 265] on link "In Rotation" at bounding box center [1430, 266] width 141 height 33
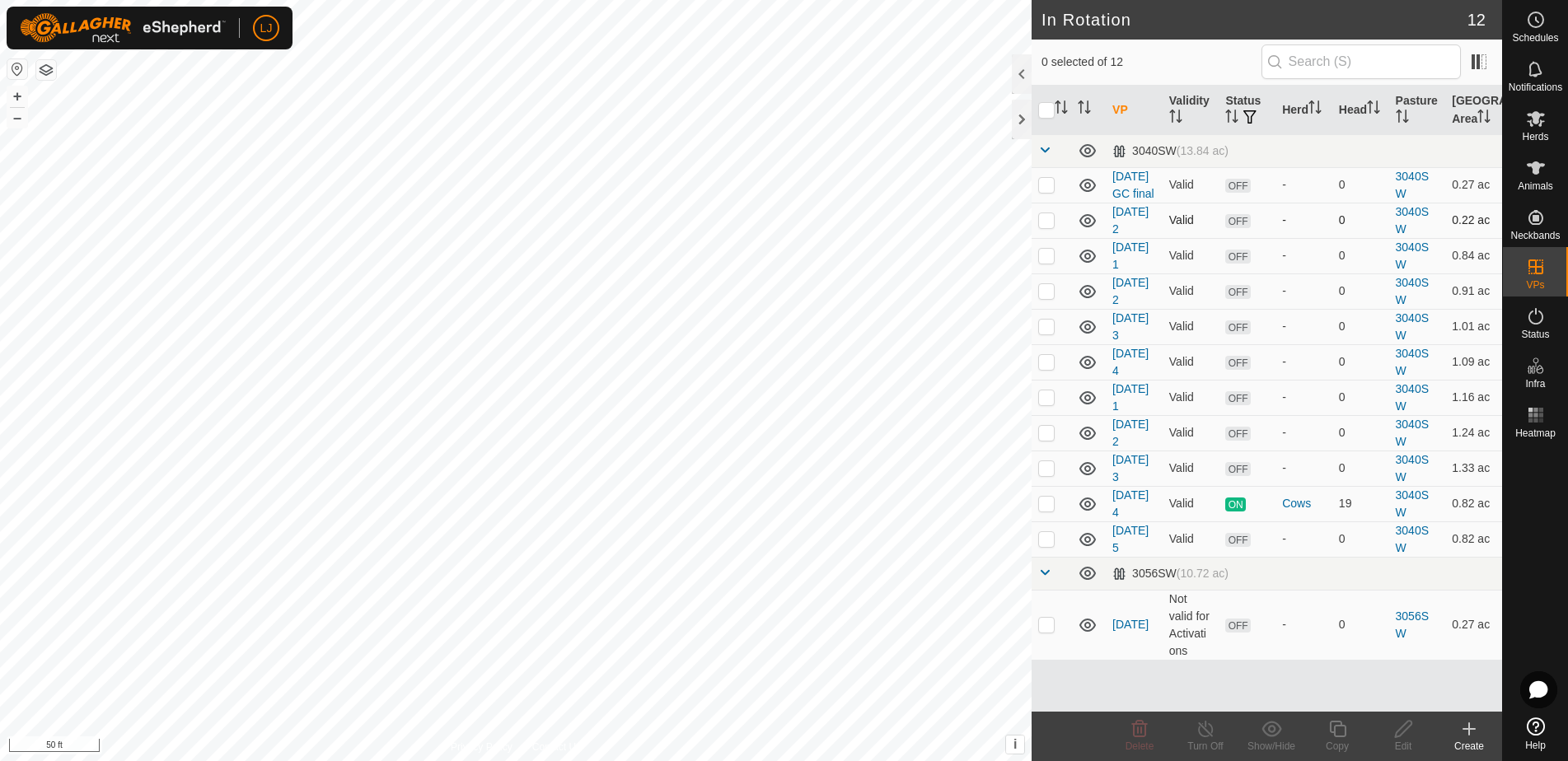
click at [1048, 191] on p-checkbox at bounding box center [1046, 185] width 16 height 13
checkbox input "true"
click at [1052, 226] on p-checkbox at bounding box center [1046, 221] width 16 height 13
click at [1129, 729] on delete-svg-icon at bounding box center [1139, 729] width 65 height 20
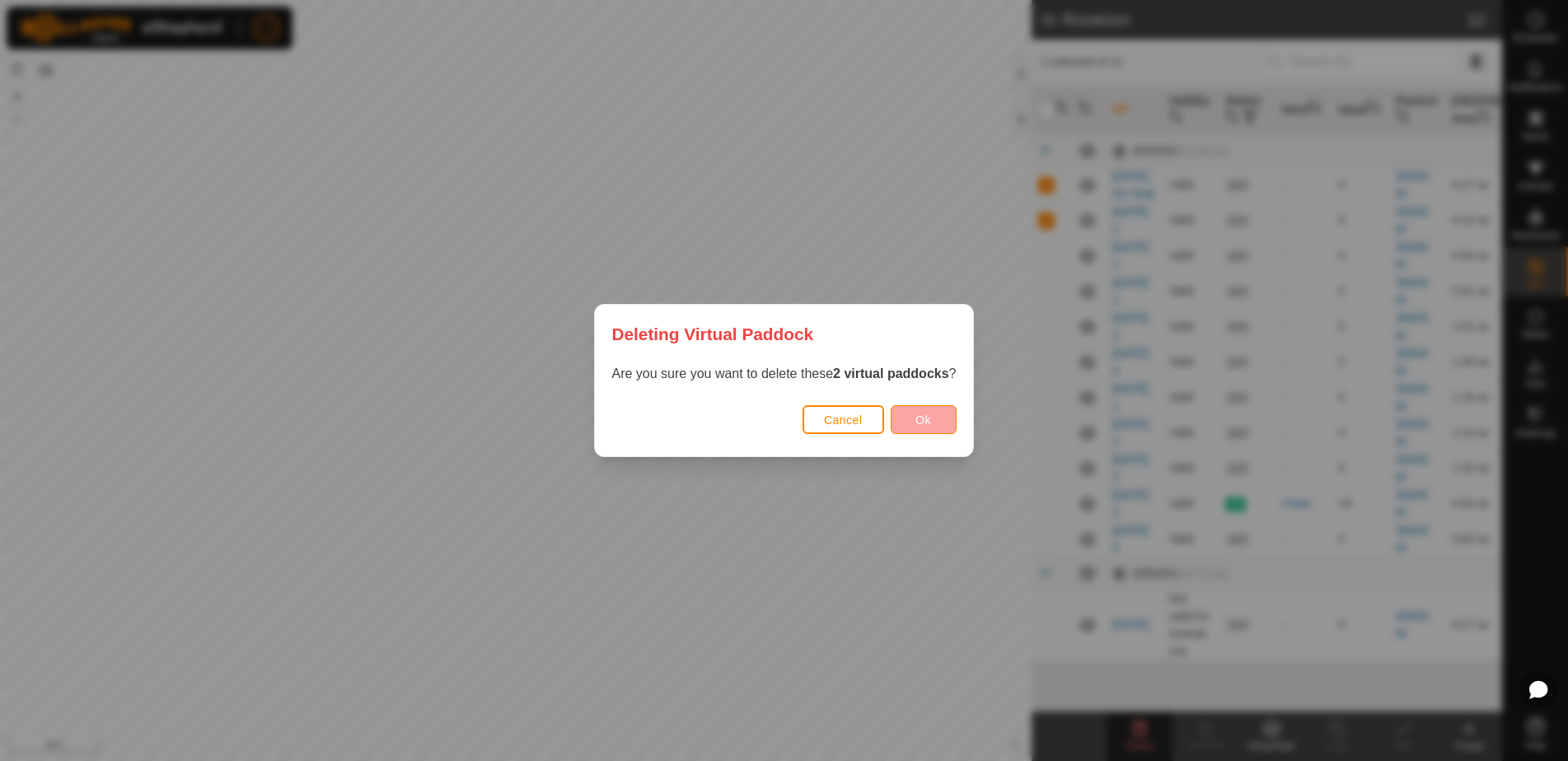
click at [913, 432] on button "Ok" at bounding box center [924, 420] width 65 height 29
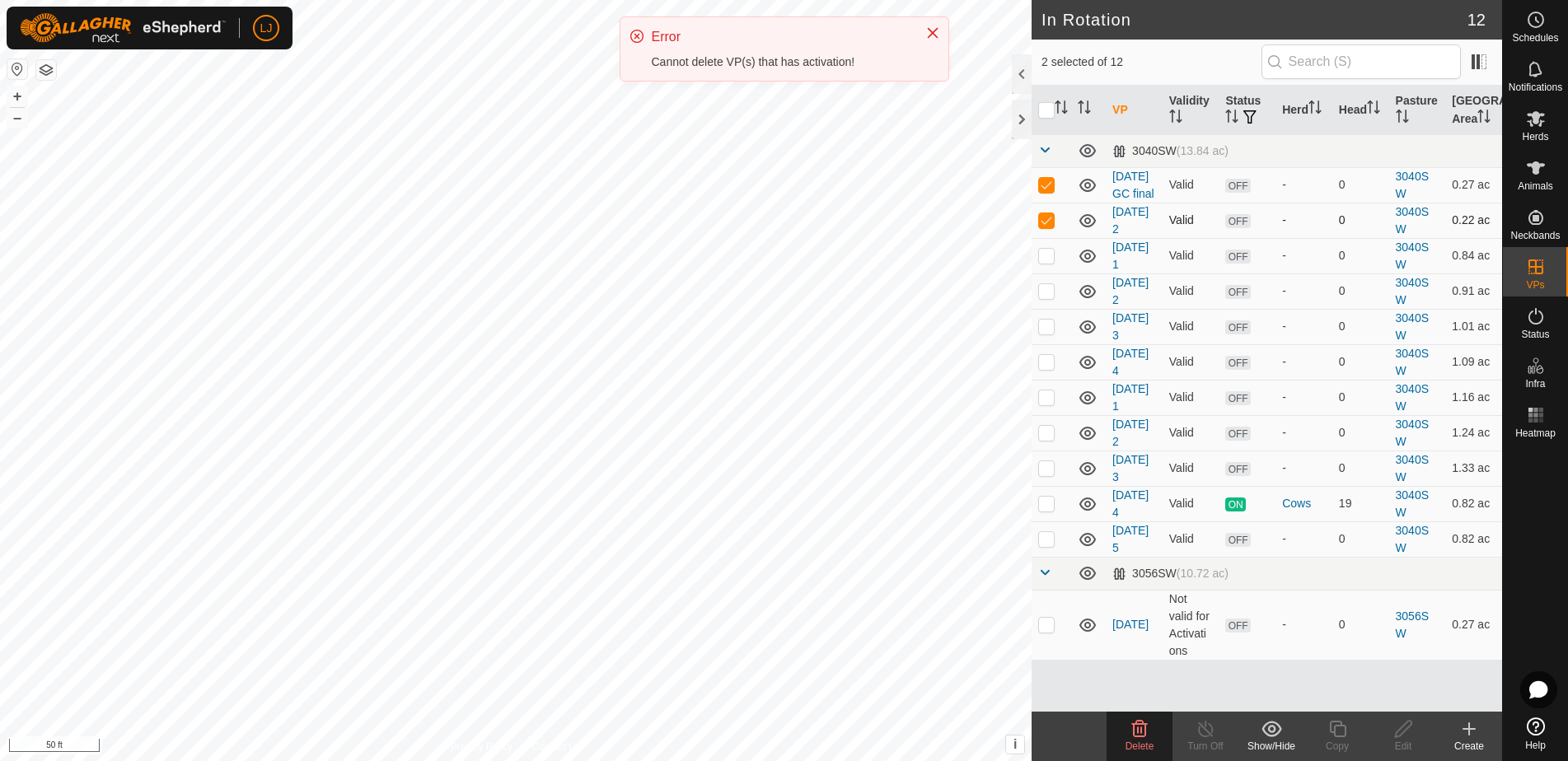
click at [1052, 226] on p-checkbox at bounding box center [1046, 221] width 16 height 13
checkbox input "false"
click at [1043, 191] on p-checkbox at bounding box center [1046, 185] width 16 height 13
checkbox input "false"
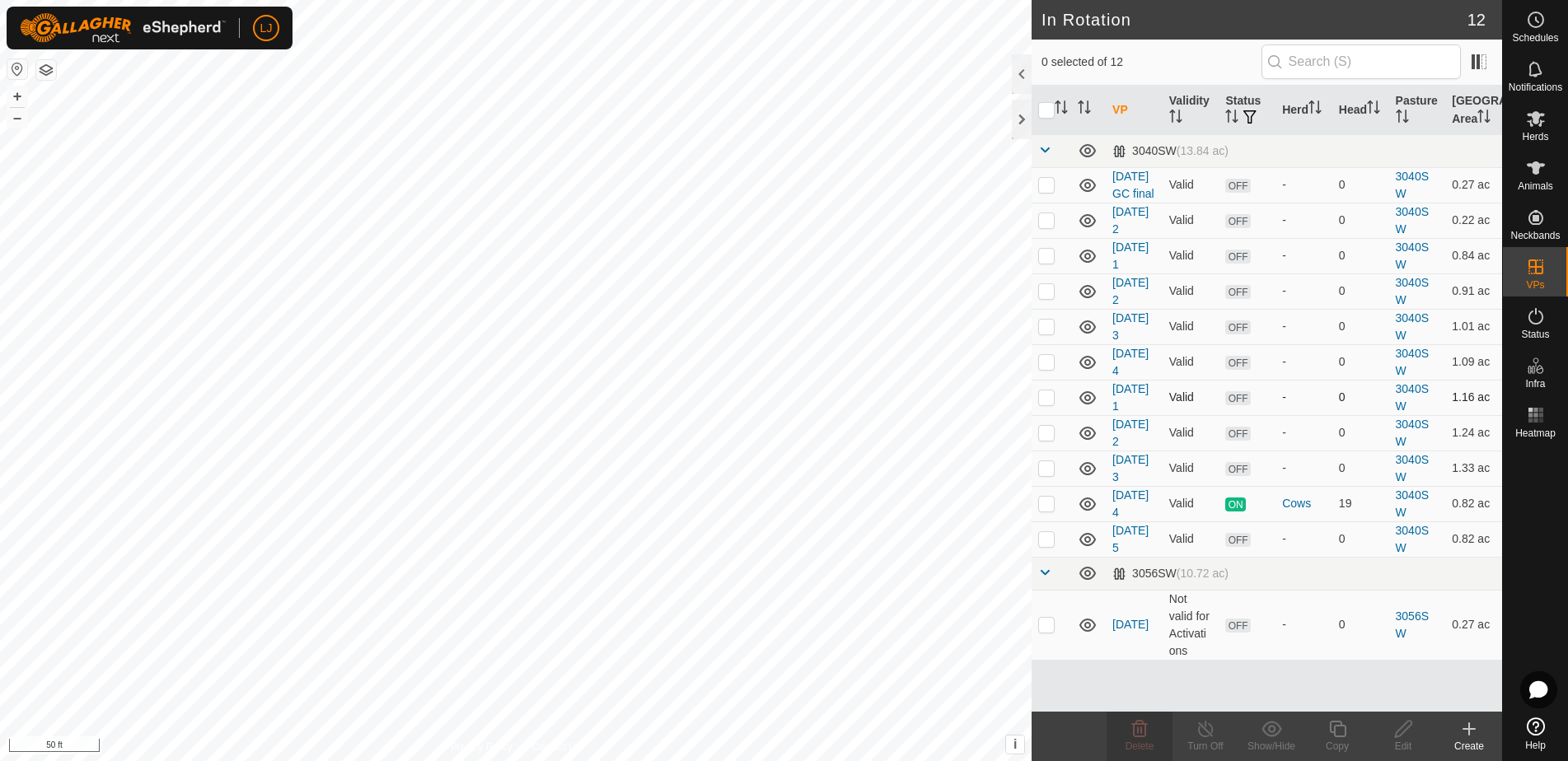
click at [1050, 404] on p-checkbox at bounding box center [1046, 397] width 16 height 13
checkbox input "true"
drag, startPoint x: 1045, startPoint y: 446, endPoint x: 1047, endPoint y: 464, distance: 18.1
click at [1045, 439] on p-checkbox at bounding box center [1046, 433] width 16 height 13
checkbox input "true"
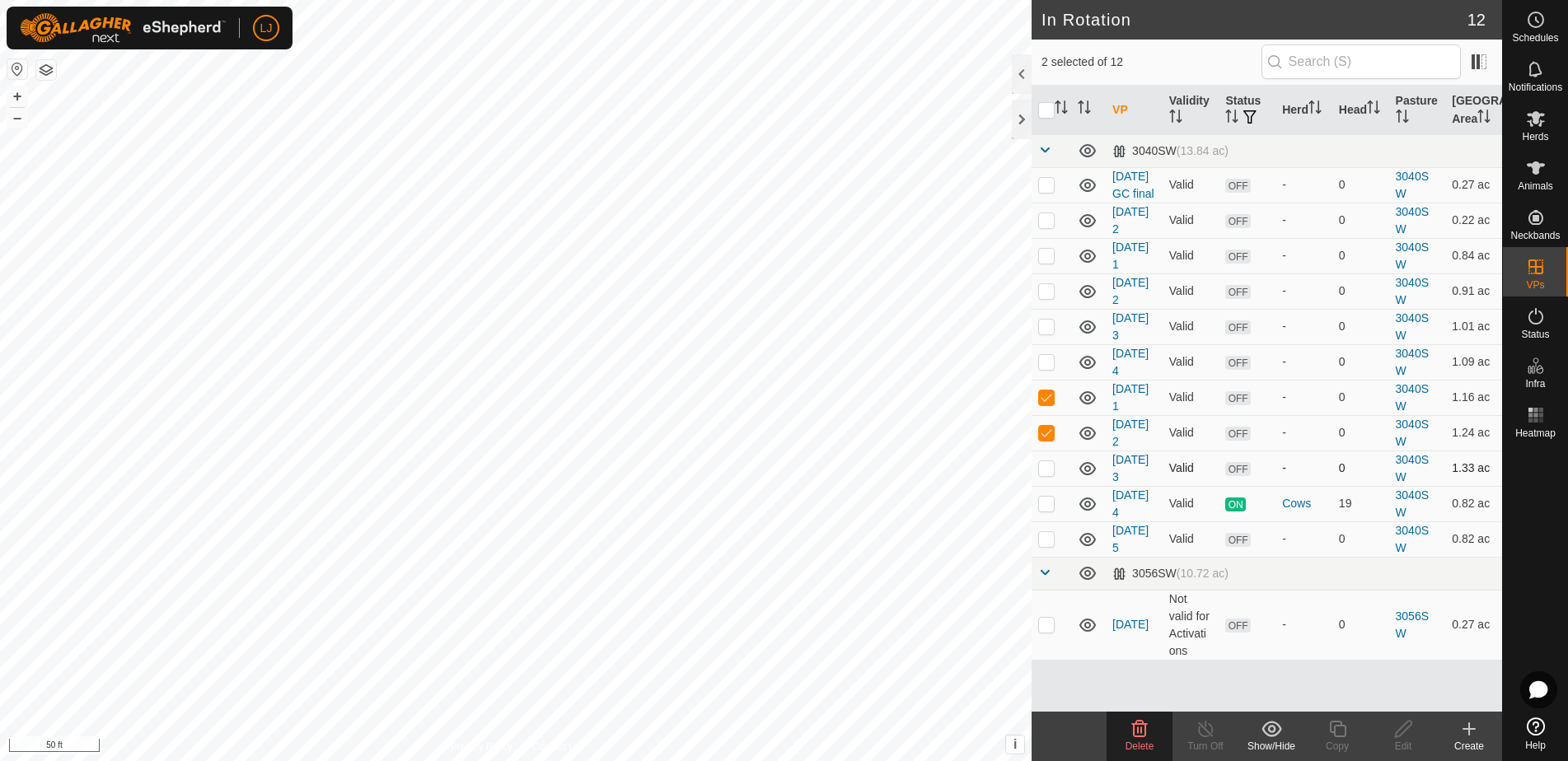
click at [1045, 479] on td at bounding box center [1051, 468] width 39 height 36
checkbox input "true"
click at [1141, 745] on span "Delete" at bounding box center [1139, 747] width 29 height 12
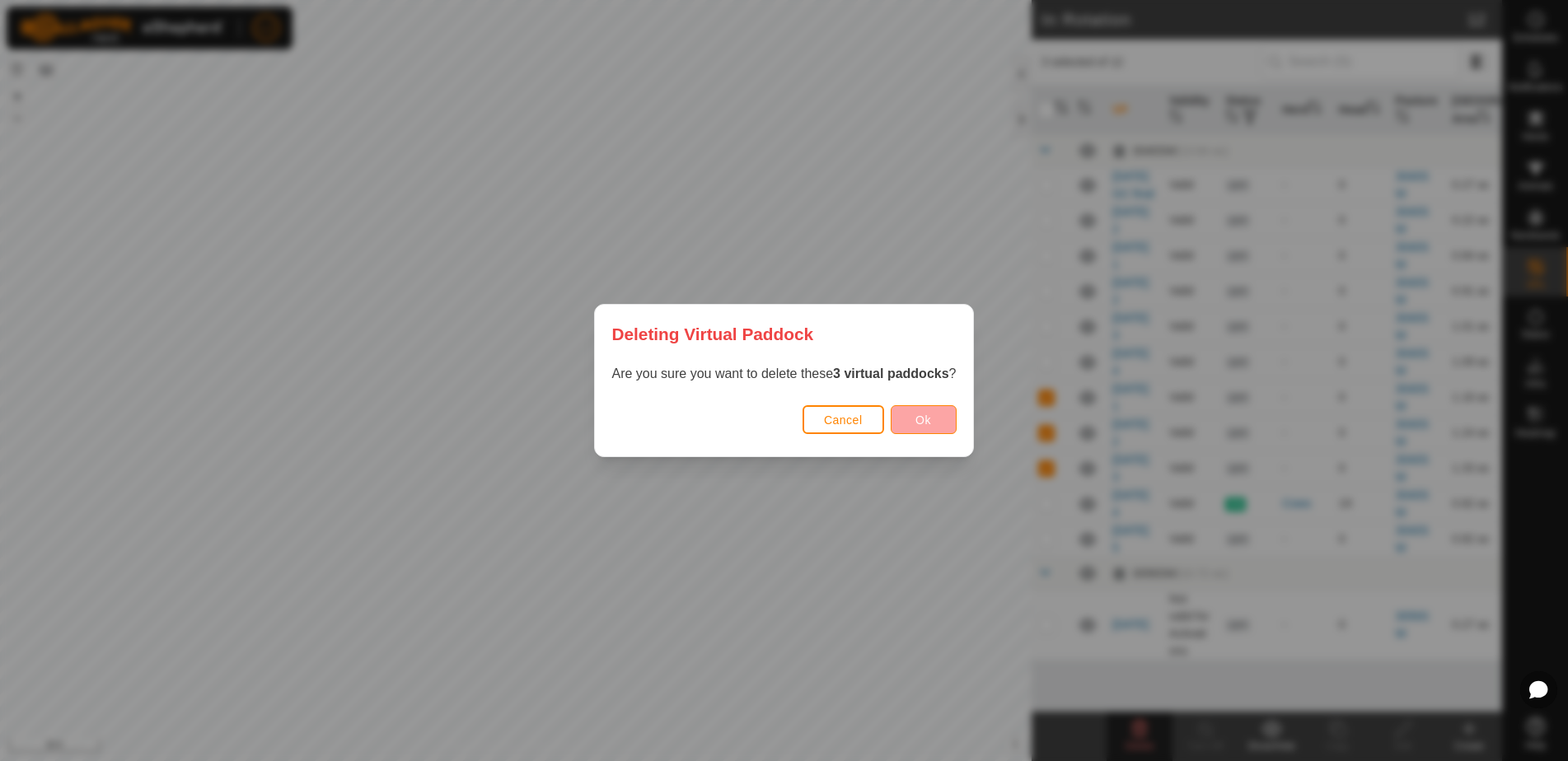
click at [937, 425] on button "Ok" at bounding box center [924, 420] width 65 height 29
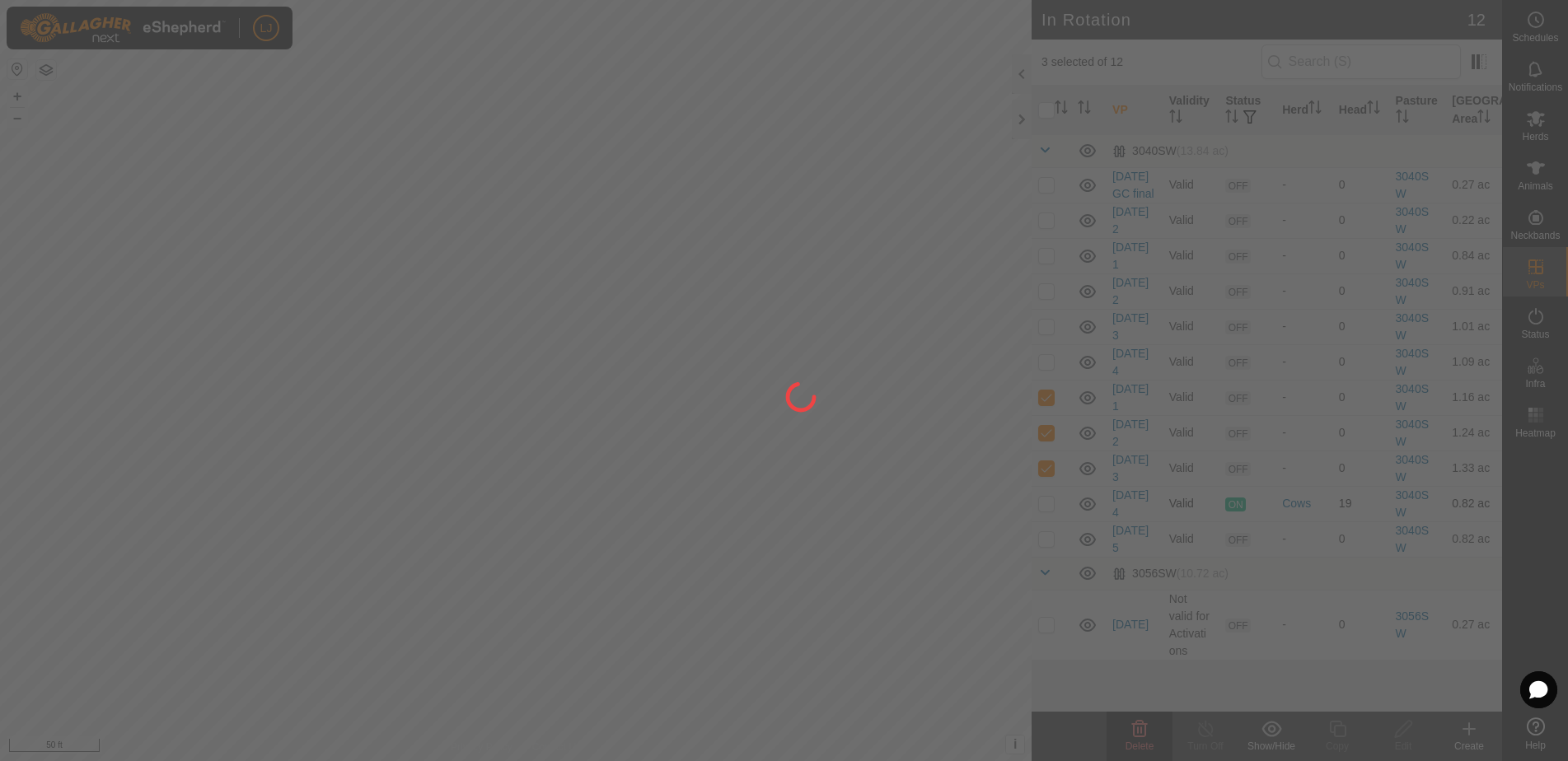
checkbox input "false"
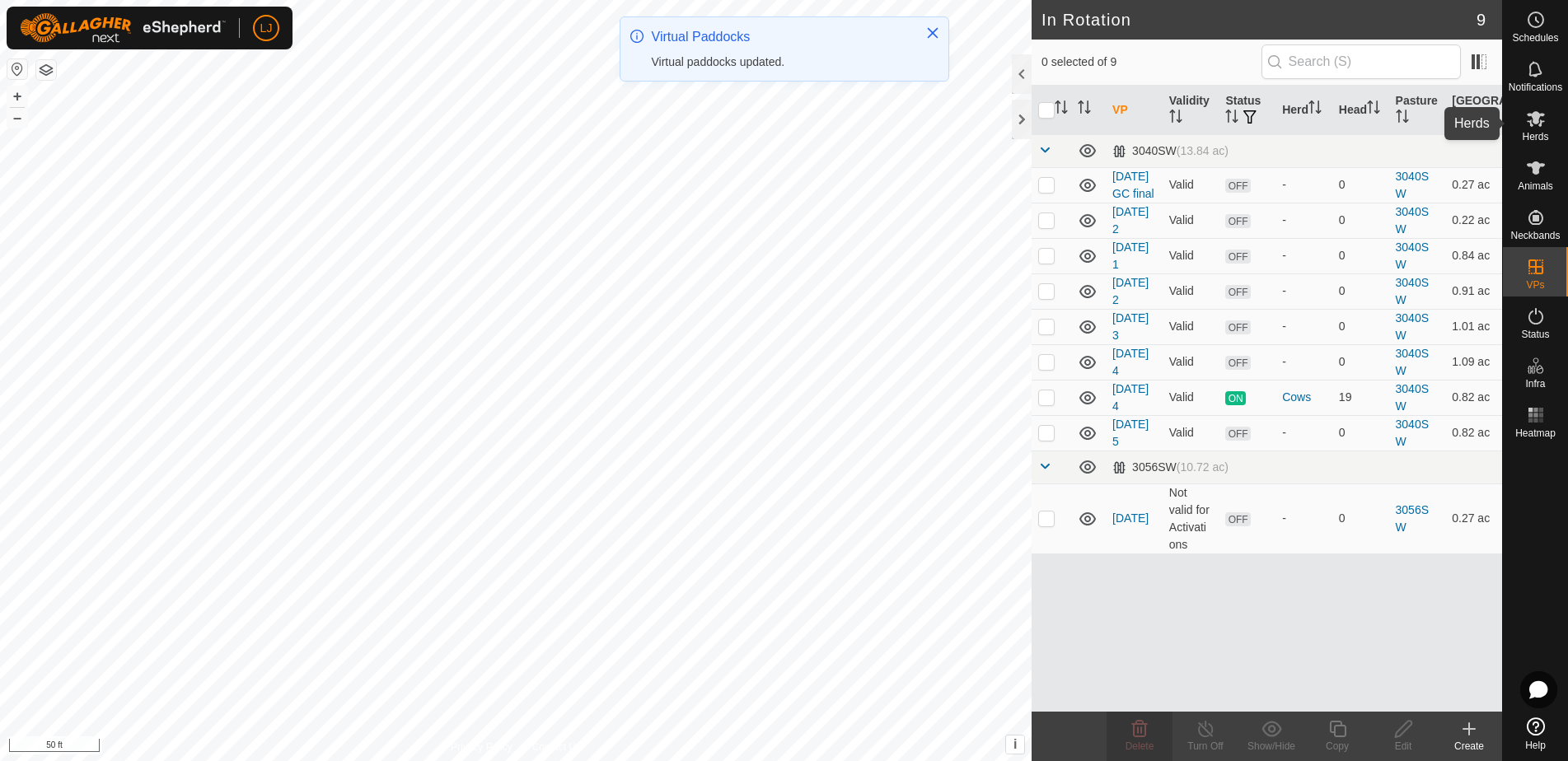
click at [1533, 126] on icon at bounding box center [1535, 118] width 20 height 20
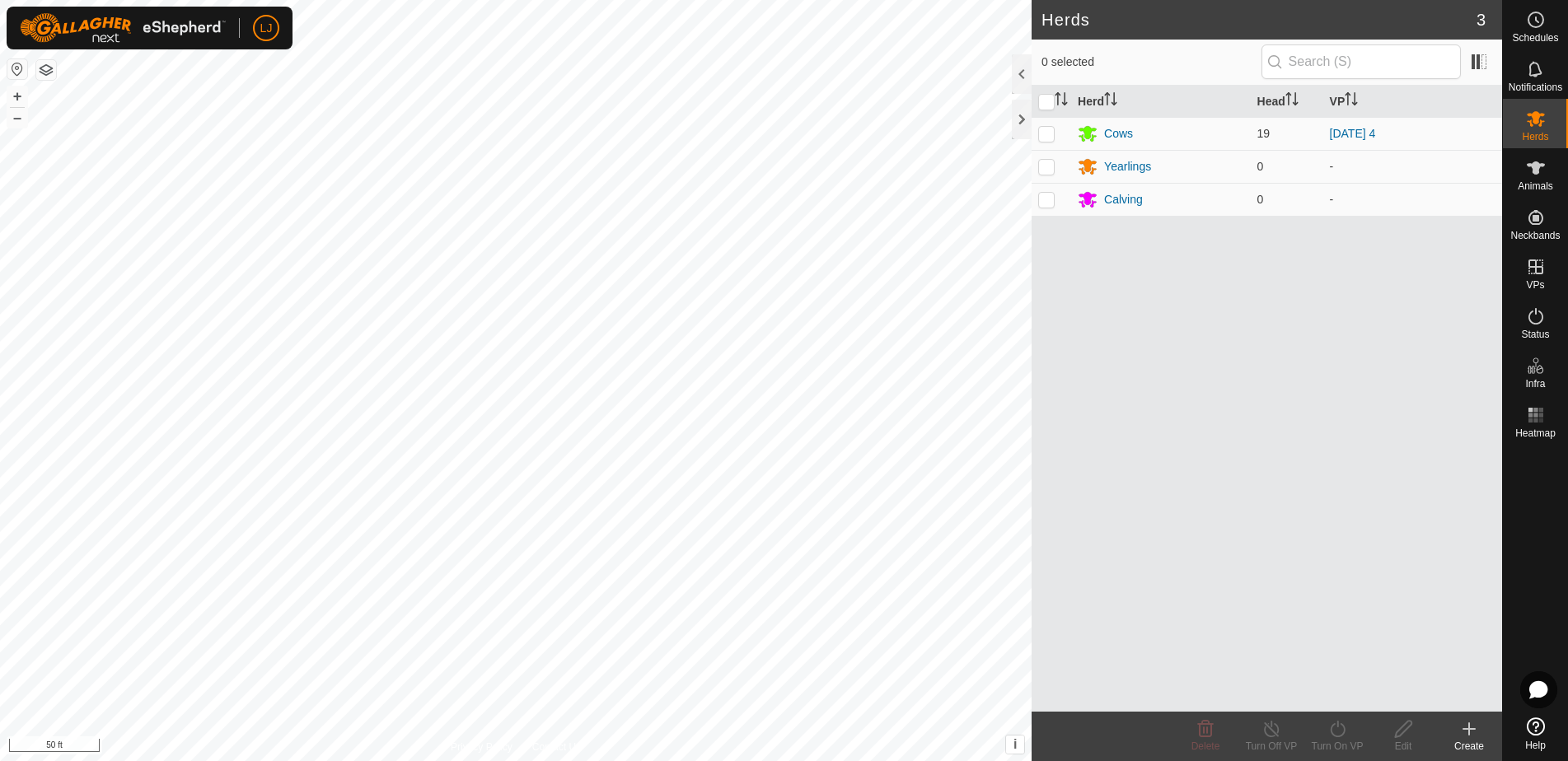
drag, startPoint x: 1046, startPoint y: 139, endPoint x: 1093, endPoint y: 236, distance: 107.8
click at [1046, 140] on p-checkbox at bounding box center [1046, 134] width 16 height 13
checkbox input "true"
drag, startPoint x: 1330, startPoint y: 734, endPoint x: 1349, endPoint y: 752, distance: 26.2
click at [1330, 734] on icon at bounding box center [1337, 729] width 20 height 20
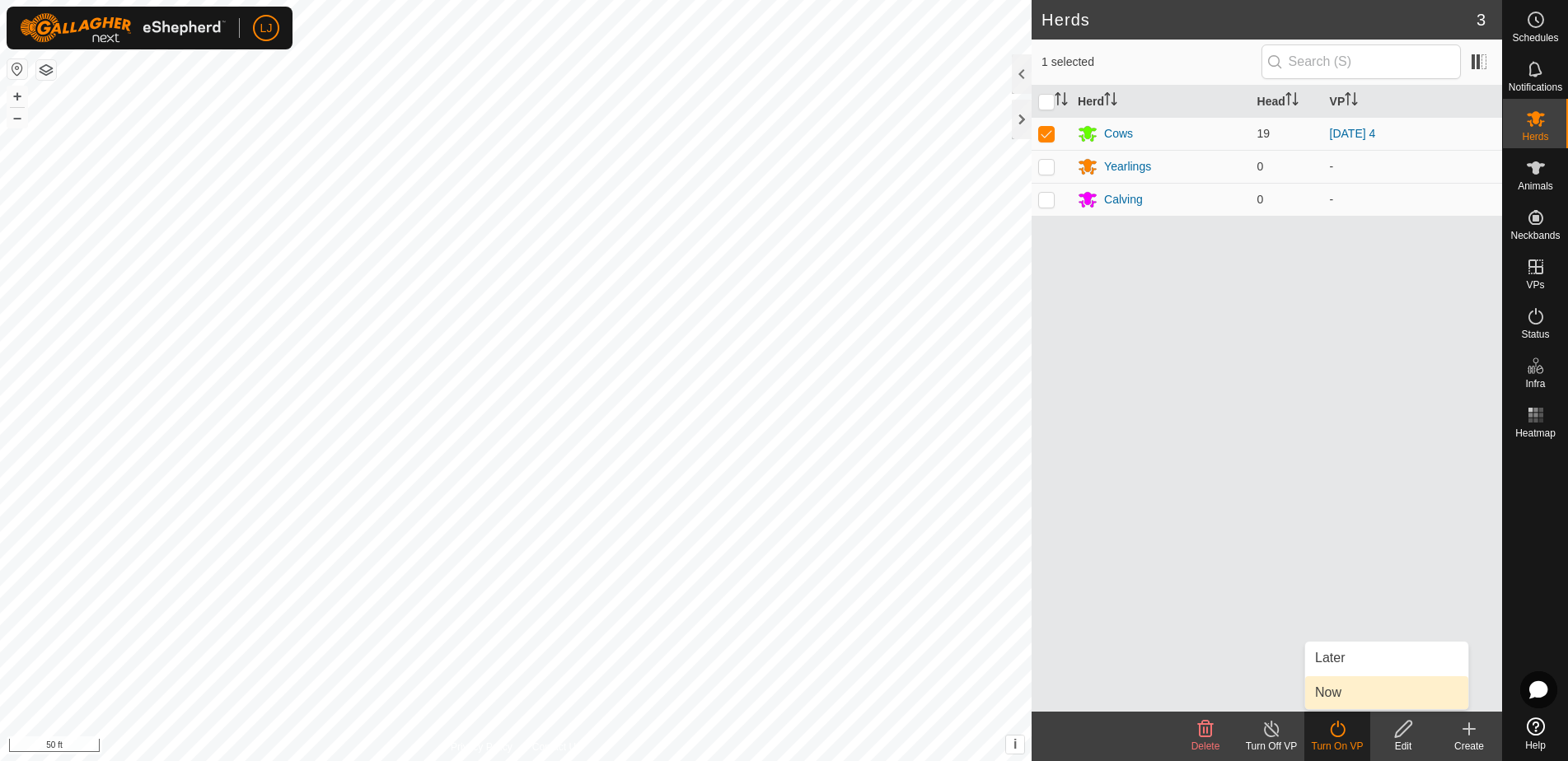
click at [1342, 705] on link "Now" at bounding box center [1386, 693] width 163 height 33
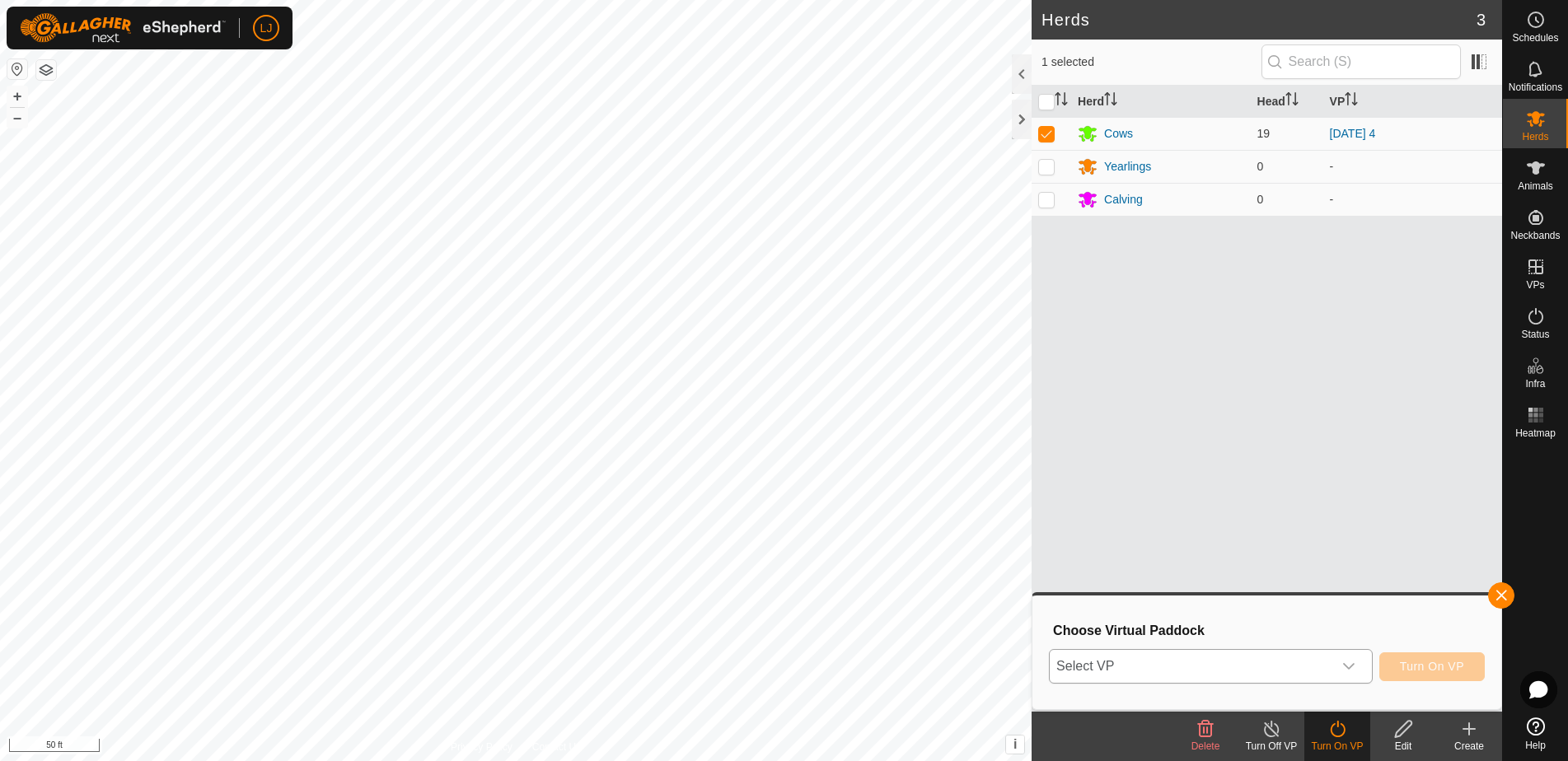
click at [1291, 669] on span "Select VP" at bounding box center [1190, 667] width 282 height 33
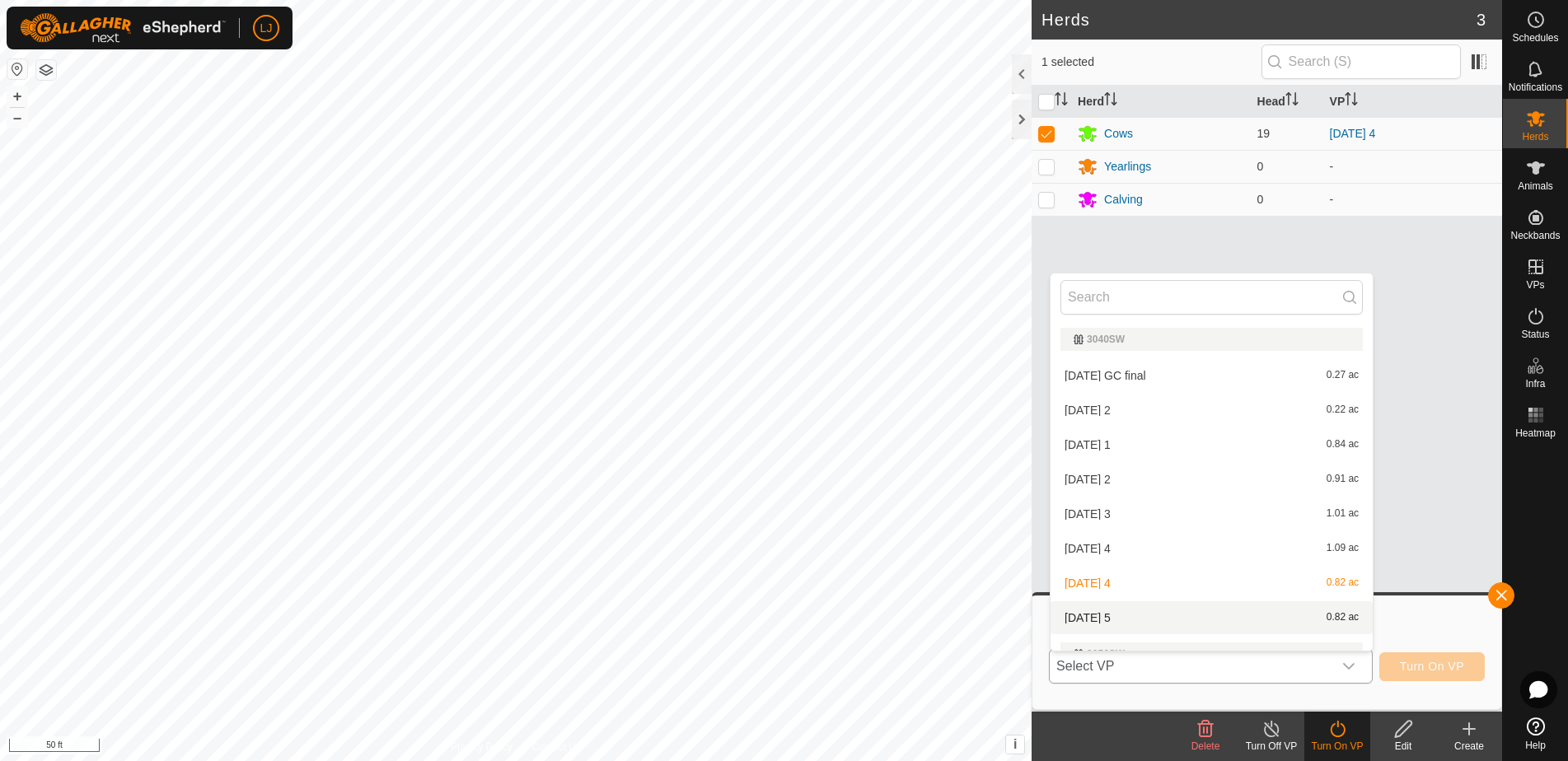
click at [1216, 626] on li "2025-08-17 5 0.82 ac" at bounding box center [1212, 617] width 322 height 33
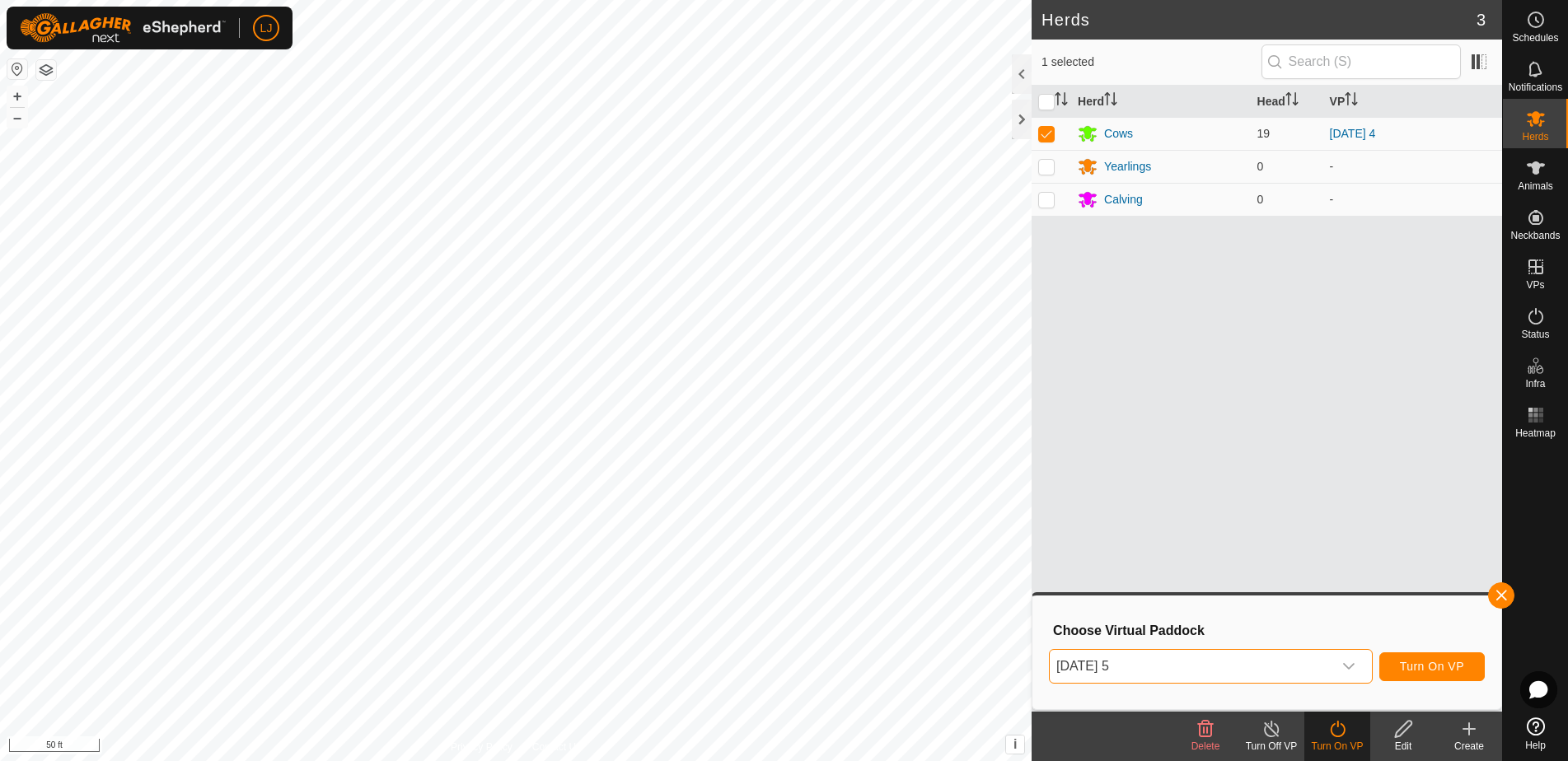
click at [1390, 663] on button "Turn On VP" at bounding box center [1431, 667] width 105 height 29
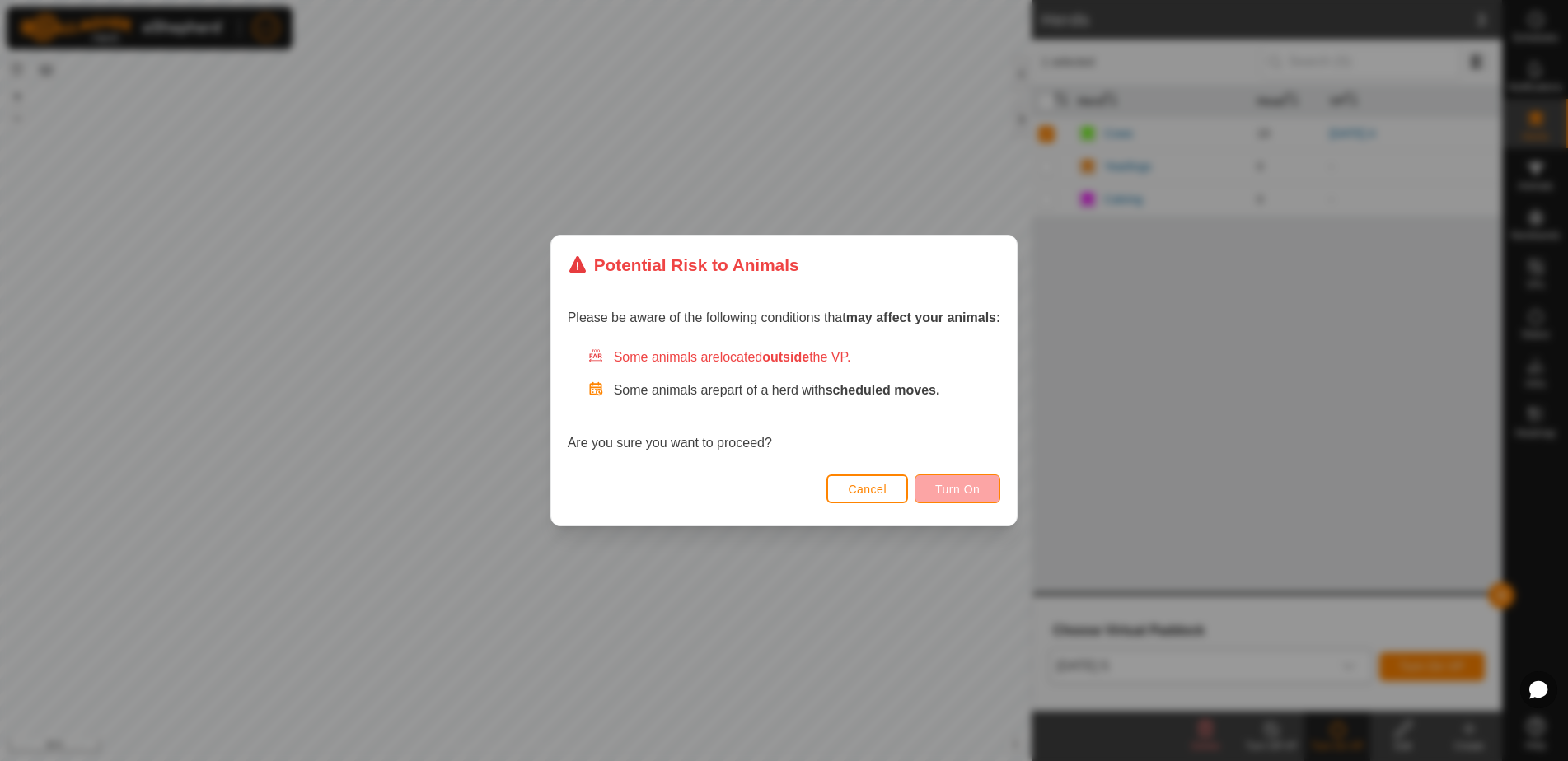
click at [961, 490] on span "Turn On" at bounding box center [957, 489] width 44 height 13
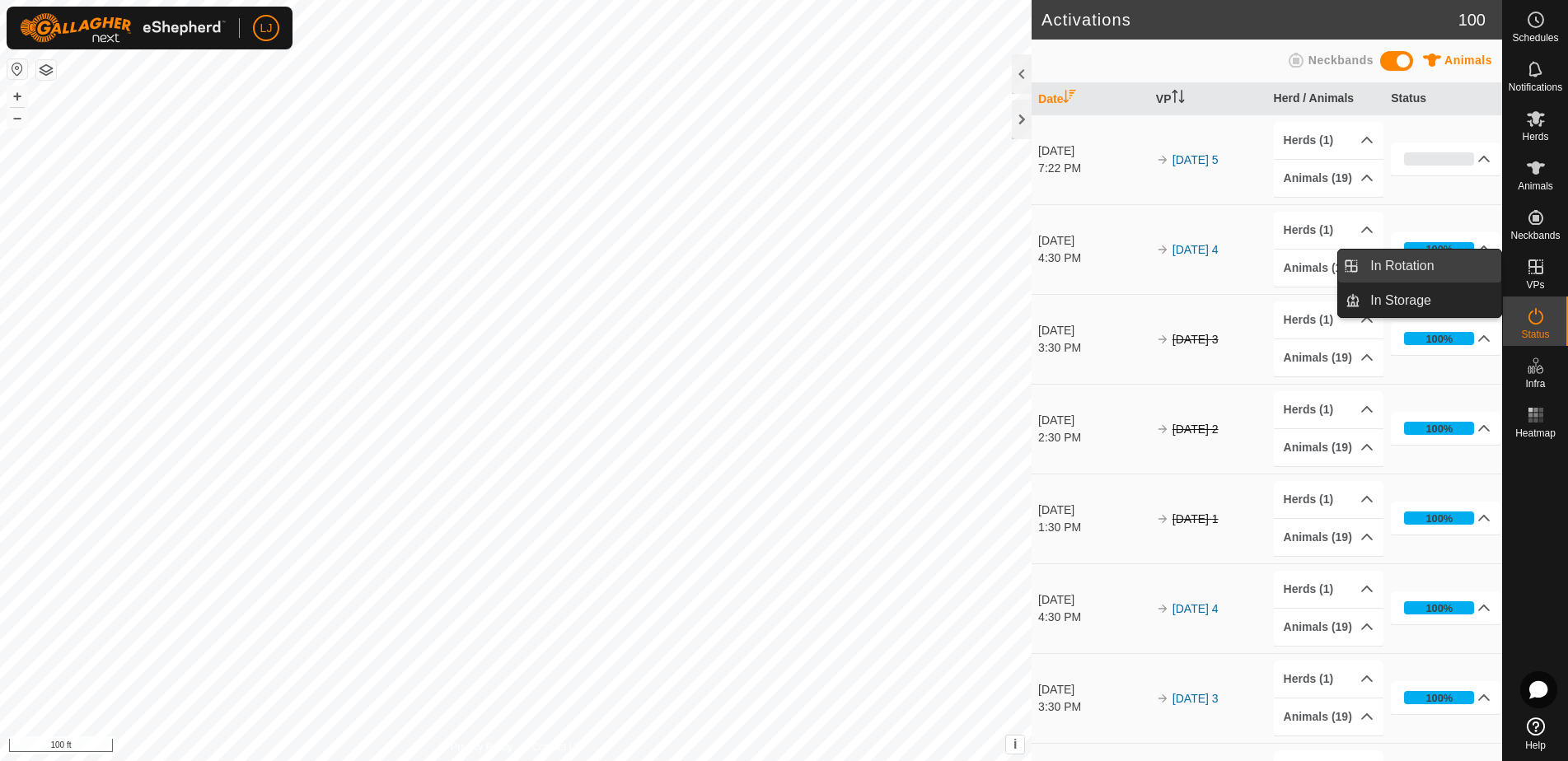
click at [1433, 265] on link "In Rotation" at bounding box center [1430, 266] width 141 height 33
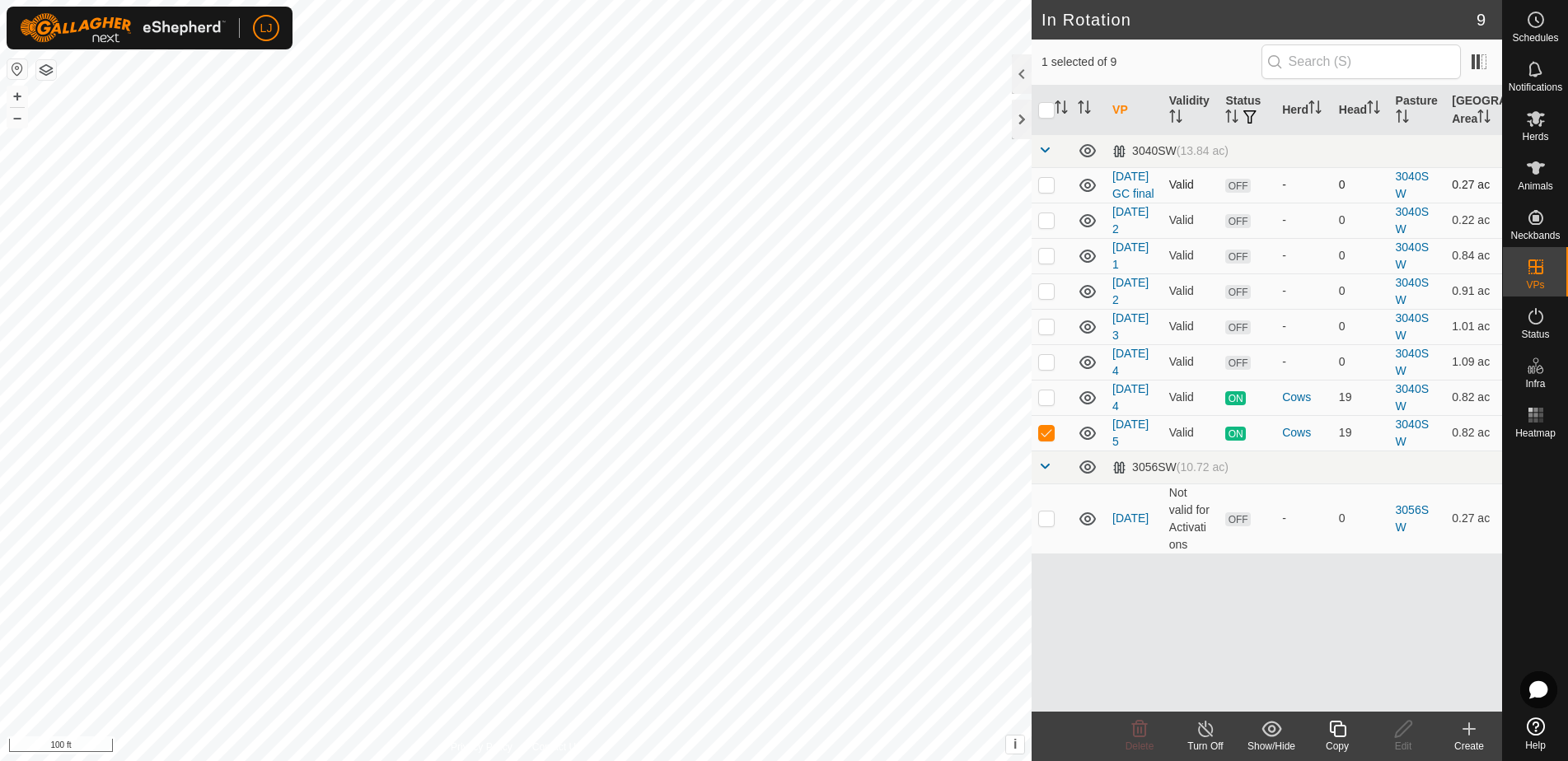
click at [1050, 201] on td at bounding box center [1051, 185] width 39 height 36
checkbox input "true"
click at [1041, 226] on p-checkbox at bounding box center [1046, 221] width 16 height 13
checkbox input "true"
click at [1264, 735] on icon at bounding box center [1271, 729] width 20 height 20
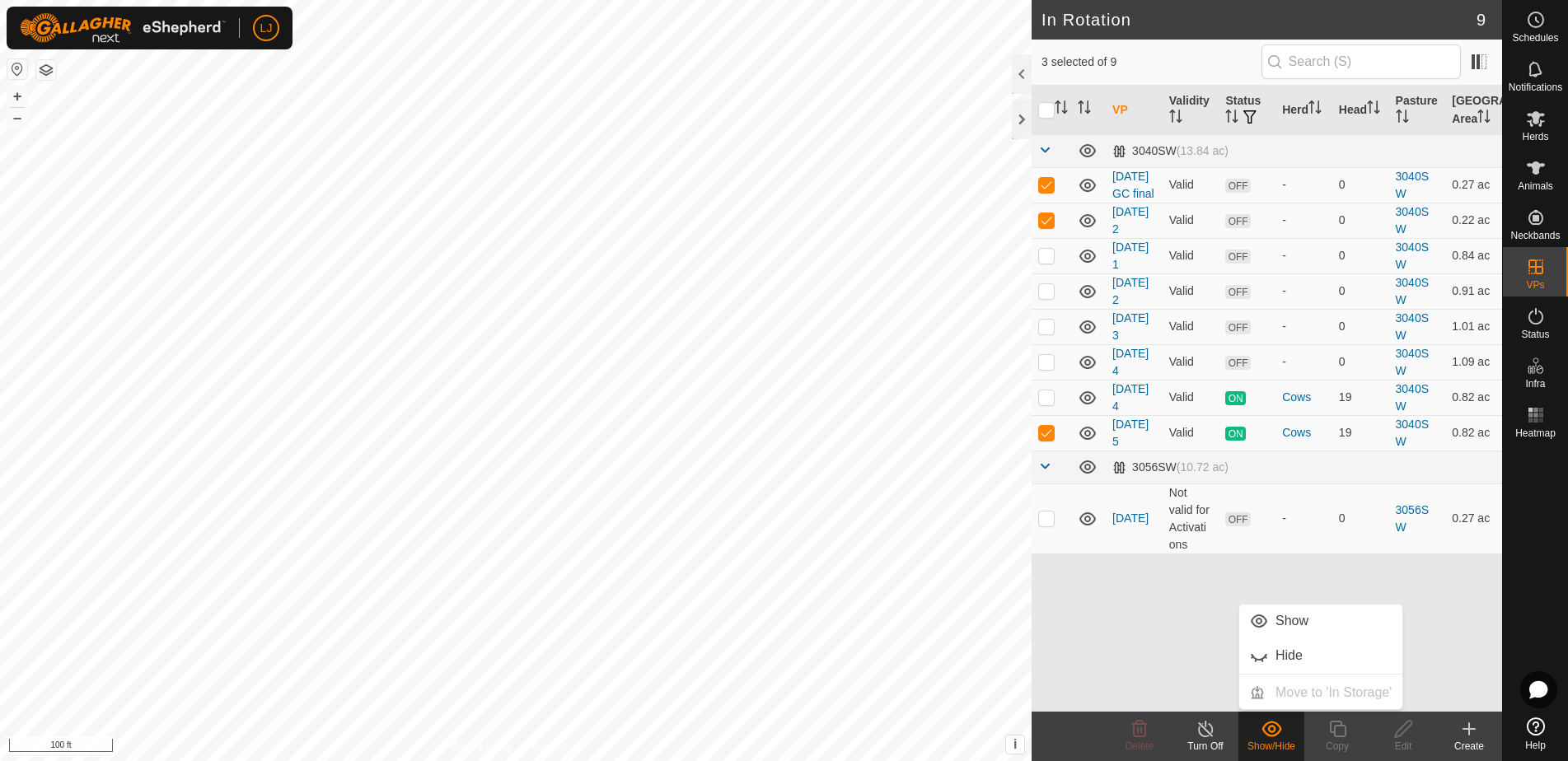
click at [1193, 673] on div "VP Validity Status Herd Head Pasture Grazing Area 3040SW (13.84 ac) 2025-07-31 …" at bounding box center [1267, 399] width 470 height 626
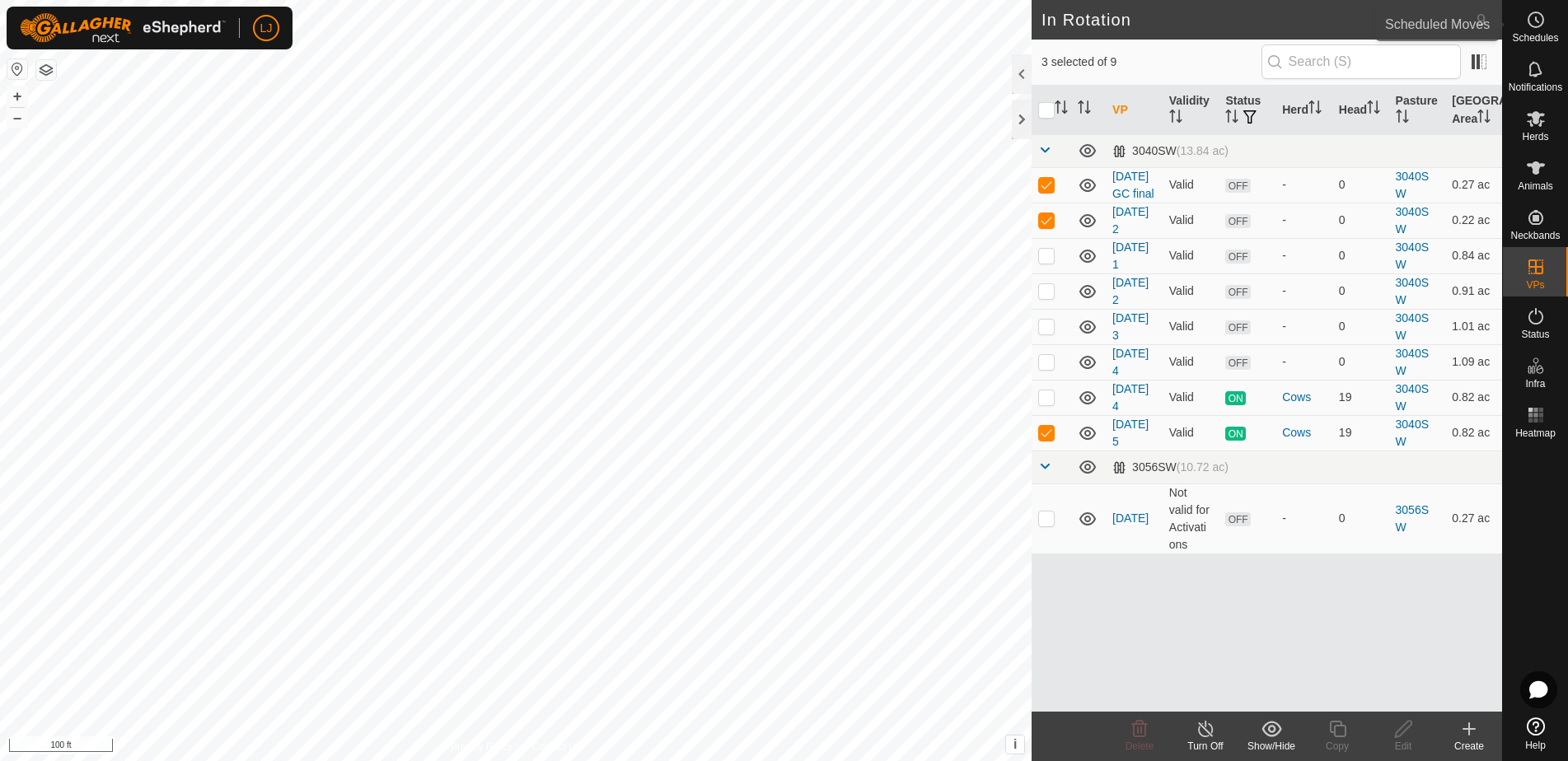
click at [1530, 30] on es-schedule-vp-svg-icon at bounding box center [1535, 19] width 30 height 26
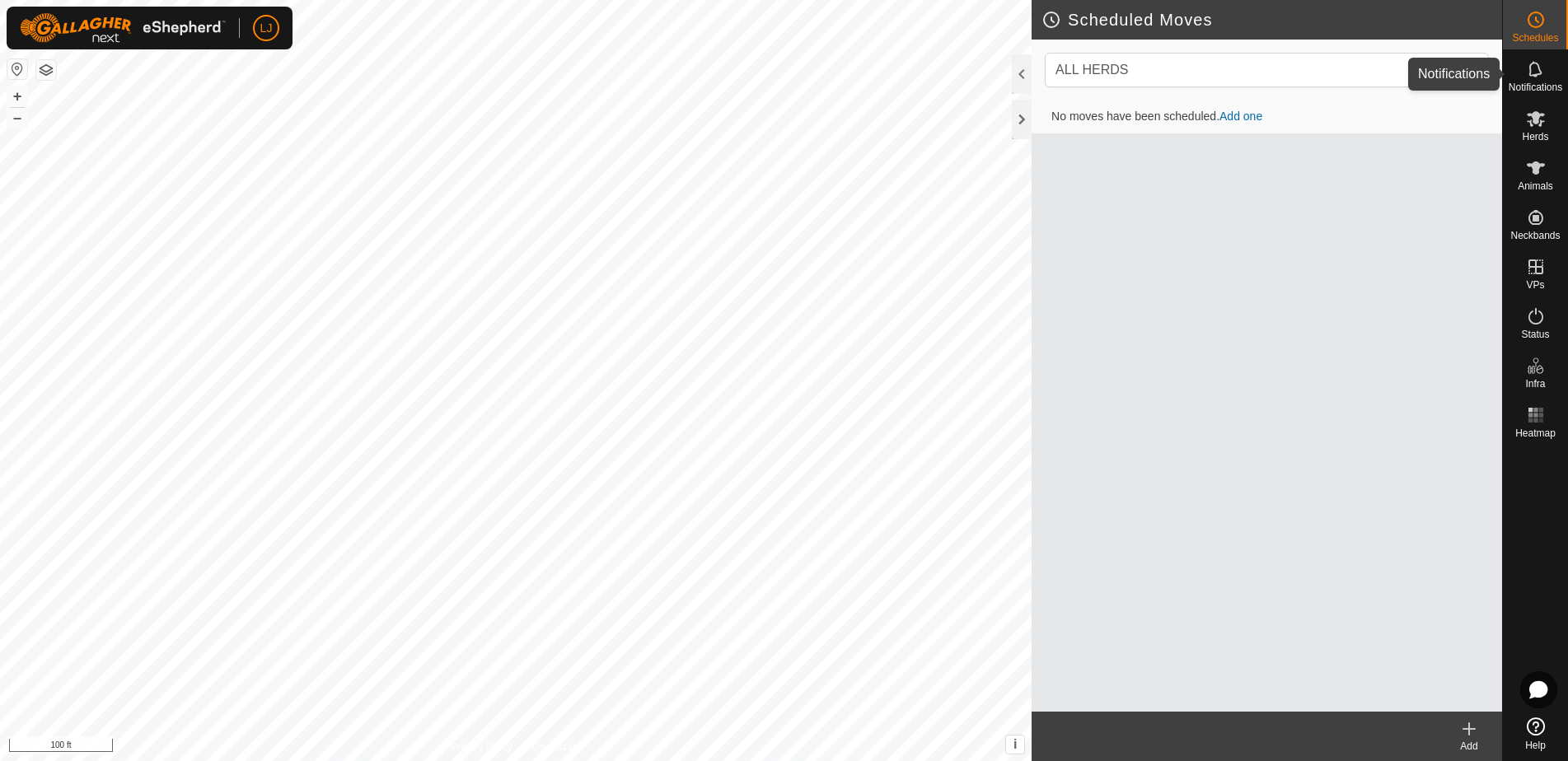
click at [1527, 81] on es-notification-svg-icon at bounding box center [1535, 68] width 30 height 26
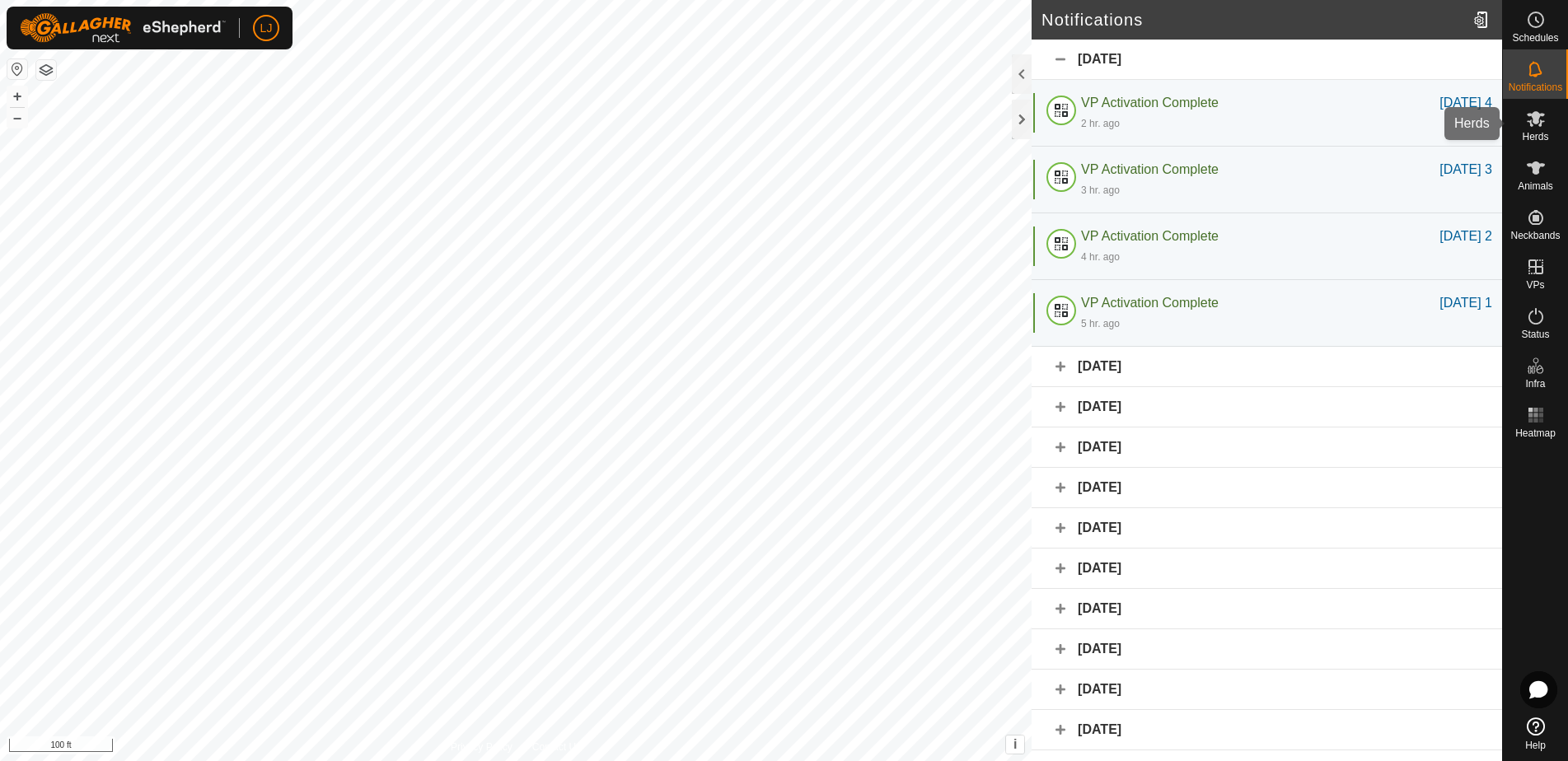
click at [1533, 132] on span "Herds" at bounding box center [1534, 137] width 26 height 10
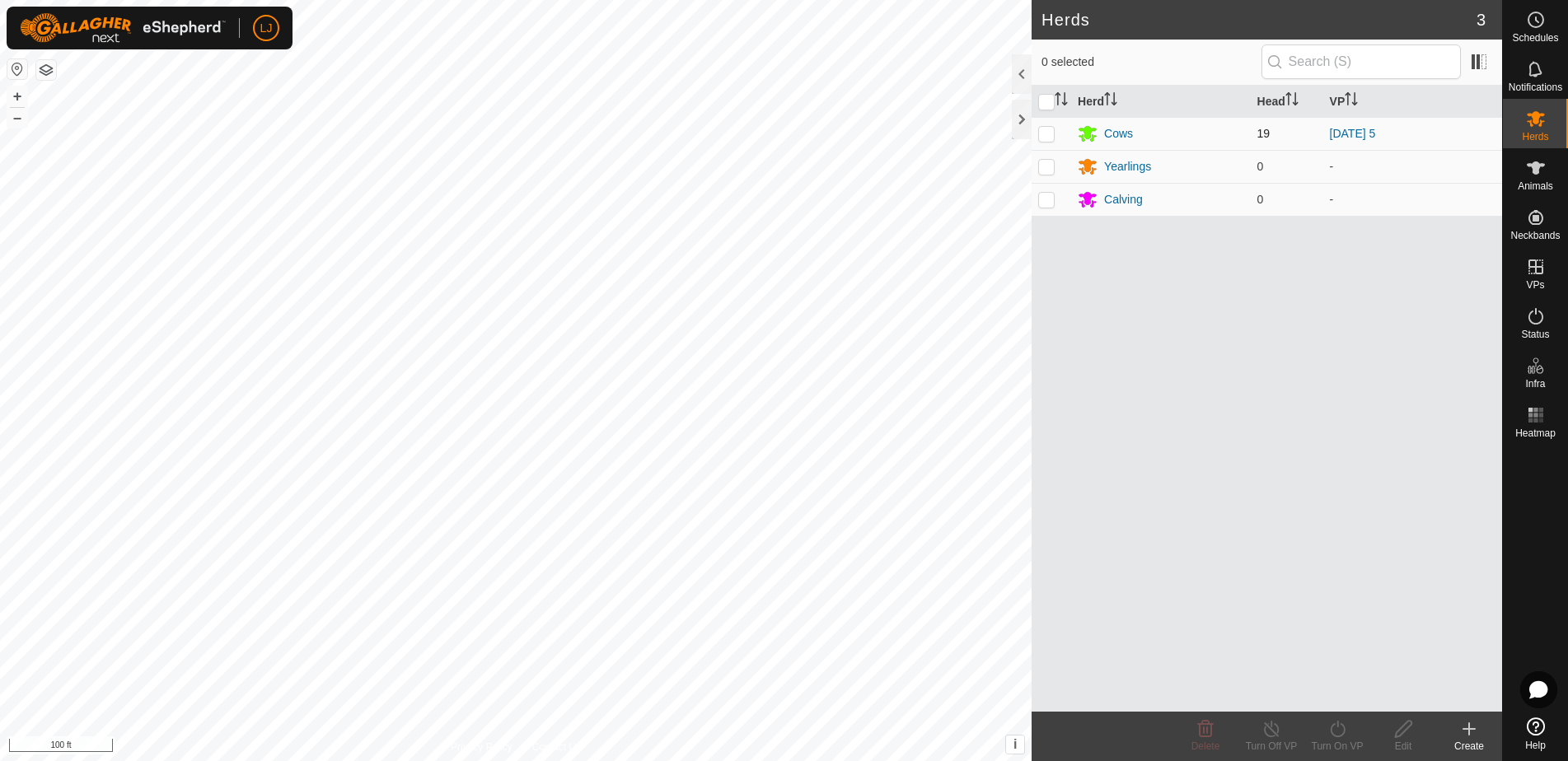
click at [1050, 138] on p-checkbox at bounding box center [1046, 134] width 16 height 13
checkbox input "true"
click at [1528, 328] on es-activation-svg-icon at bounding box center [1535, 316] width 30 height 26
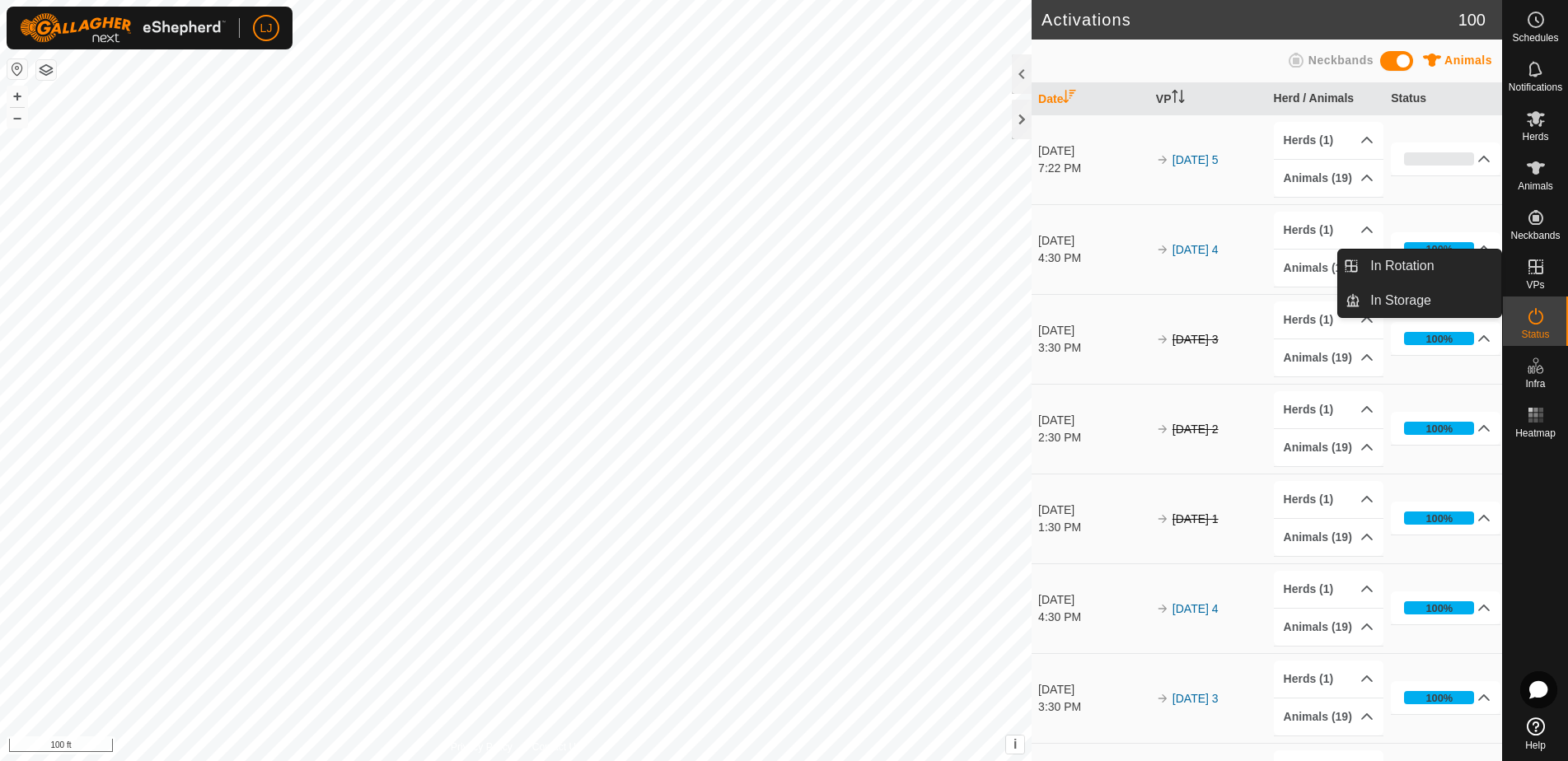
click at [1541, 283] on span "VPs" at bounding box center [1534, 285] width 18 height 10
click at [1462, 276] on link "In Rotation" at bounding box center [1430, 266] width 141 height 33
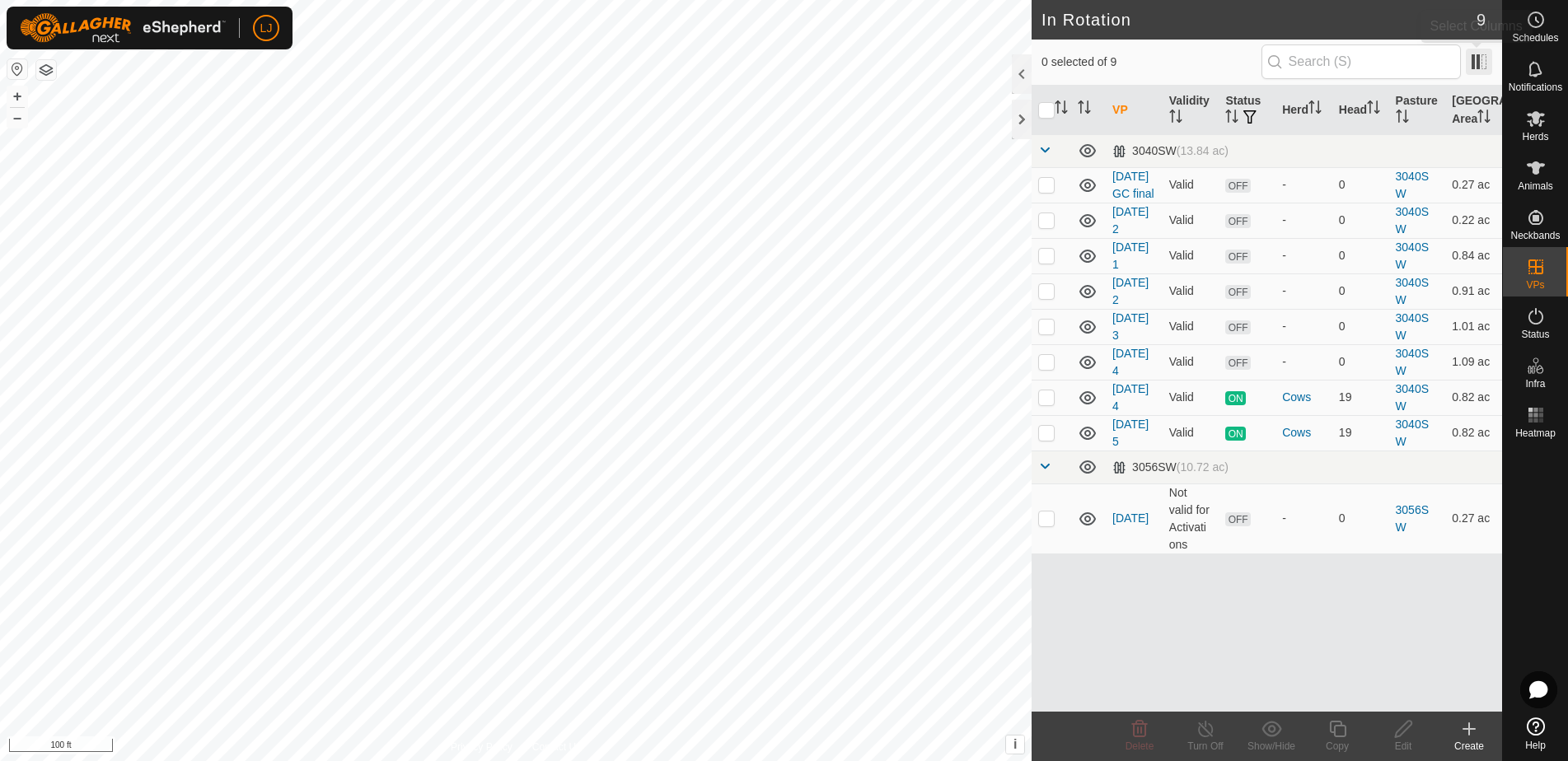
click at [1478, 66] on span at bounding box center [1478, 61] width 26 height 26
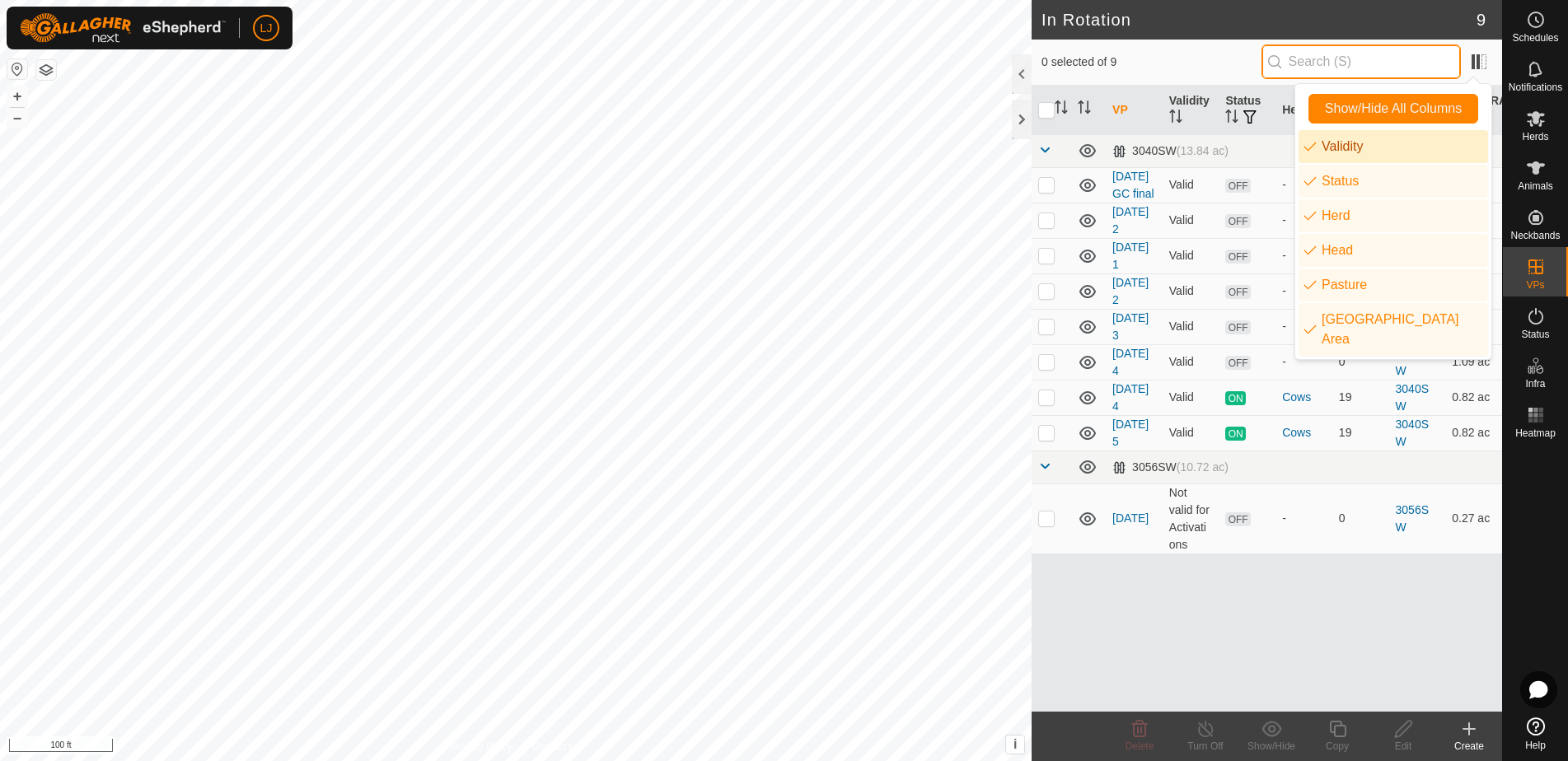
click at [1395, 67] on input "text" at bounding box center [1361, 62] width 199 height 35
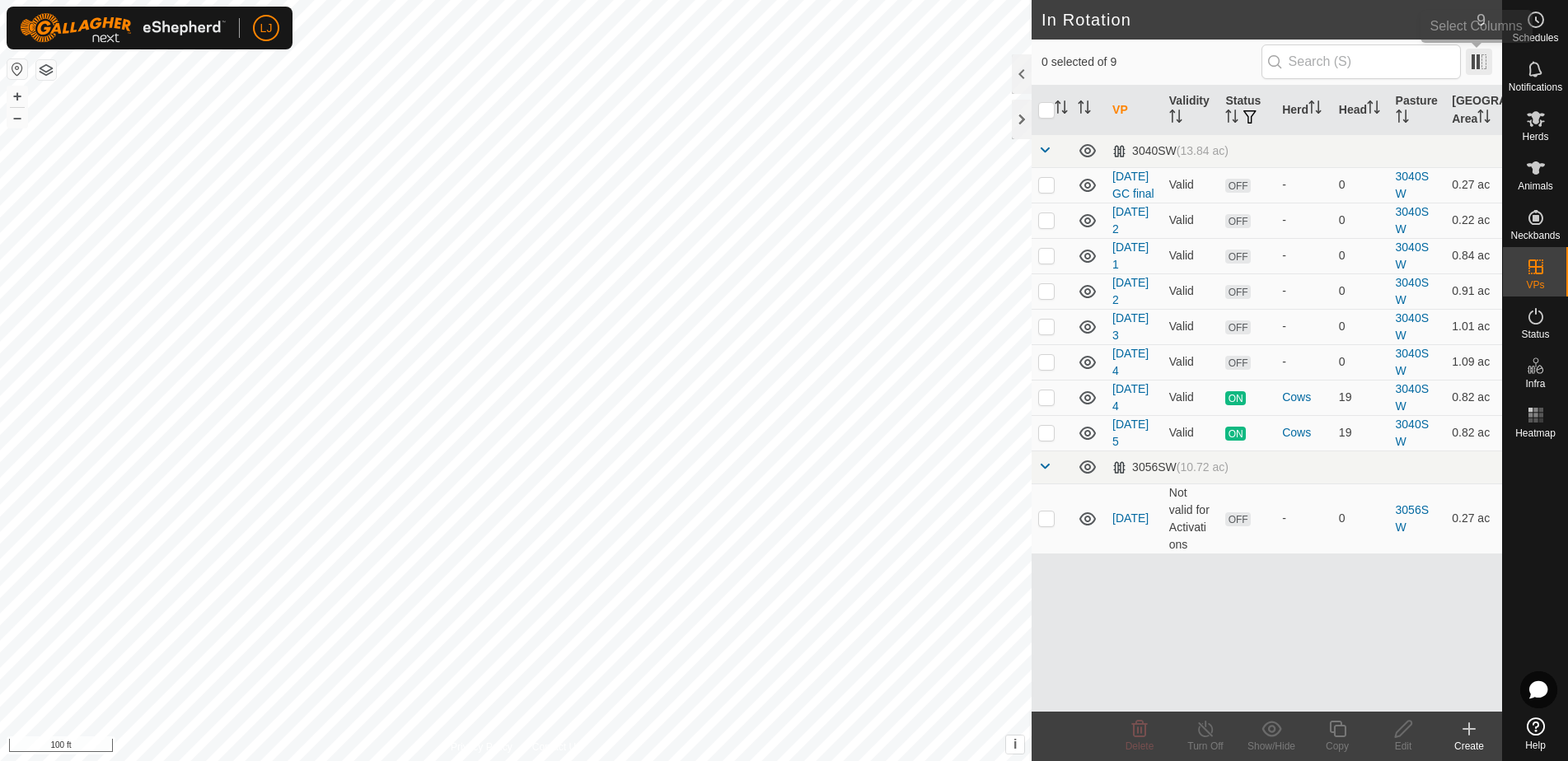
click at [1475, 66] on span at bounding box center [1478, 61] width 26 height 26
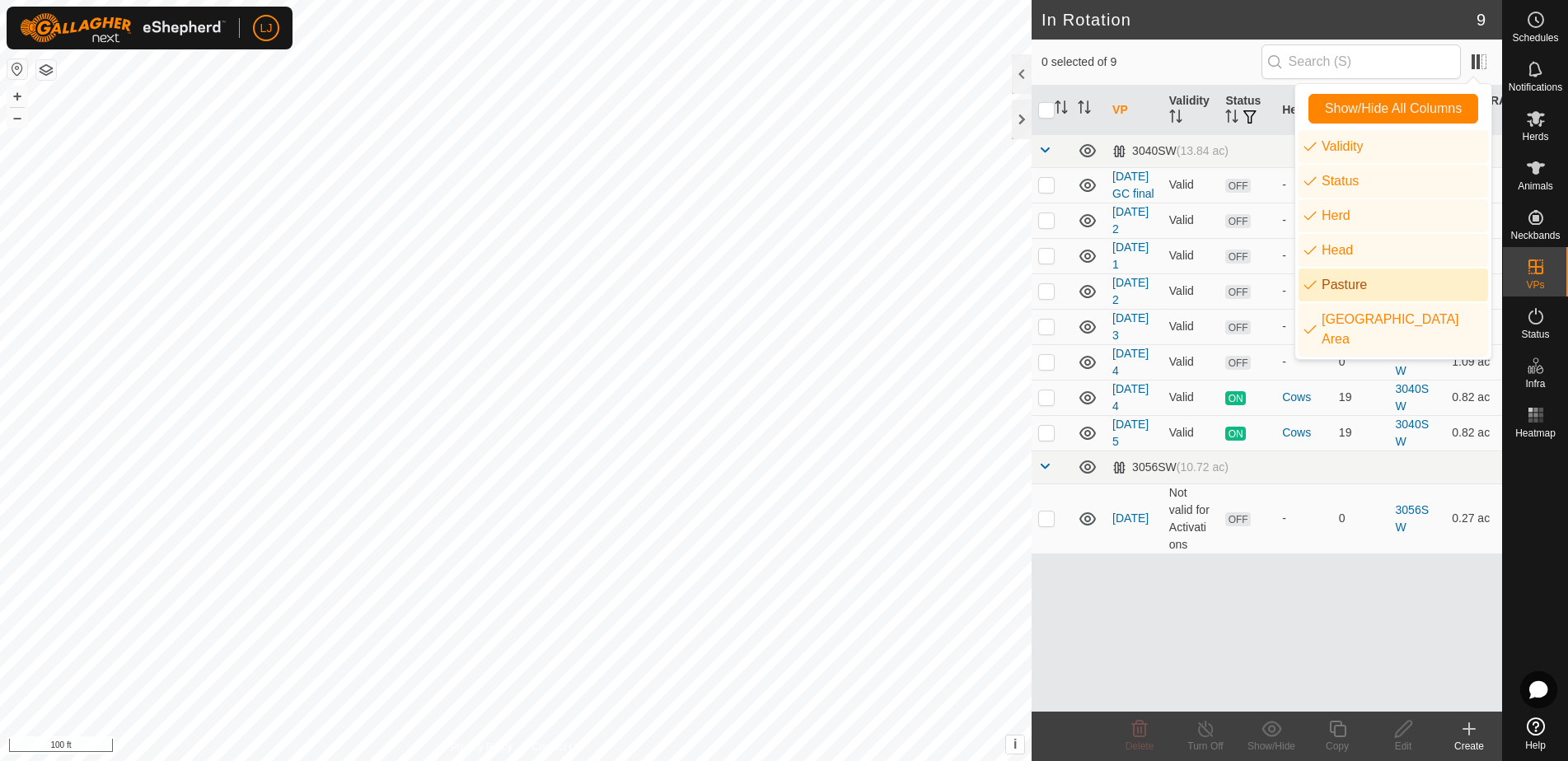
click at [1309, 293] on li "Pasture" at bounding box center [1393, 285] width 190 height 33
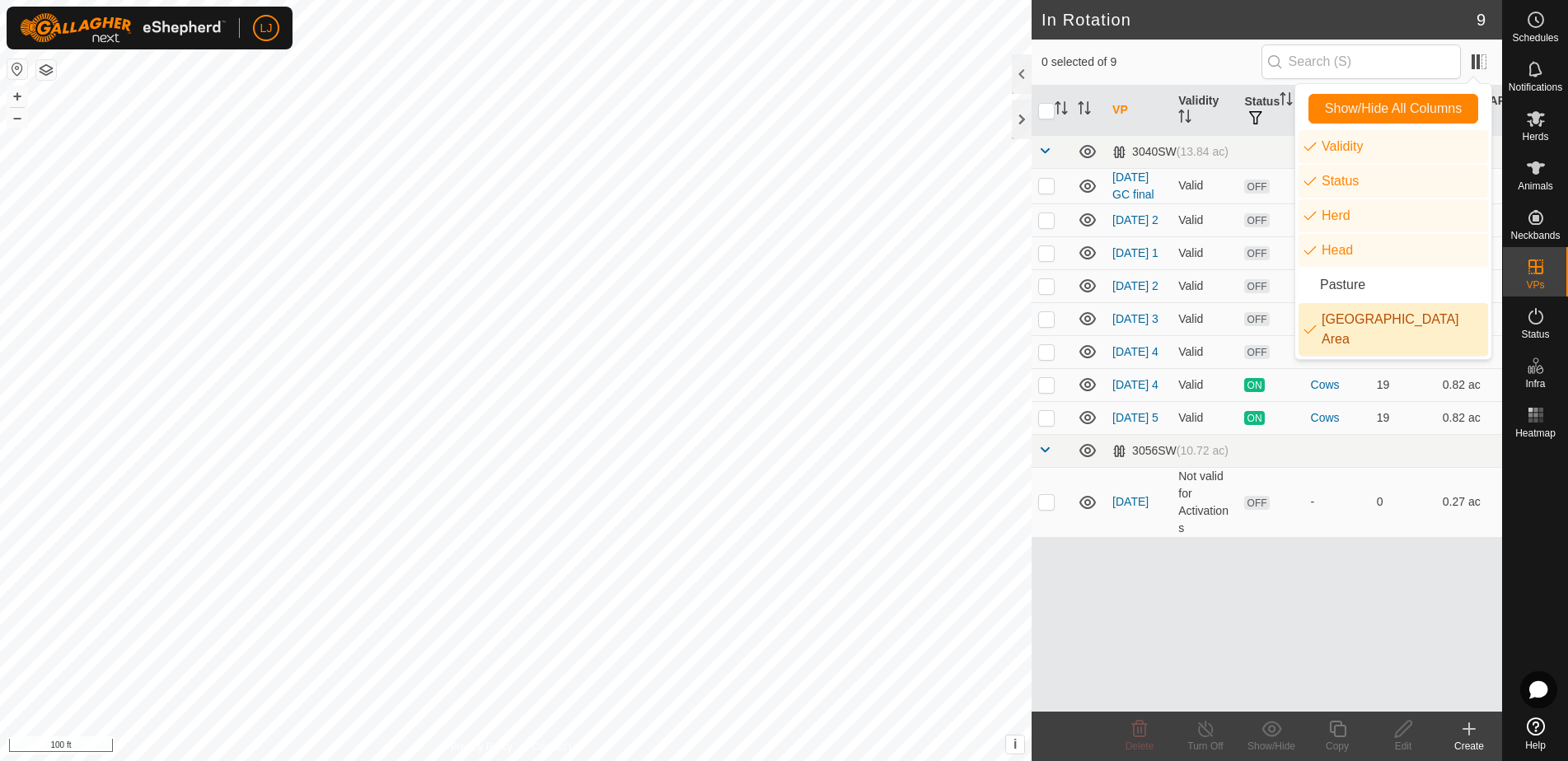
drag, startPoint x: 1306, startPoint y: 323, endPoint x: 1335, endPoint y: 338, distance: 32.6
click at [1307, 323] on li "[GEOGRAPHIC_DATA] Area" at bounding box center [1393, 329] width 190 height 53
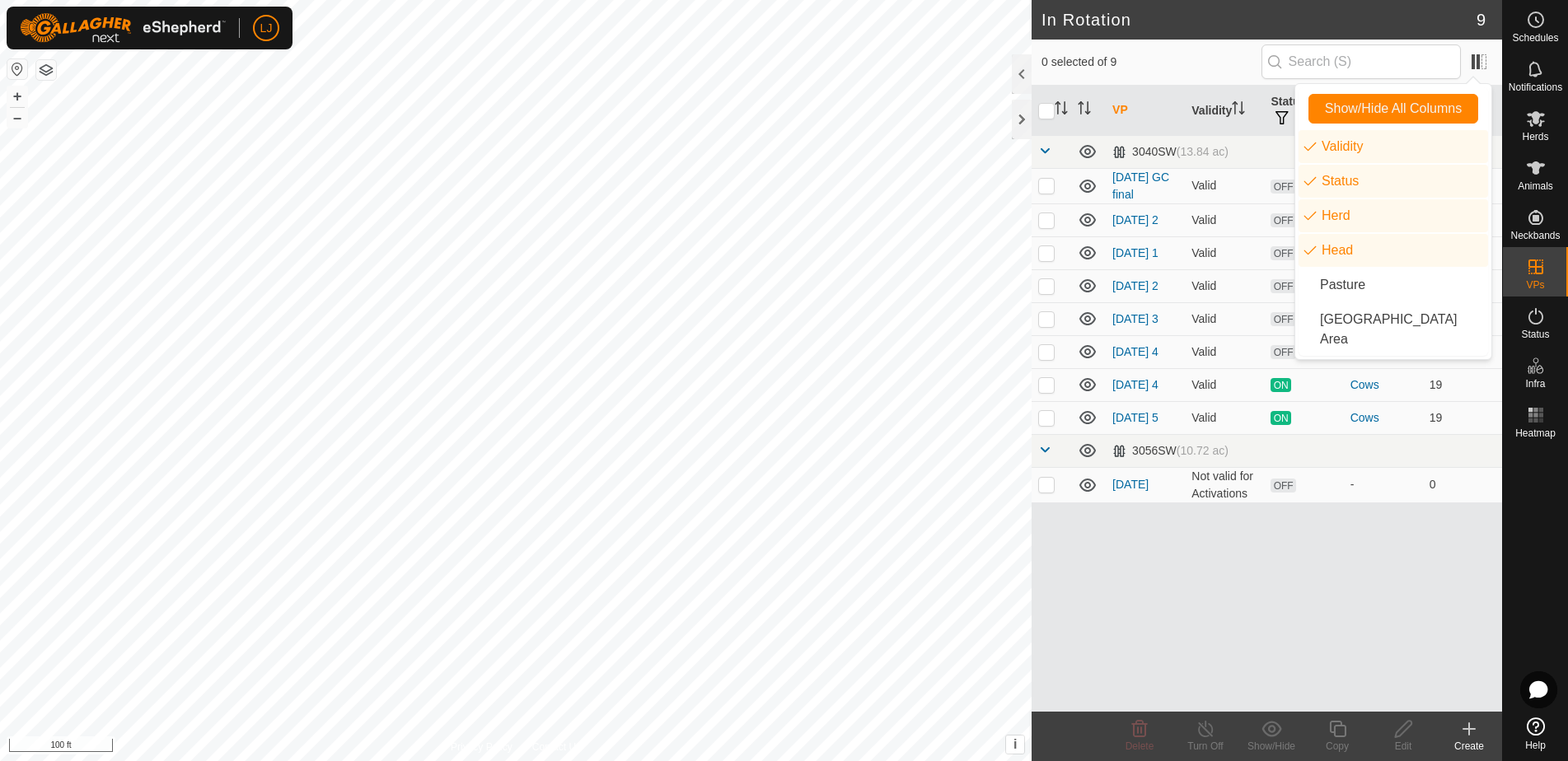
click at [1367, 617] on div "VP Validity Status Herd Head 3040SW (13.84 ac) 2025-07-31 GC final Valid OFF - …" at bounding box center [1267, 399] width 470 height 626
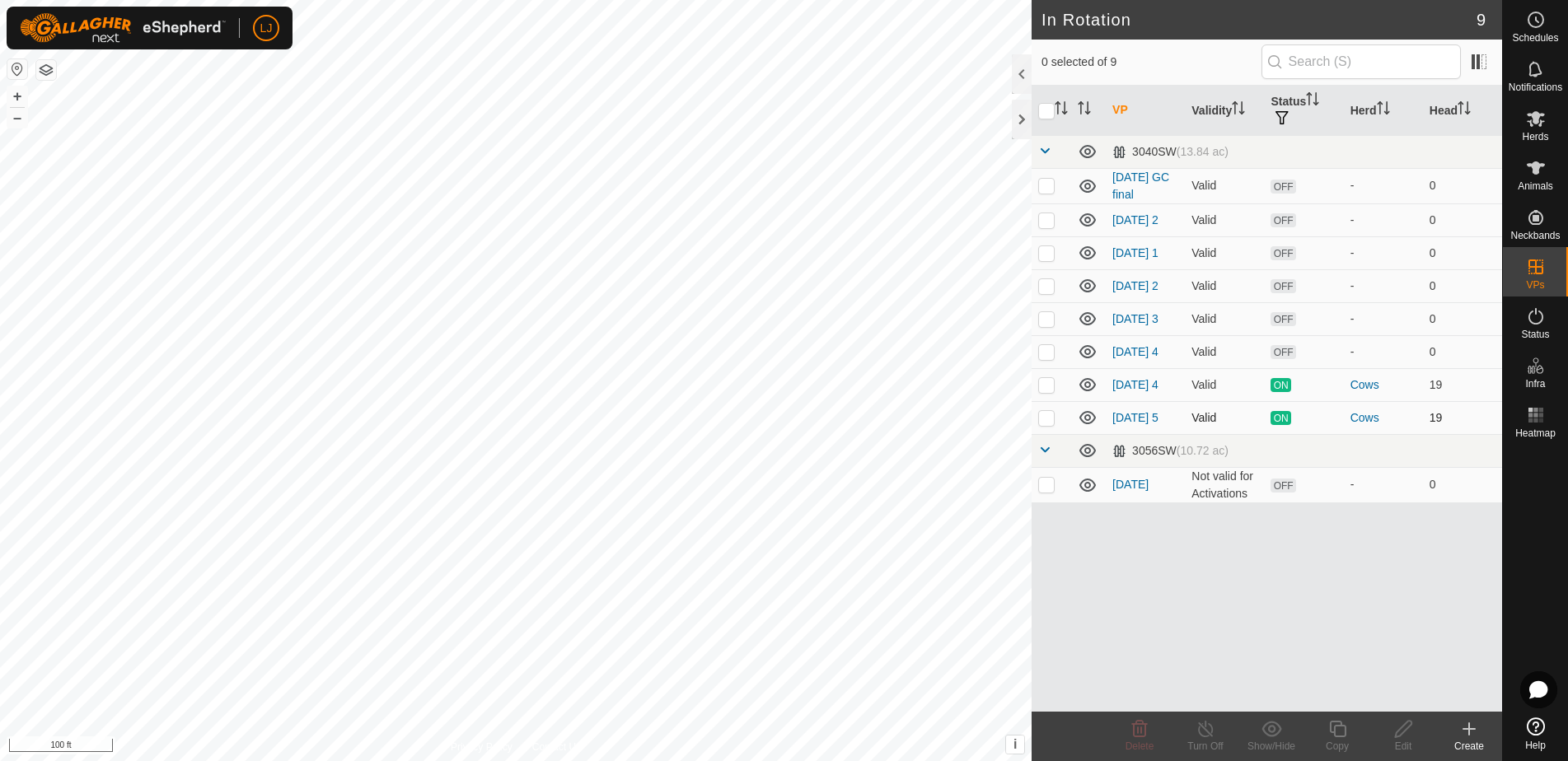
click at [1048, 425] on p-checkbox at bounding box center [1046, 418] width 16 height 13
click at [1347, 735] on copy-svg-icon at bounding box center [1337, 729] width 65 height 20
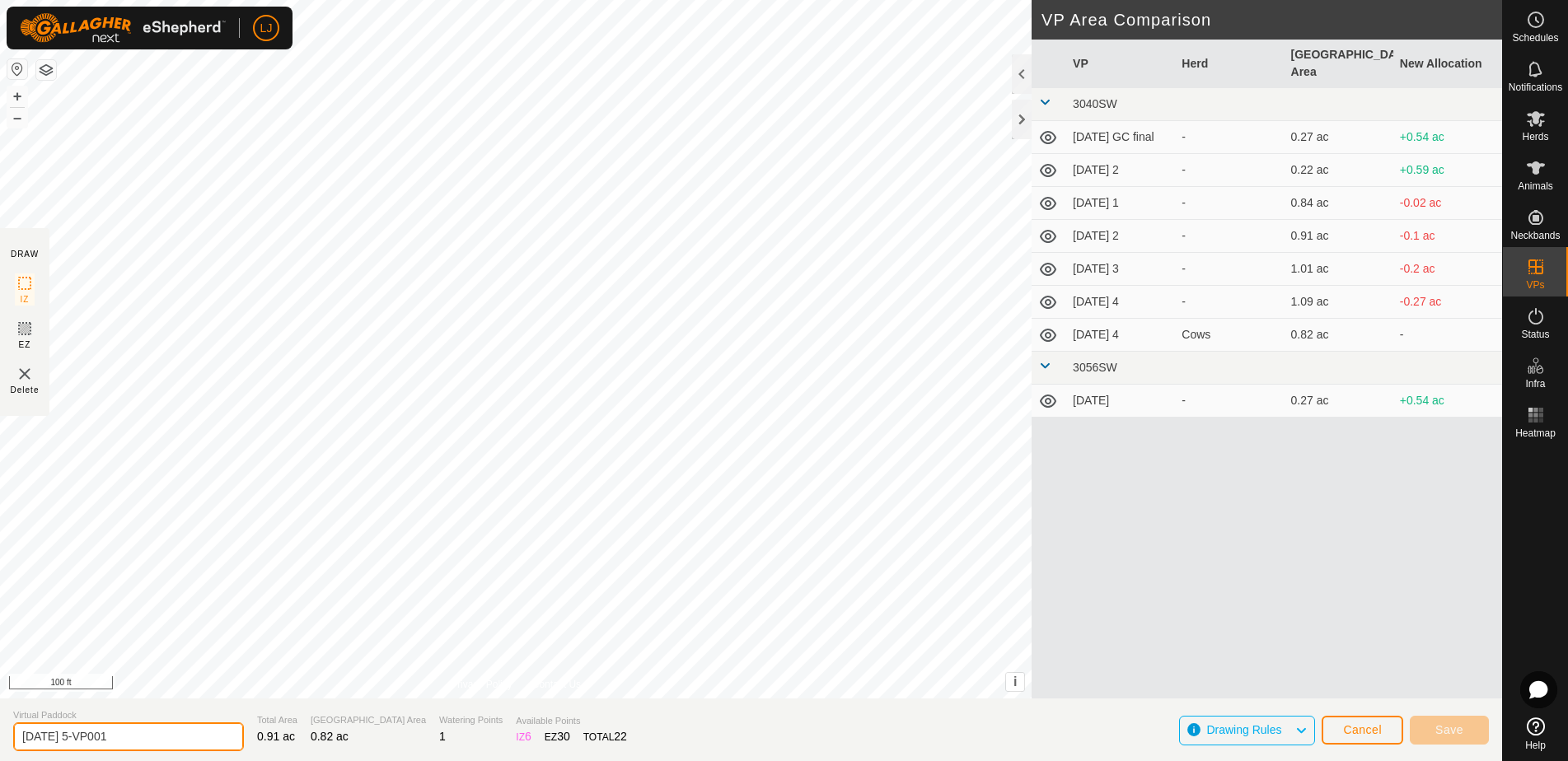
click at [72, 738] on input "2025-08-17 5-VP001" at bounding box center [129, 737] width 231 height 29
drag, startPoint x: 76, startPoint y: 740, endPoint x: 198, endPoint y: 738, distance: 122.0
click at [198, 738] on input "2025-08-17 5-VP001" at bounding box center [129, 737] width 231 height 29
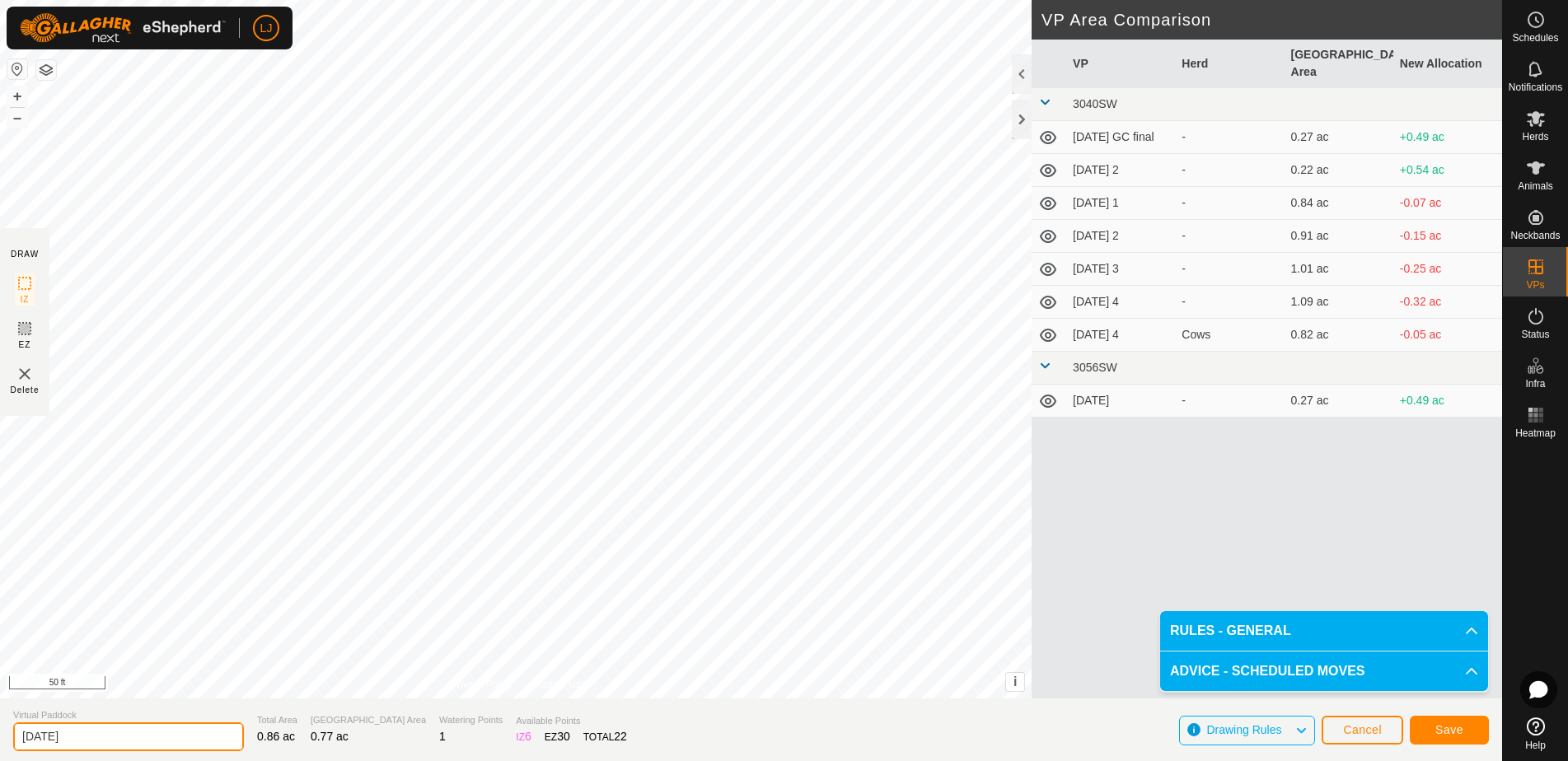
click at [121, 739] on input "2025-08-19" at bounding box center [129, 737] width 231 height 29
click at [1438, 722] on button "Save" at bounding box center [1450, 730] width 79 height 29
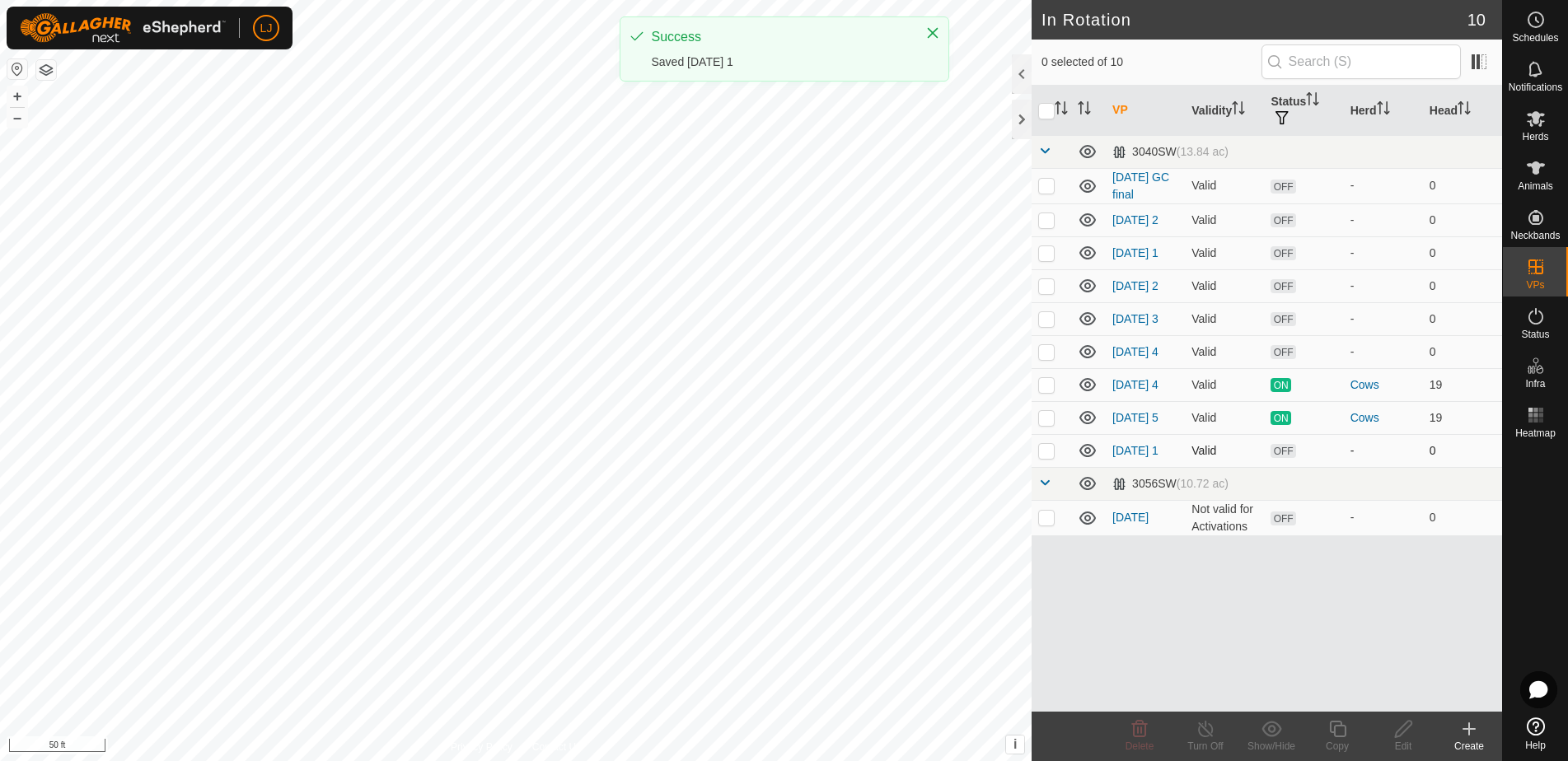
drag, startPoint x: 1043, startPoint y: 471, endPoint x: 1056, endPoint y: 481, distance: 16.4
click at [1044, 458] on p-checkbox at bounding box center [1046, 451] width 16 height 13
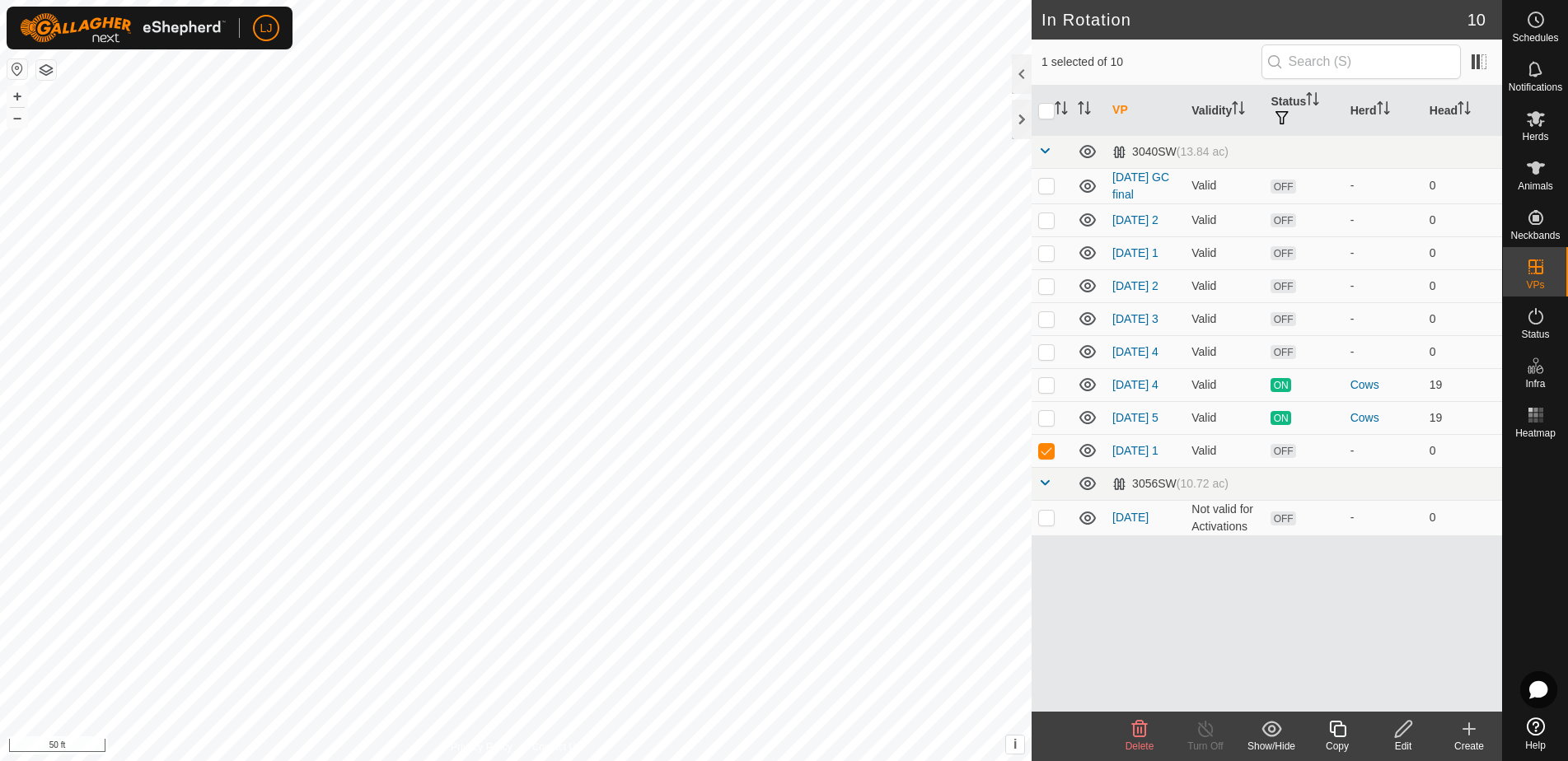
click at [1404, 739] on div "Edit" at bounding box center [1402, 746] width 65 height 14
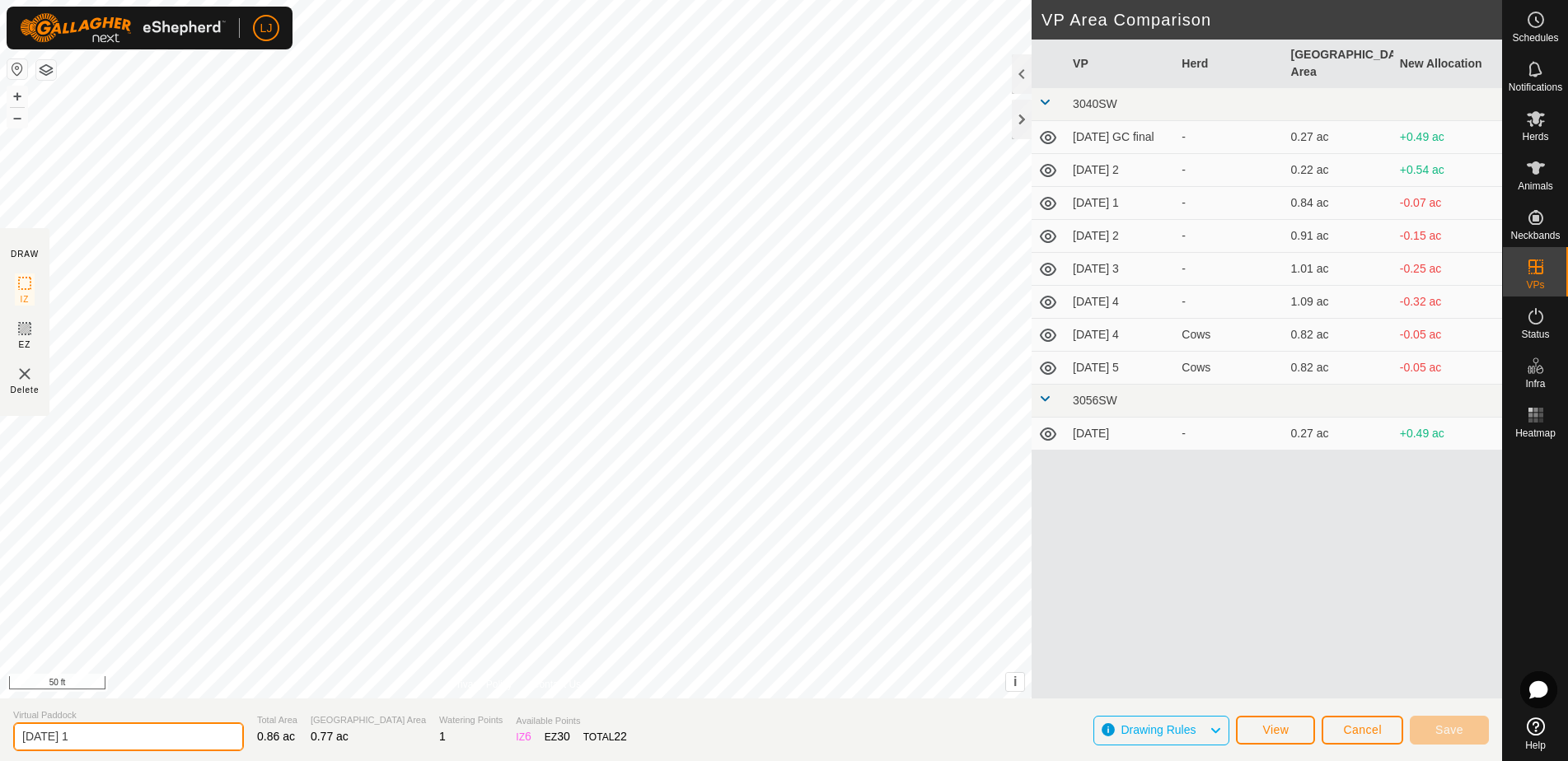
drag, startPoint x: 82, startPoint y: 738, endPoint x: 105, endPoint y: 744, distance: 23.8
click at [81, 738] on input "2025-08-19 1" at bounding box center [129, 737] width 231 height 29
drag, startPoint x: 76, startPoint y: 740, endPoint x: 137, endPoint y: 742, distance: 61.0
click at [137, 742] on input "2025-08-19 1" at bounding box center [129, 737] width 231 height 29
click at [1466, 729] on button "Save" at bounding box center [1450, 730] width 79 height 29
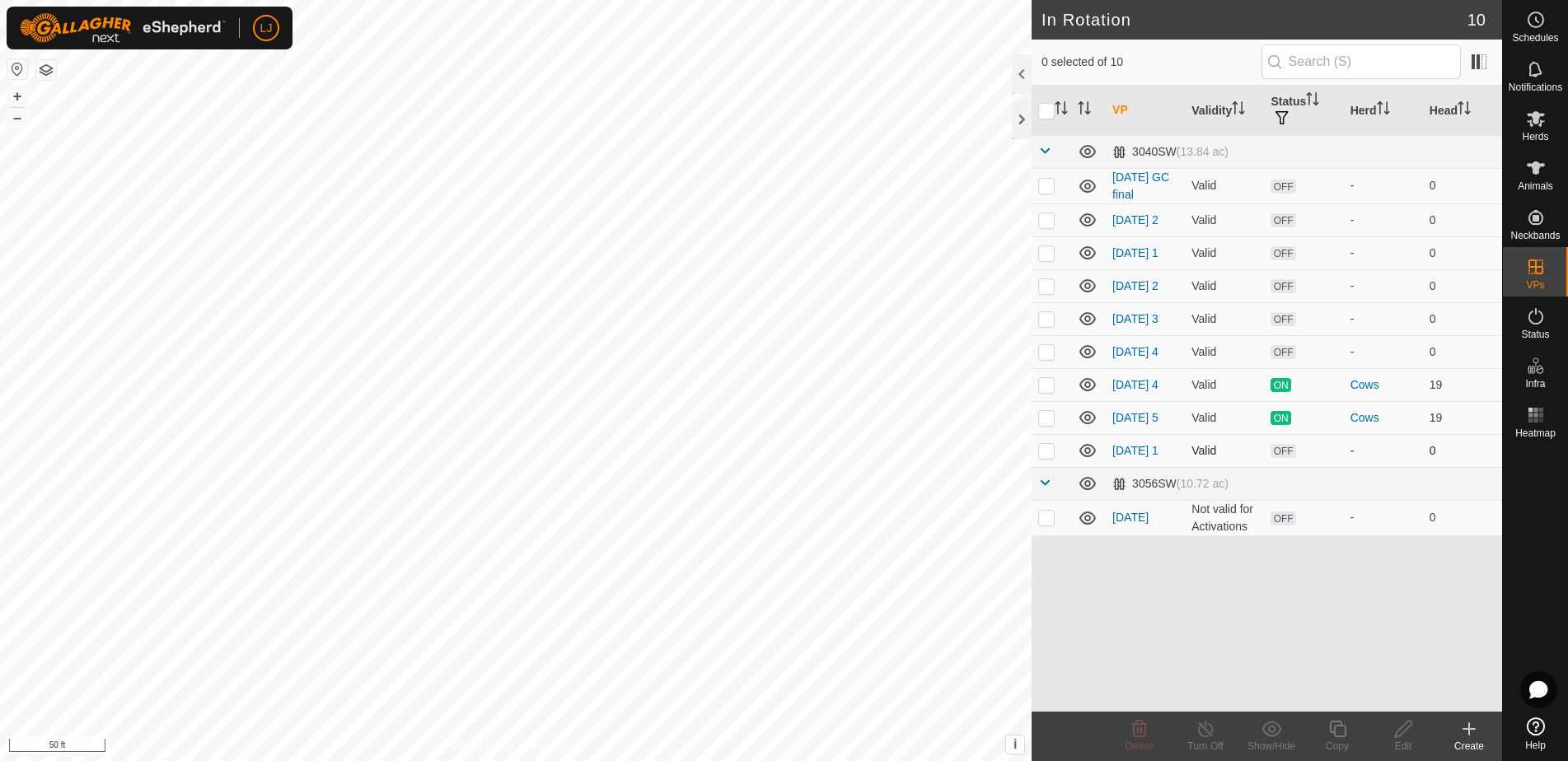
click at [1054, 458] on p-checkbox at bounding box center [1046, 451] width 16 height 13
click at [1340, 724] on icon at bounding box center [1337, 729] width 20 height 20
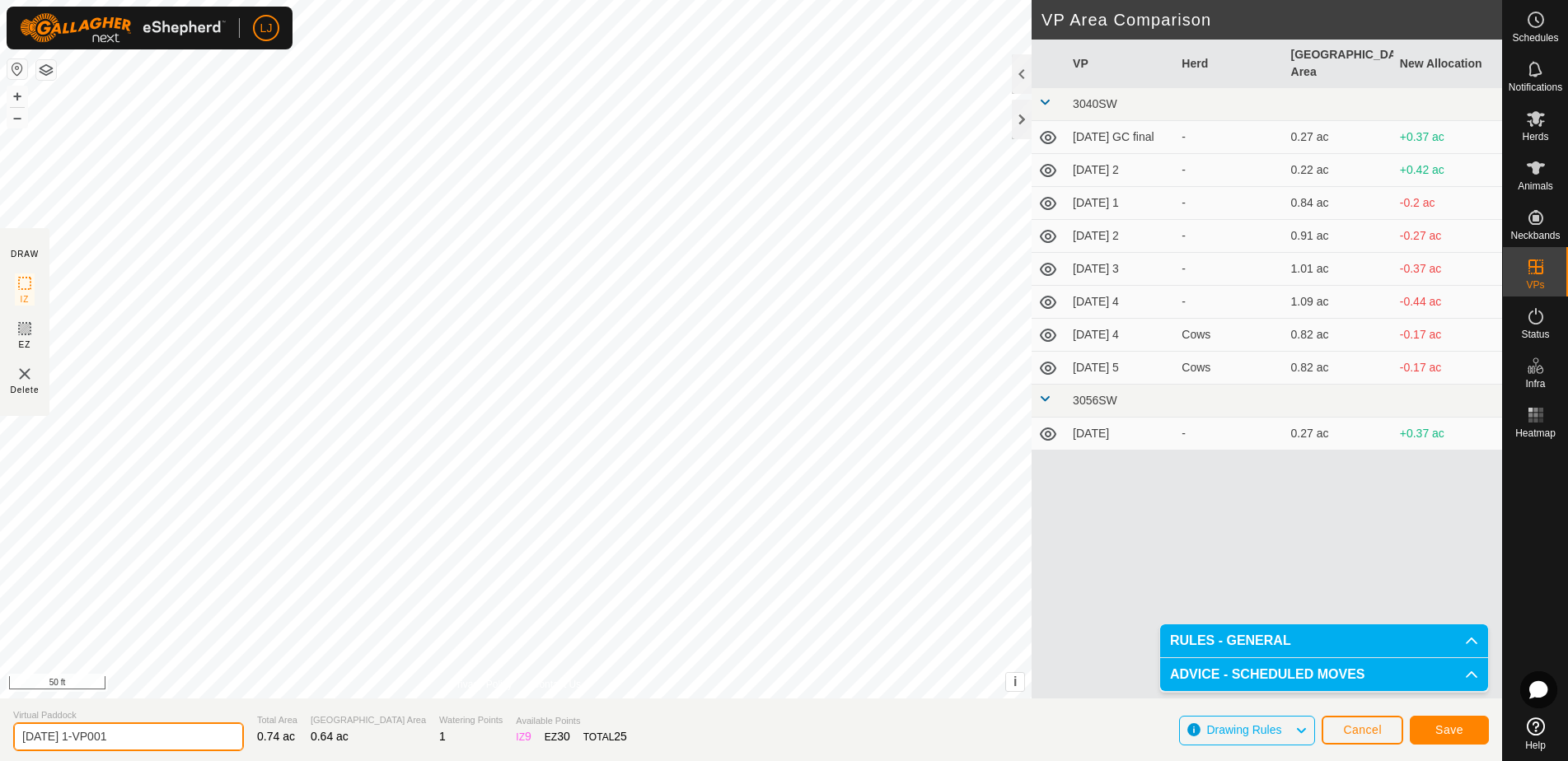
drag, startPoint x: 85, startPoint y: 742, endPoint x: 222, endPoint y: 740, distance: 137.0
click at [221, 740] on section "Virtual Paddock 2025-08-18 1-VP001 Total Area 0.74 ac Grazing Area 0.64 ac Wate…" at bounding box center [750, 729] width 1502 height 63
click at [1455, 731] on span "Save" at bounding box center [1449, 730] width 28 height 13
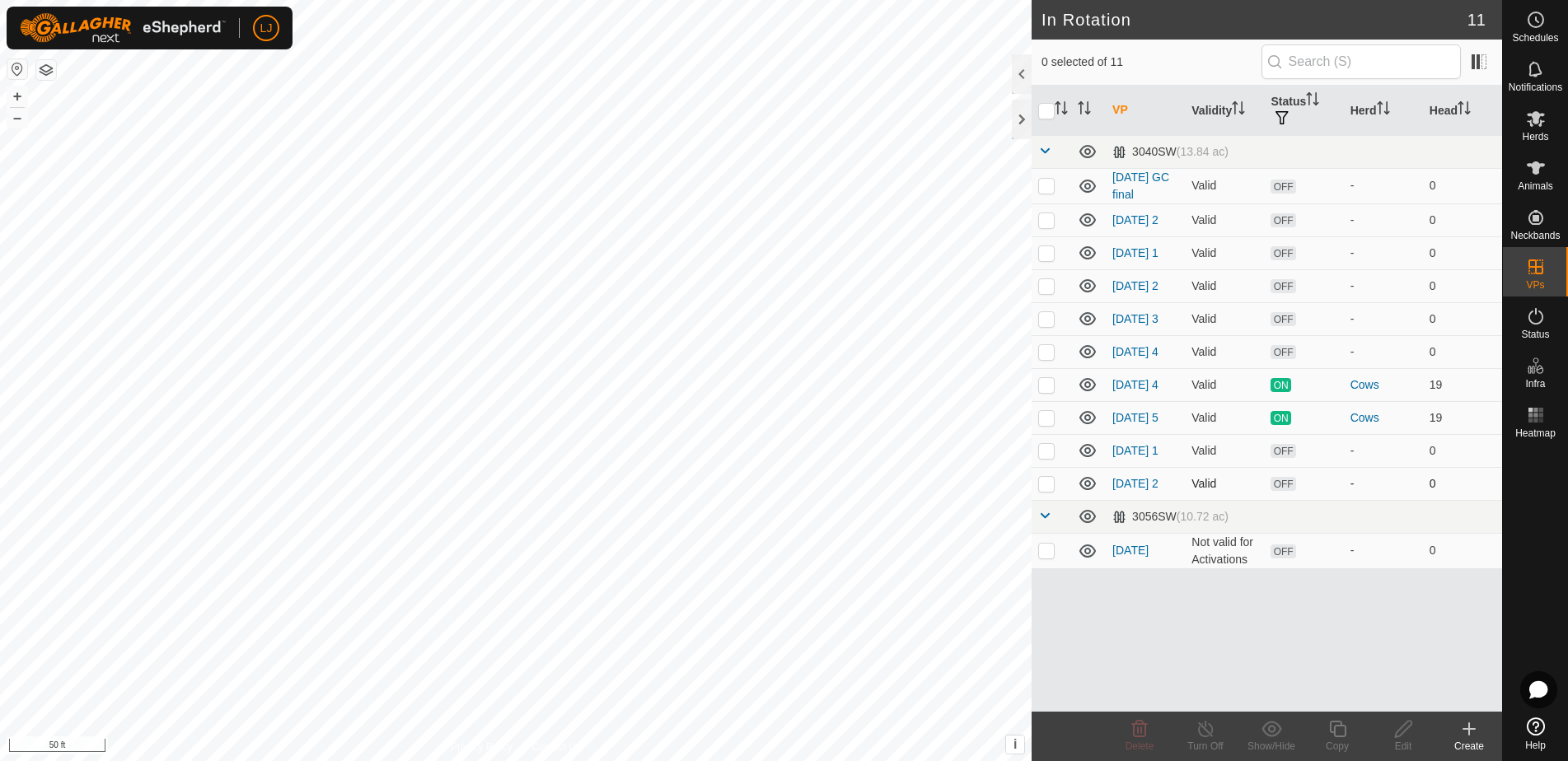
click at [1047, 490] on p-checkbox at bounding box center [1046, 484] width 16 height 13
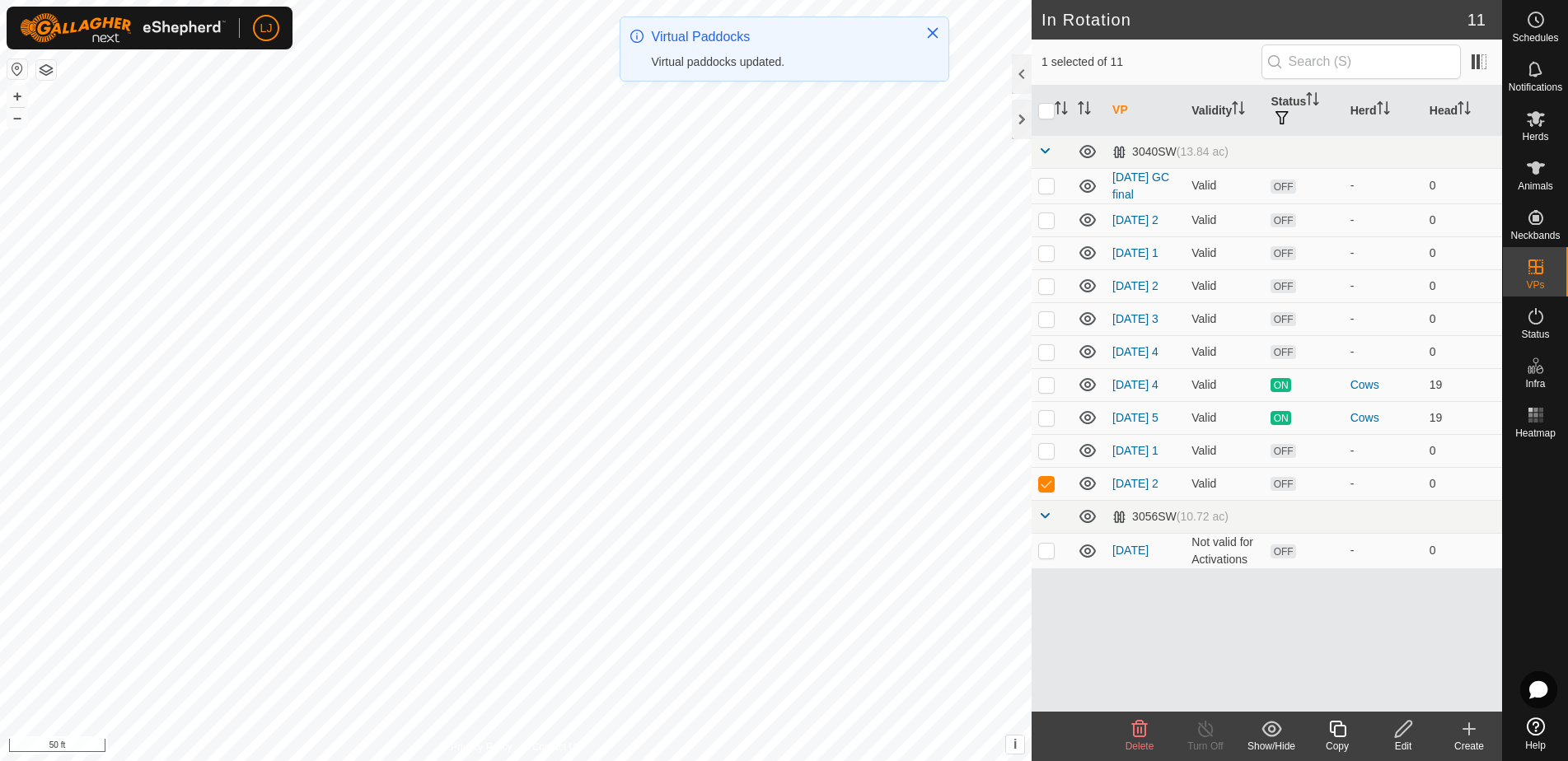
click at [1338, 742] on div "Copy" at bounding box center [1337, 746] width 65 height 14
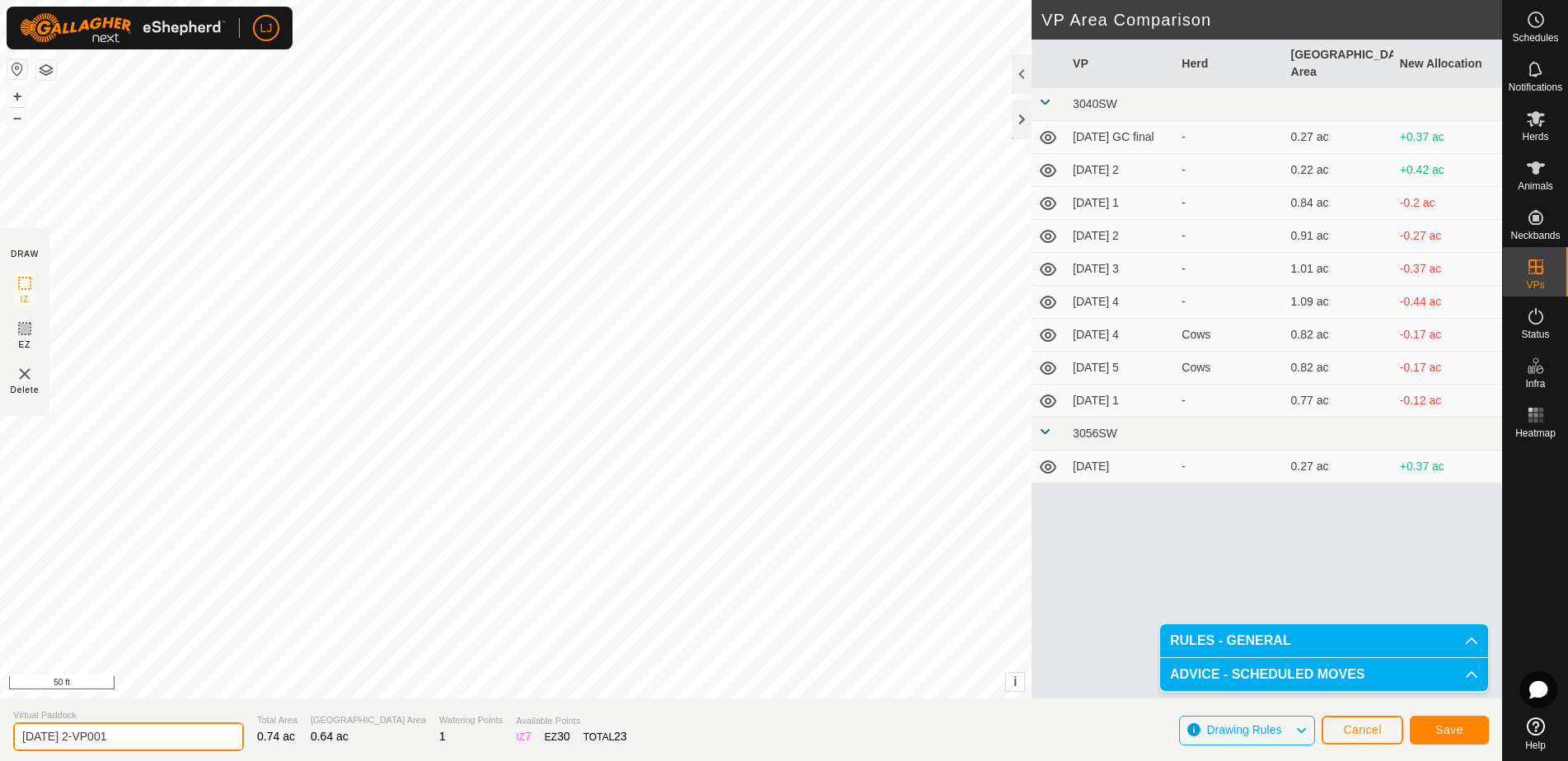
drag, startPoint x: 101, startPoint y: 739, endPoint x: 268, endPoint y: 738, distance: 167.0
click at [268, 738] on section "Virtual Paddock 2025-08-18 2-VP001 Total Area 0.74 ac Grazing Area 0.64 ac Wate…" at bounding box center [750, 729] width 1502 height 63
click at [1450, 726] on span "Save" at bounding box center [1449, 730] width 28 height 13
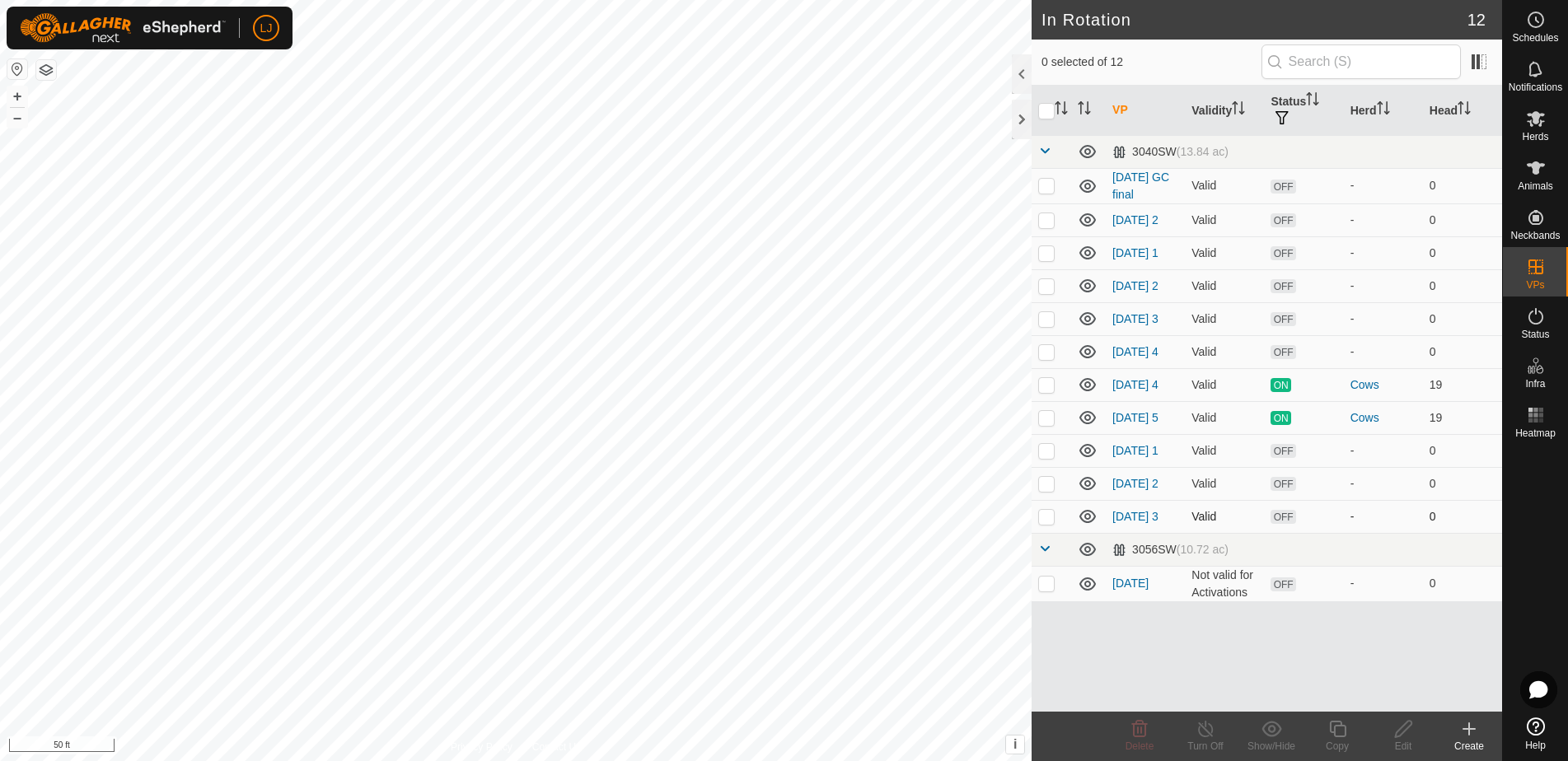
click at [1045, 523] on p-checkbox at bounding box center [1046, 516] width 16 height 13
click at [1336, 731] on icon at bounding box center [1337, 729] width 20 height 20
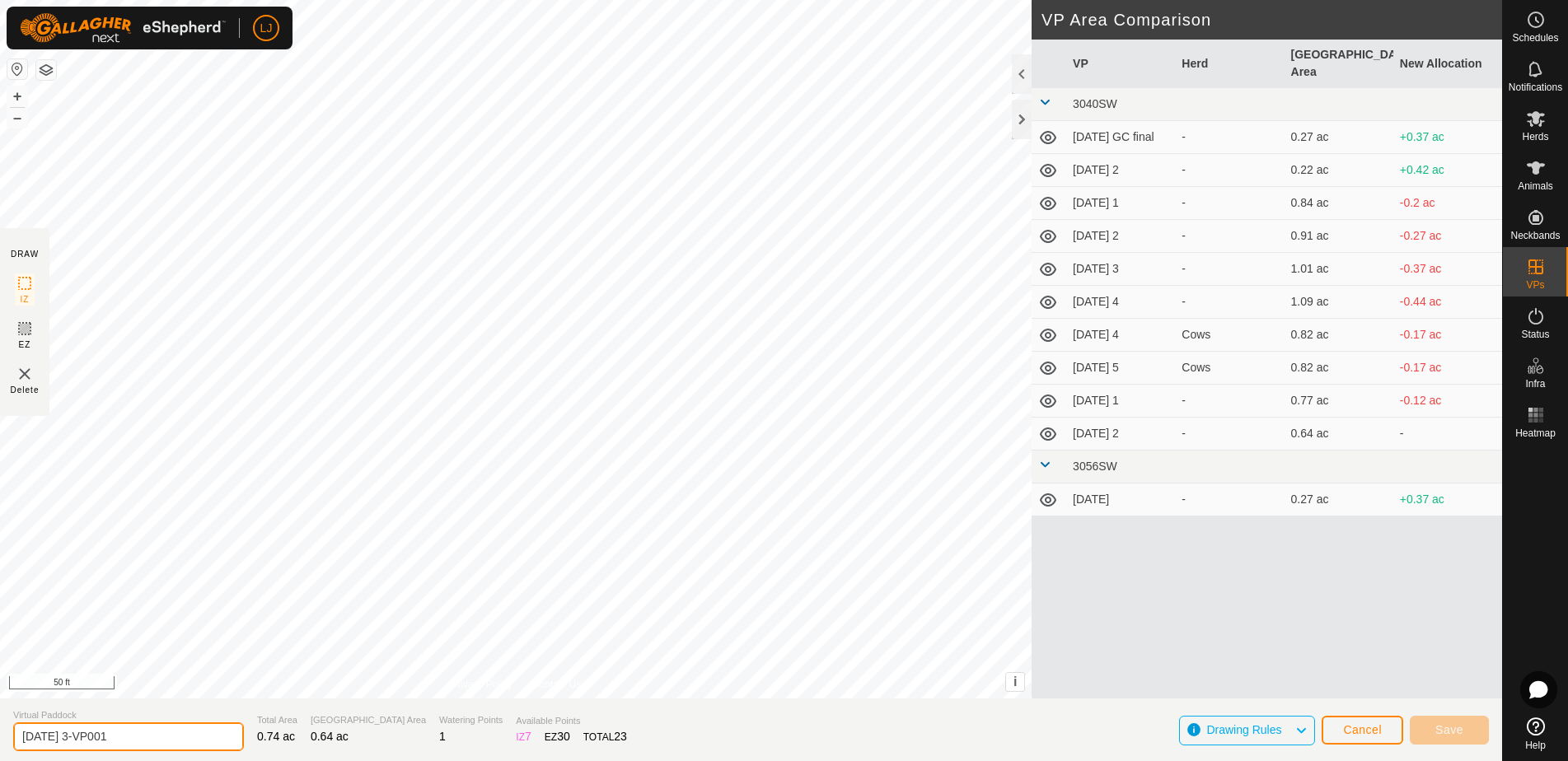
drag, startPoint x: 84, startPoint y: 739, endPoint x: 145, endPoint y: 740, distance: 61.0
click at [145, 740] on input "2025-08-18 3-VP001" at bounding box center [129, 737] width 231 height 29
drag, startPoint x: 89, startPoint y: 743, endPoint x: 220, endPoint y: 744, distance: 131.0
click at [220, 744] on section "Virtual Paddock 2025-08-18 3-VP001 Total Area 0.74 ac Grazing Area 0.64 ac Wate…" at bounding box center [750, 729] width 1502 height 63
drag, startPoint x: 86, startPoint y: 738, endPoint x: 258, endPoint y: 744, distance: 172.1
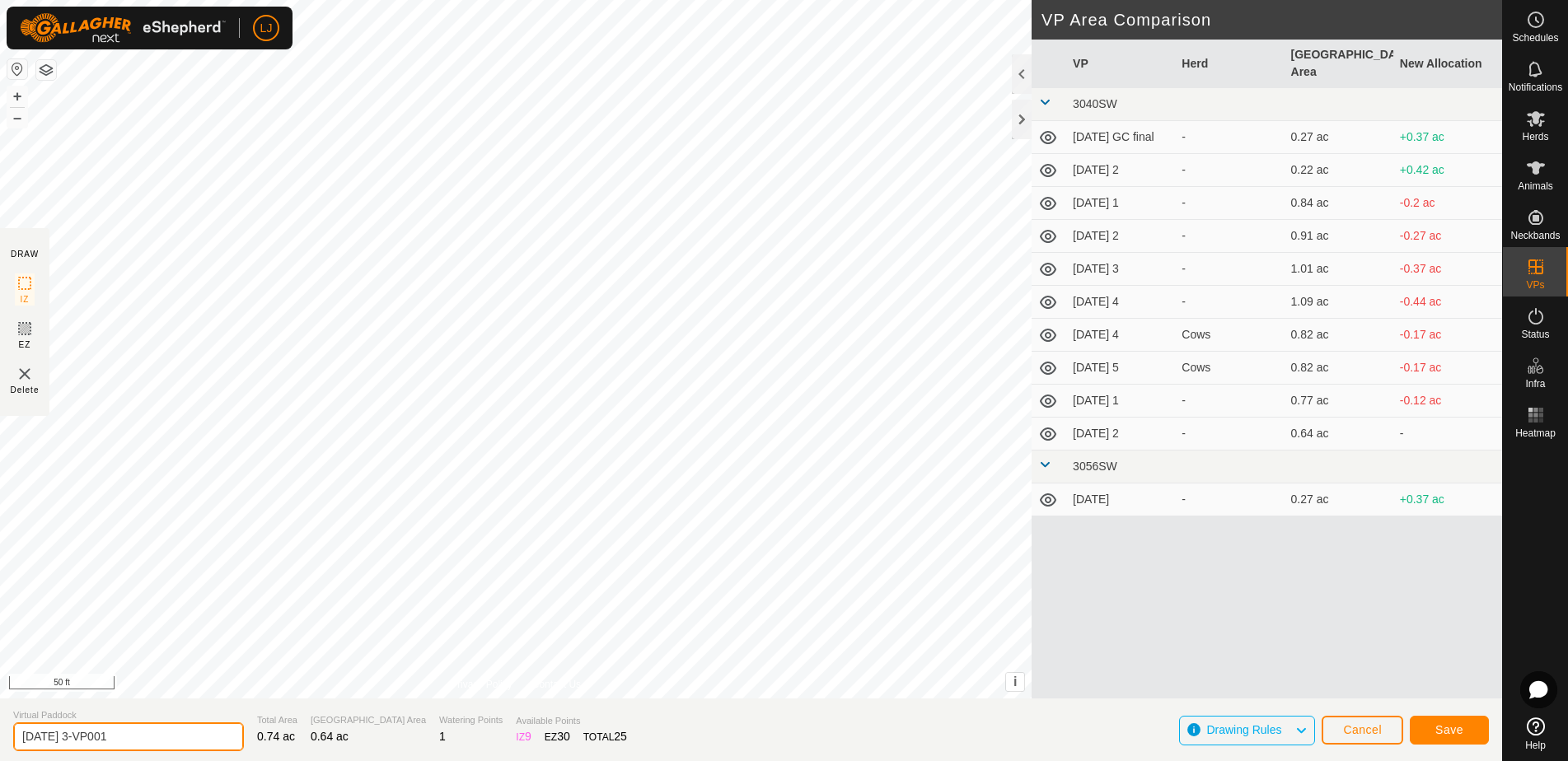
click at [258, 744] on section "Virtual Paddock 2025-08-18 3-VP001 Total Area 0.74 ac Grazing Area 0.64 ac Wate…" at bounding box center [750, 729] width 1502 height 63
click at [1453, 739] on button "Save" at bounding box center [1450, 730] width 79 height 29
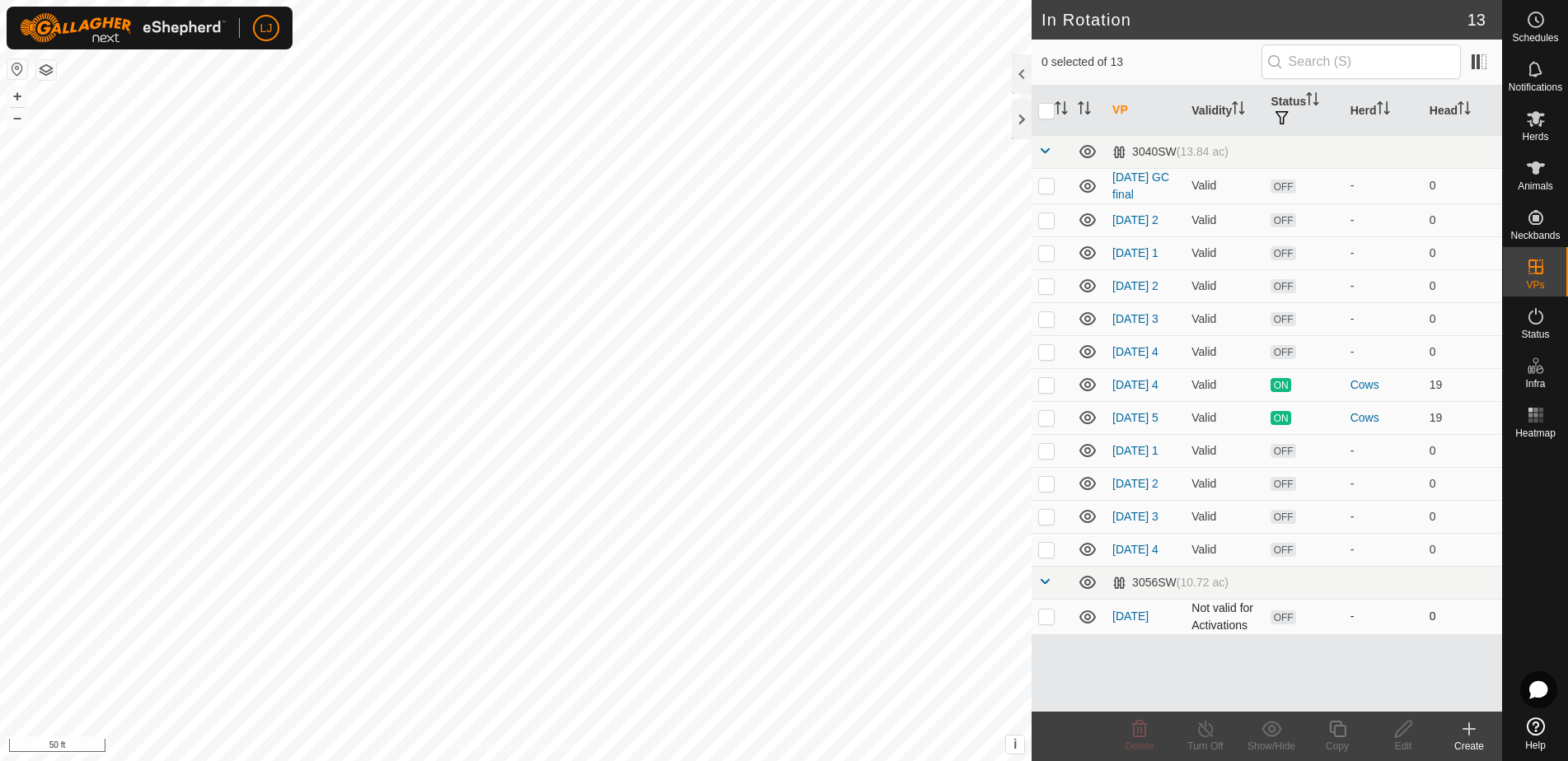
click at [1051, 623] on p-checkbox at bounding box center [1046, 617] width 16 height 13
click at [1138, 743] on span "Delete" at bounding box center [1139, 747] width 29 height 12
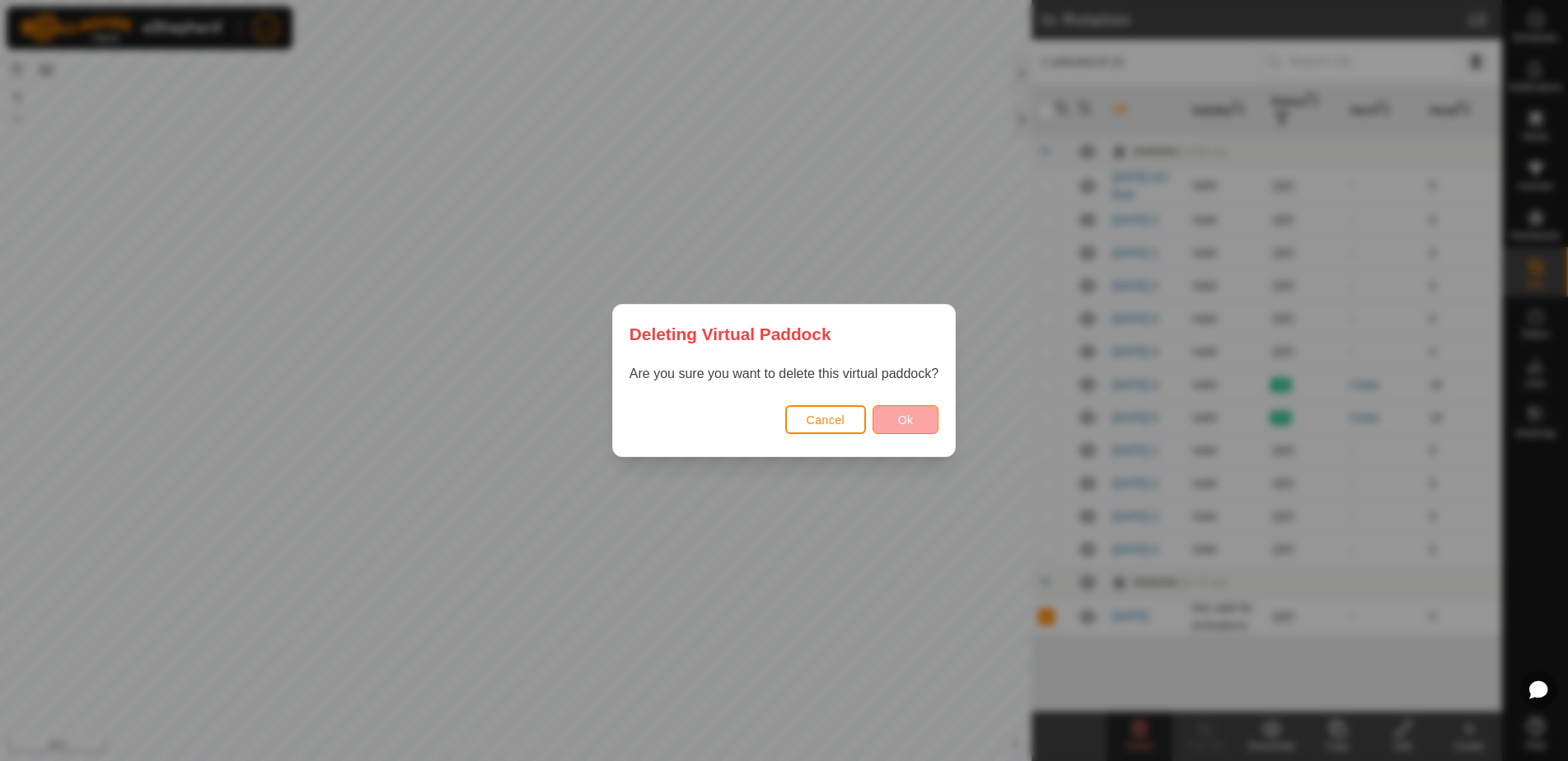
click at [908, 419] on span "Ok" at bounding box center [905, 420] width 15 height 13
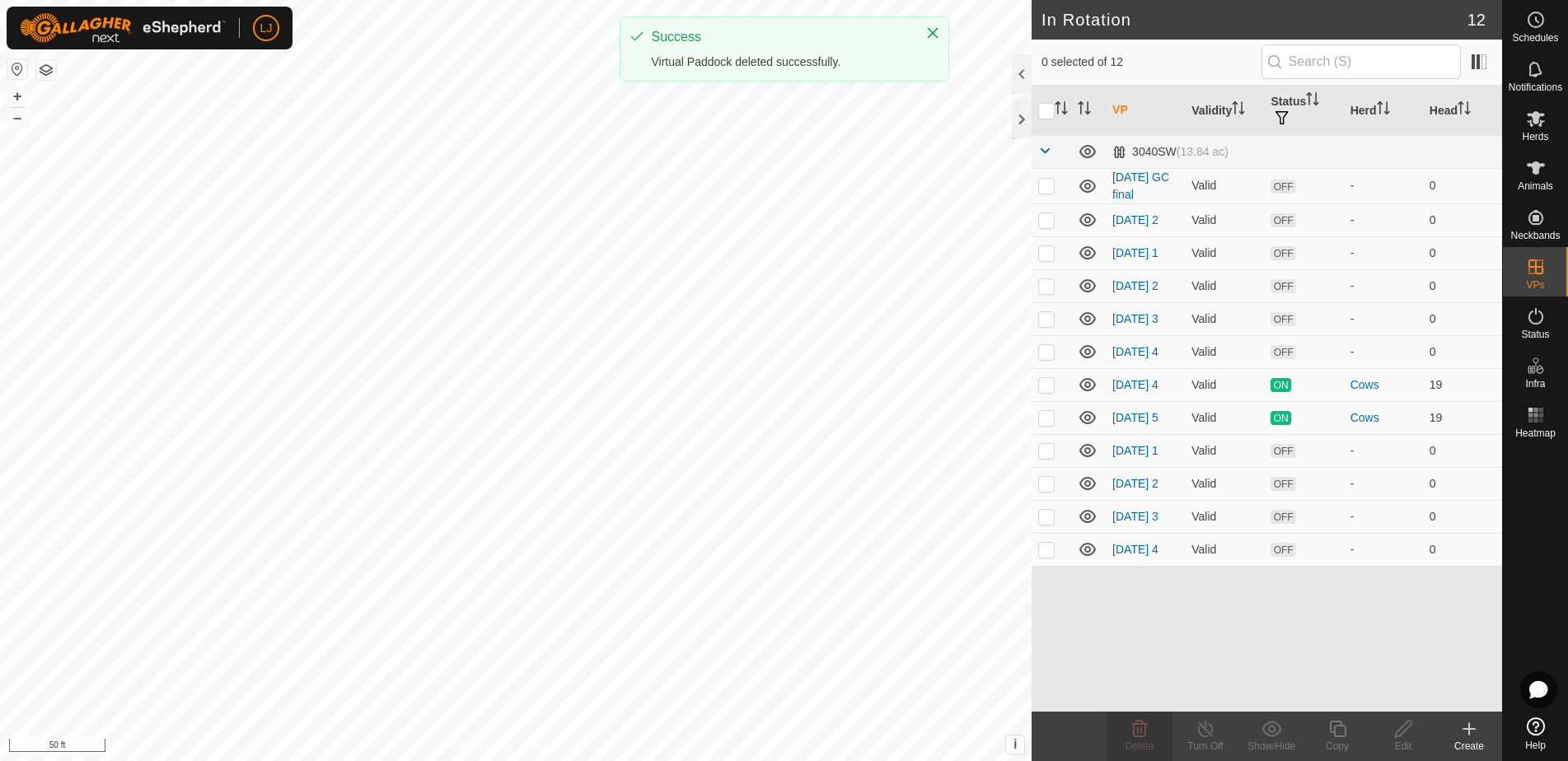
click at [1471, 736] on icon at bounding box center [1469, 729] width 20 height 20
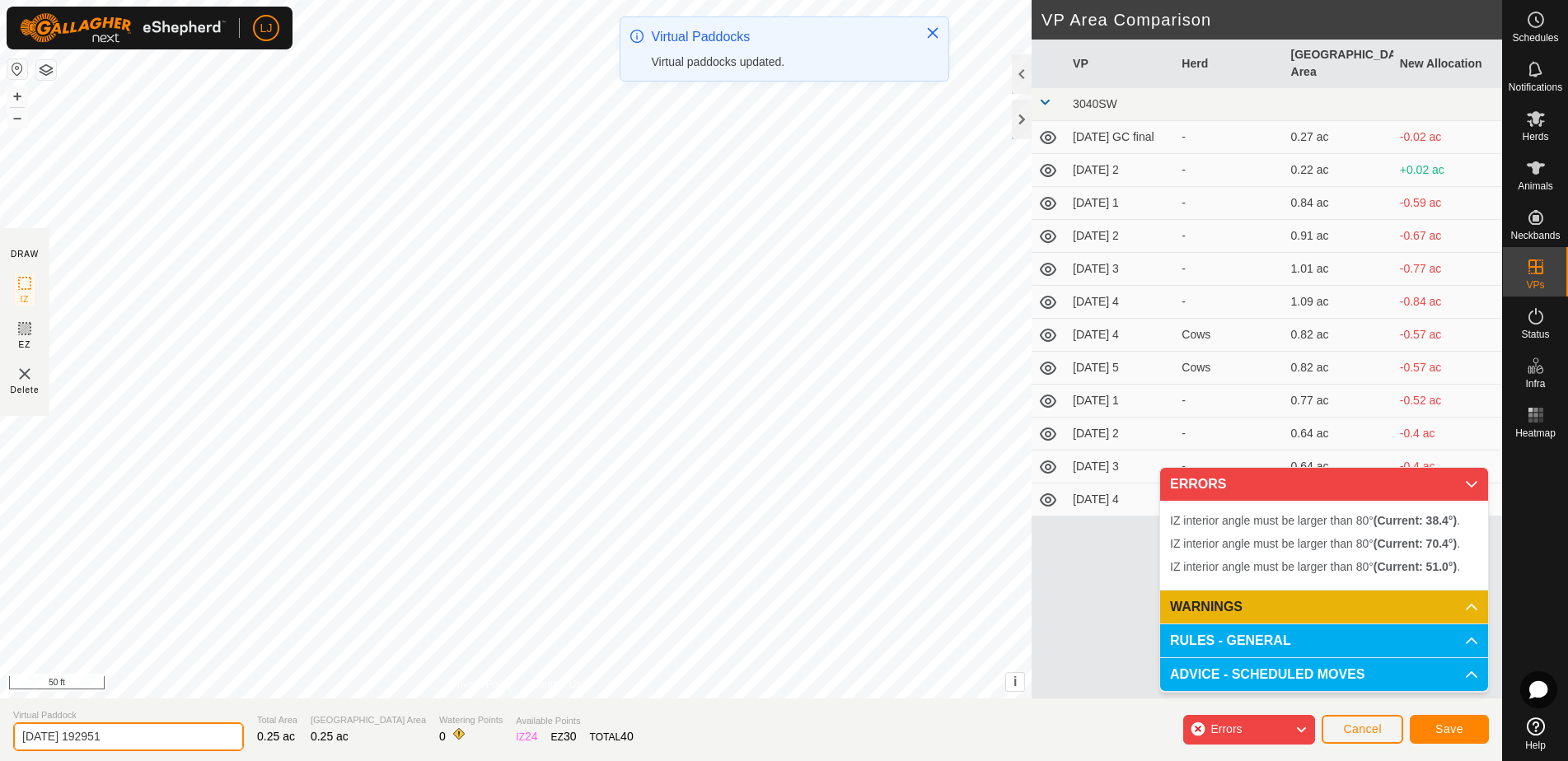
drag, startPoint x: 80, startPoint y: 740, endPoint x: 204, endPoint y: 748, distance: 124.3
click at [204, 748] on section "Virtual Paddock 2025-08-17 192951 Total Area 0.25 ac Grazing Area 0.25 ac Water…" at bounding box center [750, 729] width 1502 height 63
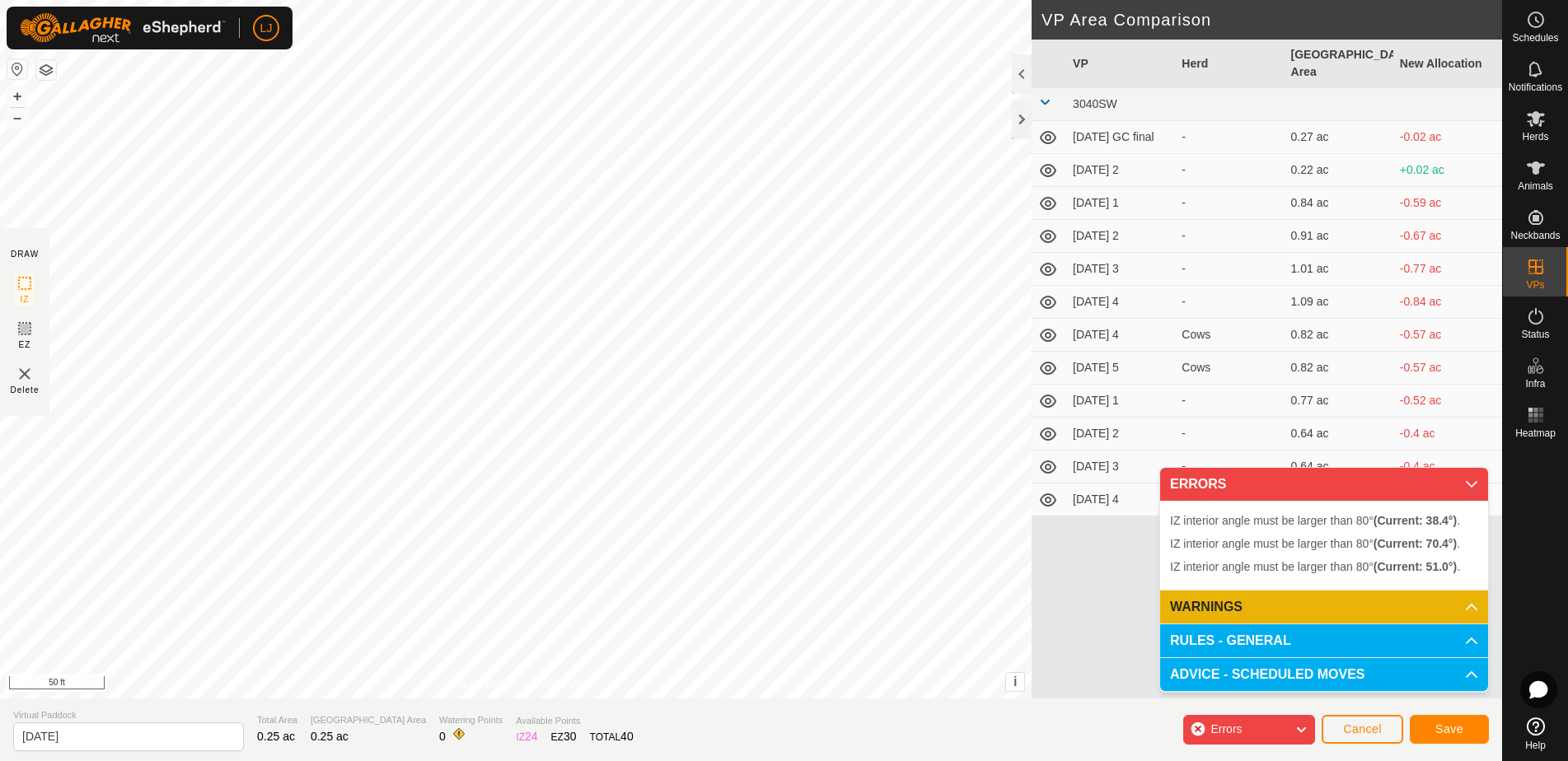
click at [1461, 731] on span "Save" at bounding box center [1449, 729] width 28 height 13
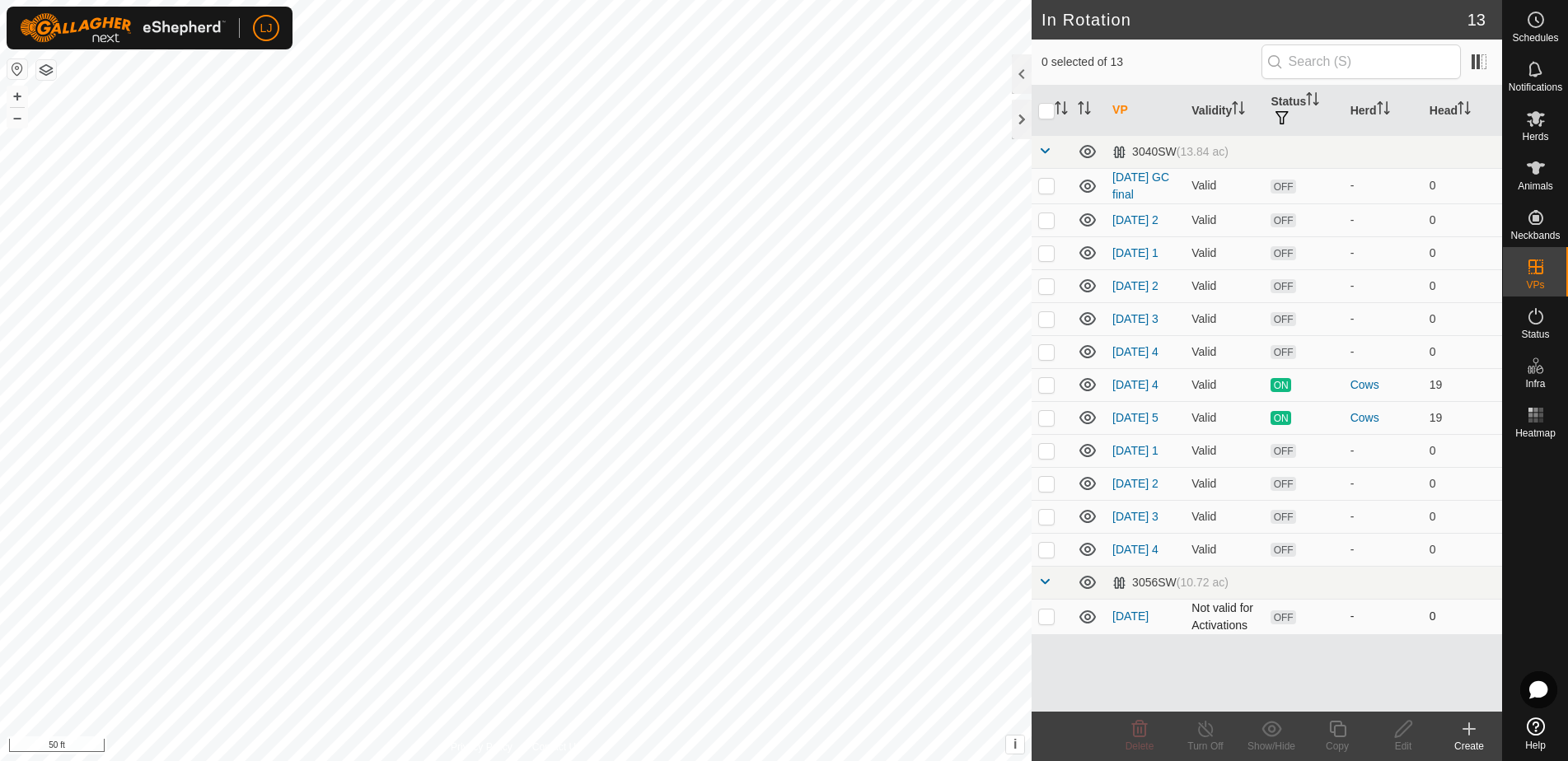
click at [1053, 623] on p-checkbox at bounding box center [1046, 617] width 16 height 13
click at [1398, 736] on icon at bounding box center [1402, 728] width 16 height 16
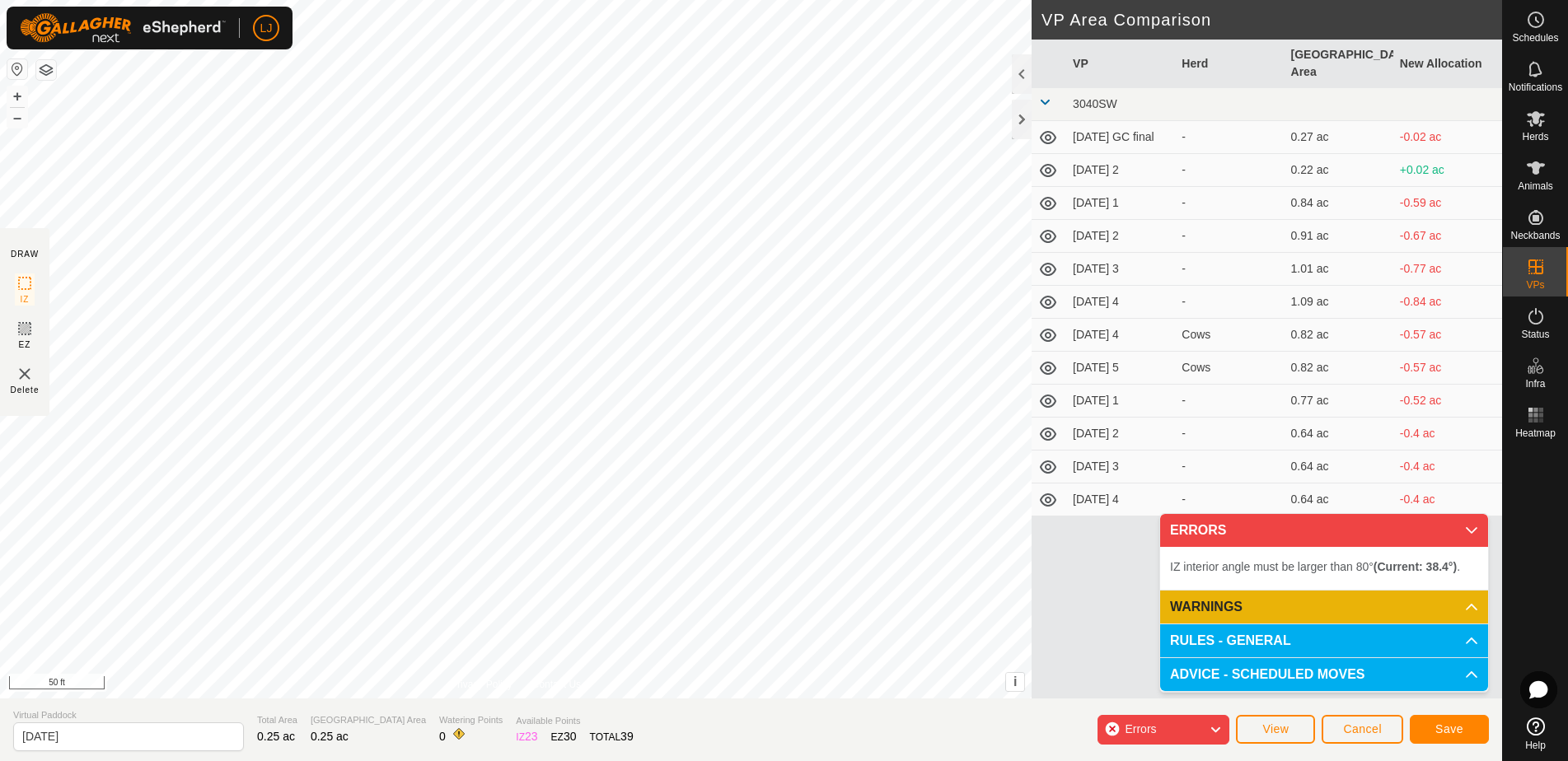
click at [1466, 726] on button "Save" at bounding box center [1450, 729] width 79 height 29
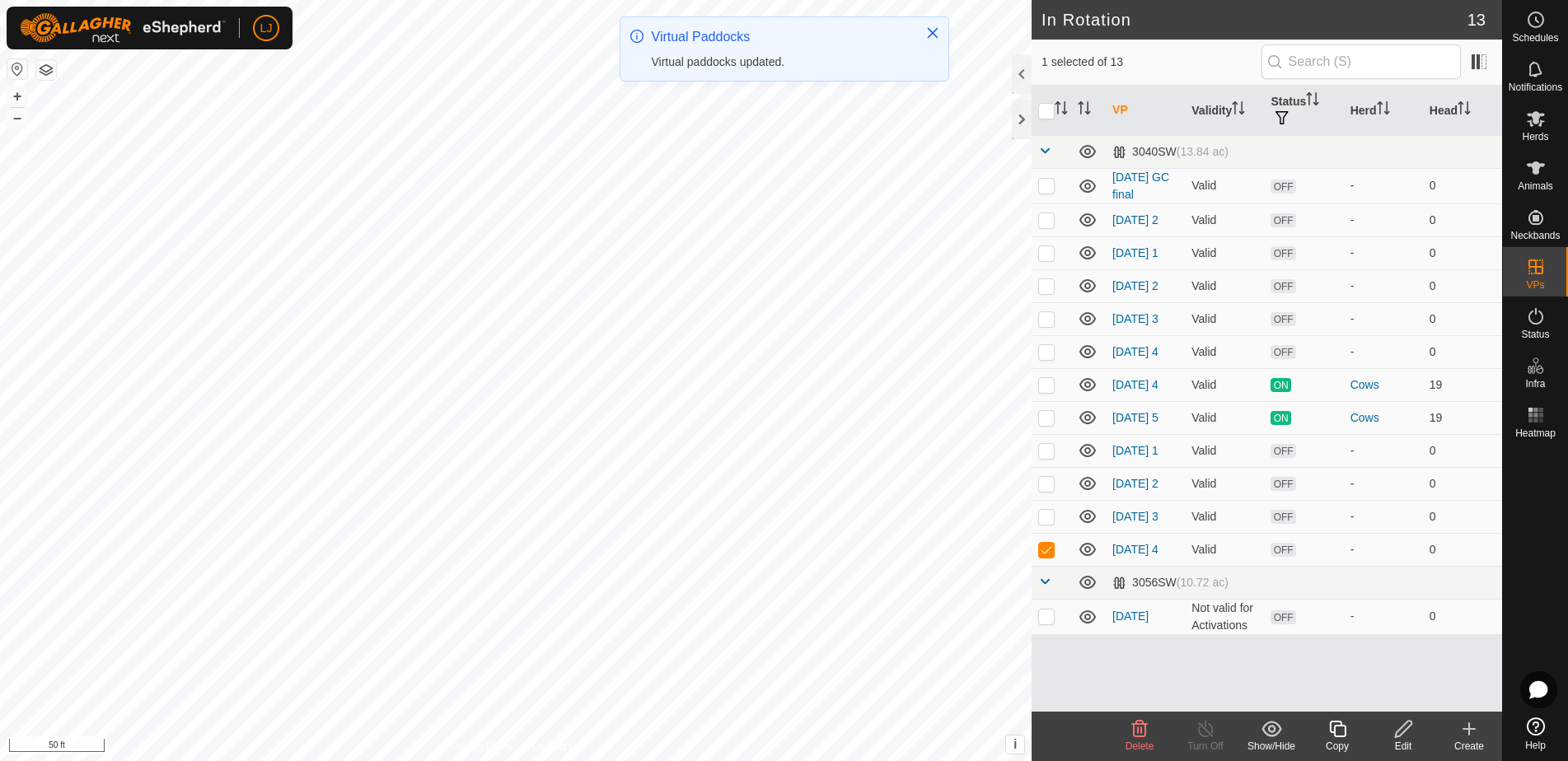
click at [1342, 730] on icon at bounding box center [1337, 729] width 20 height 20
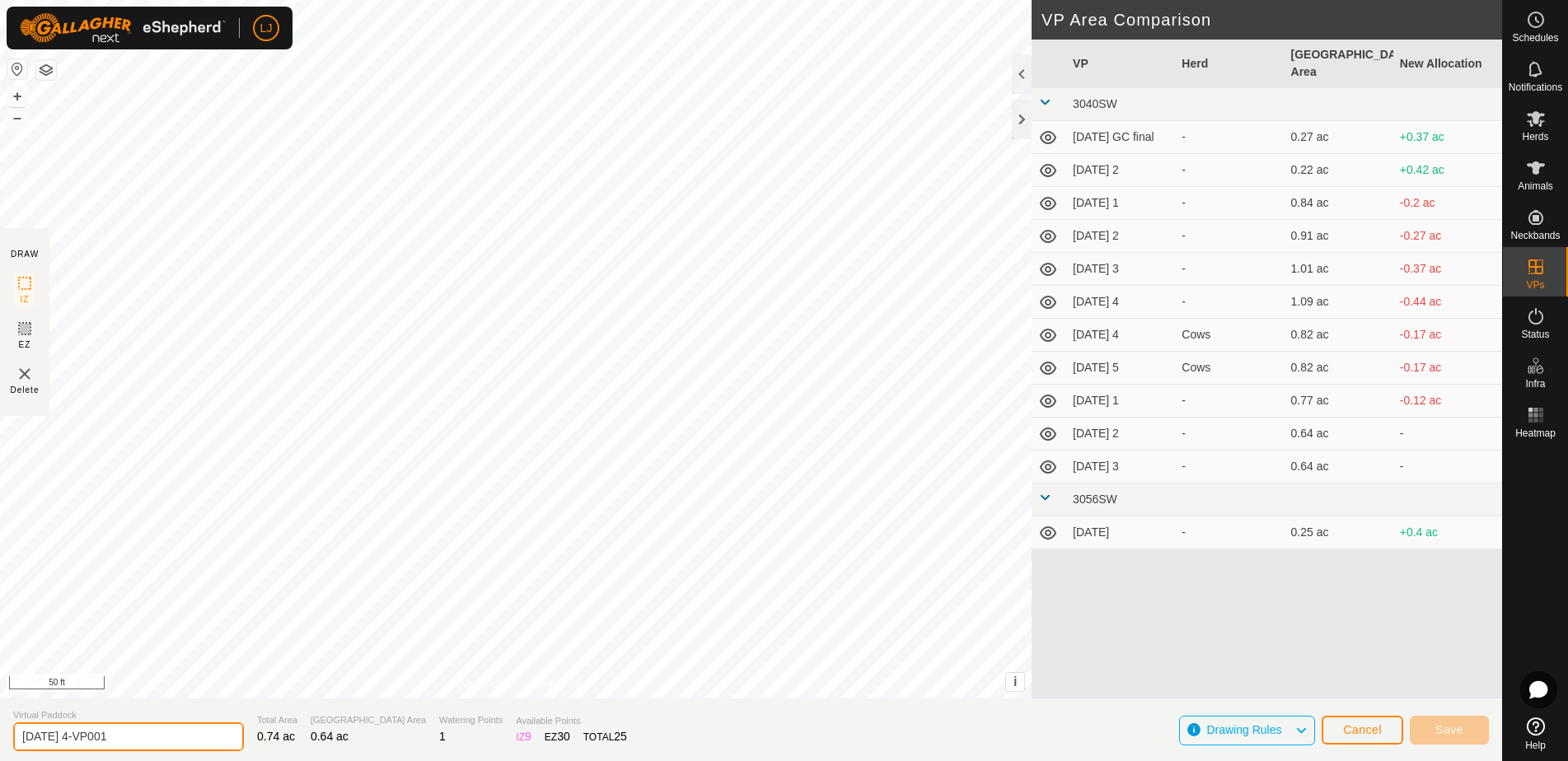
drag, startPoint x: 77, startPoint y: 742, endPoint x: 243, endPoint y: 741, distance: 166.0
click at [243, 741] on section "Virtual Paddock 2025-08-18 4-VP001 Total Area 0.74 ac Grazing Area 0.64 ac Wate…" at bounding box center [750, 729] width 1502 height 63
click at [1455, 729] on span "Save" at bounding box center [1449, 730] width 28 height 13
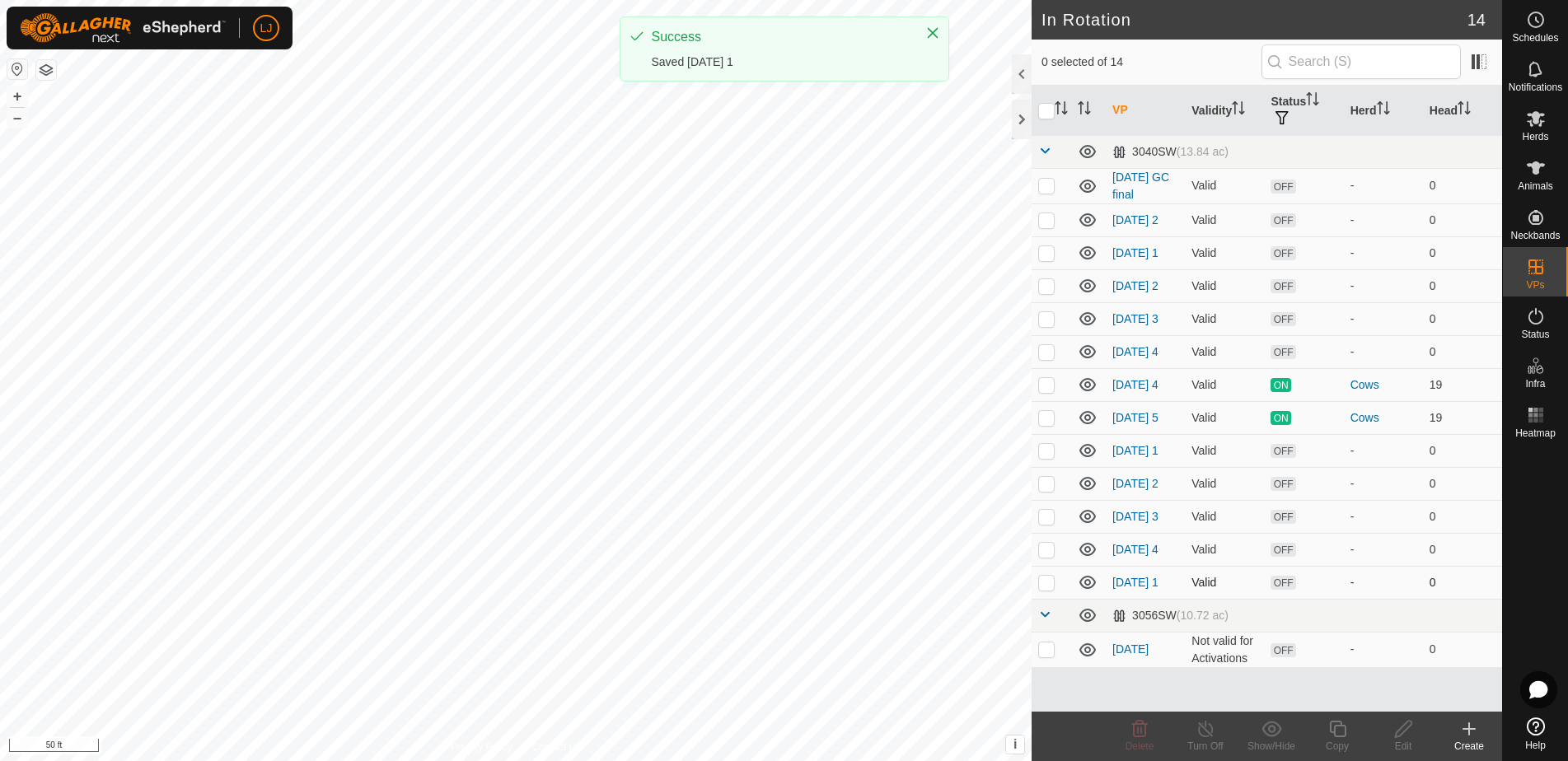
click at [1053, 590] on p-checkbox at bounding box center [1046, 583] width 16 height 13
click at [1344, 738] on icon at bounding box center [1337, 729] width 20 height 20
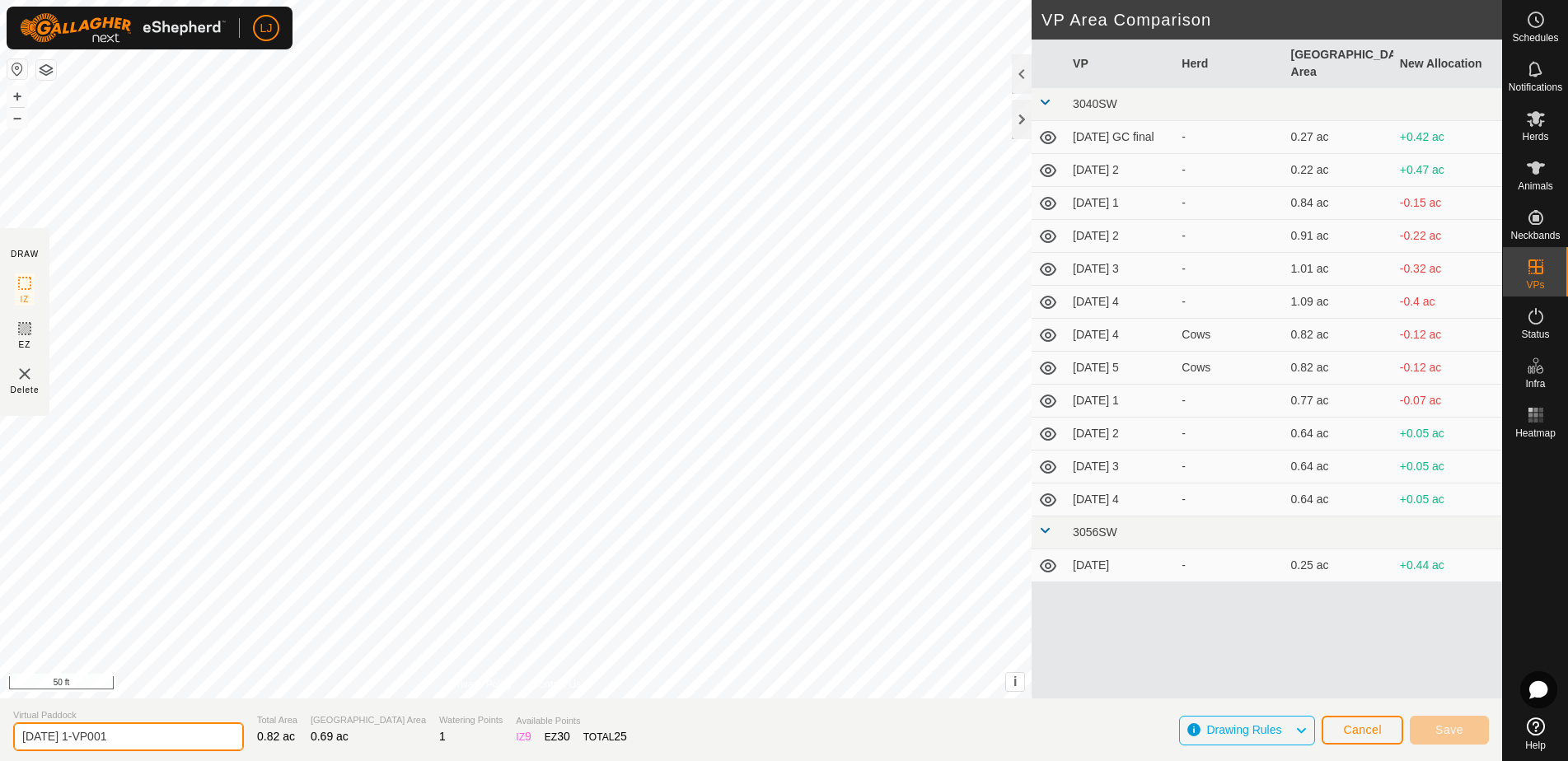
drag, startPoint x: 85, startPoint y: 738, endPoint x: 270, endPoint y: 738, distance: 185.0
click at [270, 738] on section "Virtual Paddock 2025-08-19 1-VP001 Total Area 0.82 ac Grazing Area 0.69 ac Wate…" at bounding box center [750, 729] width 1502 height 63
drag, startPoint x: 88, startPoint y: 738, endPoint x: 255, endPoint y: 739, distance: 167.0
click at [255, 739] on section "Virtual Paddock 2025-08-19 1-VP001 Total Area 0.74 ac Grazing Area 0.64 ac Wate…" at bounding box center [750, 729] width 1502 height 63
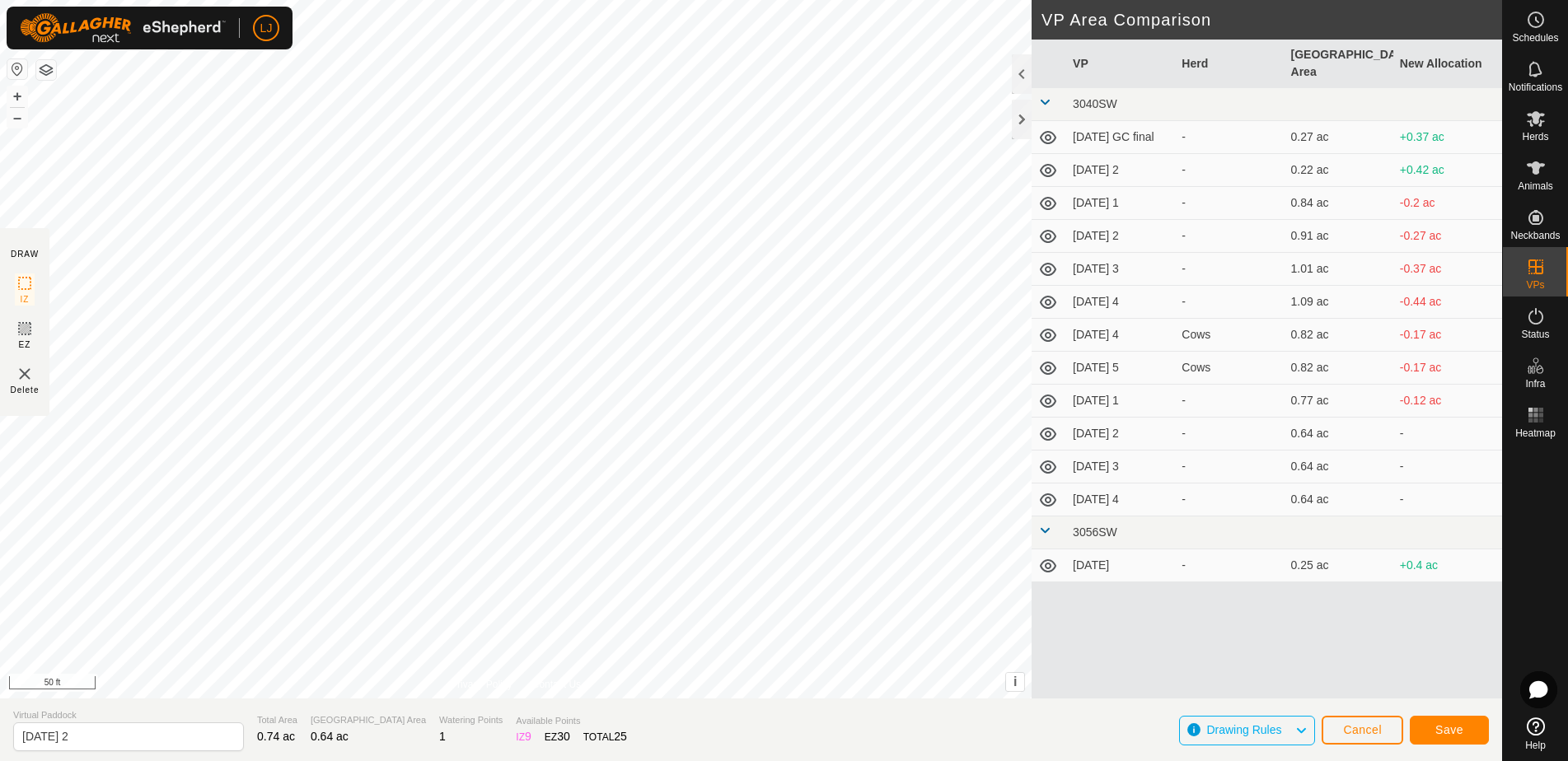
click at [1461, 722] on button "Save" at bounding box center [1450, 730] width 79 height 29
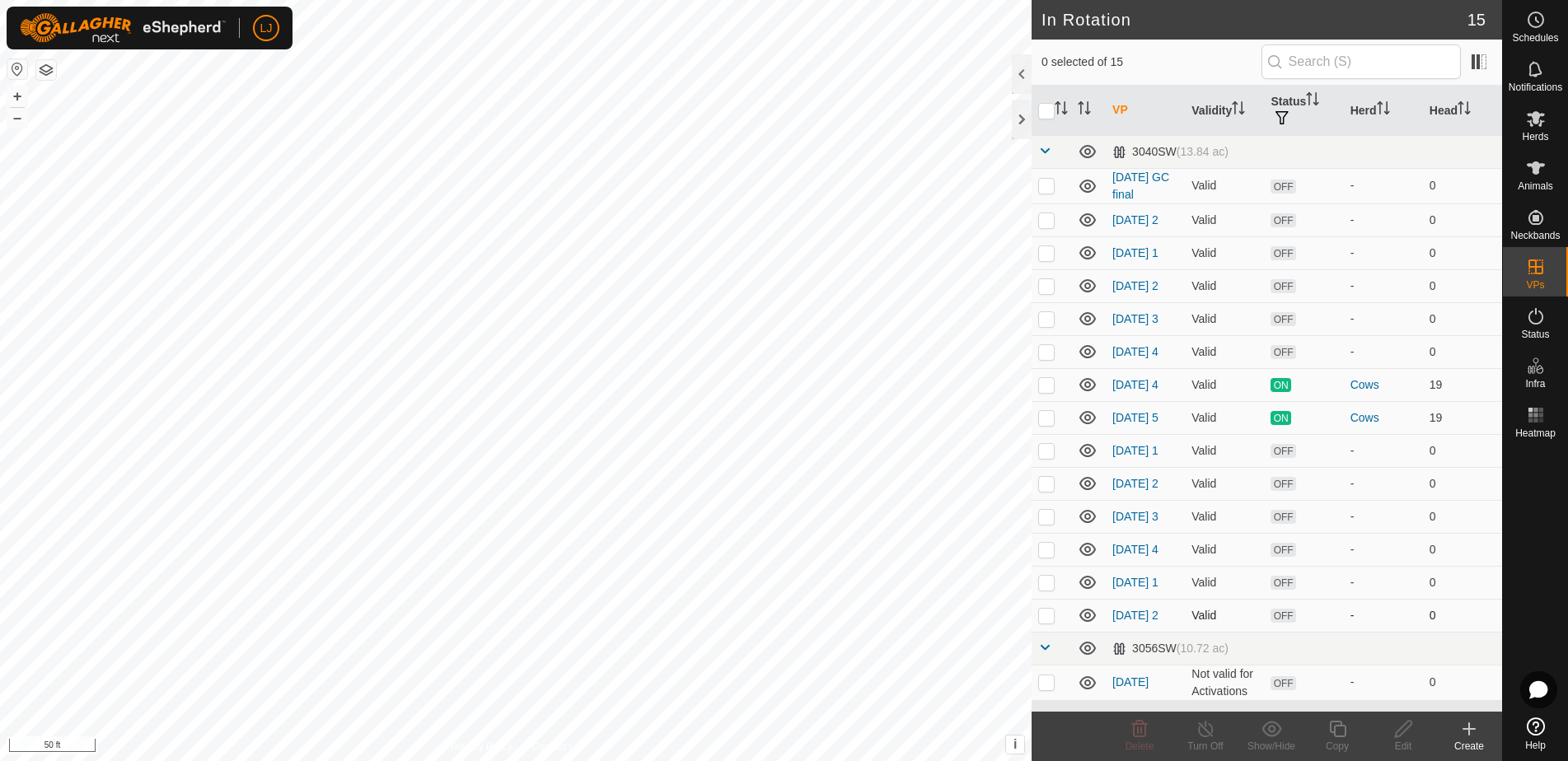
click at [1054, 622] on p-checkbox at bounding box center [1046, 616] width 16 height 13
click at [1327, 736] on icon at bounding box center [1337, 729] width 20 height 20
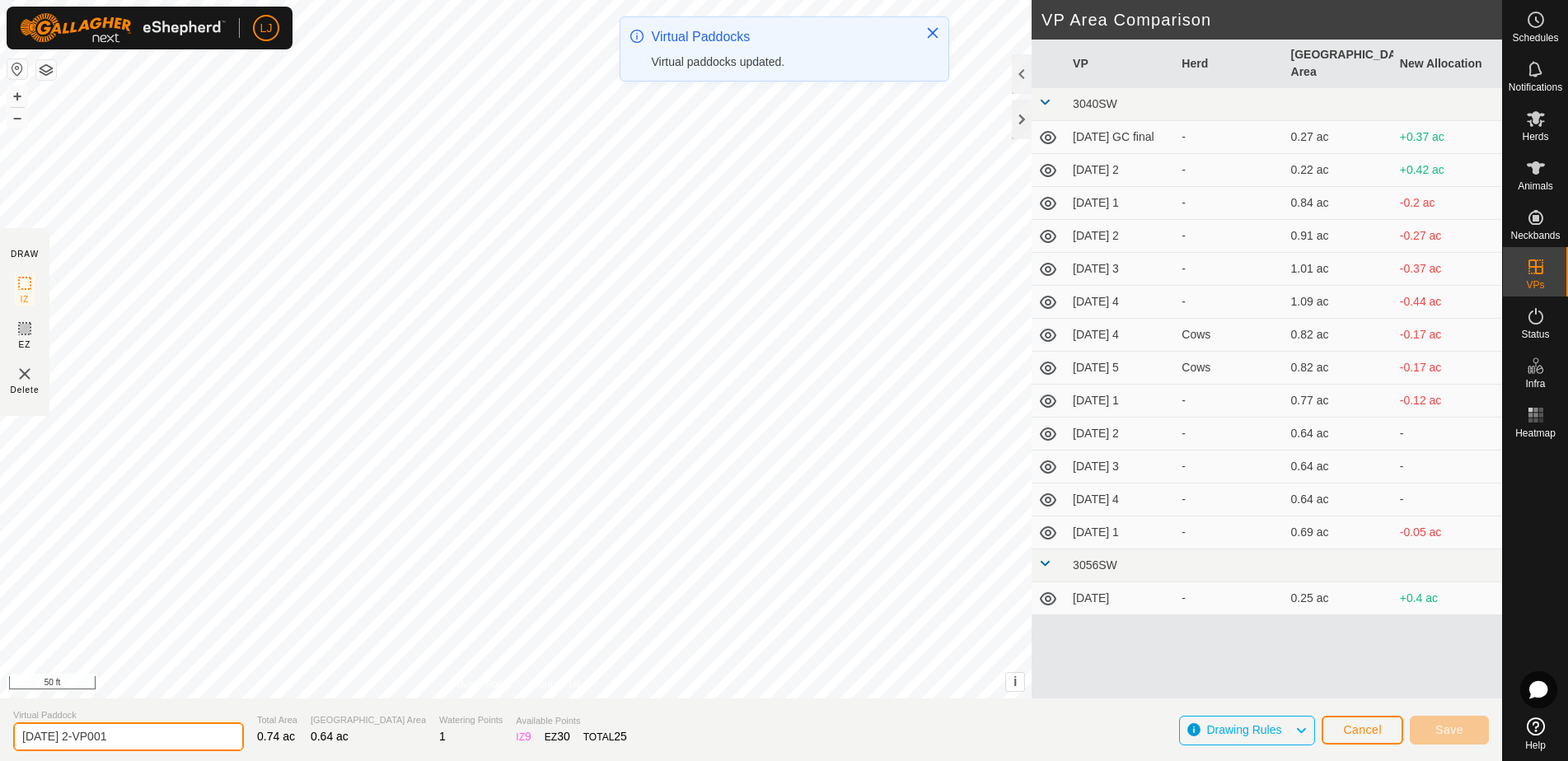
drag, startPoint x: 84, startPoint y: 743, endPoint x: 317, endPoint y: 758, distance: 233.5
click at [306, 757] on section "Virtual Paddock 2025-08-19 2-VP001 Total Area 0.74 ac Grazing Area 0.64 ac Wate…" at bounding box center [750, 729] width 1502 height 63
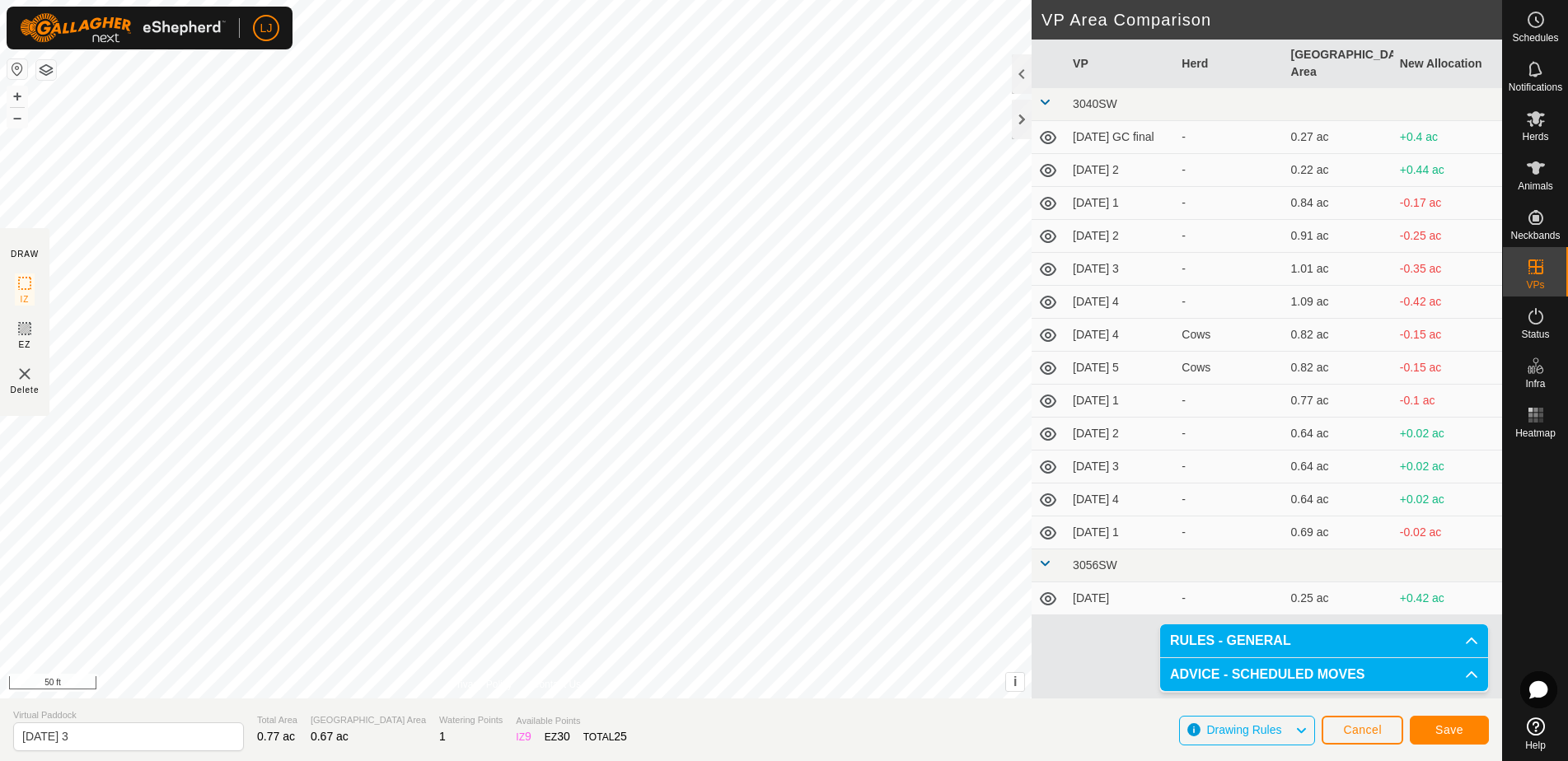
click at [1458, 729] on span "Save" at bounding box center [1449, 730] width 28 height 13
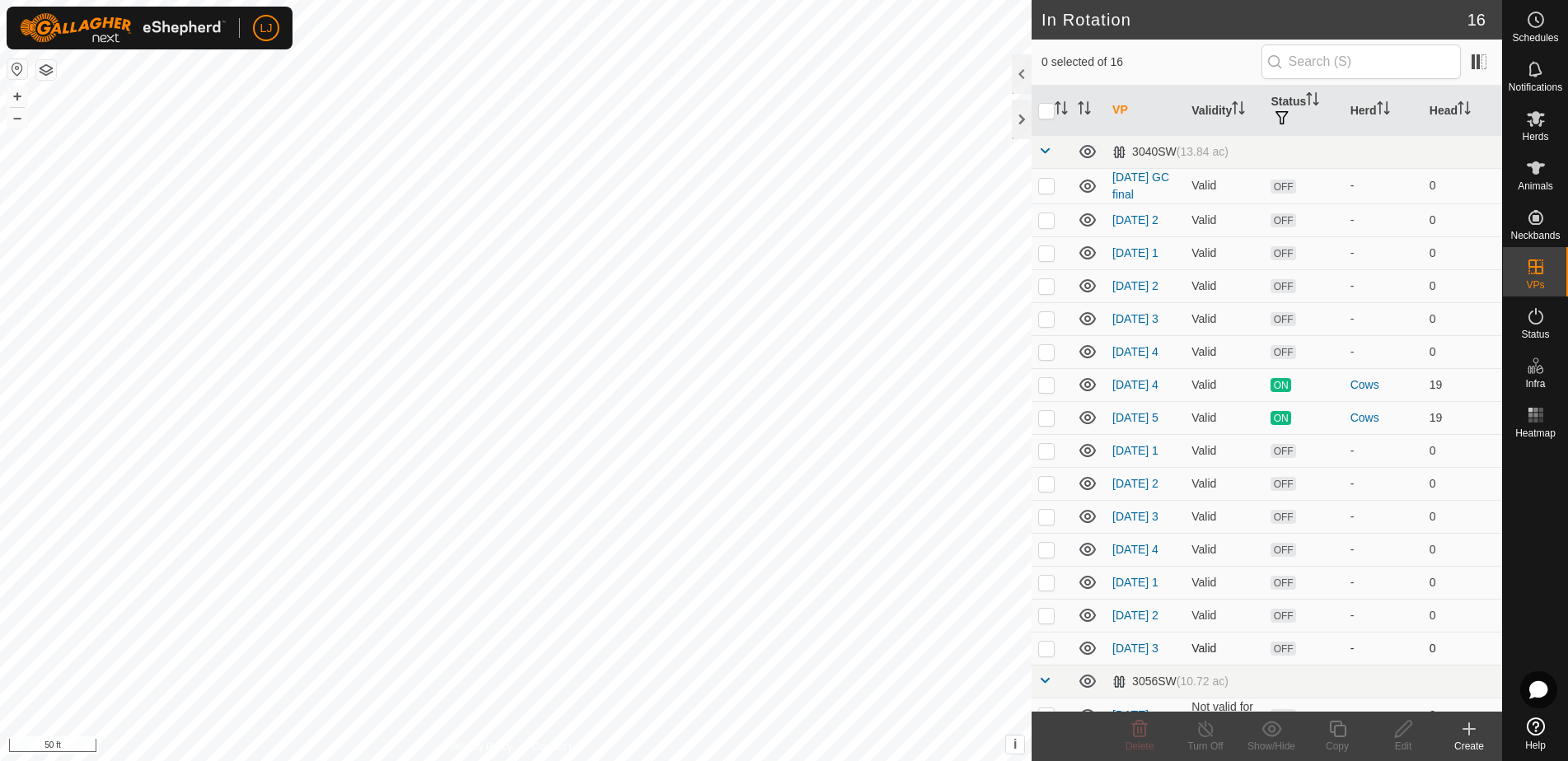
click at [1051, 655] on p-checkbox at bounding box center [1046, 648] width 16 height 13
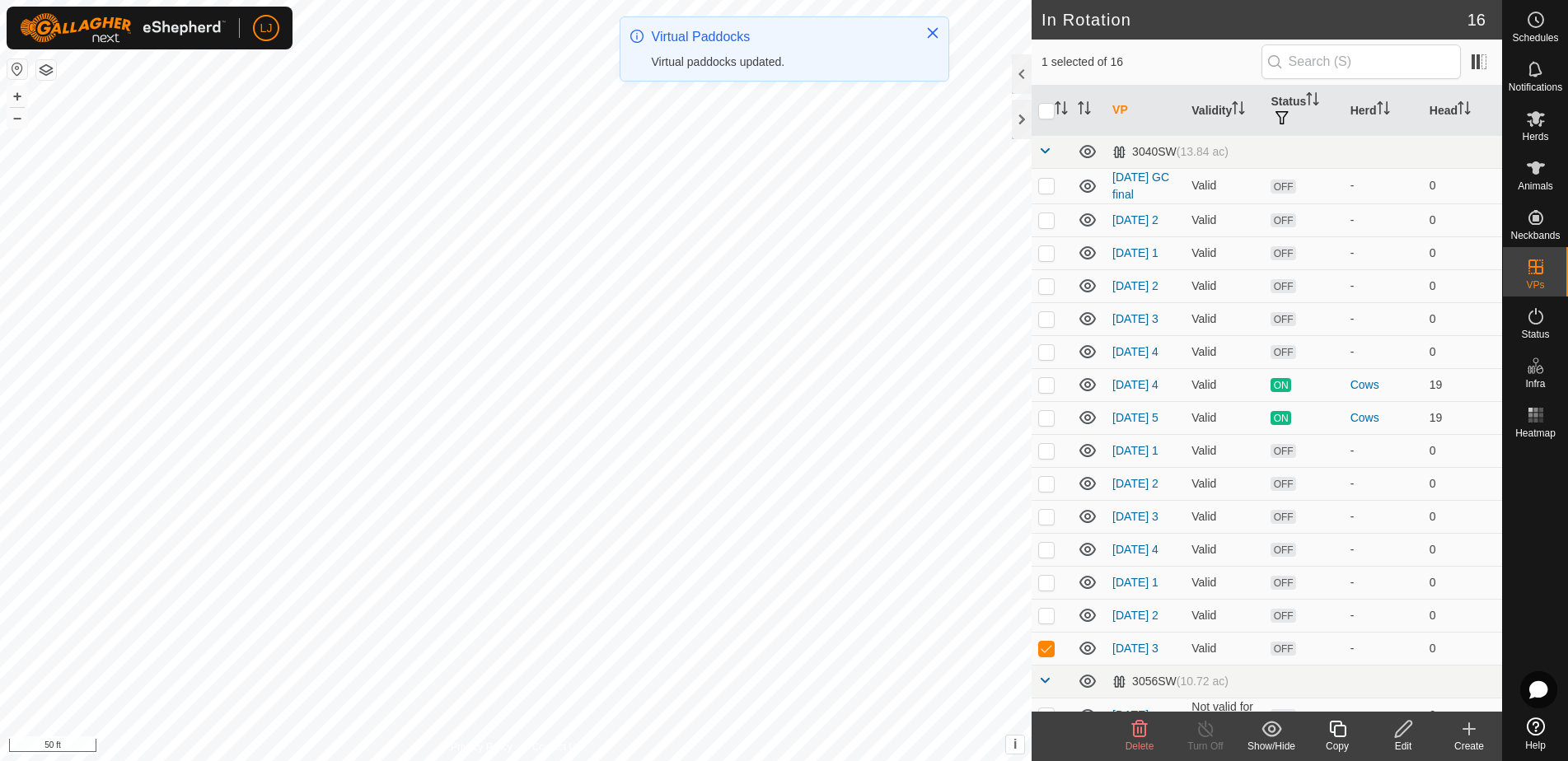
click at [1342, 738] on icon at bounding box center [1337, 729] width 20 height 20
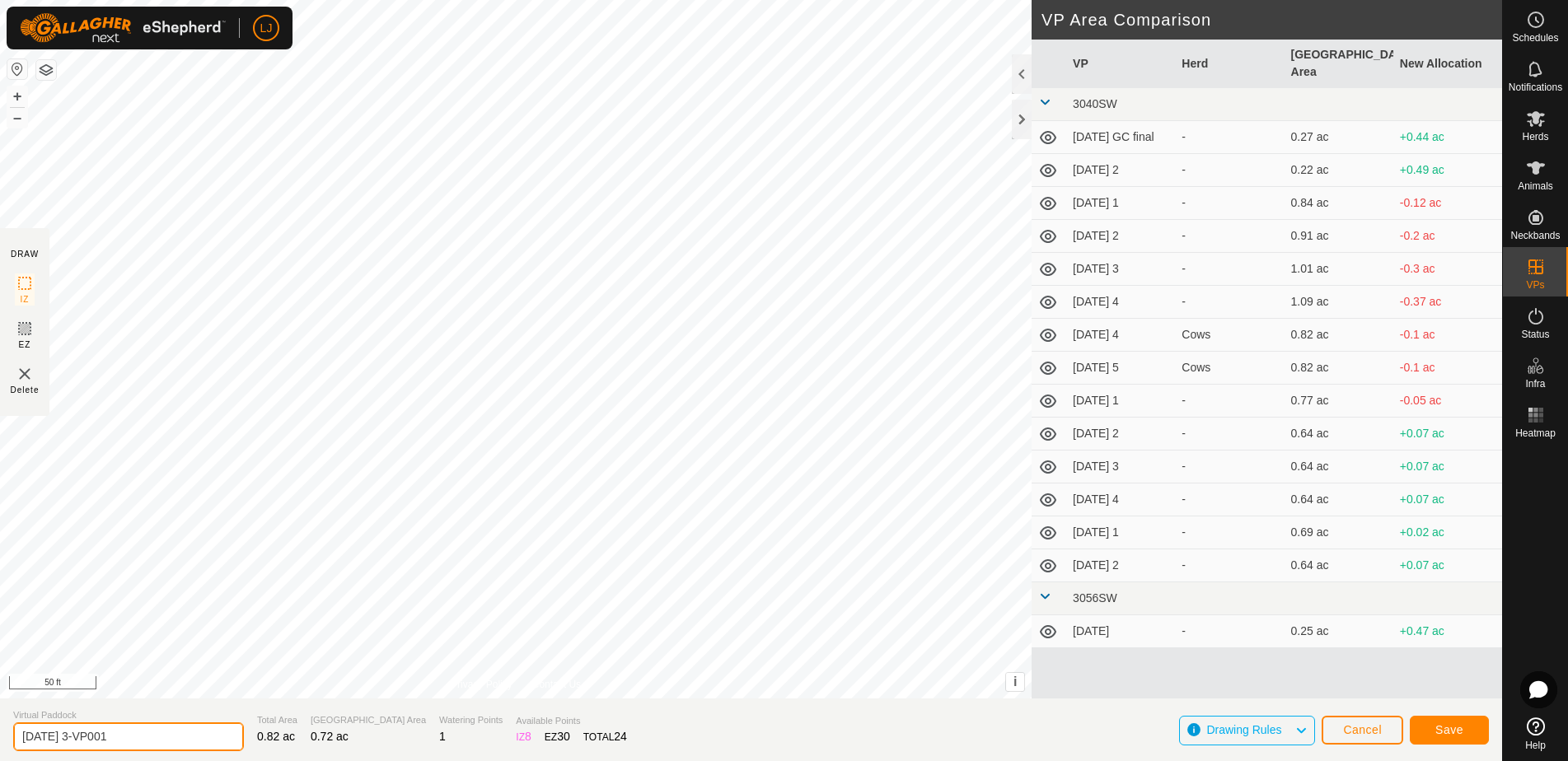
drag, startPoint x: 98, startPoint y: 738, endPoint x: 251, endPoint y: 738, distance: 153.0
click at [251, 738] on section "Virtual Paddock 2025-08-19 3-VP001 Total Area 0.82 ac Grazing Area 0.72 ac Wate…" at bounding box center [750, 729] width 1502 height 63
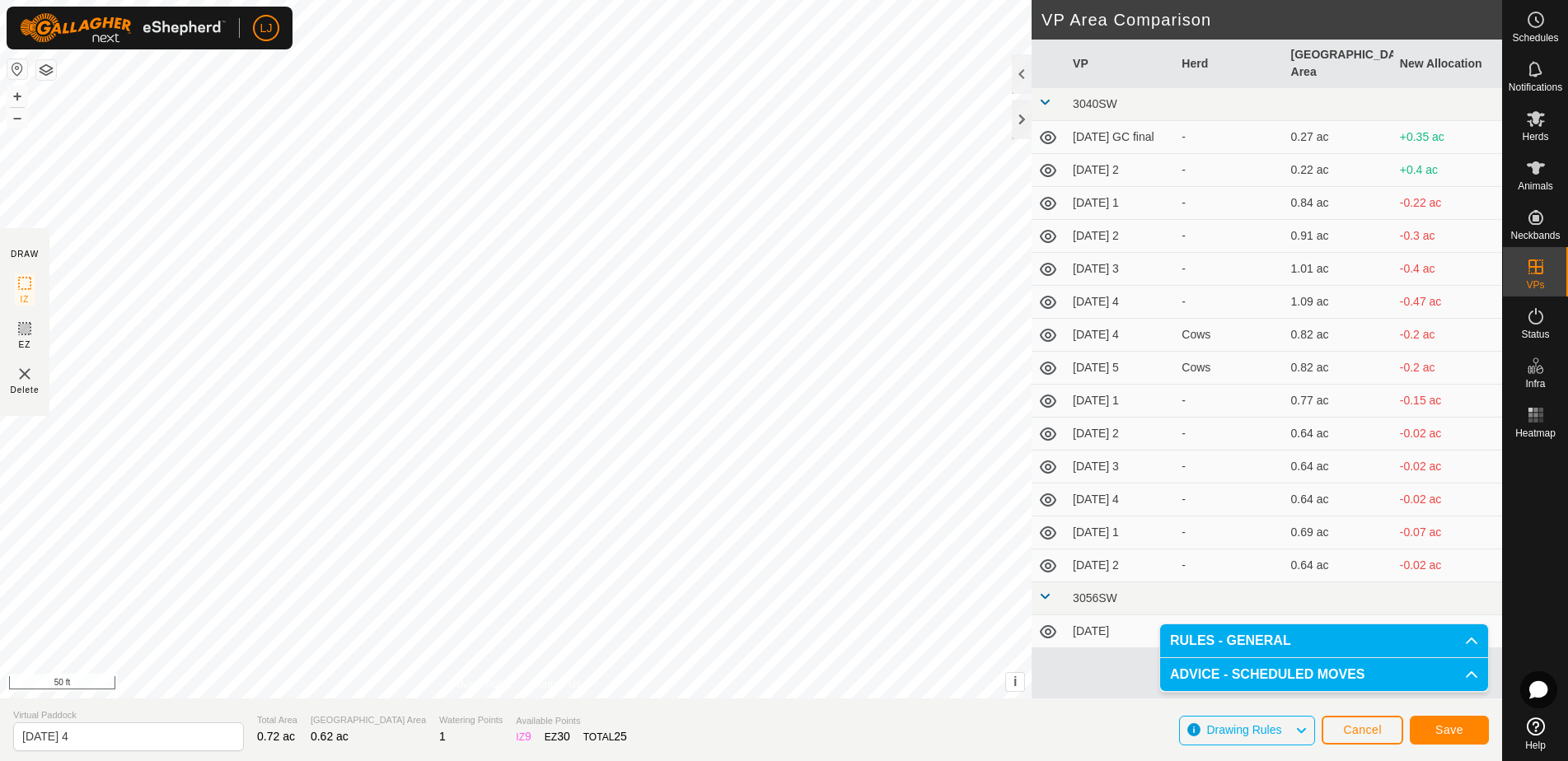
click at [1450, 731] on span "Save" at bounding box center [1449, 730] width 28 height 13
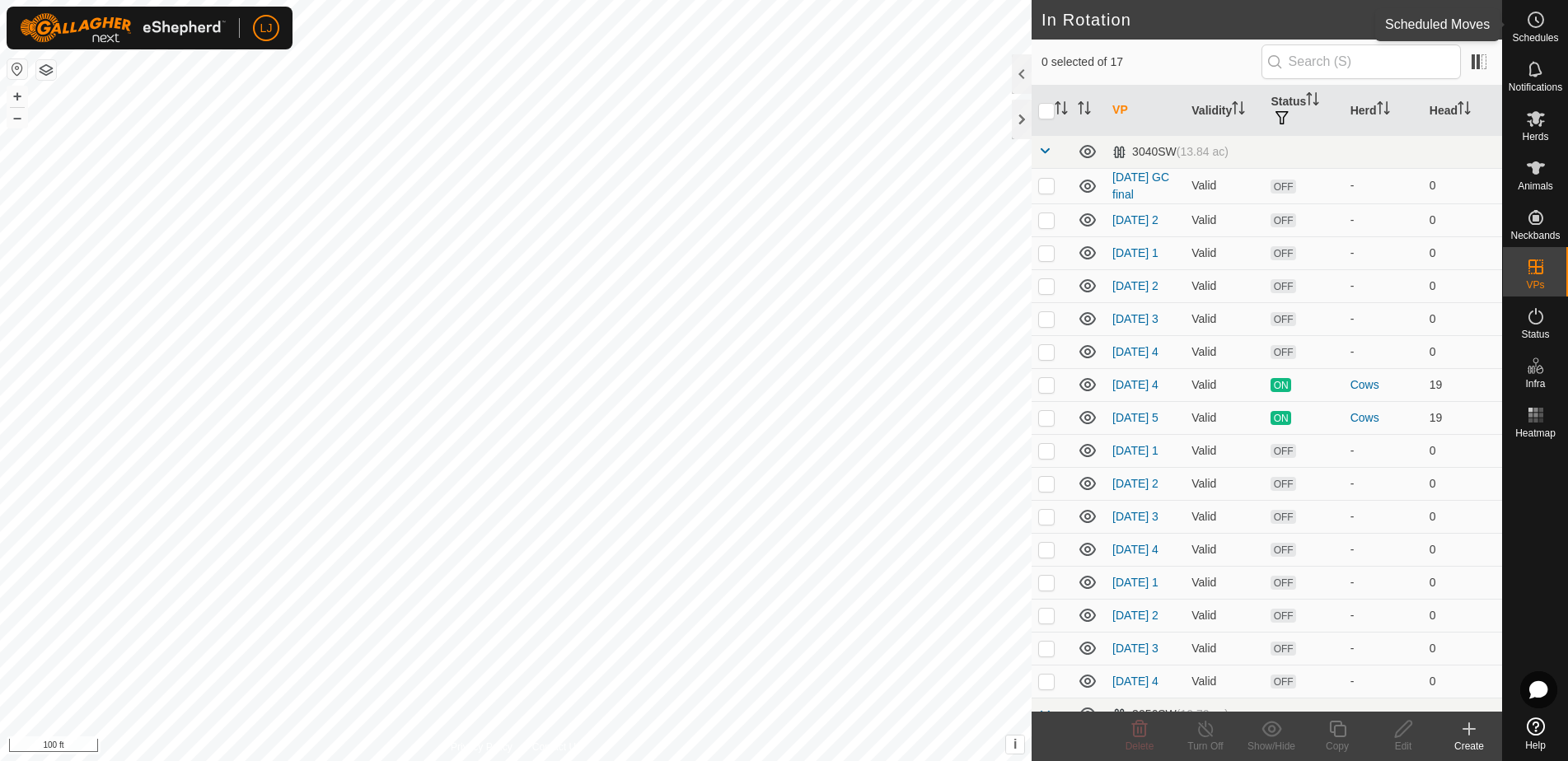
click at [1533, 20] on icon at bounding box center [1535, 19] width 20 height 20
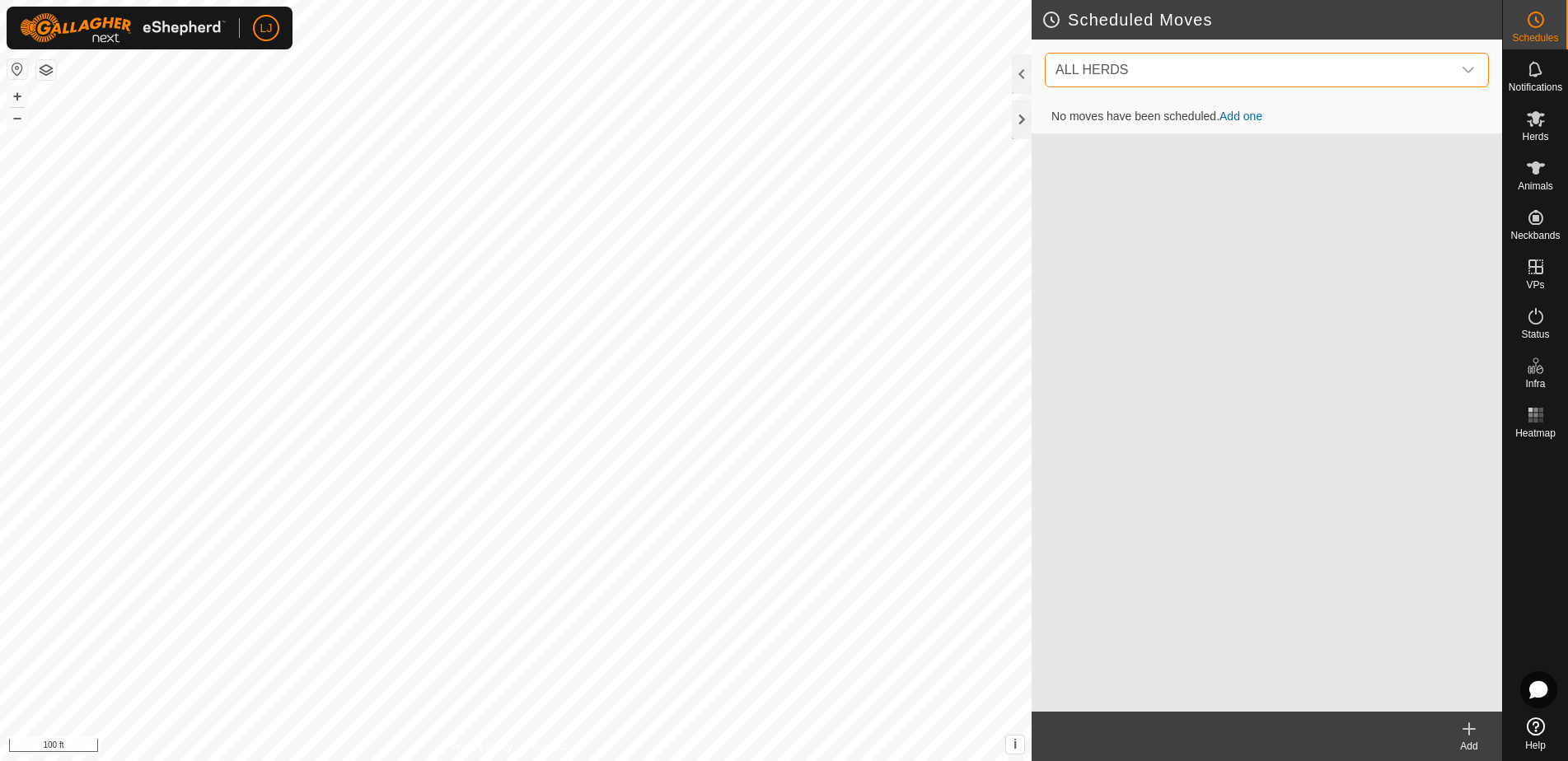
click at [1104, 78] on span "ALL HERDS" at bounding box center [1250, 70] width 403 height 33
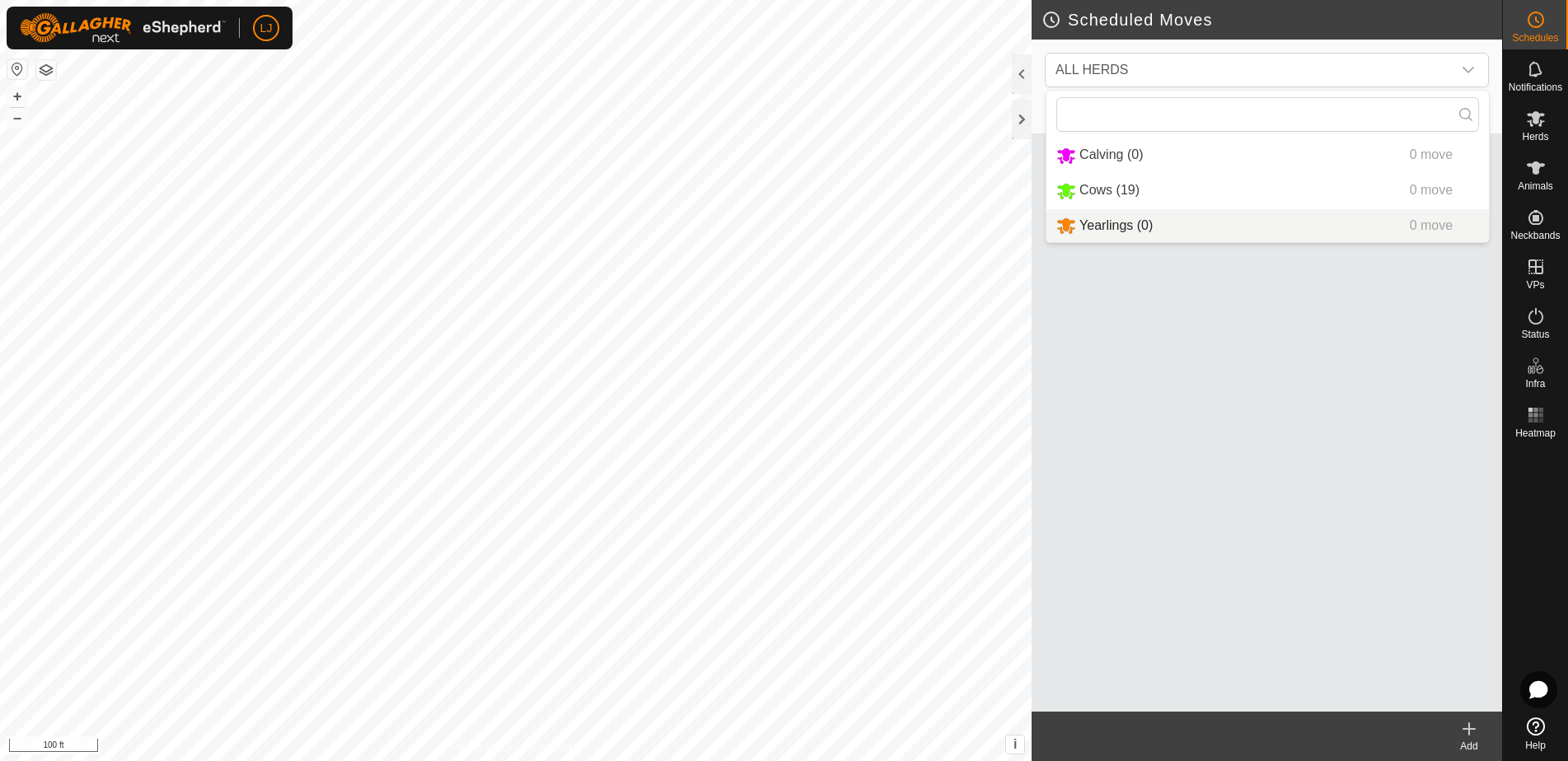
drag, startPoint x: 1342, startPoint y: 538, endPoint x: 1383, endPoint y: 580, distance: 58.7
click at [1343, 538] on div "No moves have been scheduled. Add one" at bounding box center [1267, 406] width 470 height 612
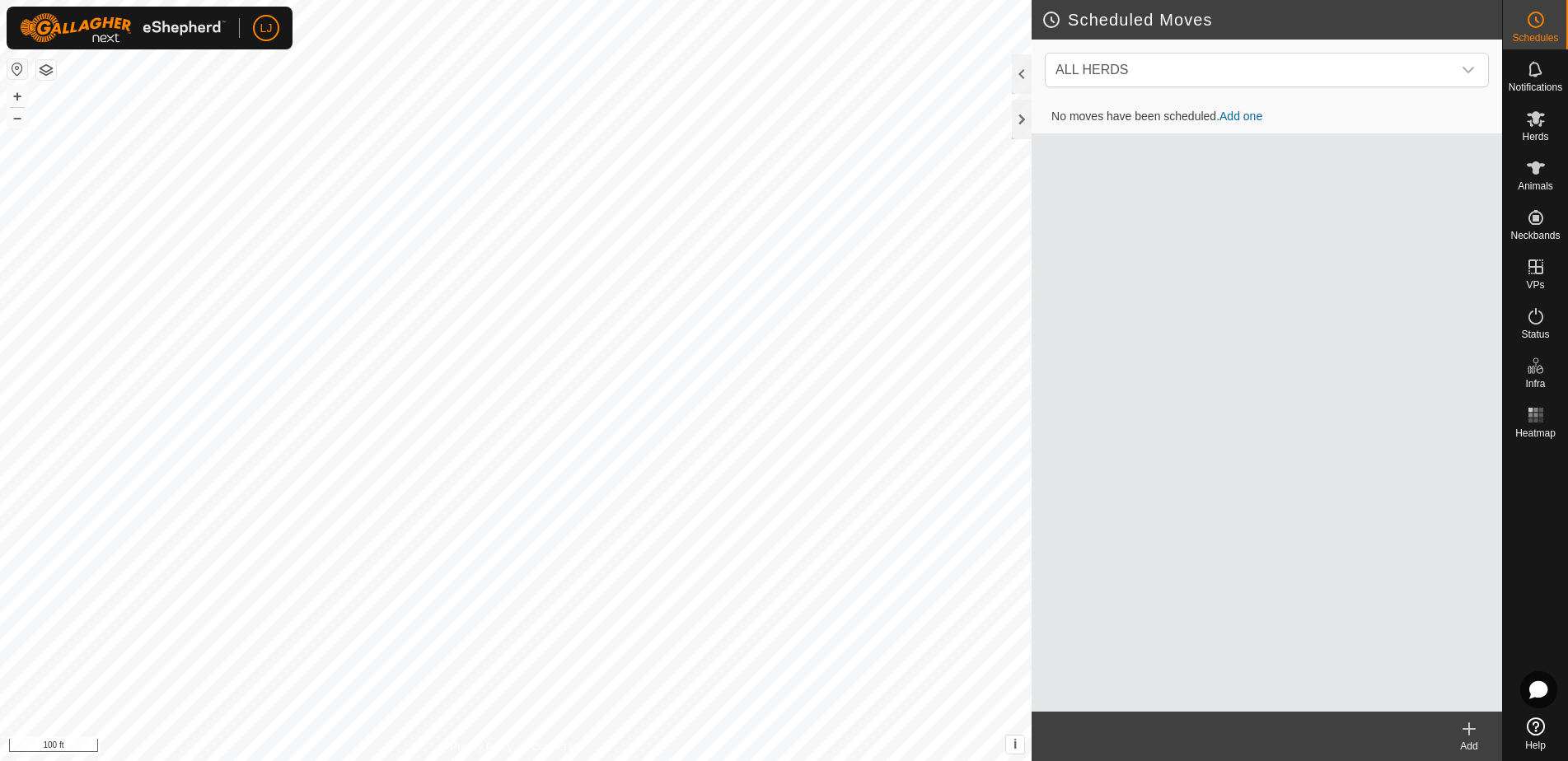
click at [1484, 738] on create-svg-icon at bounding box center [1469, 729] width 65 height 20
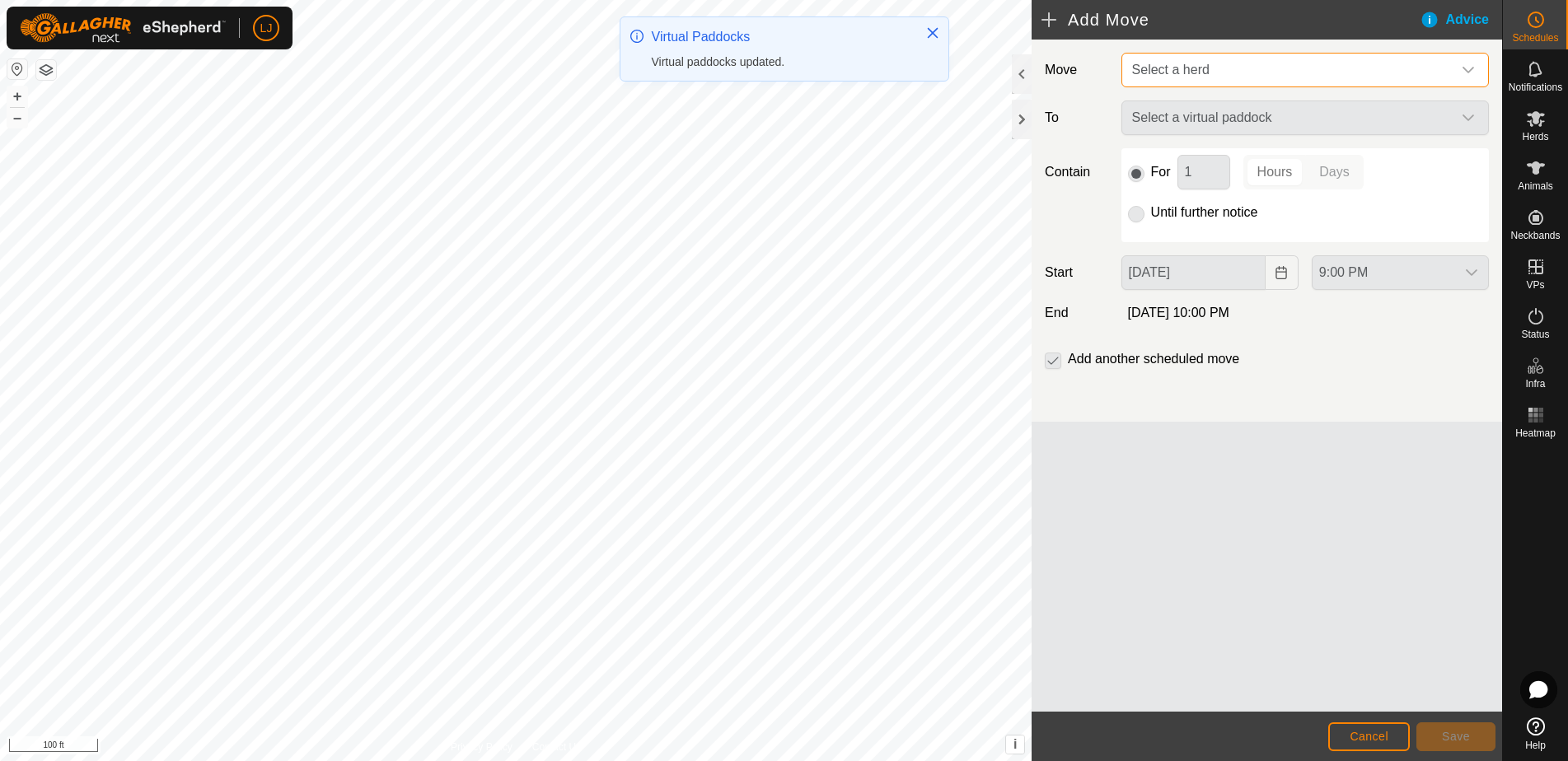
click at [1205, 65] on span "Select a herd" at bounding box center [1170, 69] width 77 height 14
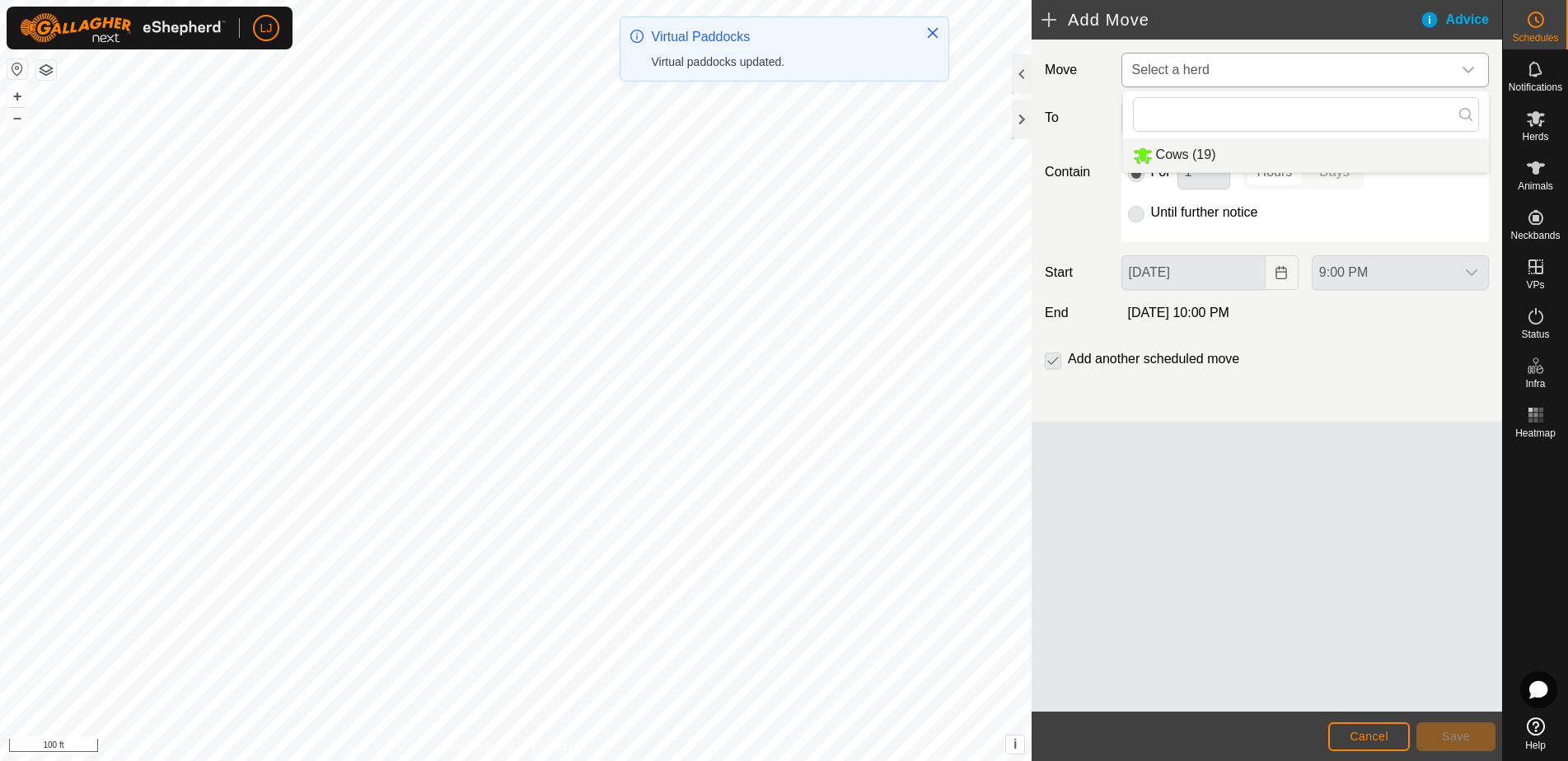
click at [1215, 155] on li "Cows (19)" at bounding box center [1306, 155] width 366 height 34
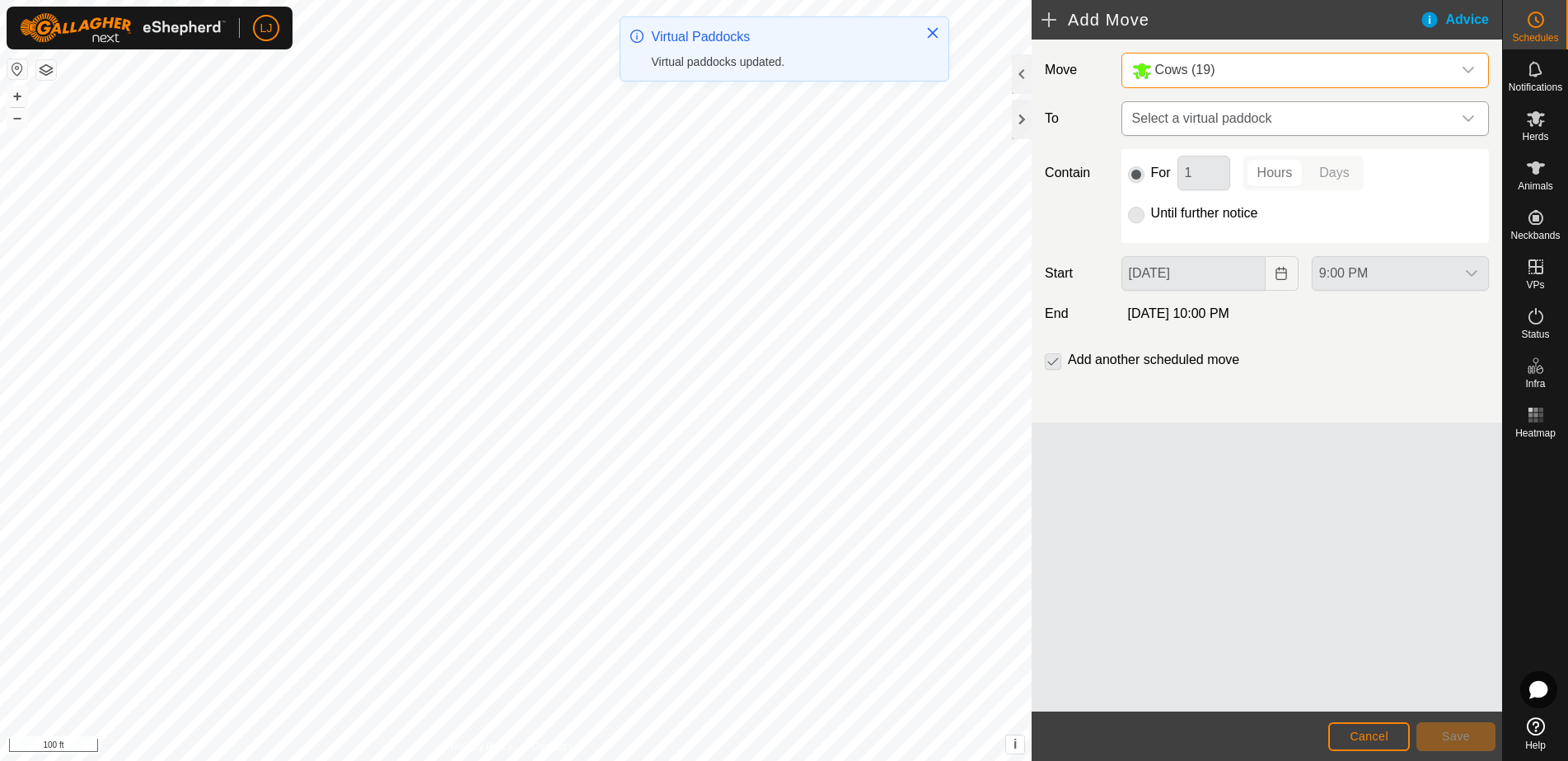
click at [1202, 116] on span "Select a virtual paddock" at bounding box center [1288, 118] width 327 height 33
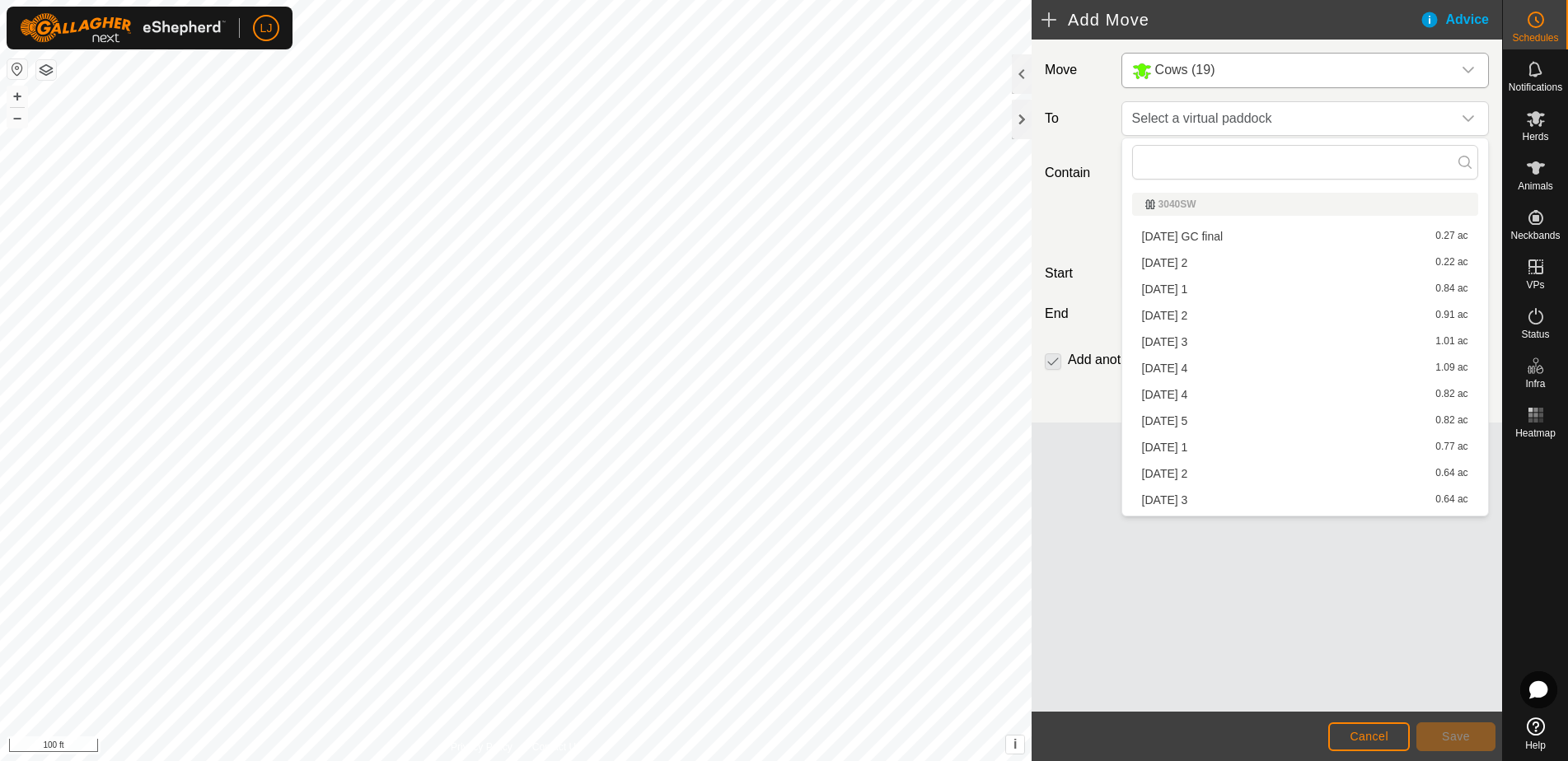
click at [1316, 450] on li "2025-08-18 1 0.77 ac" at bounding box center [1304, 448] width 346 height 25
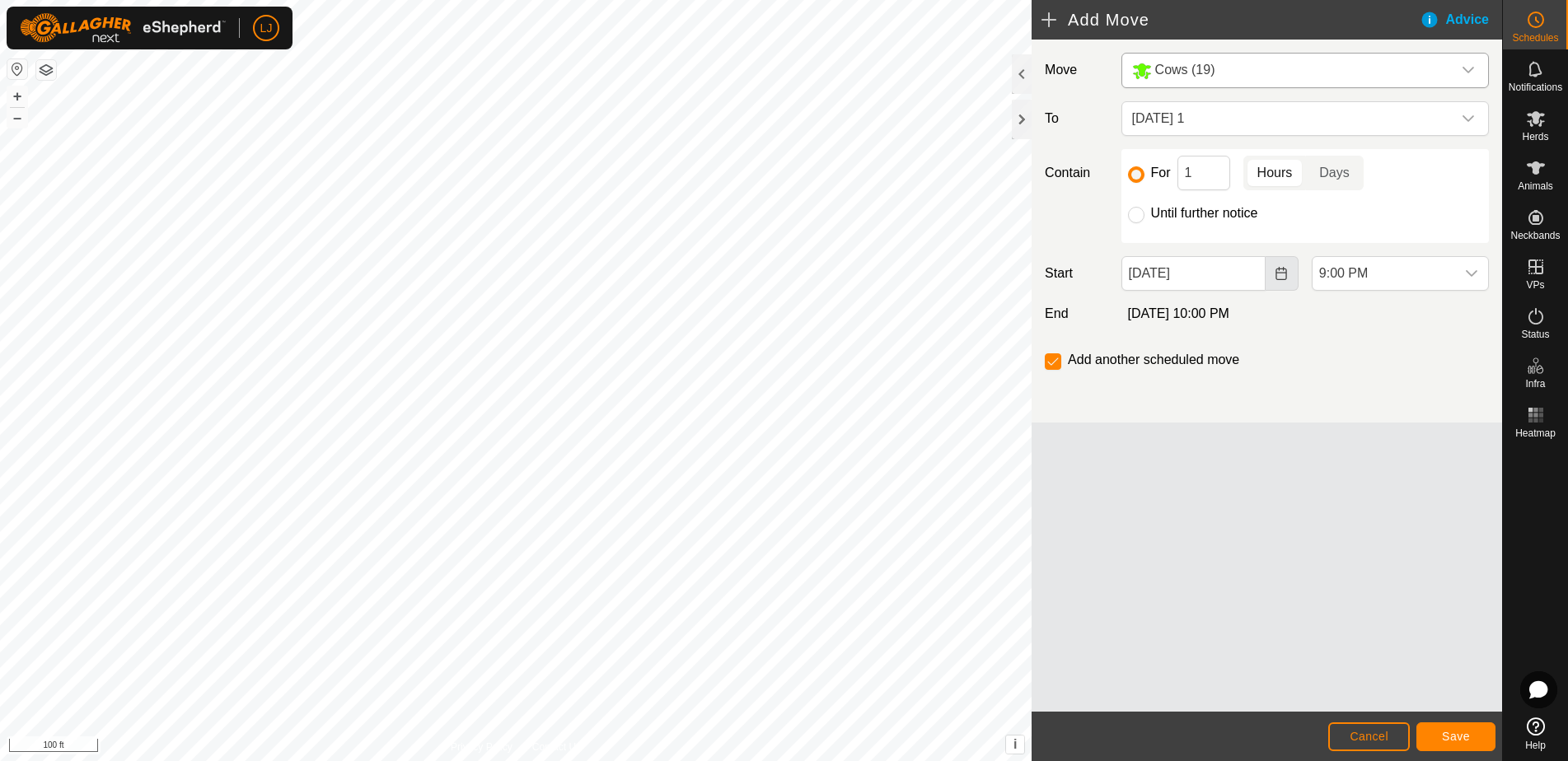
click at [1280, 276] on icon "Choose Date" at bounding box center [1281, 274] width 13 height 13
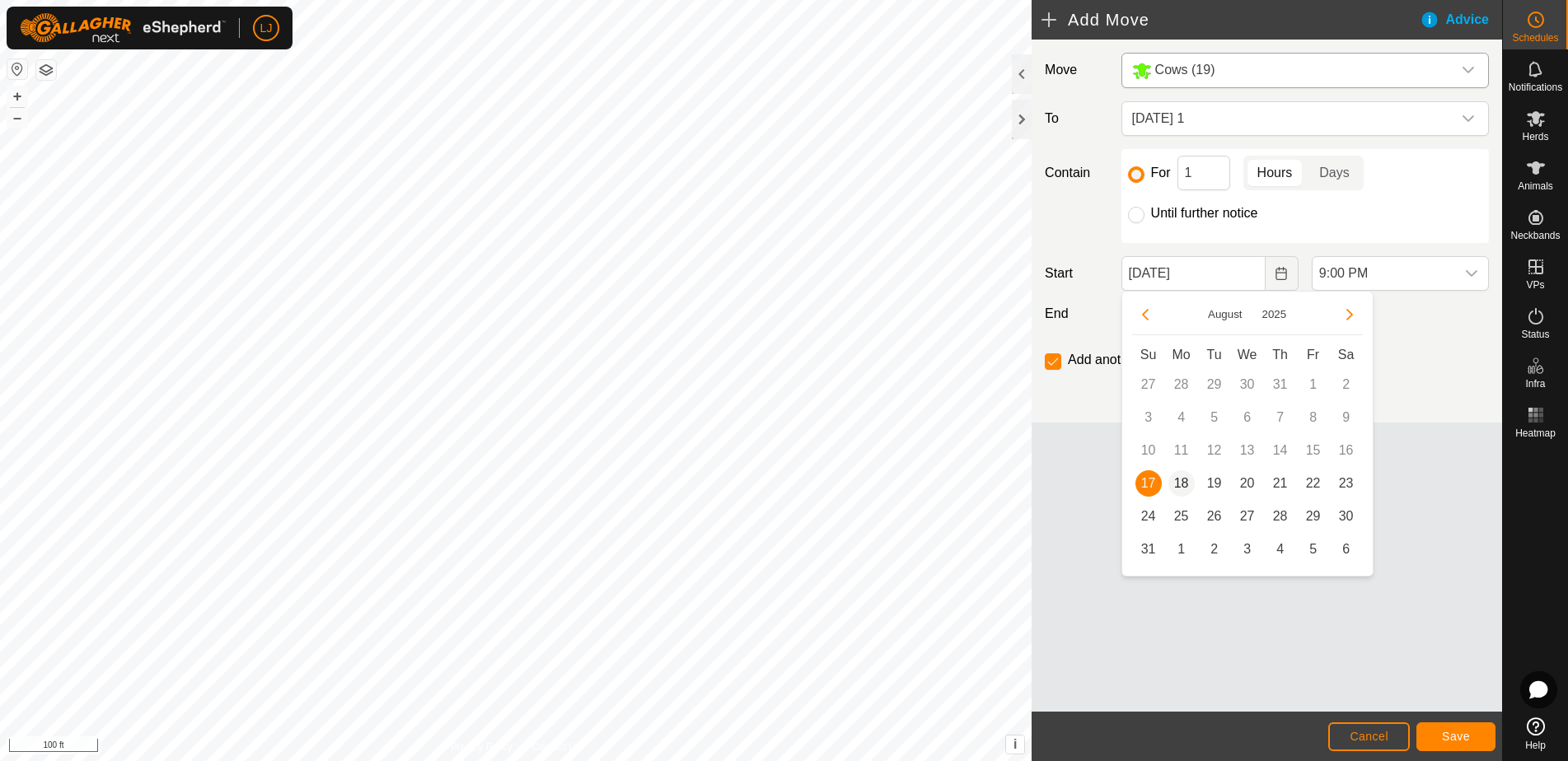
click at [1183, 487] on span "18" at bounding box center [1181, 483] width 26 height 26
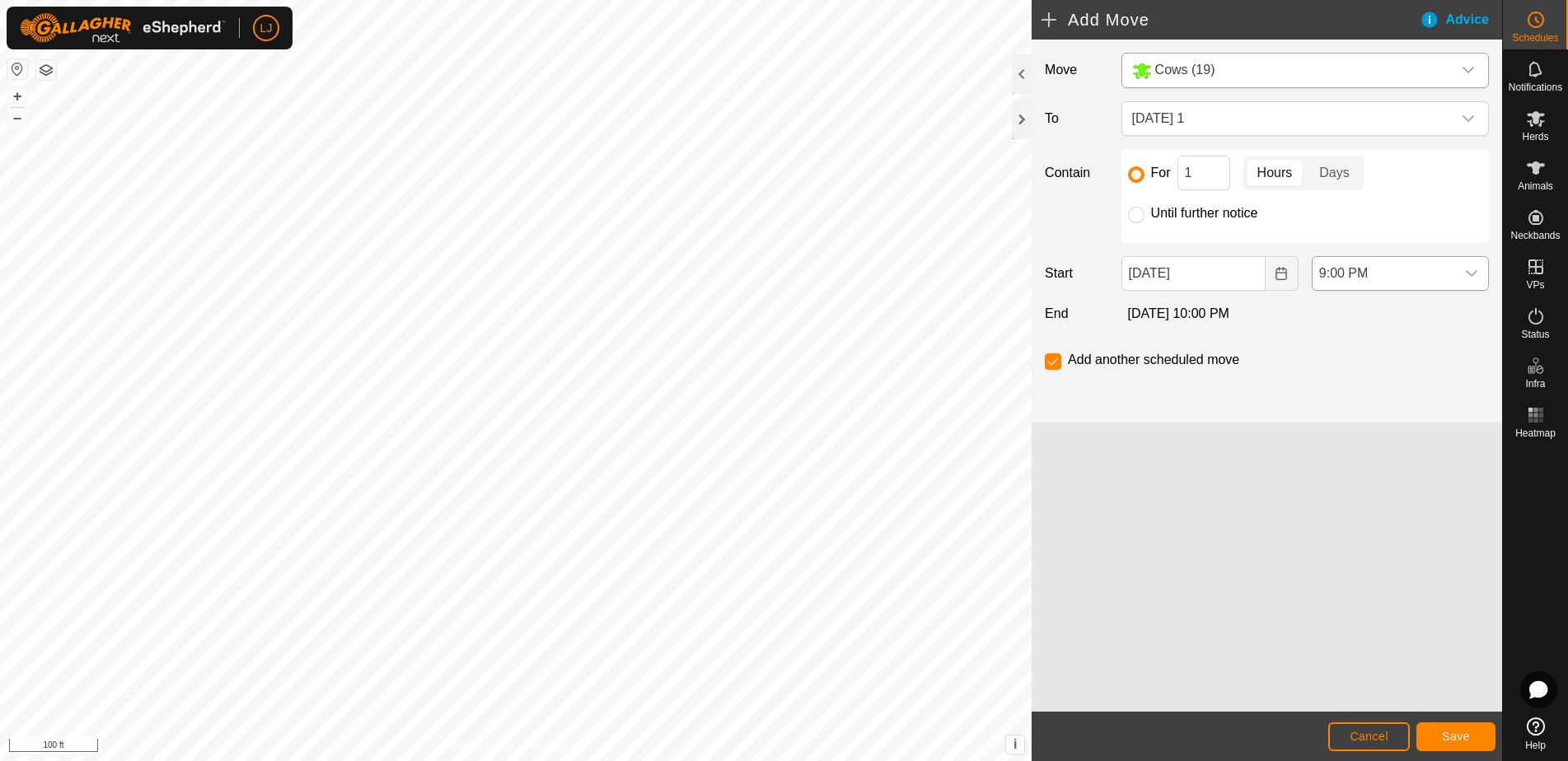
click at [1384, 282] on span "9:00 PM" at bounding box center [1384, 274] width 143 height 33
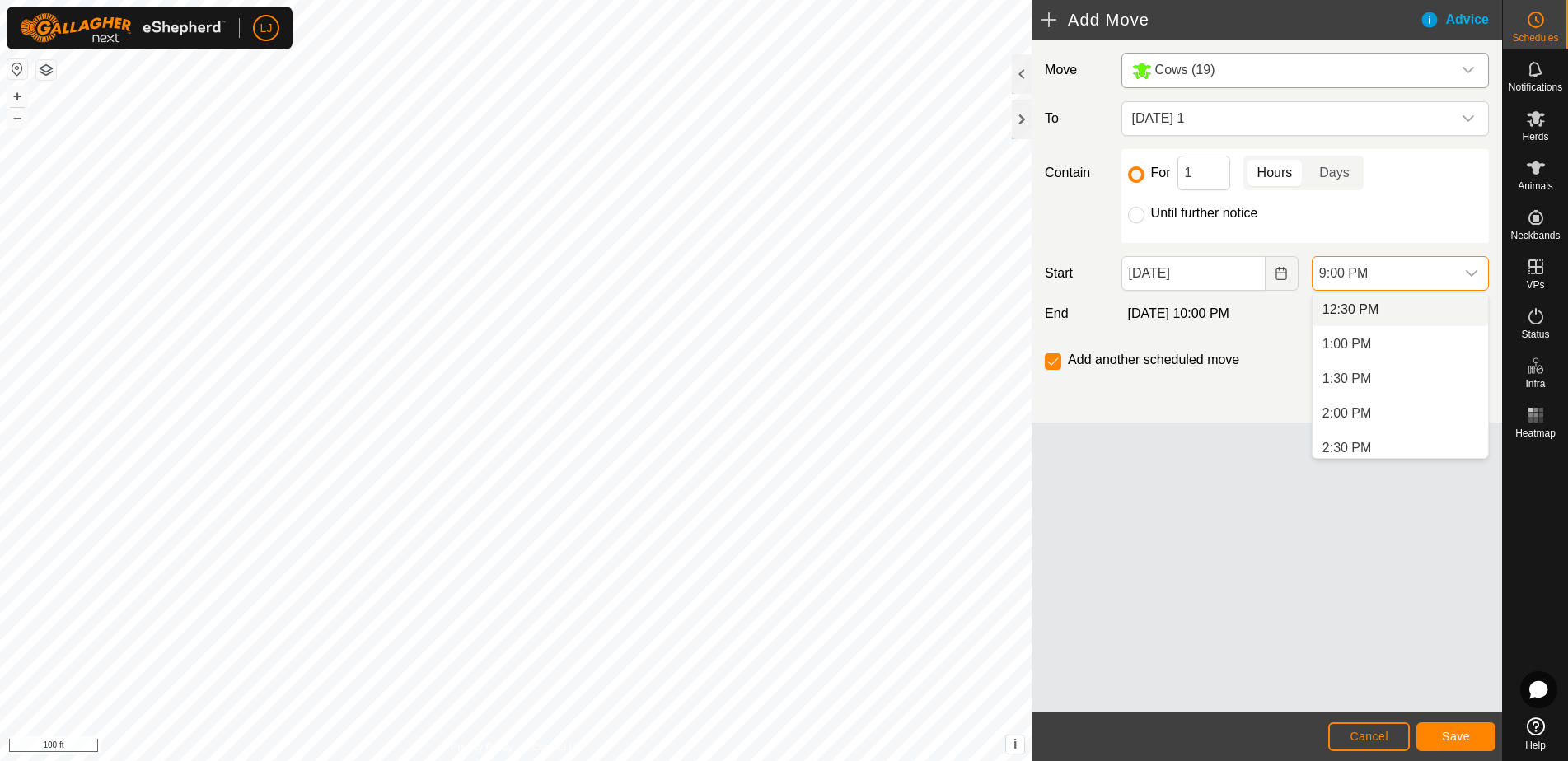
click at [1376, 312] on li "12:30 PM" at bounding box center [1400, 310] width 175 height 33
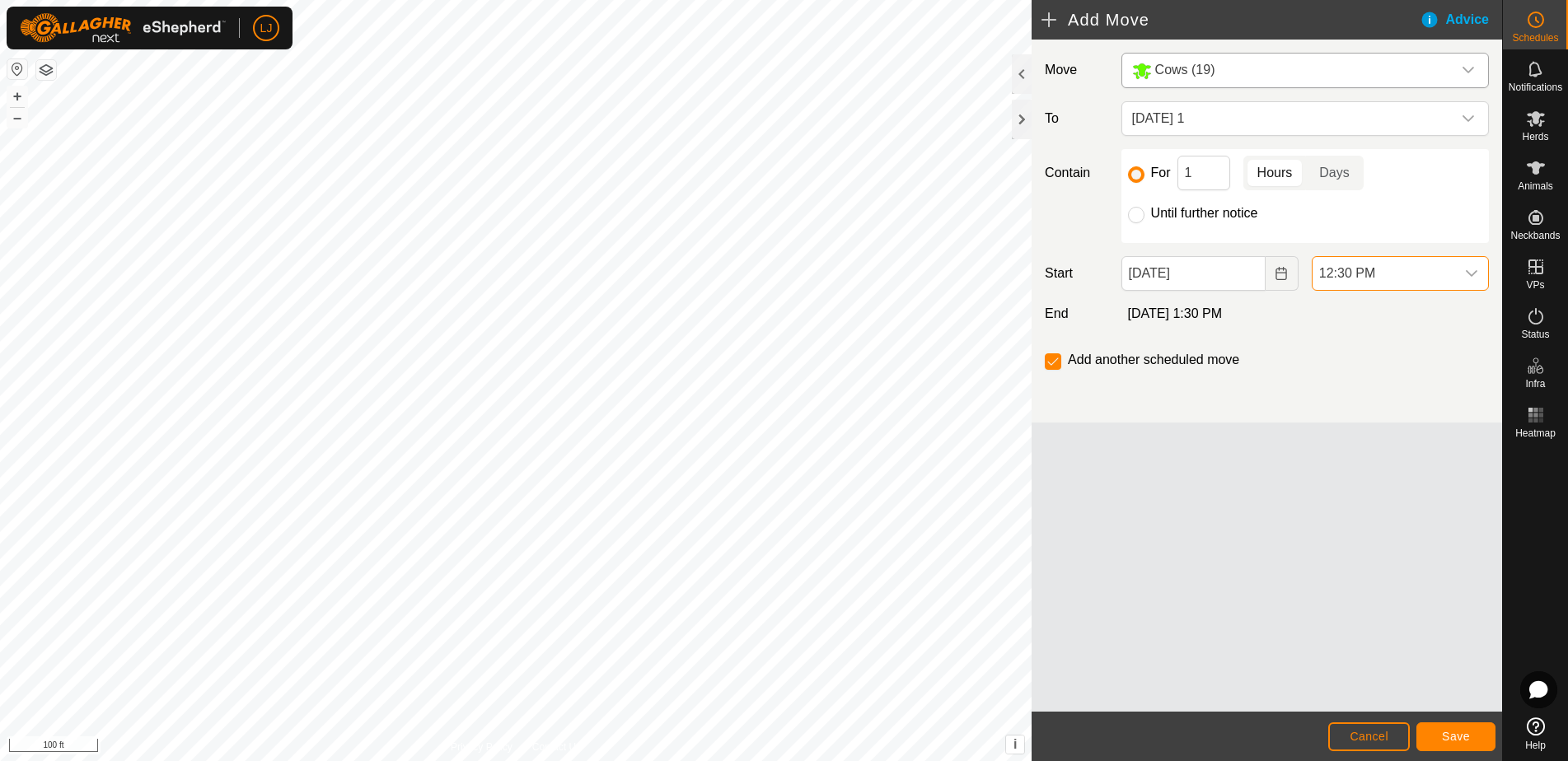
scroll to position [1322, 0]
click at [1456, 744] on button "Save" at bounding box center [1455, 737] width 79 height 29
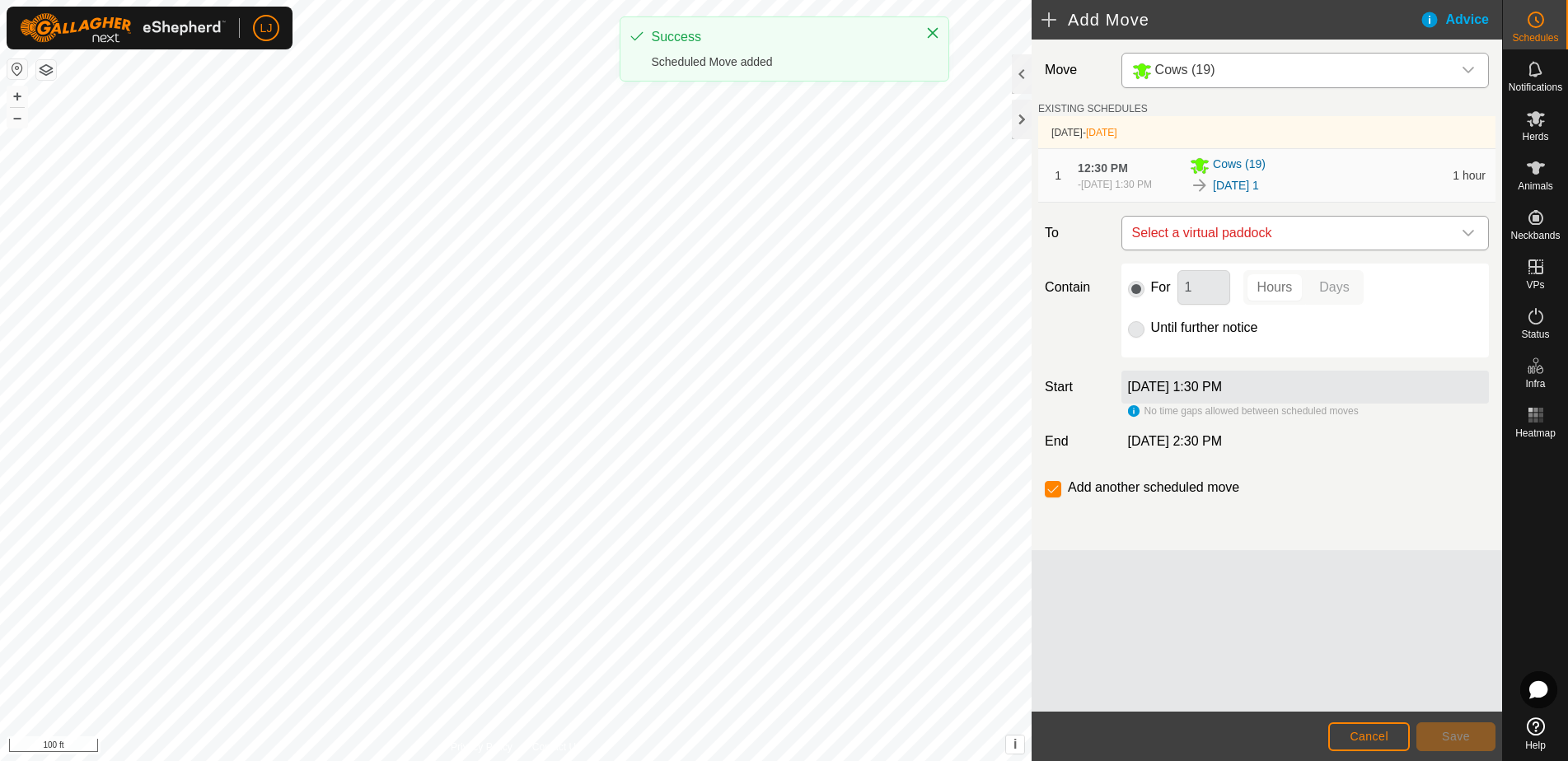
click at [1241, 242] on span "Select a virtual paddock" at bounding box center [1288, 233] width 327 height 33
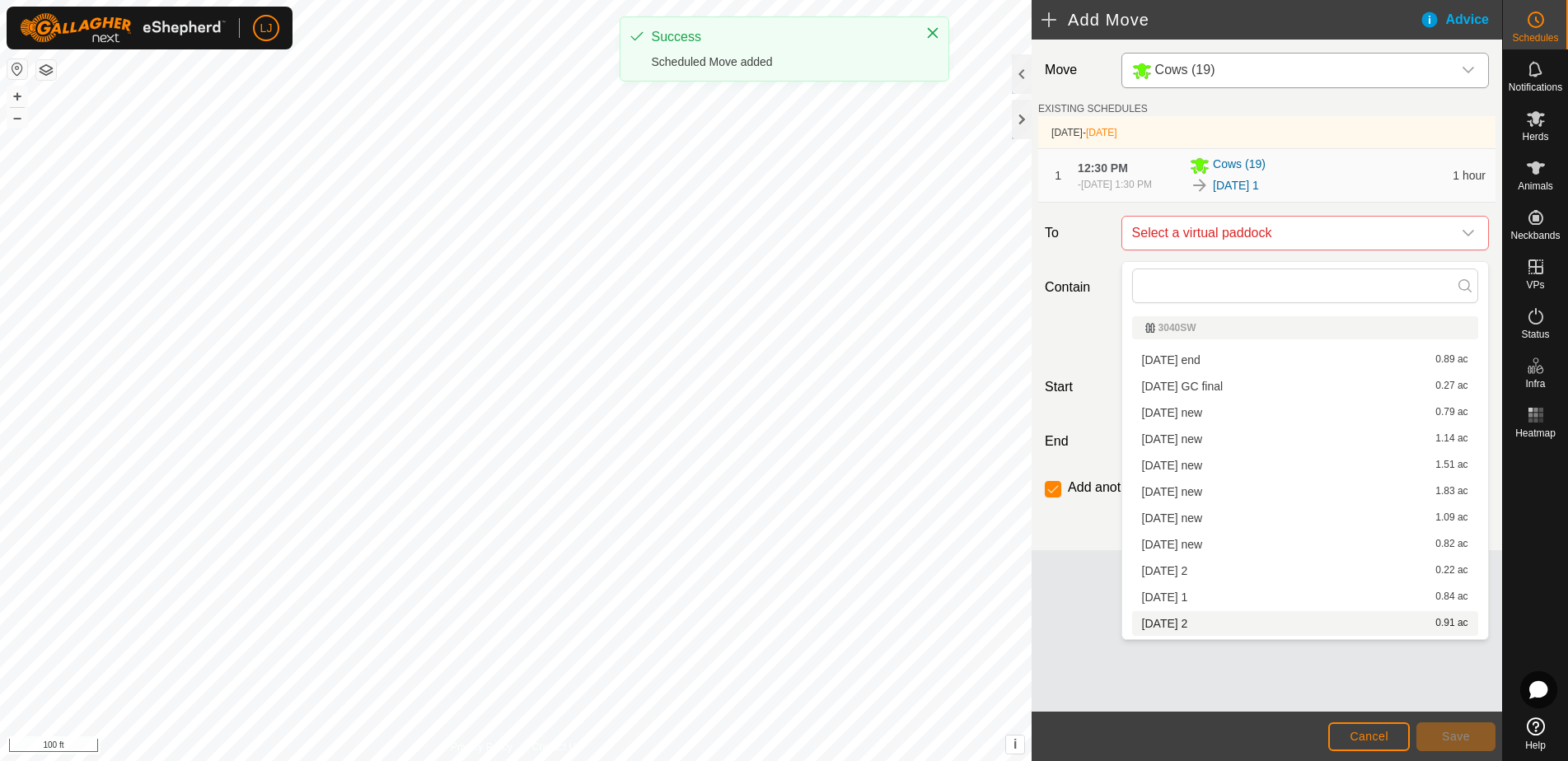
click at [1270, 621] on li "2025-08-16 2 0.91 ac" at bounding box center [1304, 624] width 346 height 25
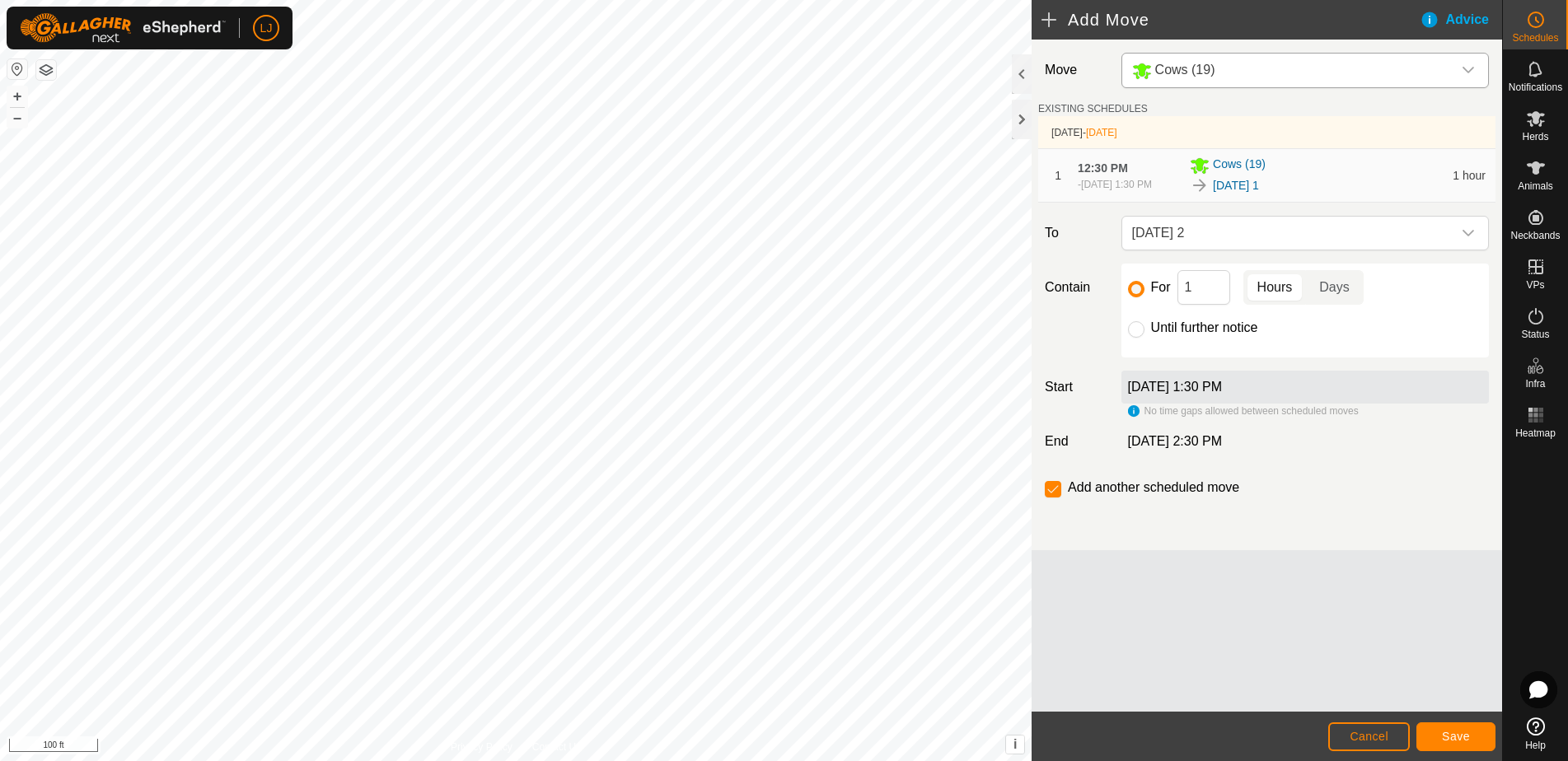
click at [1455, 734] on span "Save" at bounding box center [1455, 737] width 28 height 13
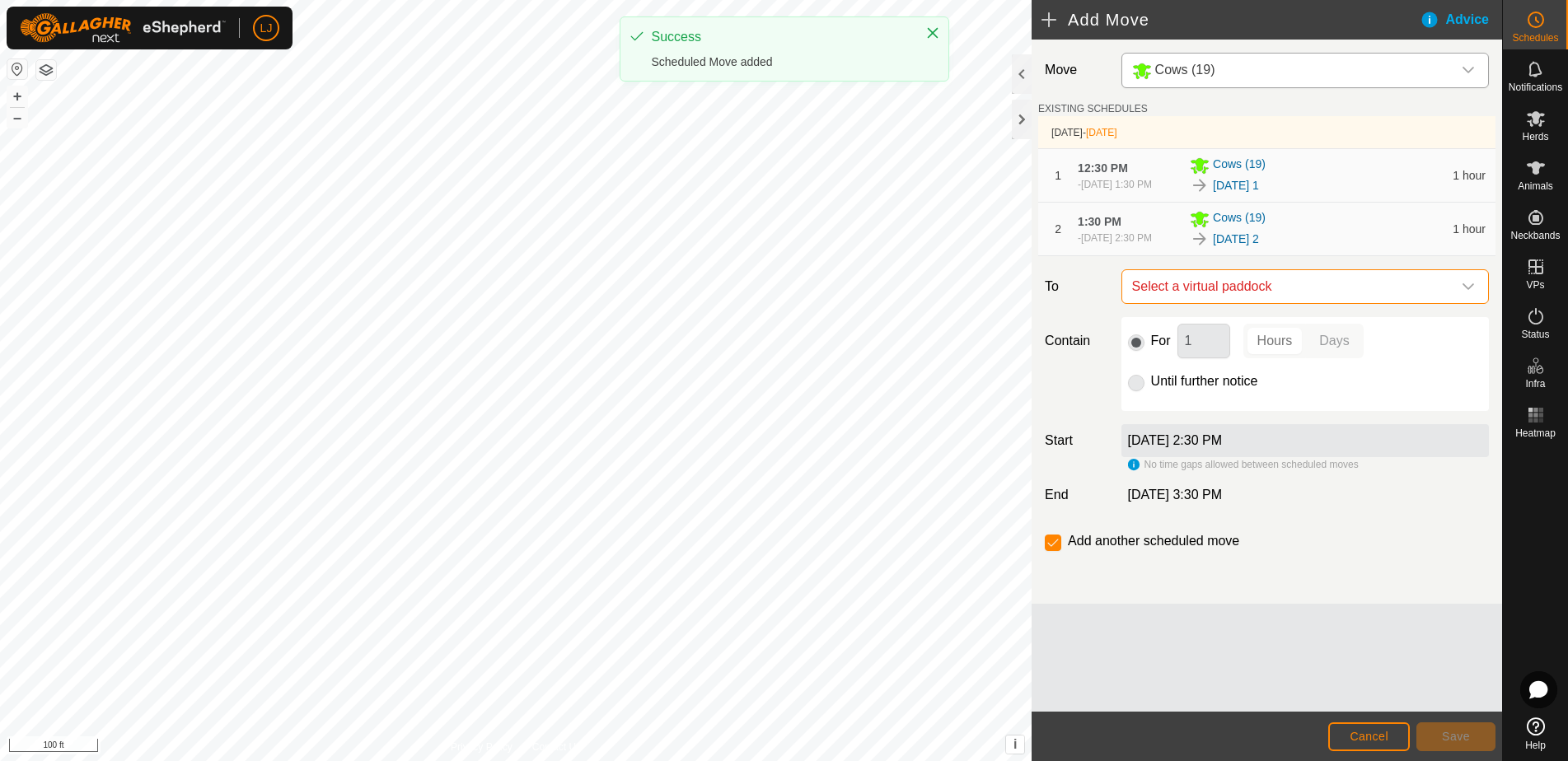
click at [1223, 303] on span "Select a virtual paddock" at bounding box center [1288, 287] width 327 height 33
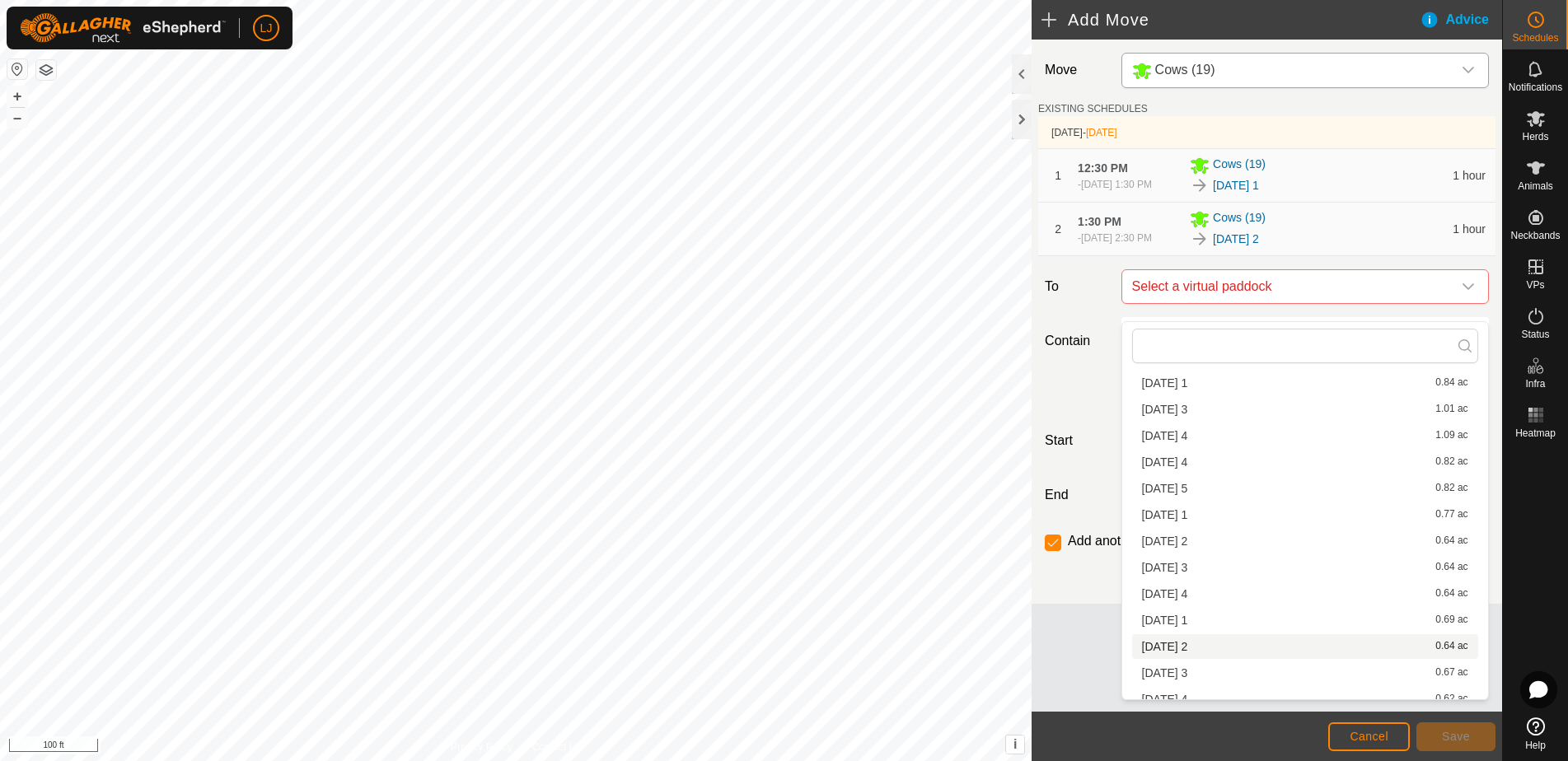
scroll to position [276, 0]
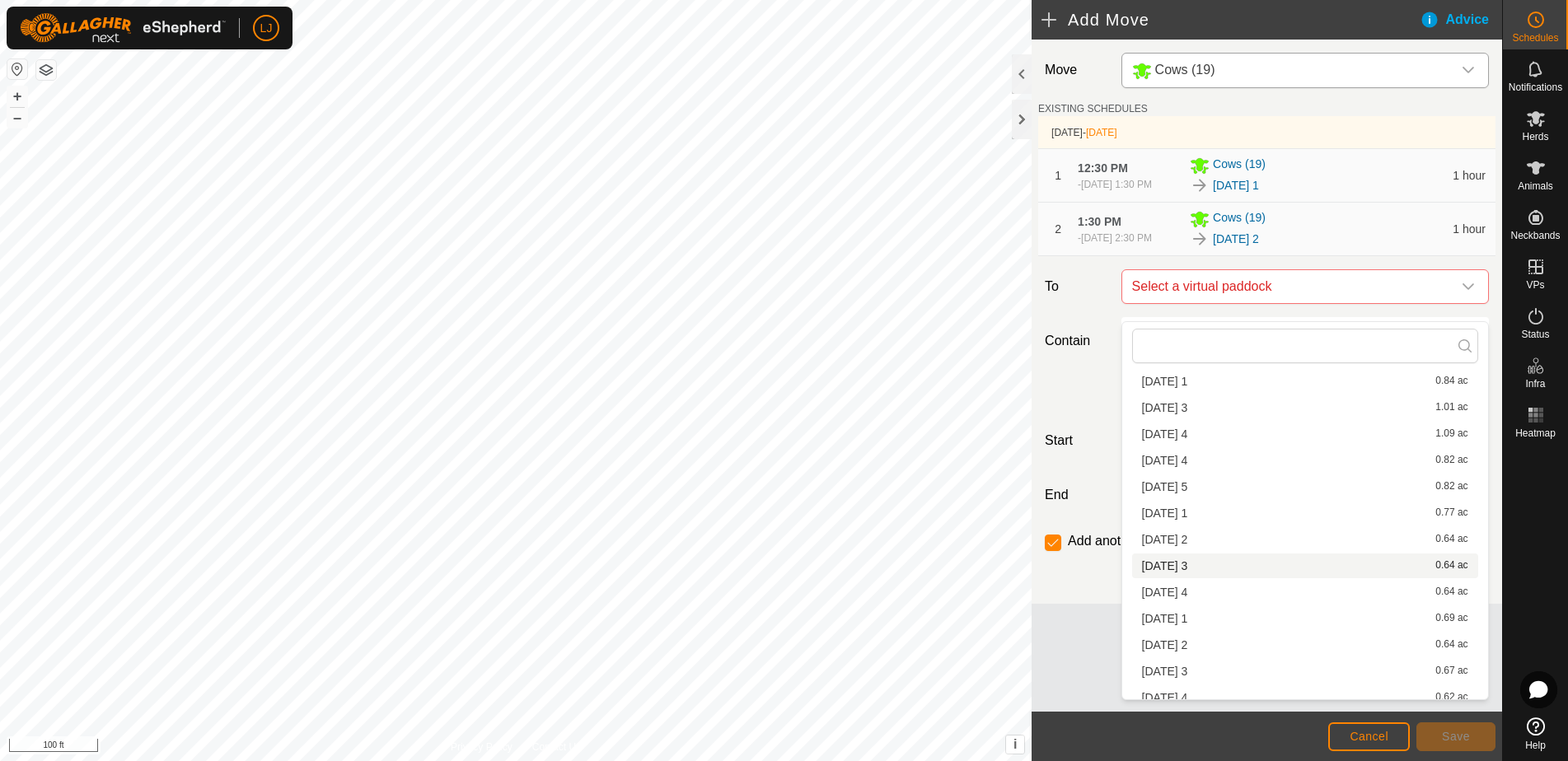
click at [1238, 574] on li "2025-08-18 3 0.64 ac" at bounding box center [1304, 566] width 346 height 25
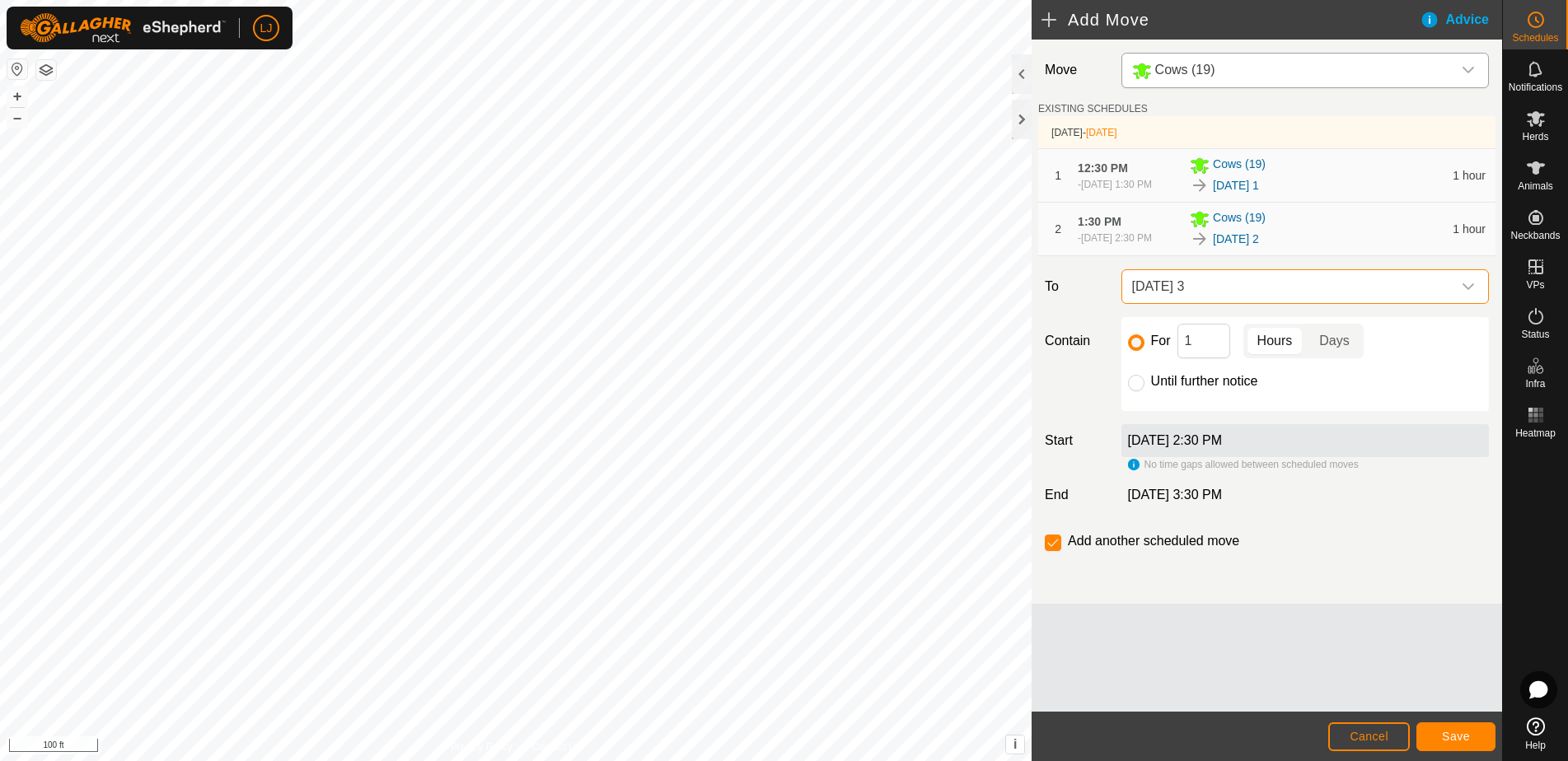
click at [1457, 733] on span "Save" at bounding box center [1455, 737] width 28 height 13
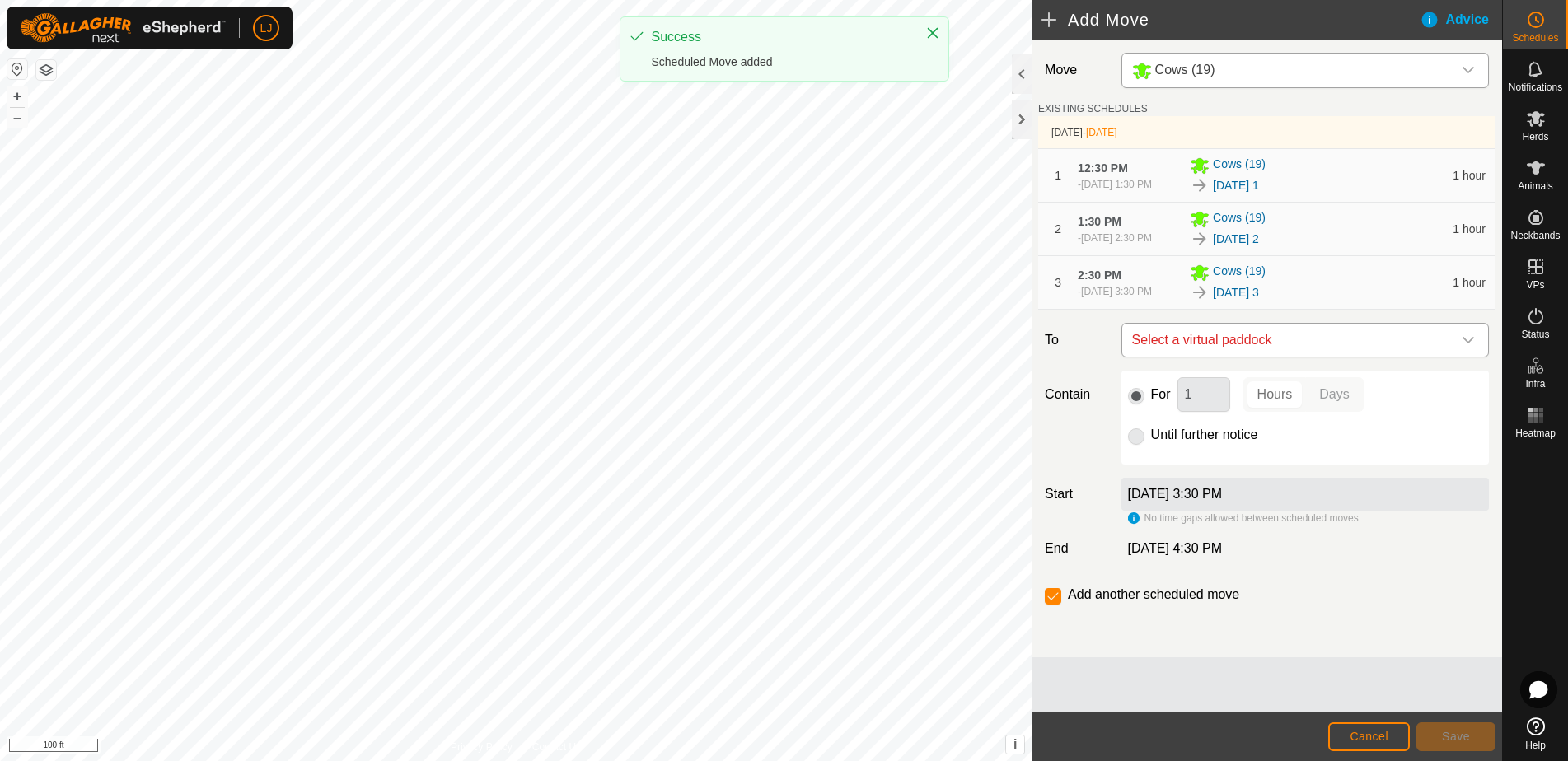
click at [1239, 356] on span "Select a virtual paddock" at bounding box center [1288, 340] width 327 height 33
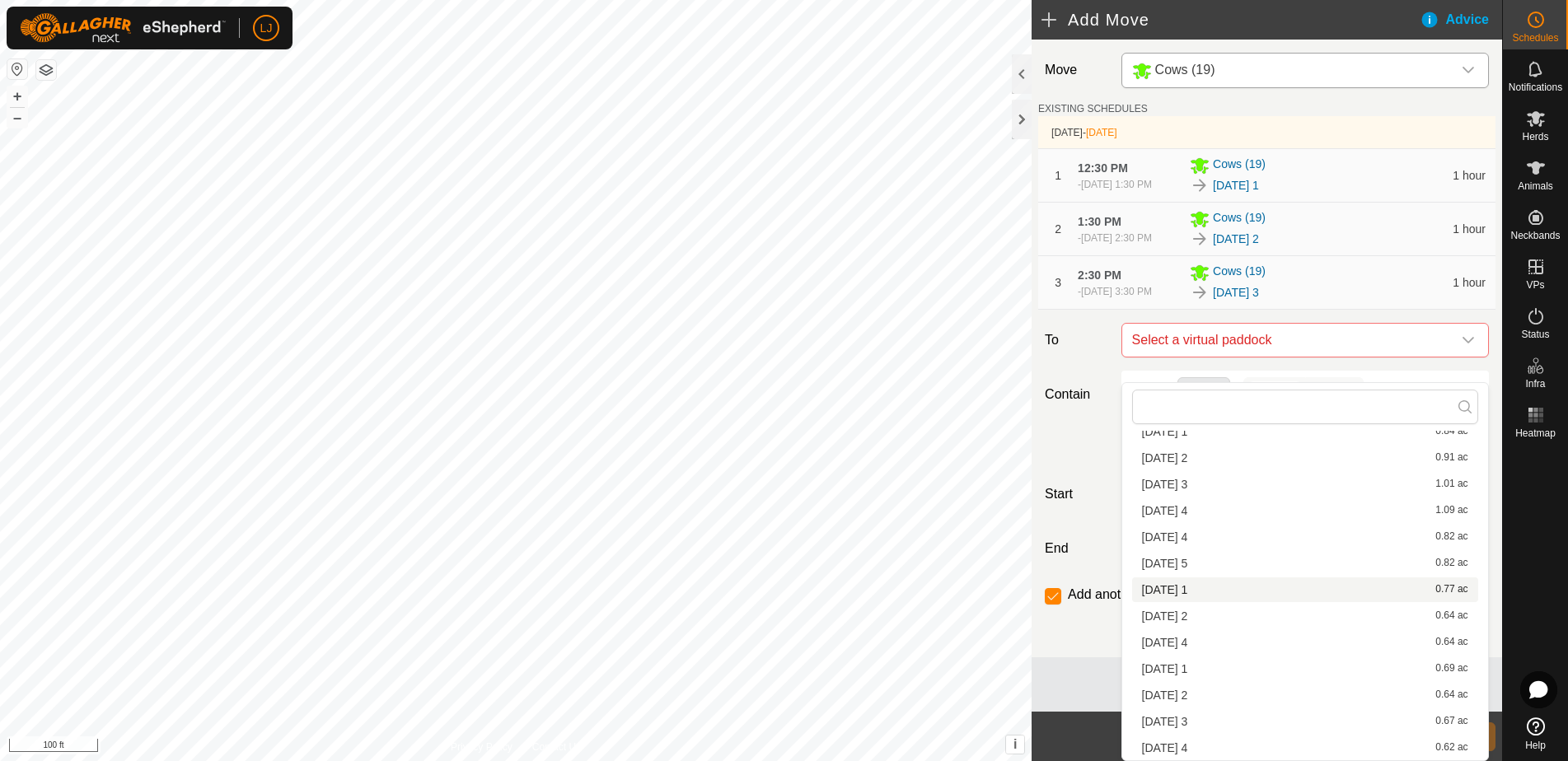
scroll to position [287, 0]
click at [1230, 643] on li "2025-08-18 4 0.64 ac" at bounding box center [1304, 643] width 346 height 25
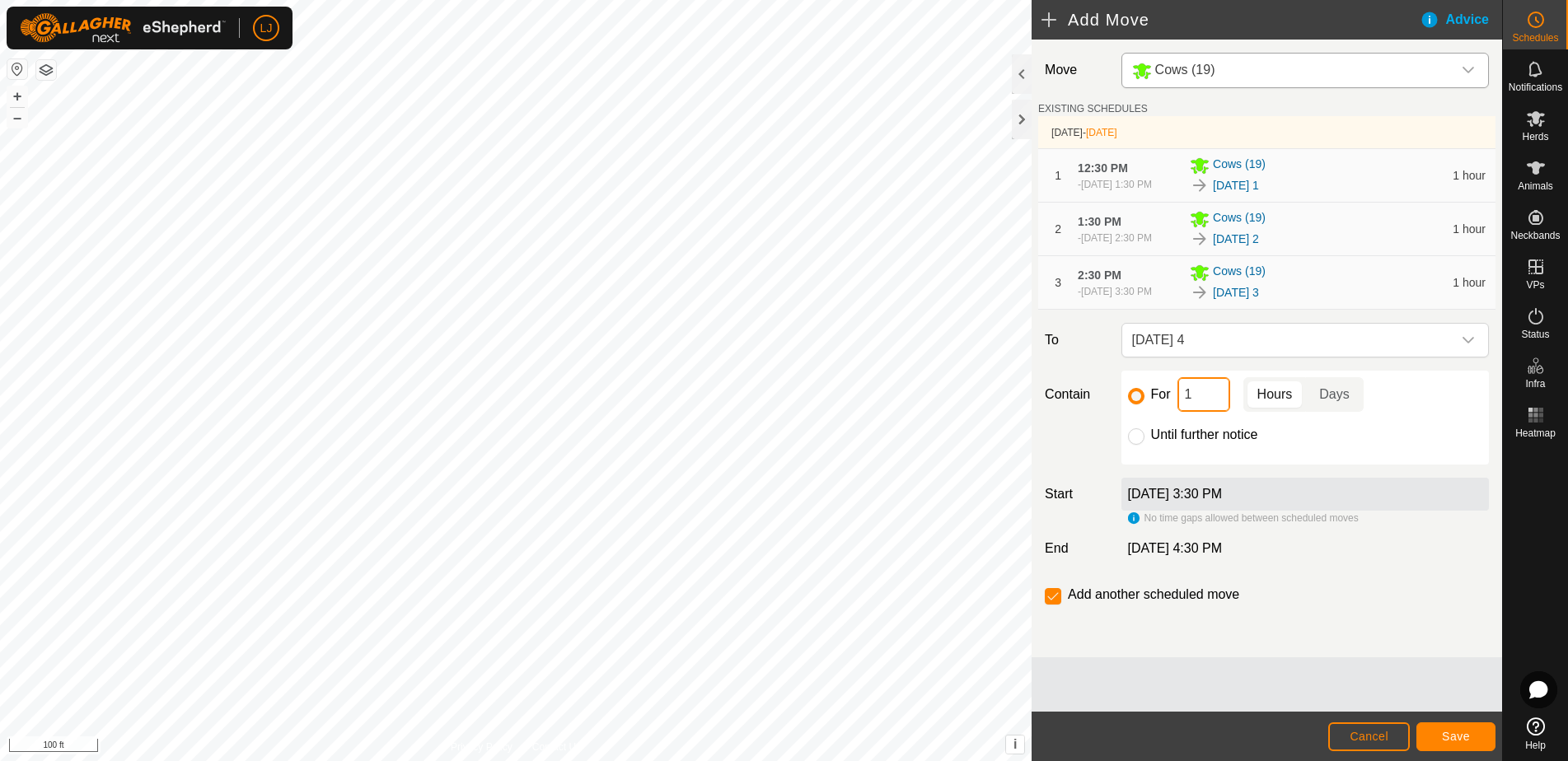
drag, startPoint x: 1191, startPoint y: 421, endPoint x: 1160, endPoint y: 424, distance: 31.1
click at [1162, 412] on div "For 1 Hours Days" at bounding box center [1305, 395] width 354 height 35
click at [1444, 737] on span "Save" at bounding box center [1455, 737] width 28 height 13
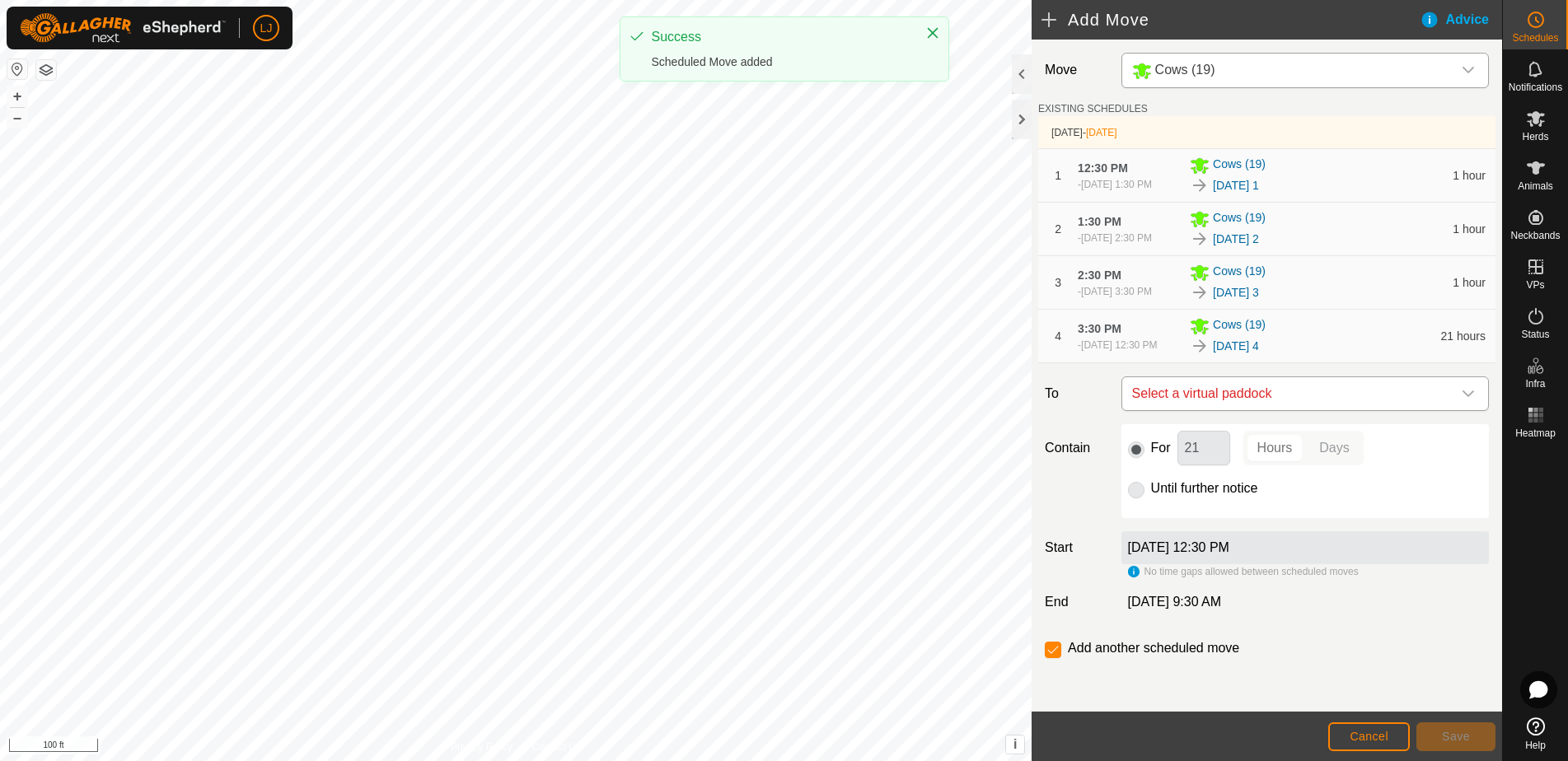
click at [1311, 410] on span "Select a virtual paddock" at bounding box center [1288, 394] width 327 height 33
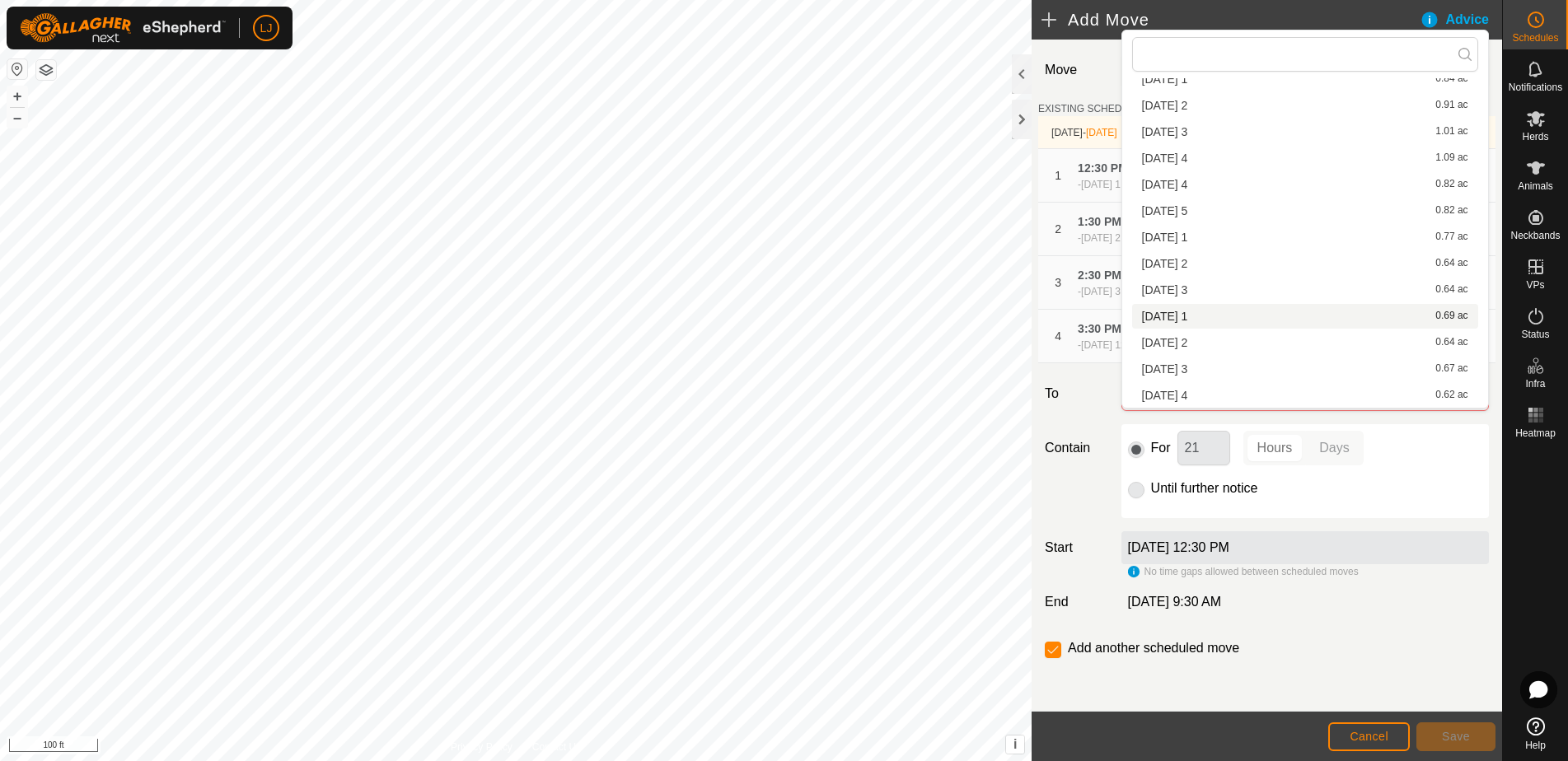
click at [1234, 315] on li "2025-08-19 1 0.69 ac" at bounding box center [1304, 317] width 346 height 25
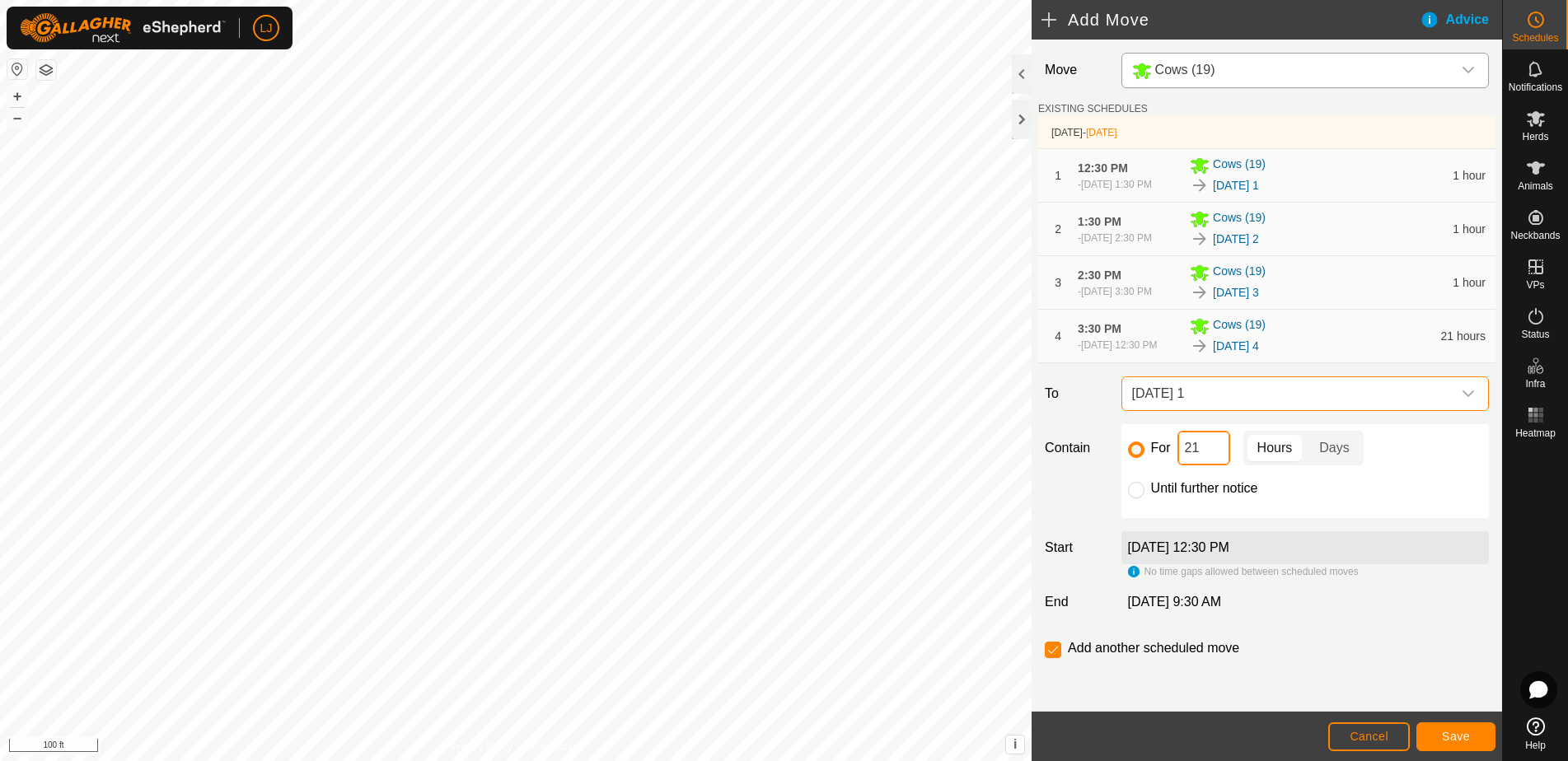
drag, startPoint x: 1158, startPoint y: 482, endPoint x: 1149, endPoint y: 485, distance: 9.5
click at [1153, 465] on div "For 21 Hours Days" at bounding box center [1305, 448] width 354 height 35
click at [1463, 738] on span "Save" at bounding box center [1455, 737] width 28 height 13
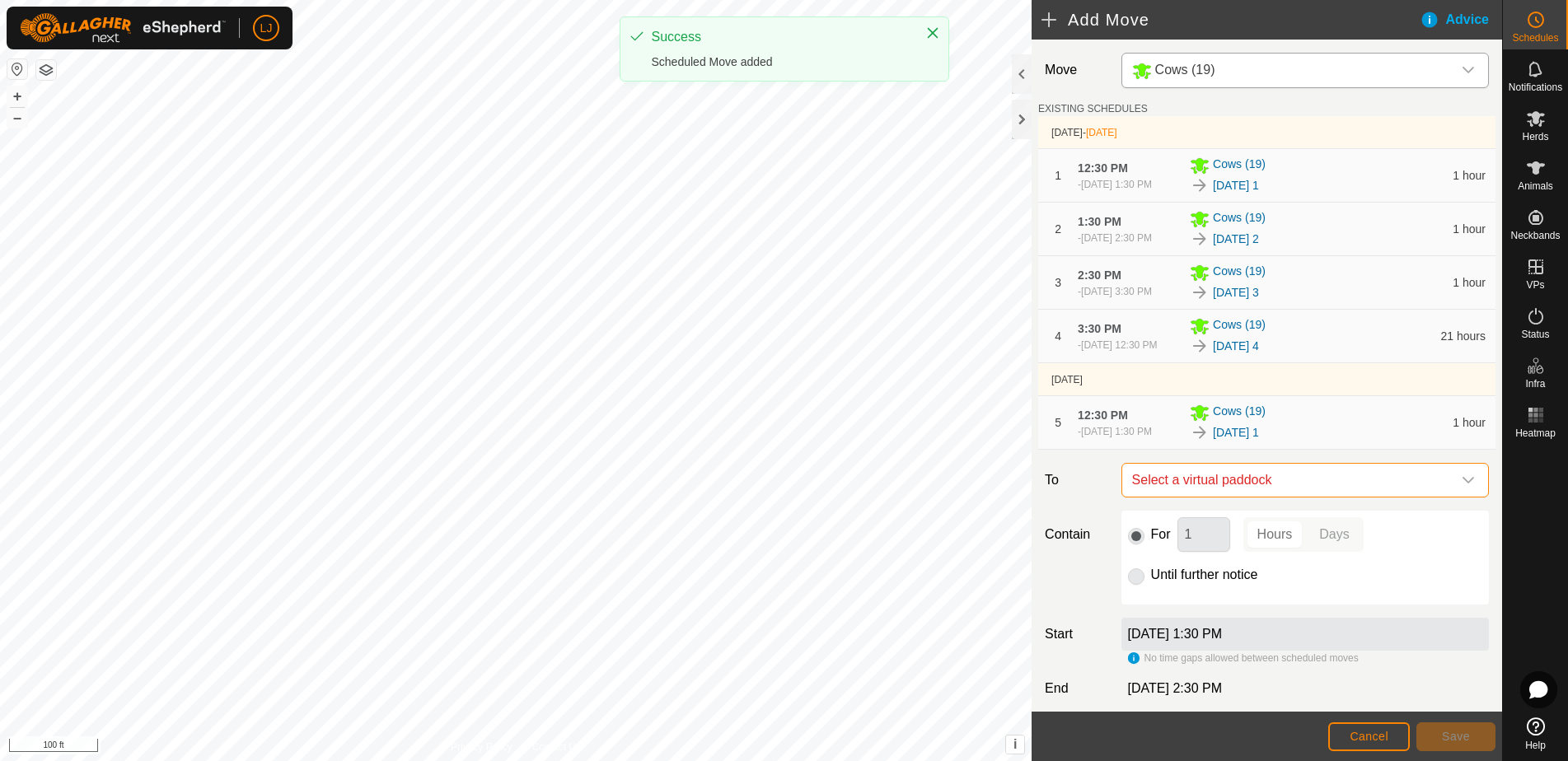
click at [1291, 497] on span "Select a virtual paddock" at bounding box center [1288, 481] width 327 height 33
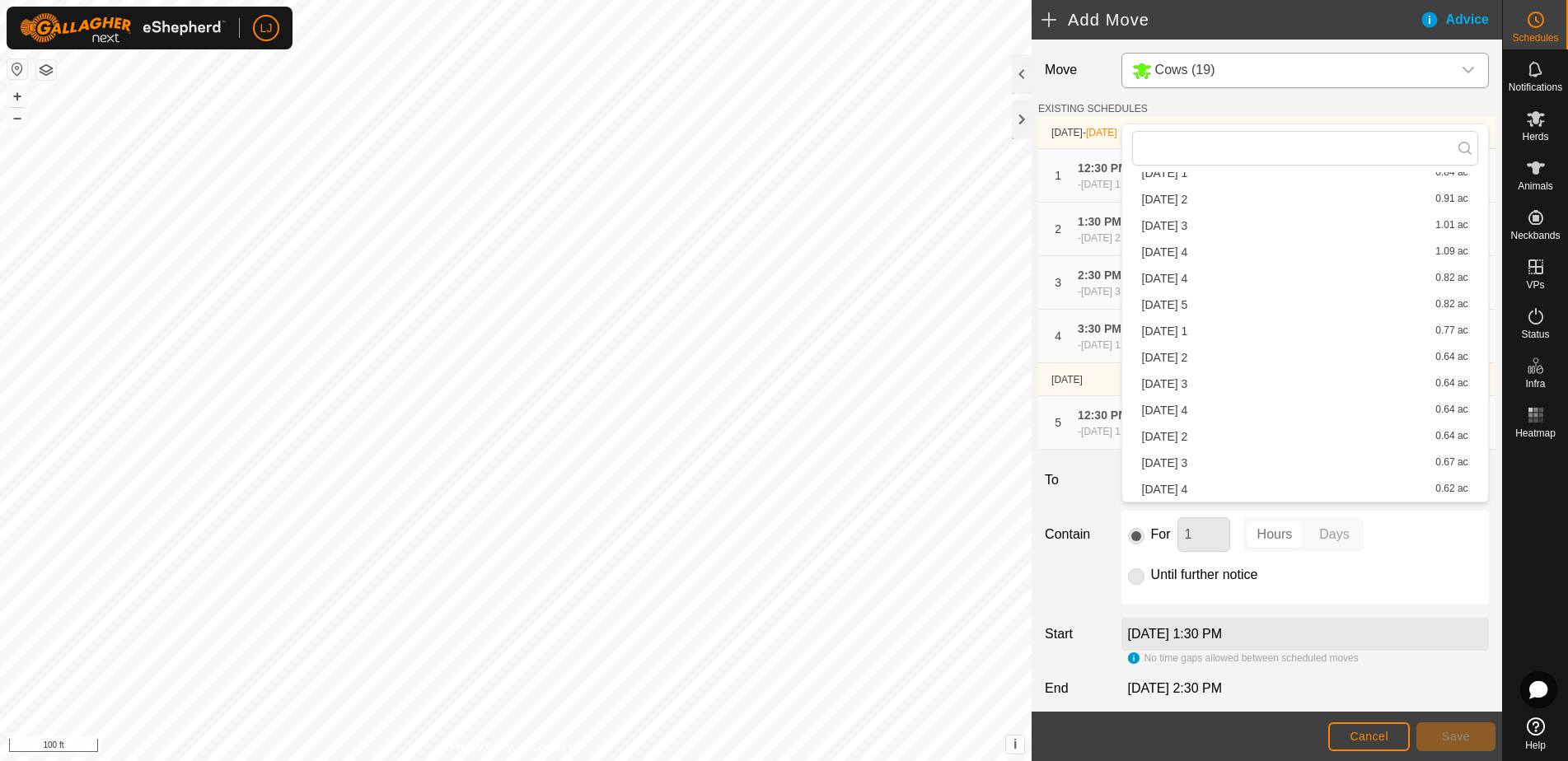
click at [1227, 435] on li "2025-08-19 2 0.64 ac" at bounding box center [1304, 437] width 346 height 25
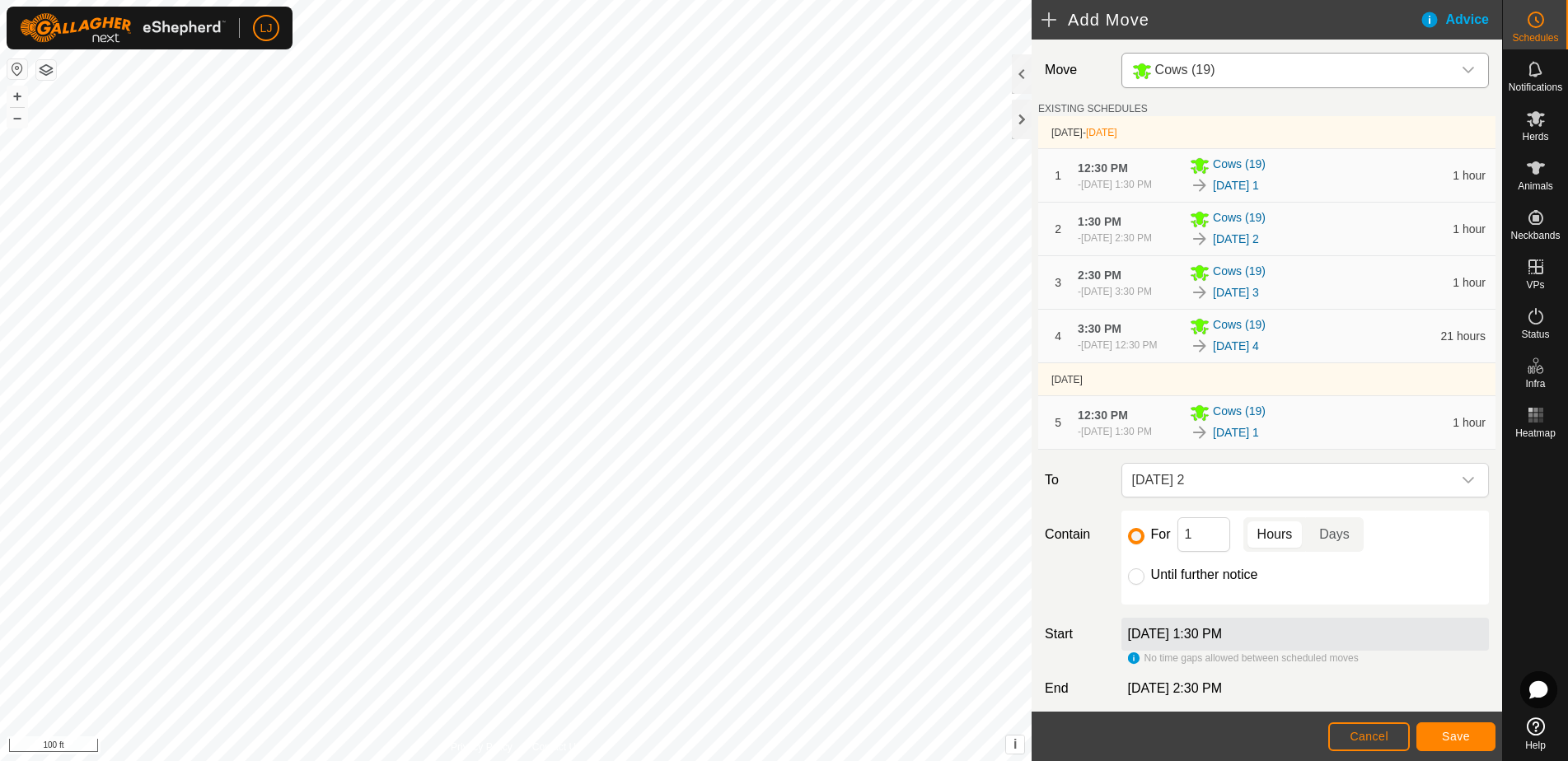
click at [1458, 739] on span "Save" at bounding box center [1455, 737] width 28 height 13
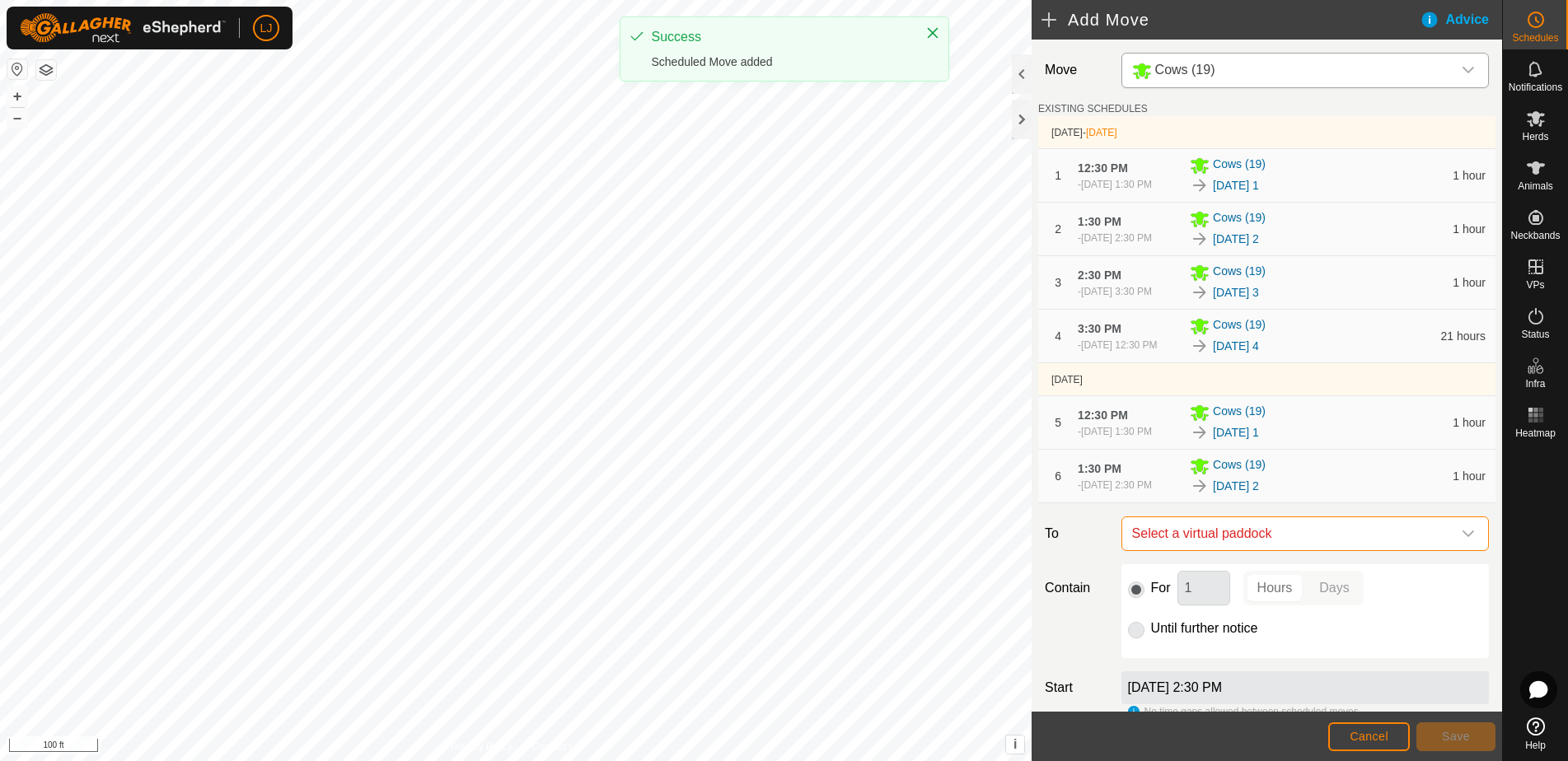
click at [1298, 550] on span "Select a virtual paddock" at bounding box center [1288, 534] width 327 height 33
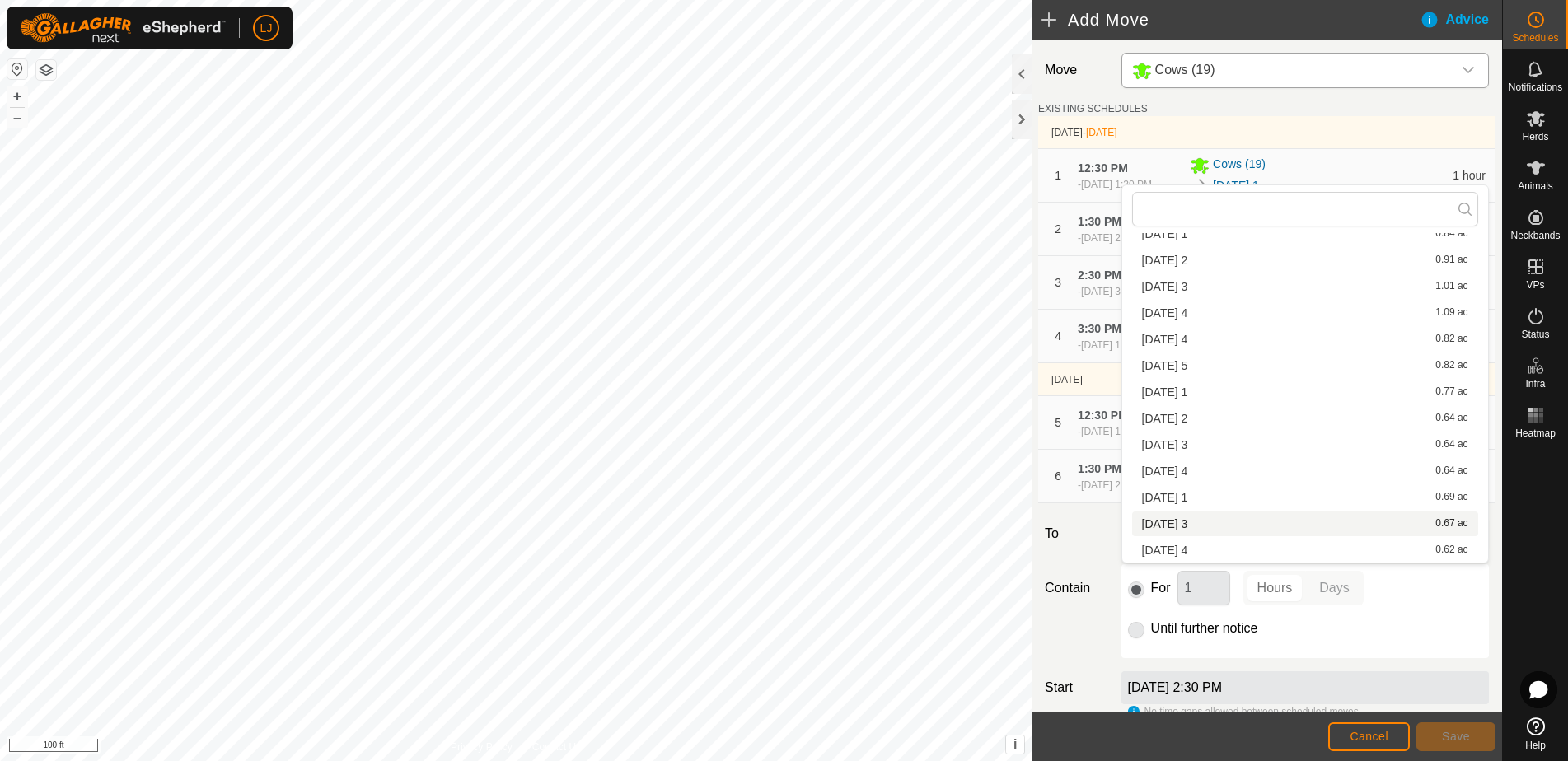
click at [1222, 527] on li "2025-08-19 3 0.67 ac" at bounding box center [1304, 524] width 346 height 25
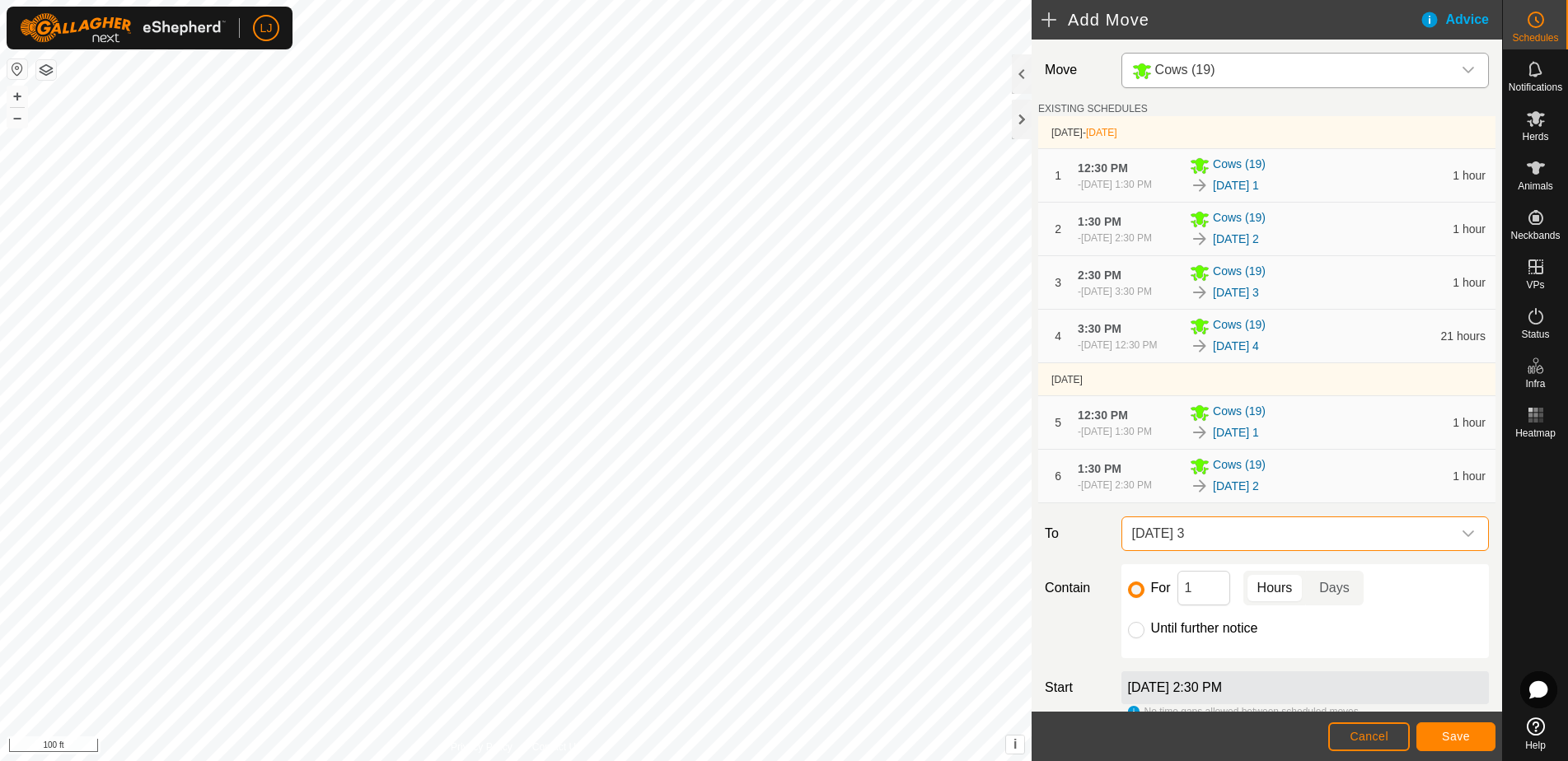
click at [1452, 732] on span "Save" at bounding box center [1455, 737] width 28 height 13
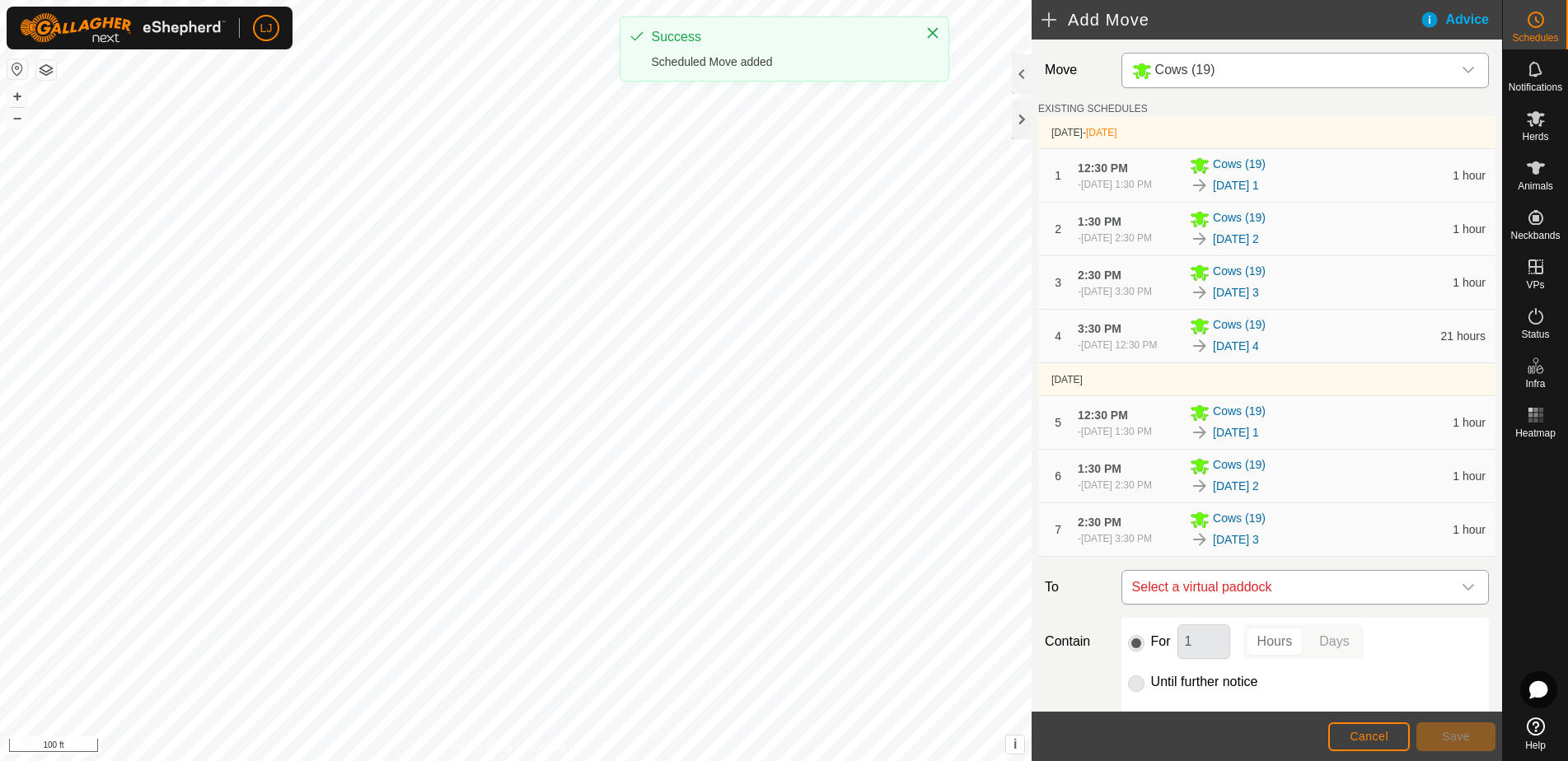
click at [1324, 604] on span "Select a virtual paddock" at bounding box center [1288, 588] width 327 height 33
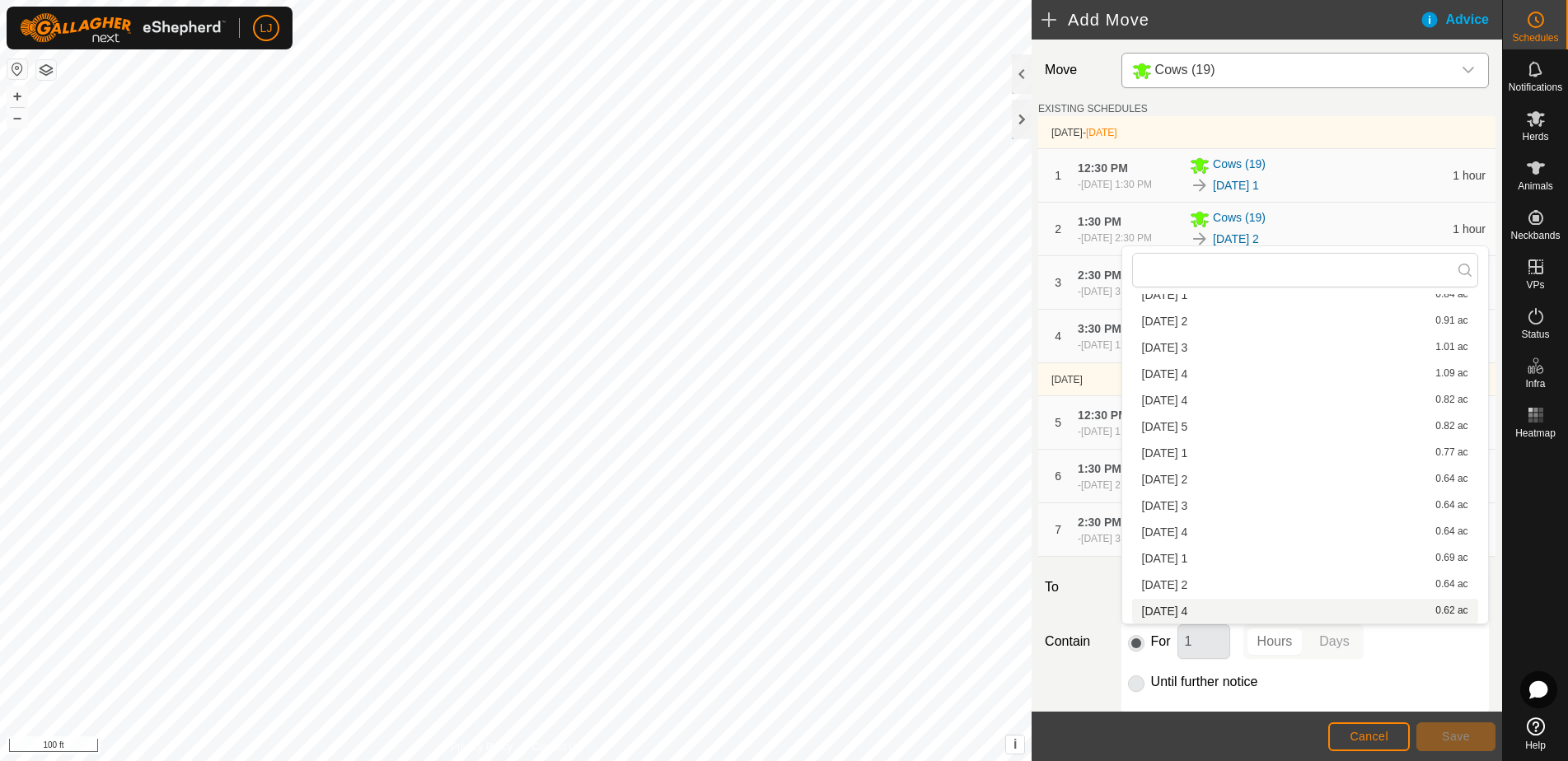
click at [1280, 606] on li "2025-08-19 4 0.62 ac" at bounding box center [1304, 612] width 346 height 25
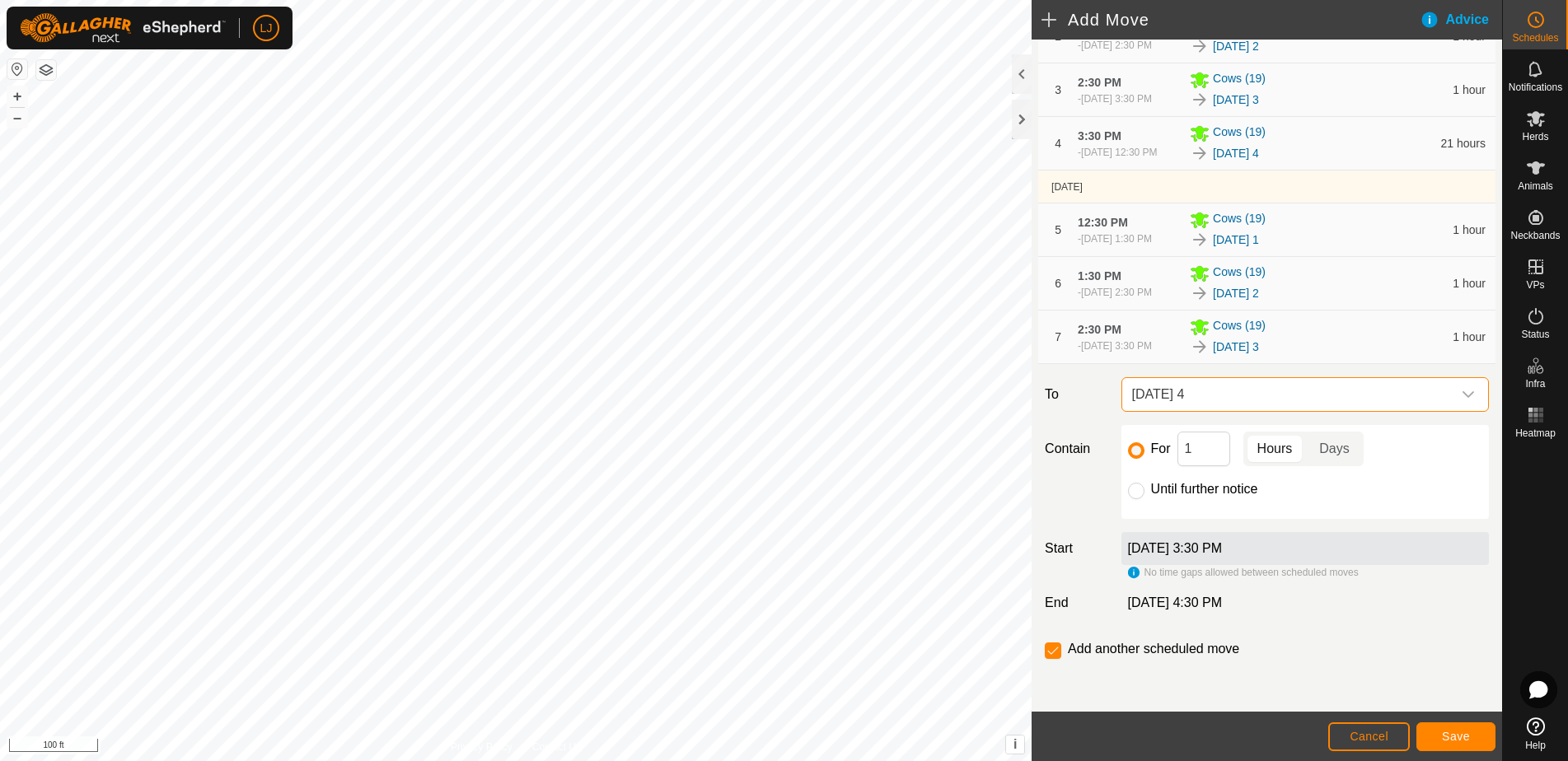
scroll to position [246, 0]
click at [1138, 492] on input "Until further notice" at bounding box center [1136, 490] width 16 height 16
click at [1478, 732] on button "Save" at bounding box center [1455, 737] width 79 height 29
